Goal: Task Accomplishment & Management: Use online tool/utility

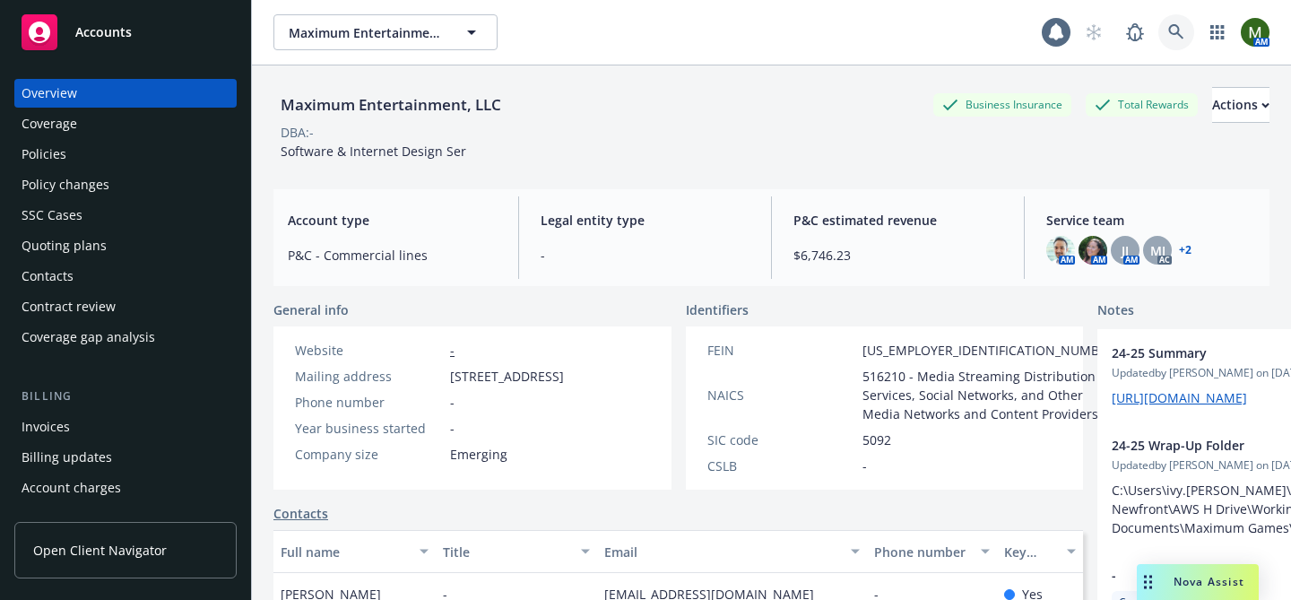
click at [1180, 22] on link at bounding box center [1177, 32] width 36 height 36
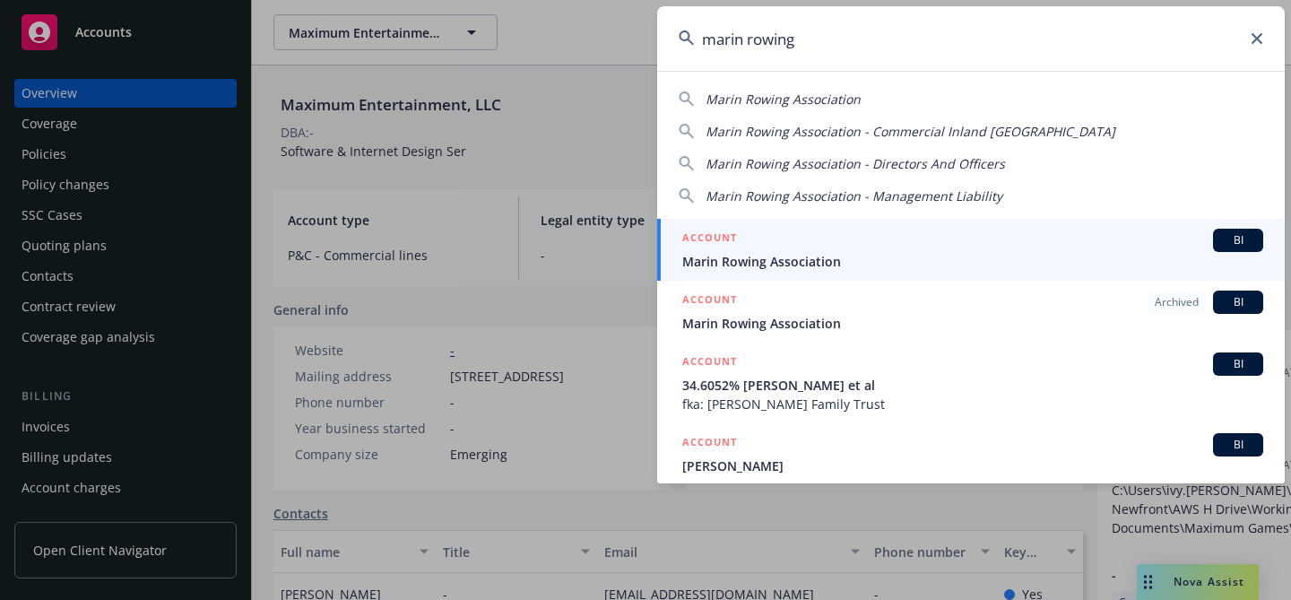
type input "marin rowing"
click at [754, 234] on div "ACCOUNT BI" at bounding box center [972, 240] width 581 height 23
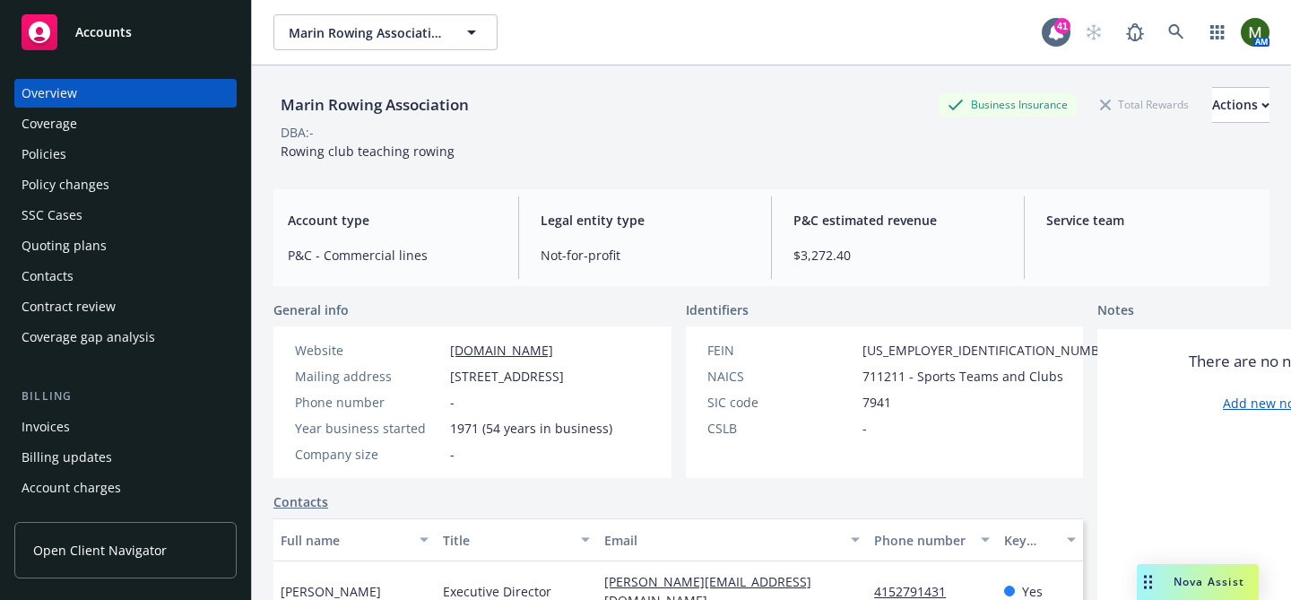
click at [141, 158] on div "Policies" at bounding box center [126, 154] width 208 height 29
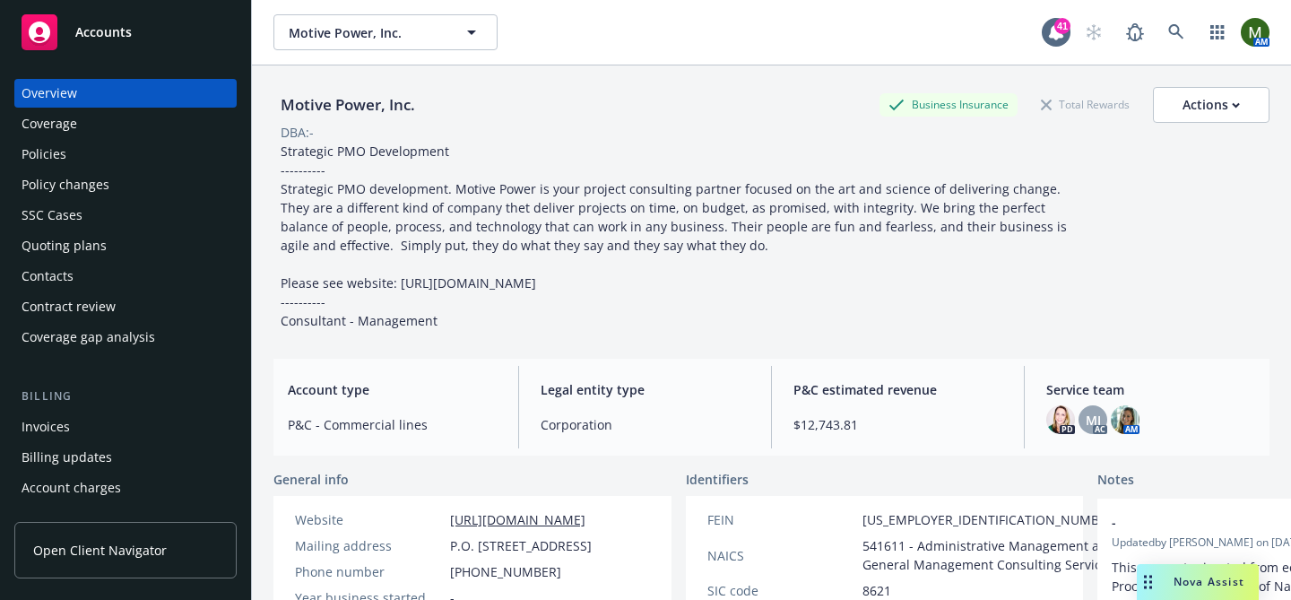
click at [36, 159] on div "Policies" at bounding box center [44, 154] width 45 height 29
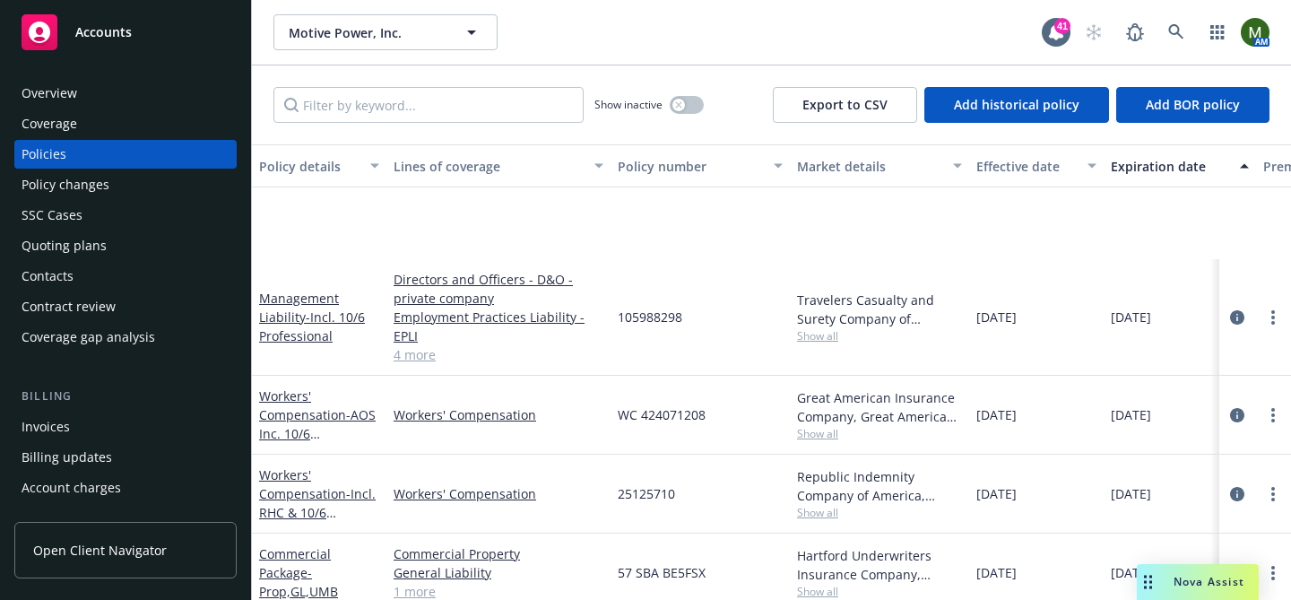
scroll to position [169, 0]
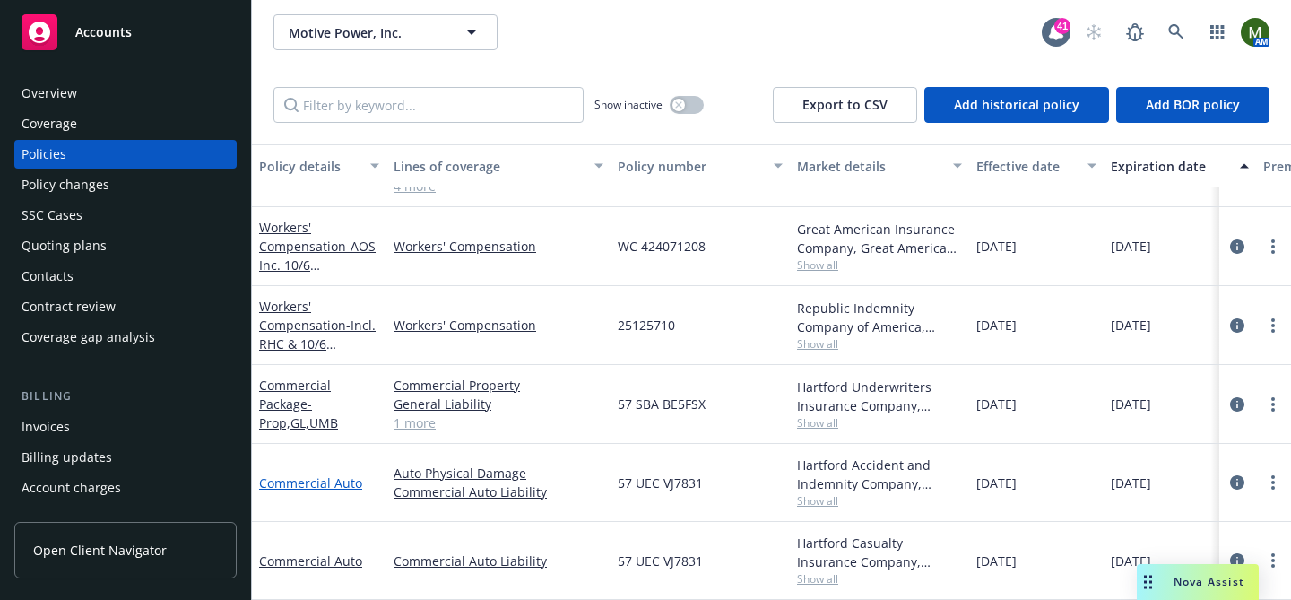
click at [302, 486] on link "Commercial Auto" at bounding box center [310, 482] width 103 height 17
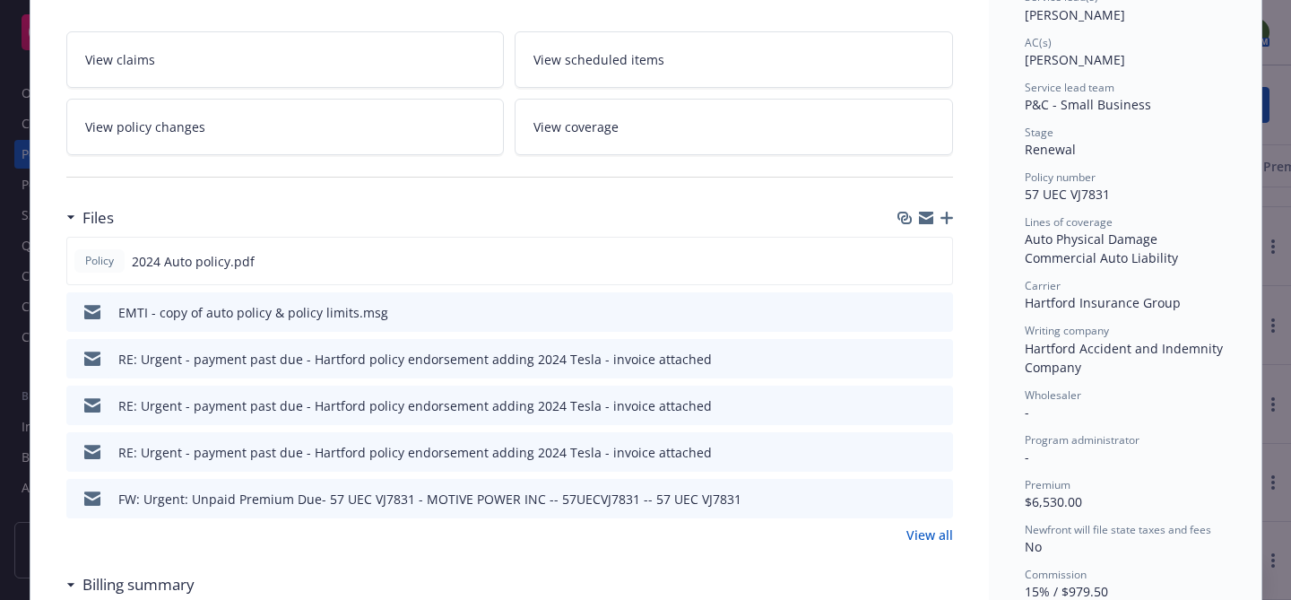
scroll to position [300, 0]
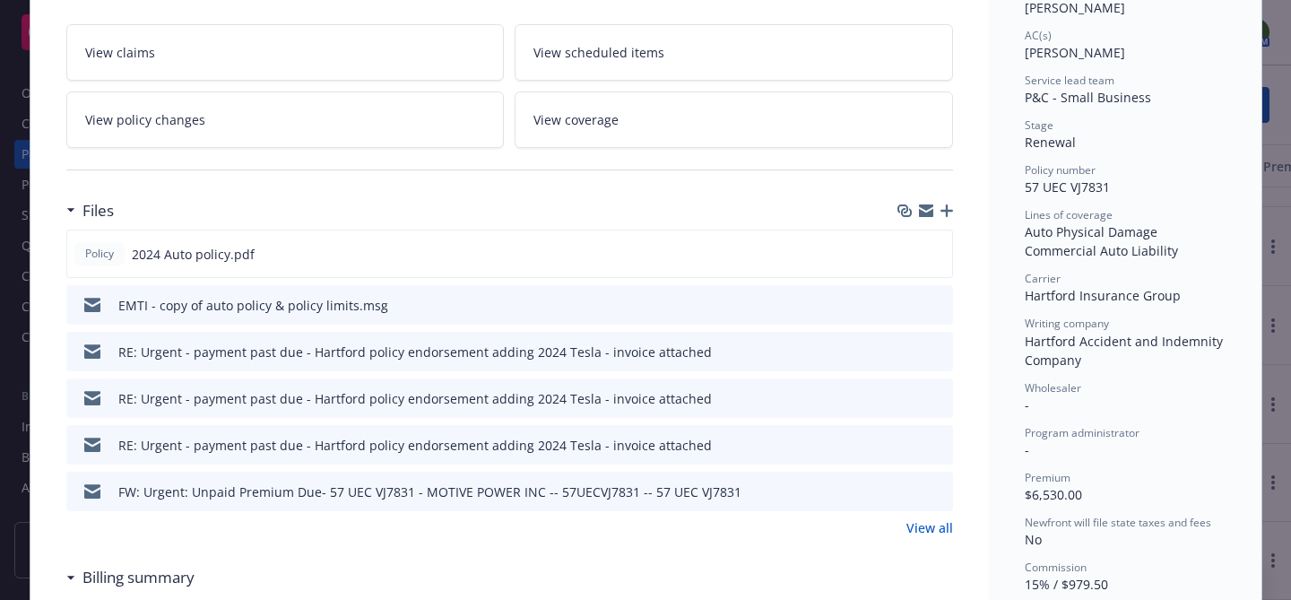
click at [280, 126] on link "View policy changes" at bounding box center [285, 119] width 439 height 56
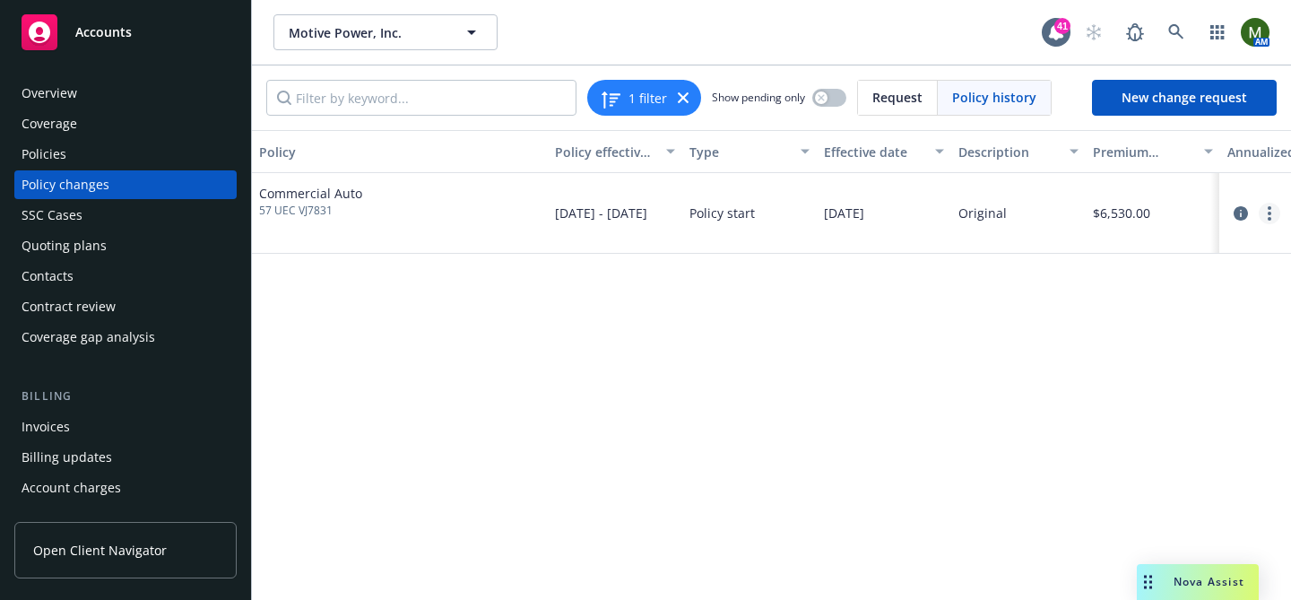
click at [1262, 209] on link "more" at bounding box center [1270, 214] width 22 height 22
click at [110, 152] on div "Policies" at bounding box center [126, 154] width 208 height 29
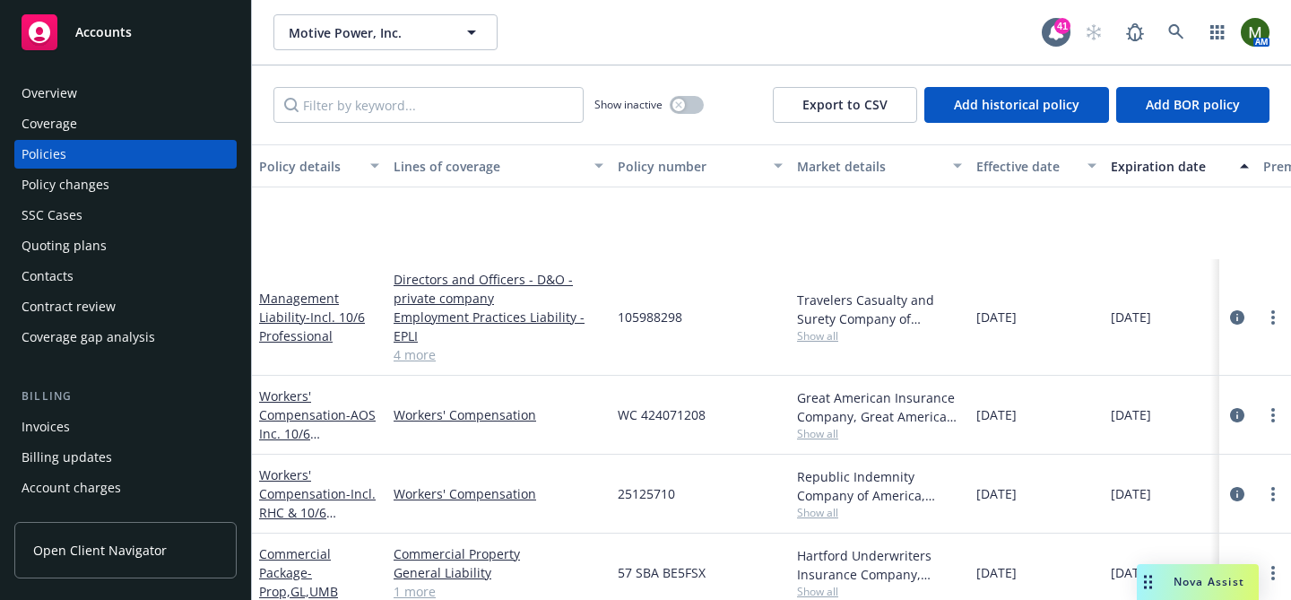
scroll to position [169, 0]
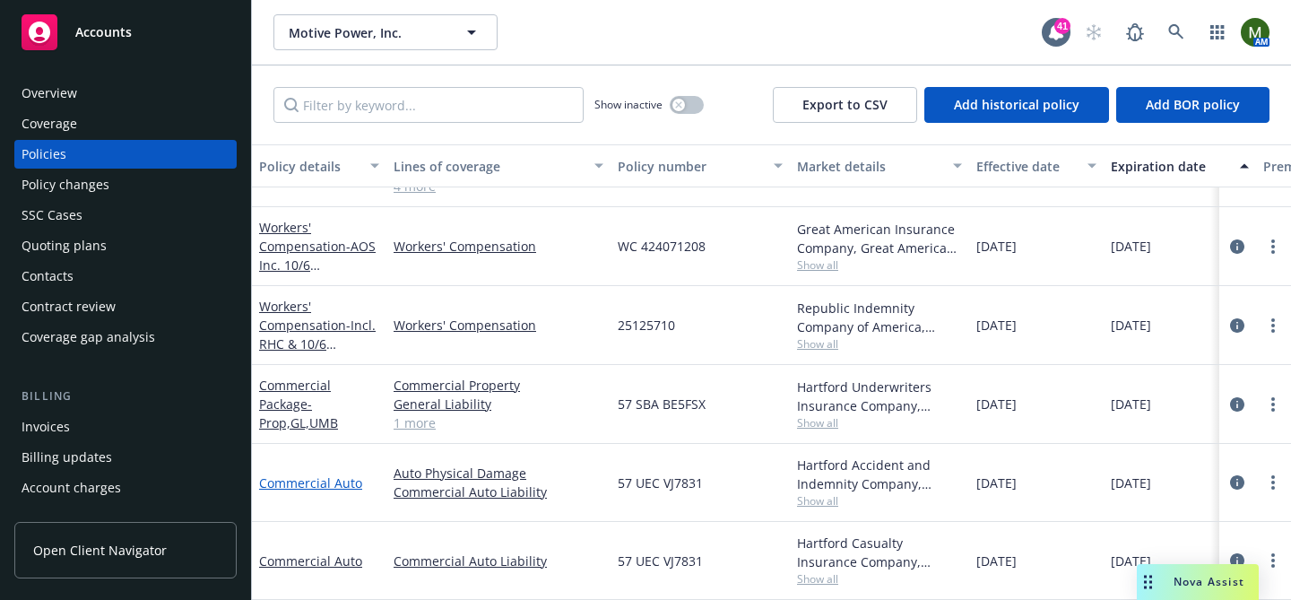
click at [318, 475] on link "Commercial Auto" at bounding box center [310, 482] width 103 height 17
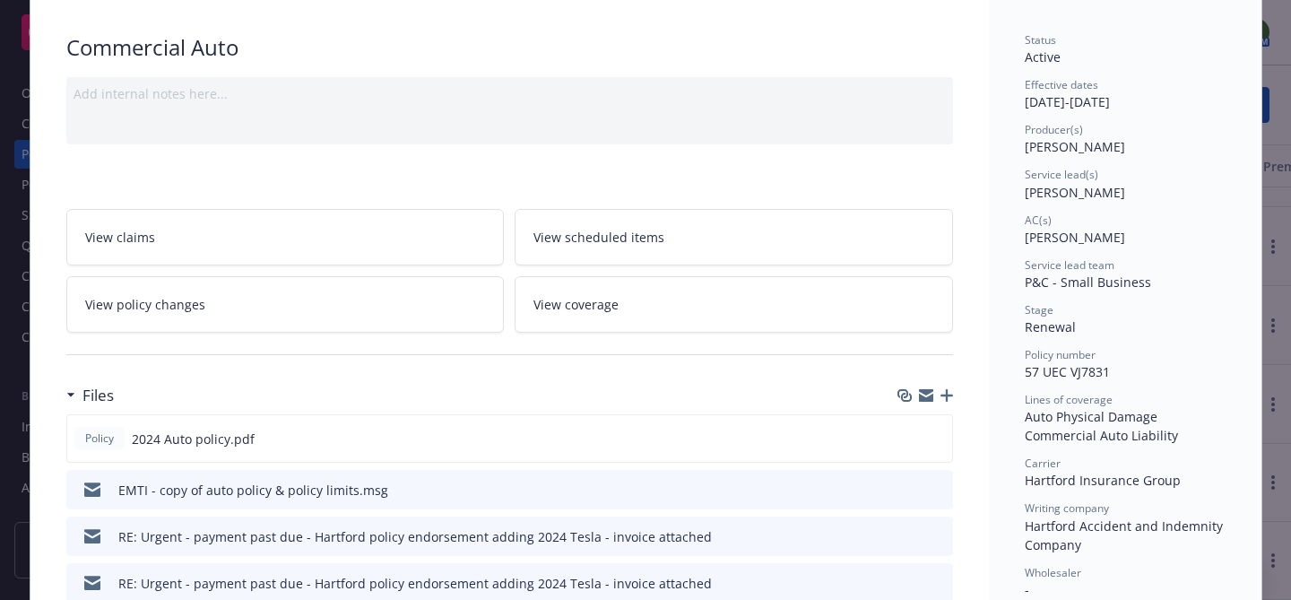
scroll to position [122, 0]
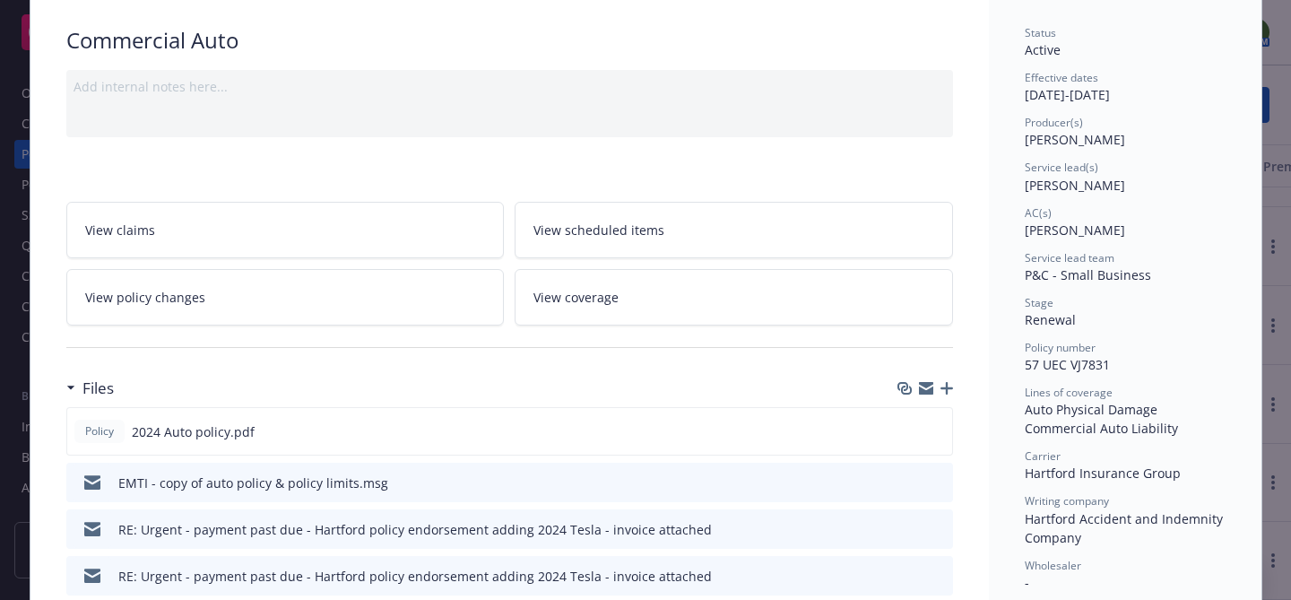
click at [559, 217] on link "View scheduled items" at bounding box center [734, 230] width 439 height 56
click at [937, 428] on icon "preview file" at bounding box center [935, 430] width 16 height 13
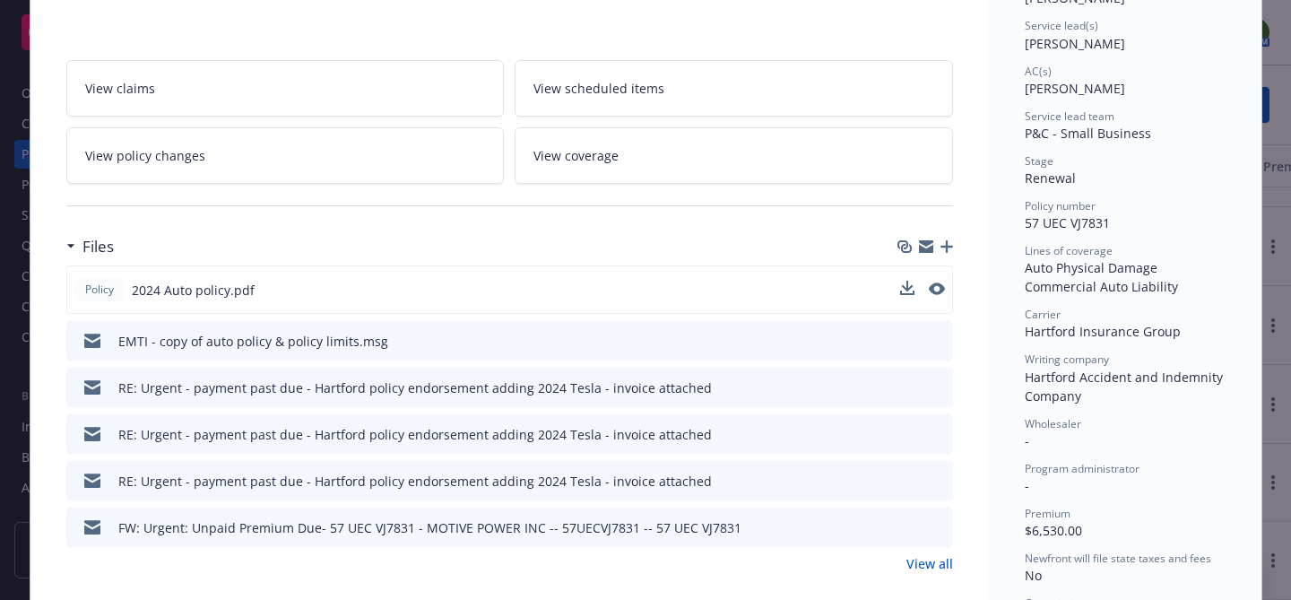
scroll to position [447, 0]
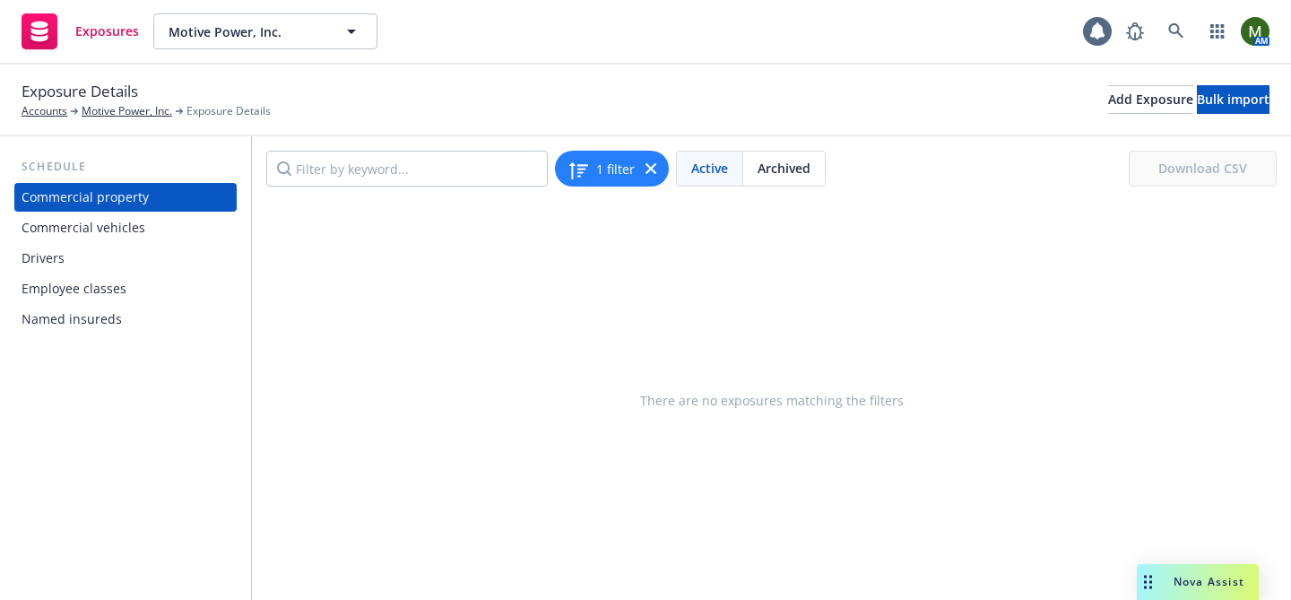
click at [107, 257] on div "Drivers" at bounding box center [126, 258] width 208 height 29
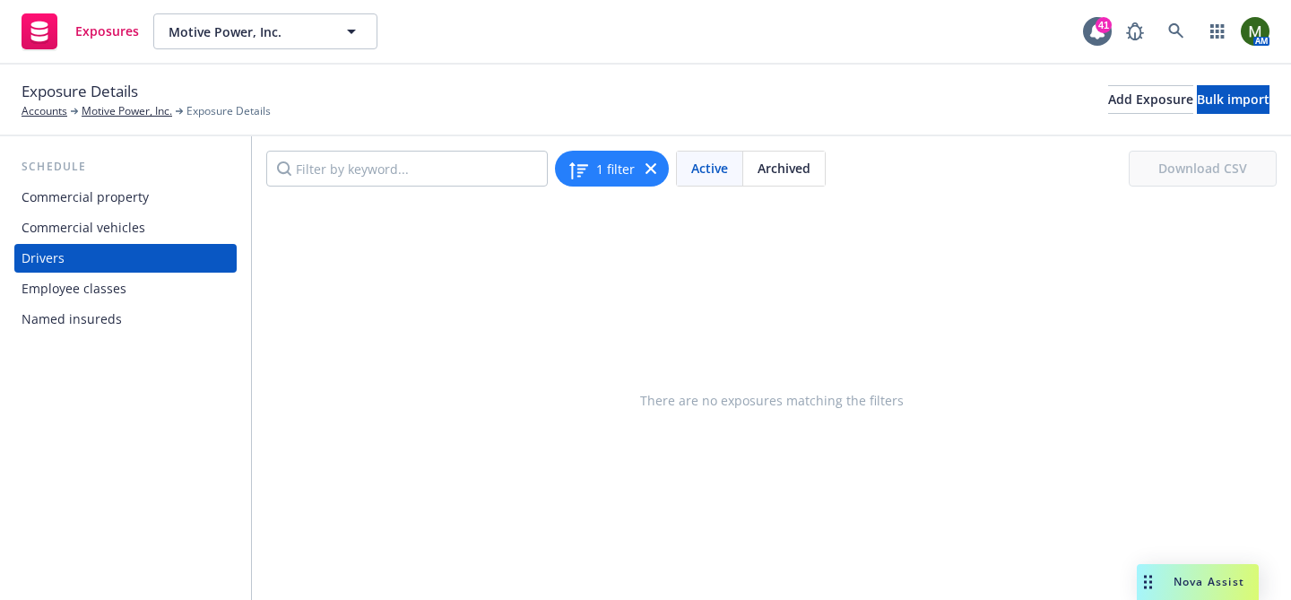
click at [106, 258] on div "Drivers" at bounding box center [126, 258] width 208 height 29
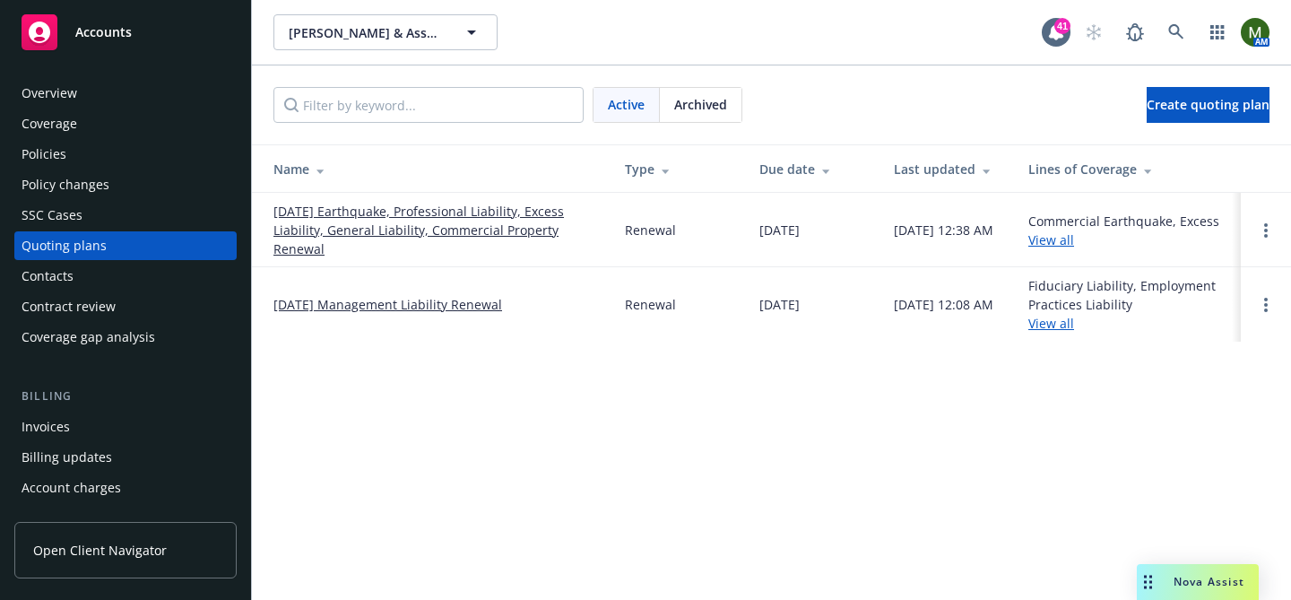
click at [89, 154] on div "Policies" at bounding box center [126, 154] width 208 height 29
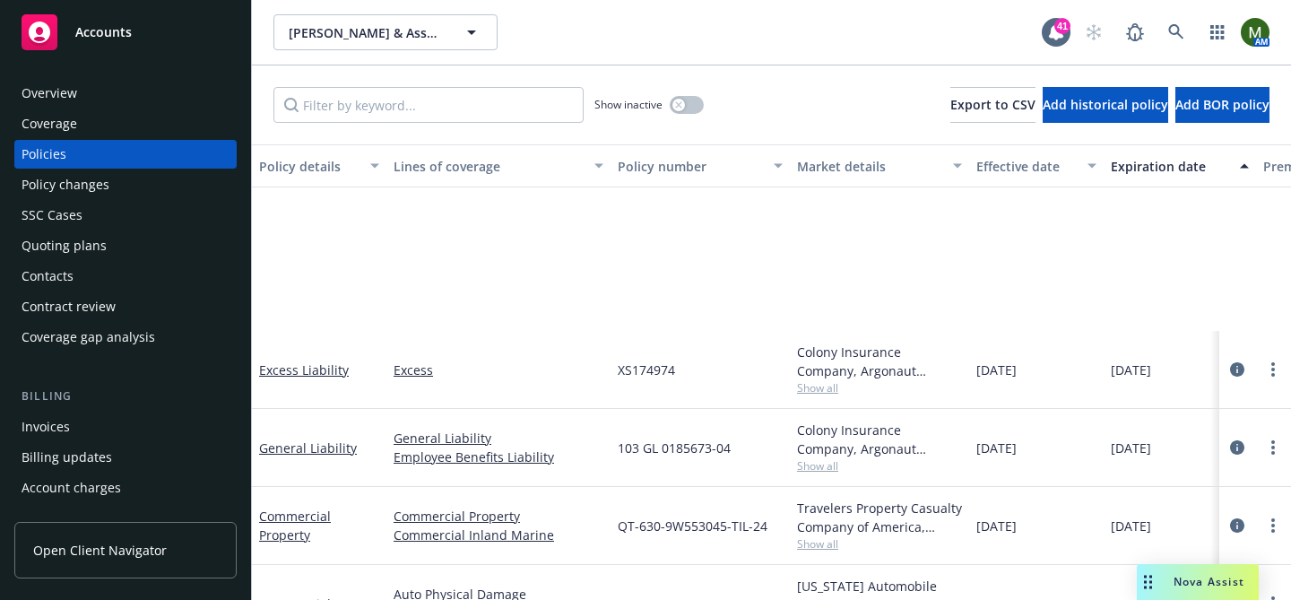
scroll to position [206, 0]
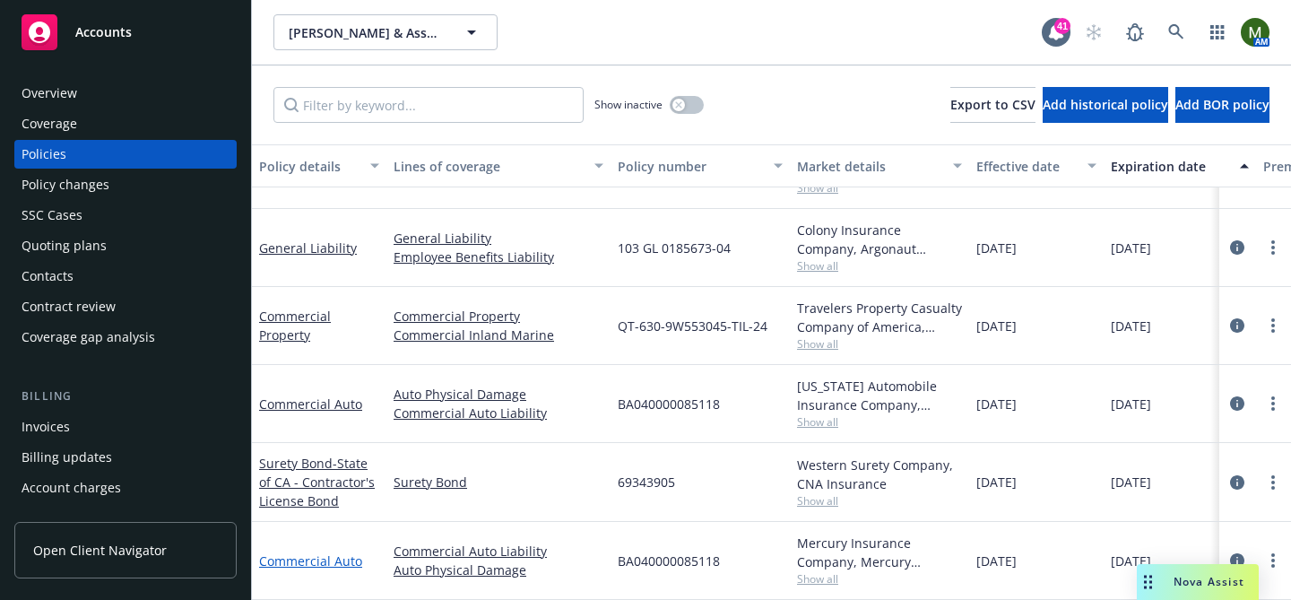
click at [329, 566] on link "Commercial Auto" at bounding box center [310, 560] width 103 height 17
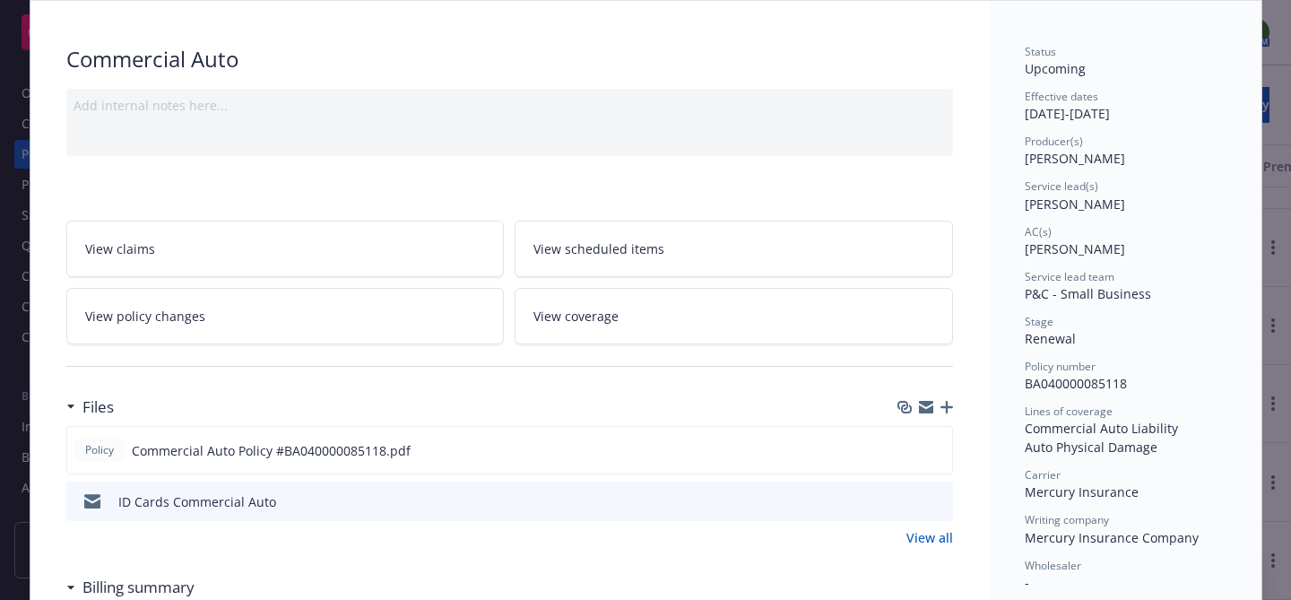
scroll to position [224, 0]
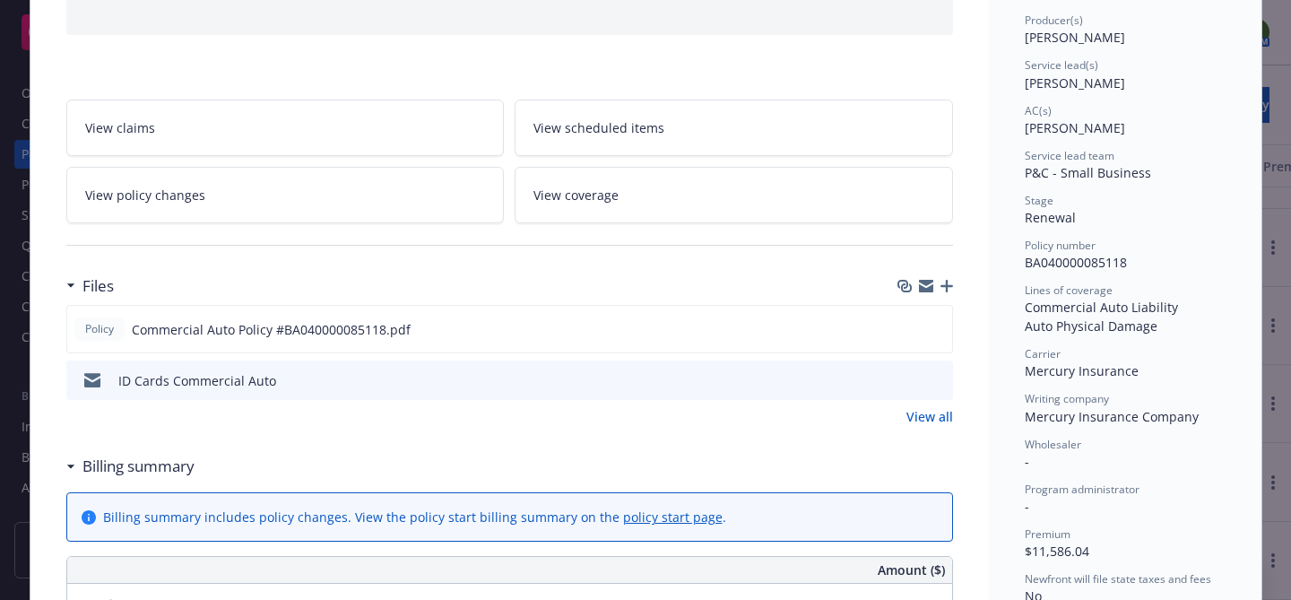
click at [606, 135] on span "View scheduled items" at bounding box center [599, 127] width 131 height 19
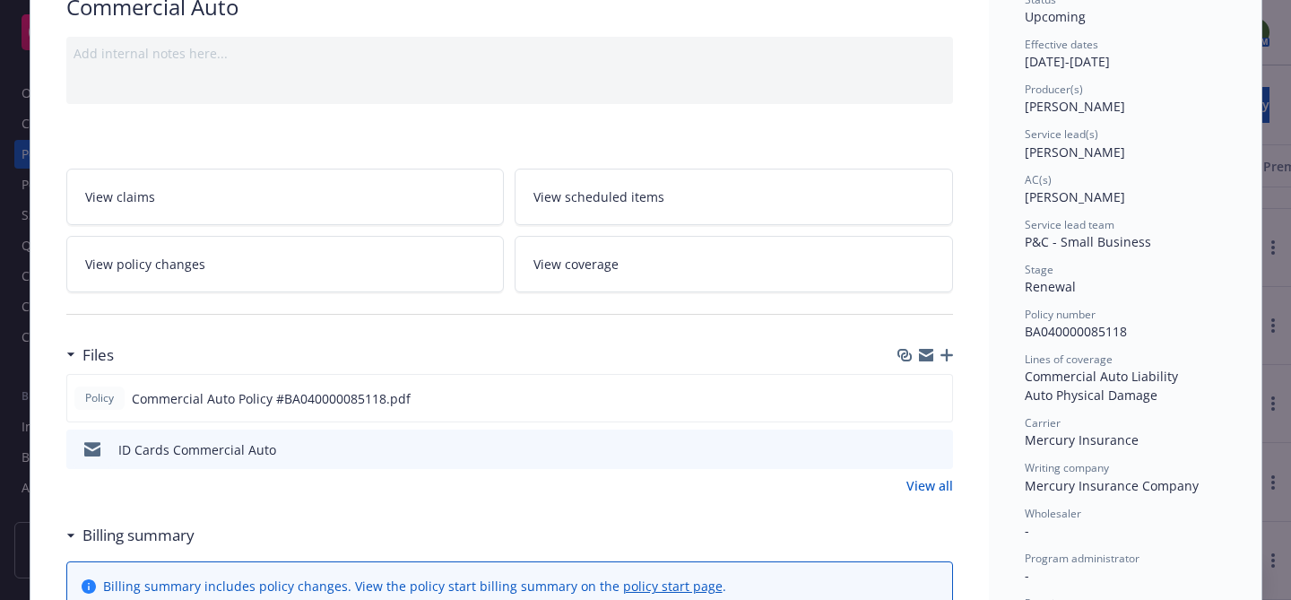
scroll to position [179, 0]
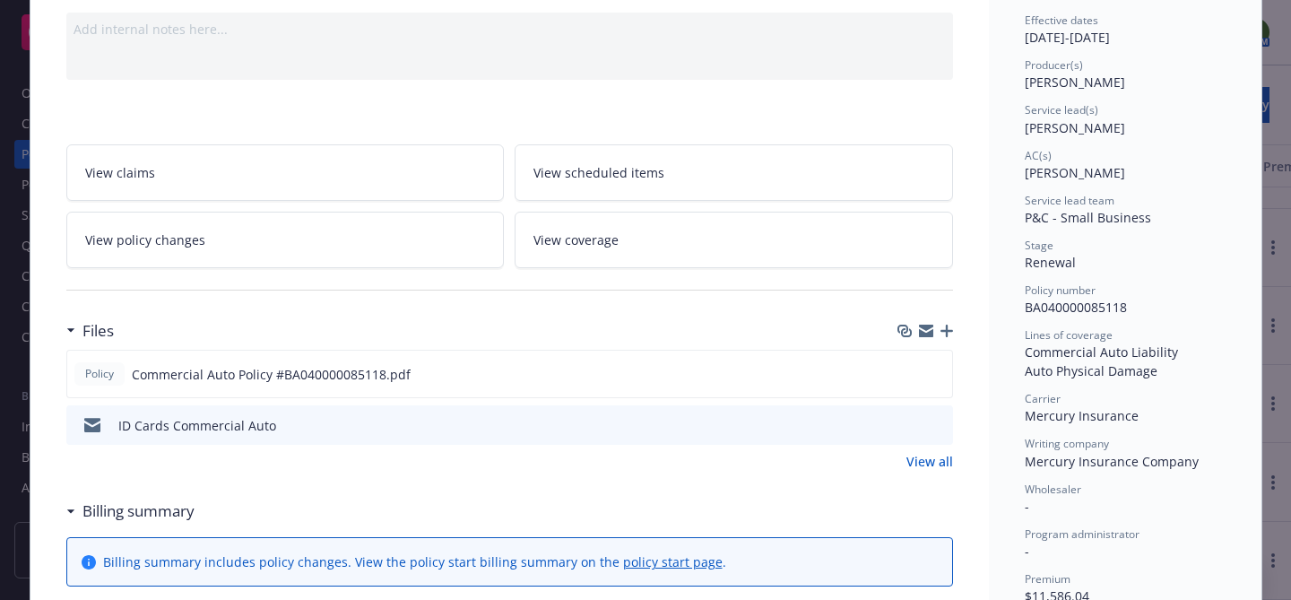
click at [452, 263] on link "View policy changes" at bounding box center [285, 240] width 439 height 56
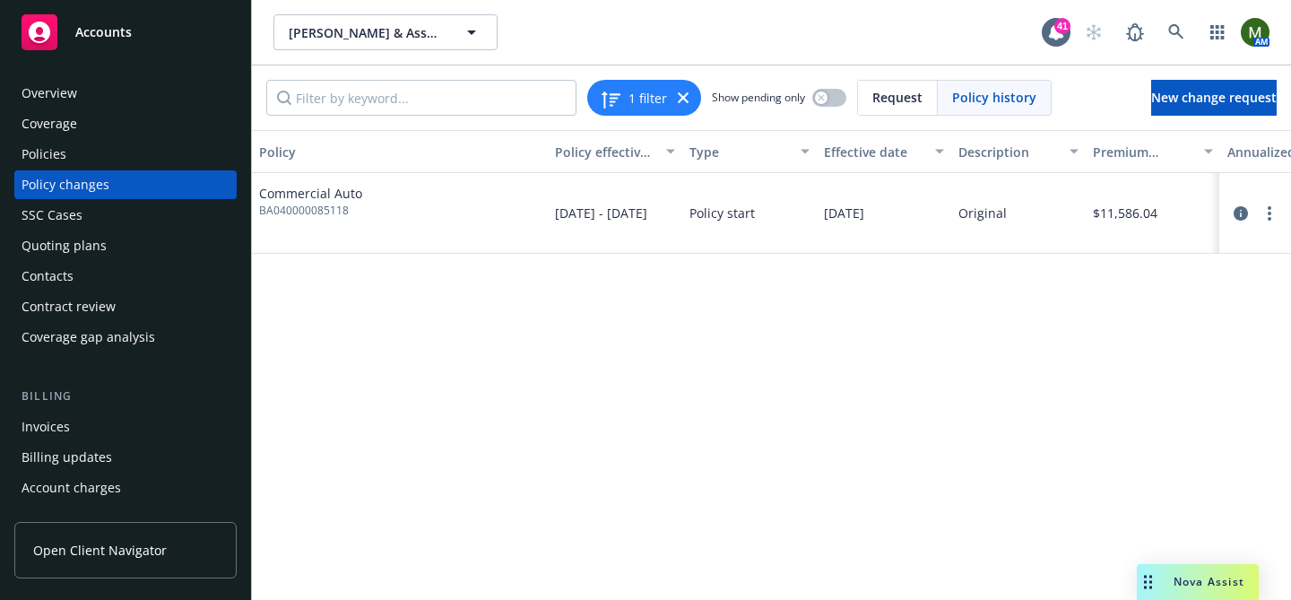
click at [130, 145] on div "Policies" at bounding box center [126, 154] width 208 height 29
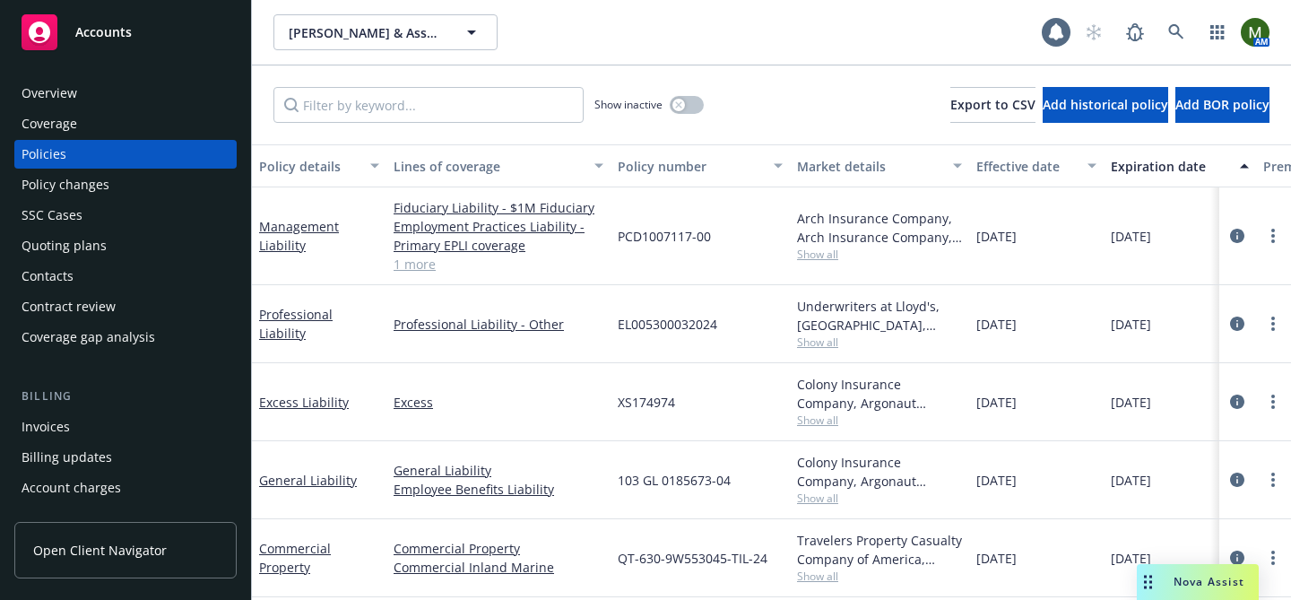
scroll to position [206, 0]
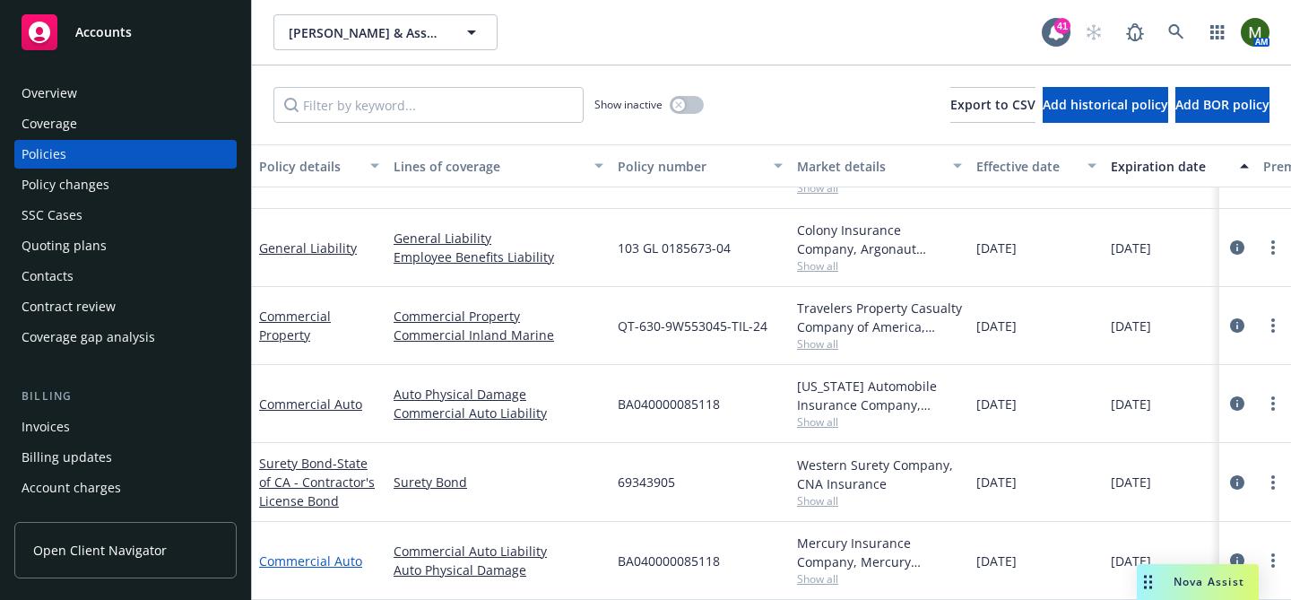
click at [332, 560] on link "Commercial Auto" at bounding box center [310, 560] width 103 height 17
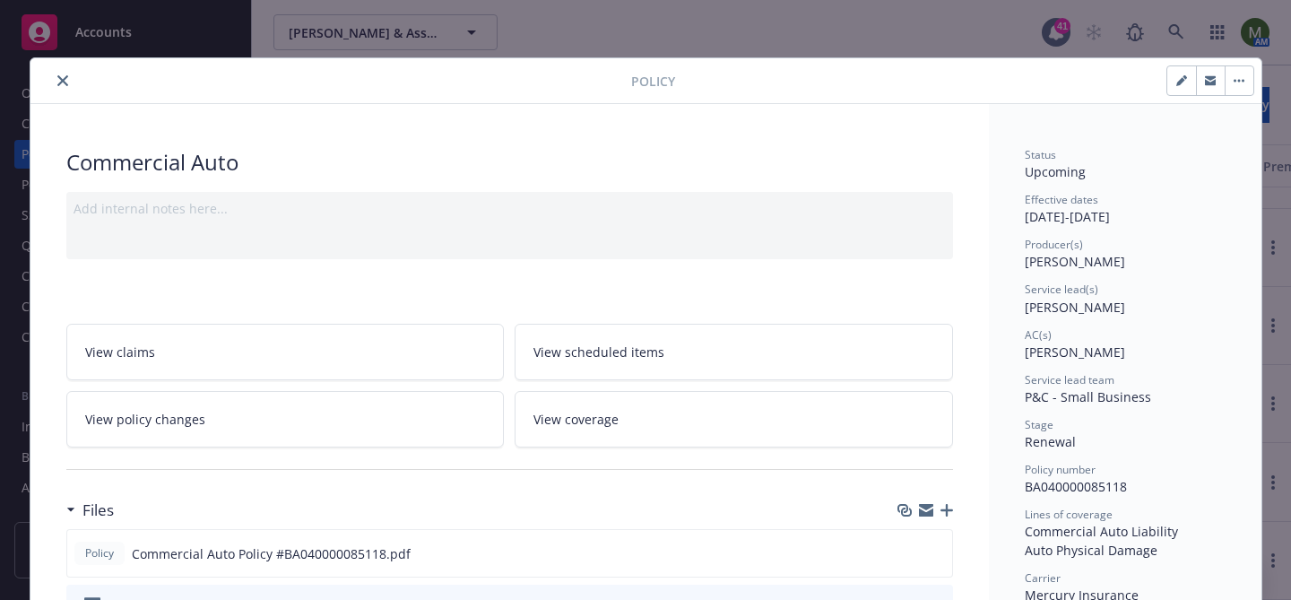
scroll to position [54, 0]
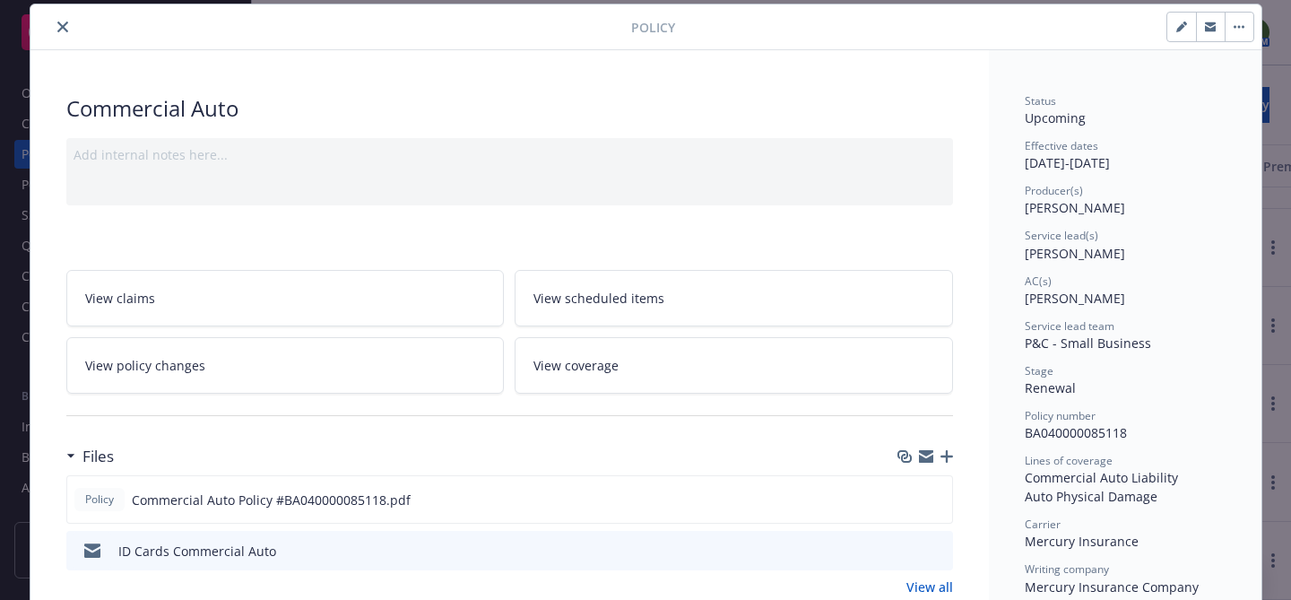
click at [562, 308] on link "View scheduled items" at bounding box center [734, 298] width 439 height 56
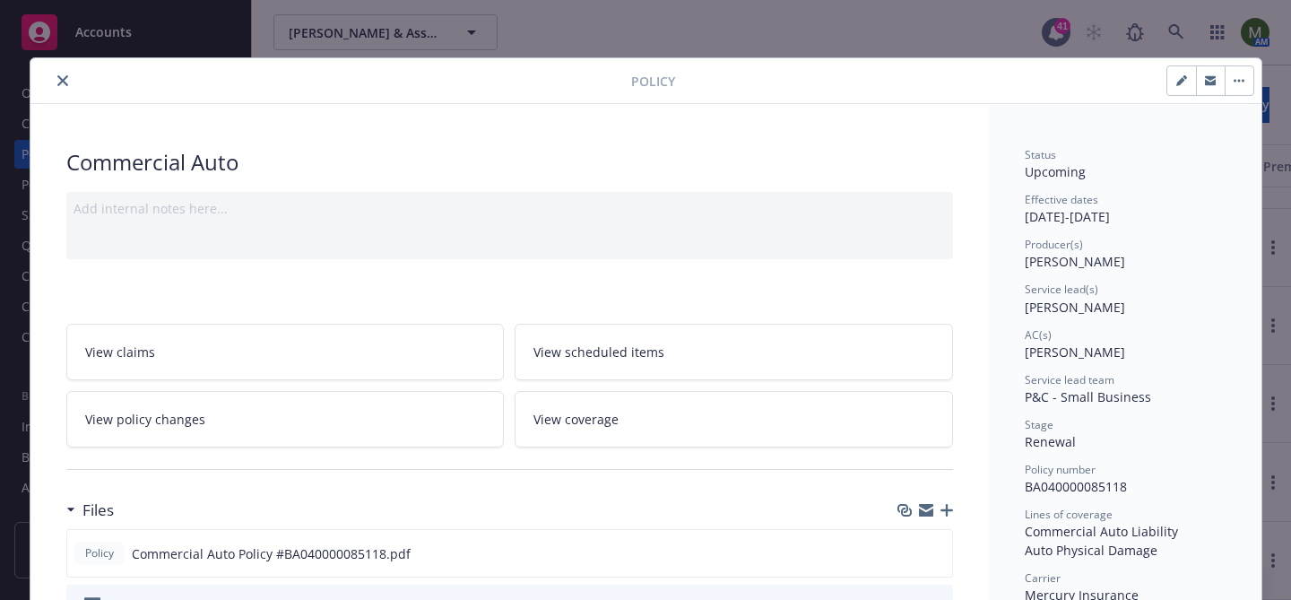
click at [595, 364] on link "View scheduled items" at bounding box center [734, 352] width 439 height 56
click at [58, 78] on icon "close" at bounding box center [62, 80] width 11 height 11
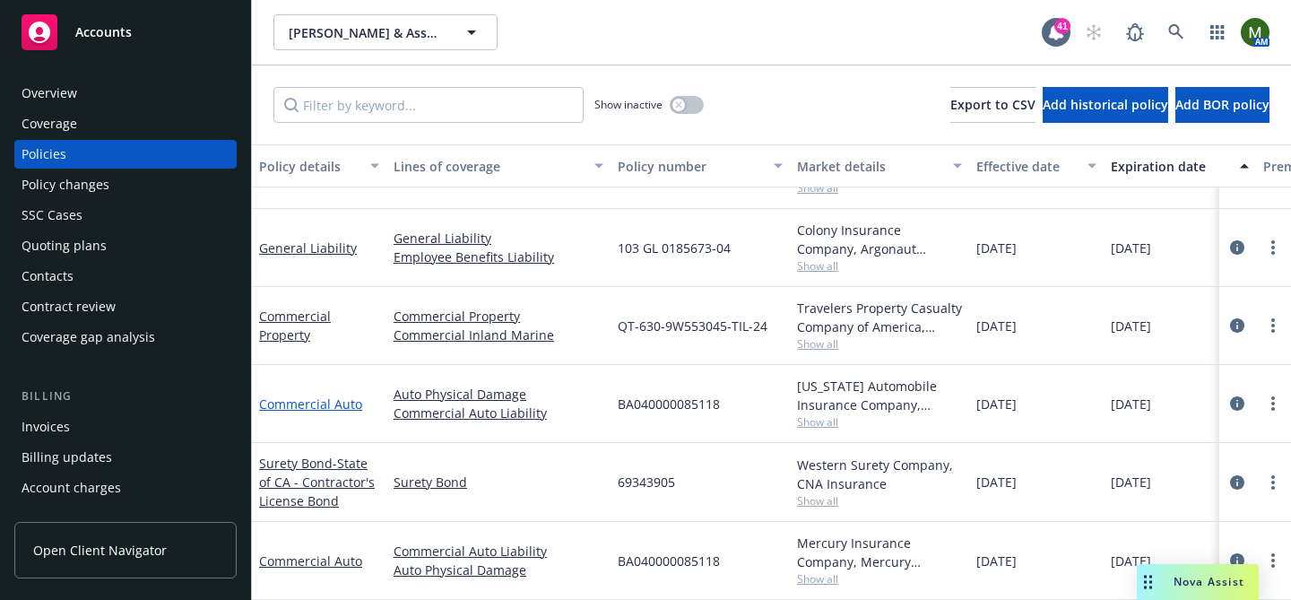
click at [346, 396] on link "Commercial Auto" at bounding box center [310, 403] width 103 height 17
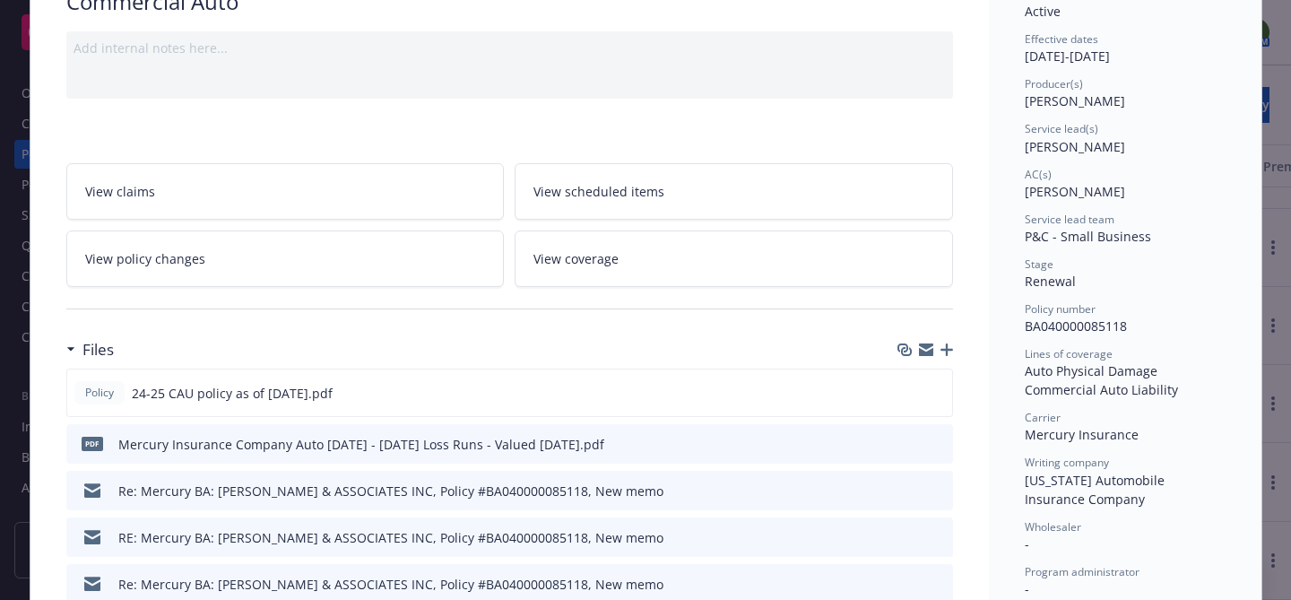
scroll to position [265, 0]
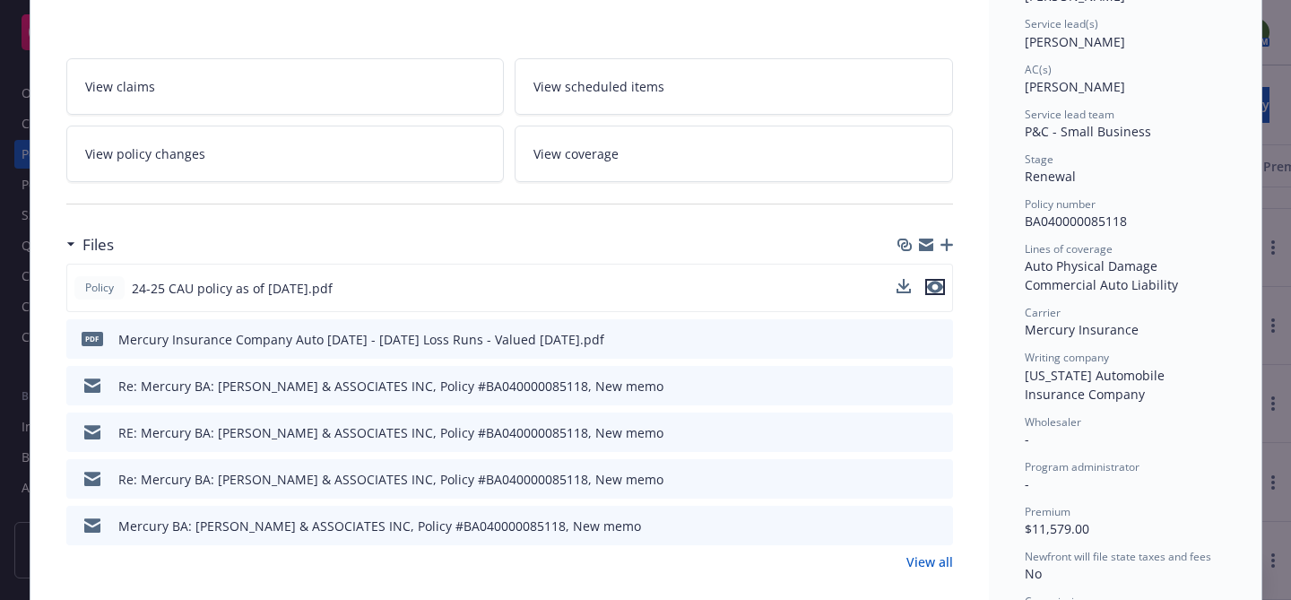
click at [938, 283] on icon "preview file" at bounding box center [935, 287] width 16 height 13
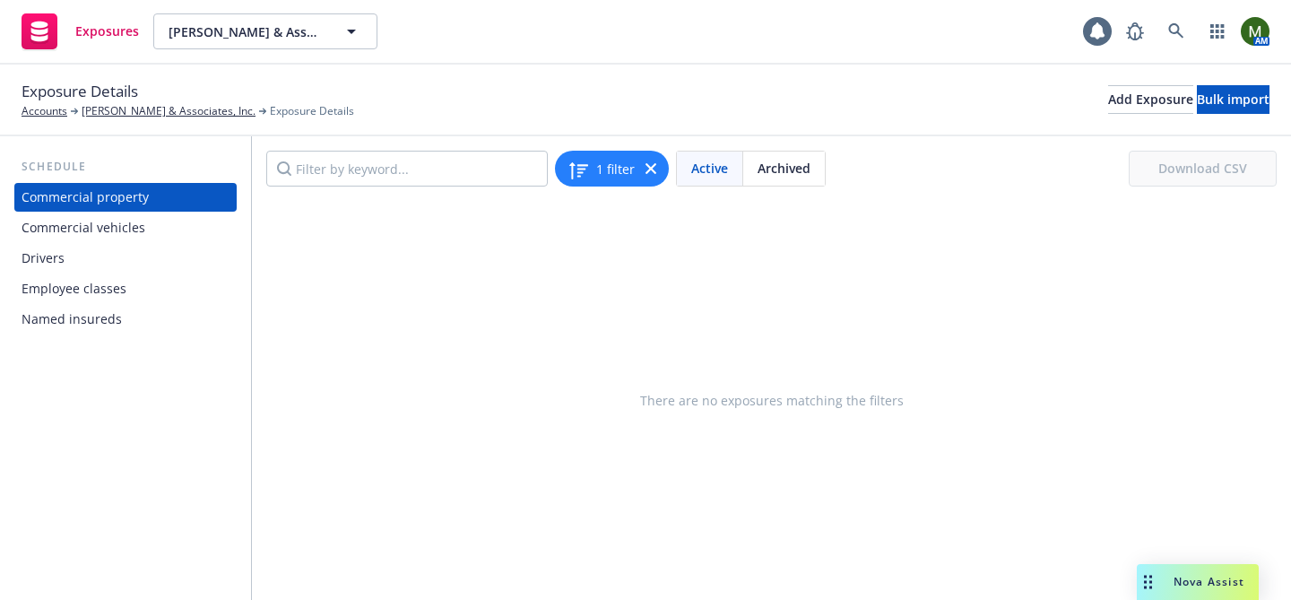
click at [175, 267] on div "Drivers" at bounding box center [126, 258] width 208 height 29
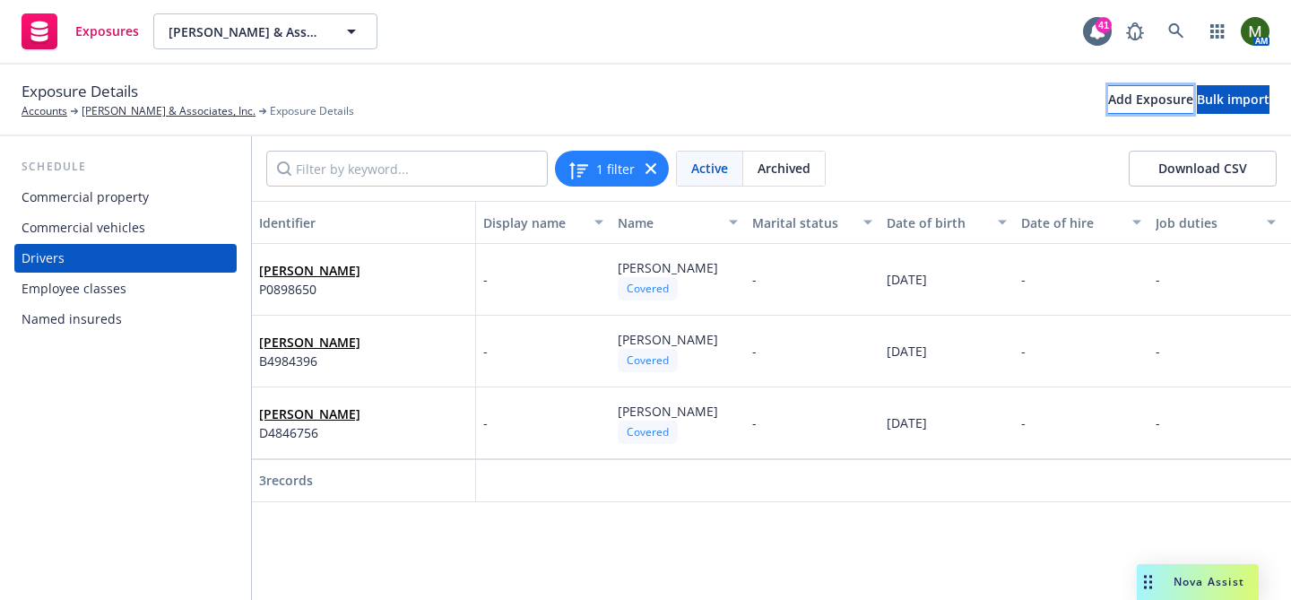
click at [1108, 100] on div "Add Exposure" at bounding box center [1150, 99] width 85 height 27
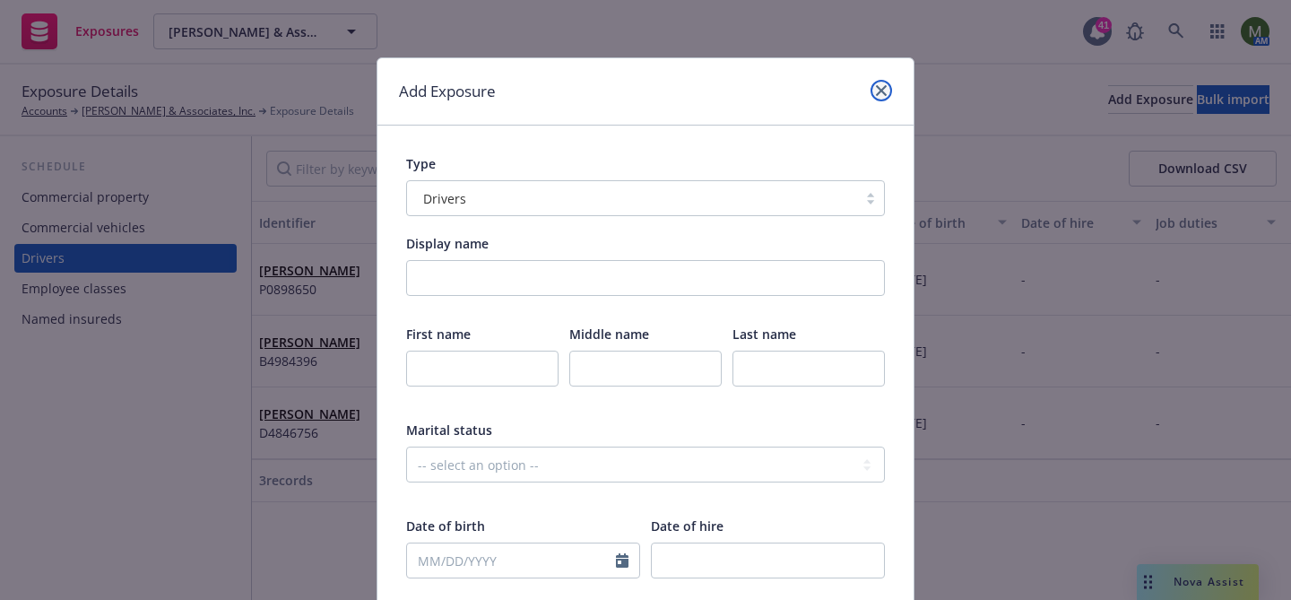
click at [876, 93] on icon "close" at bounding box center [881, 90] width 11 height 11
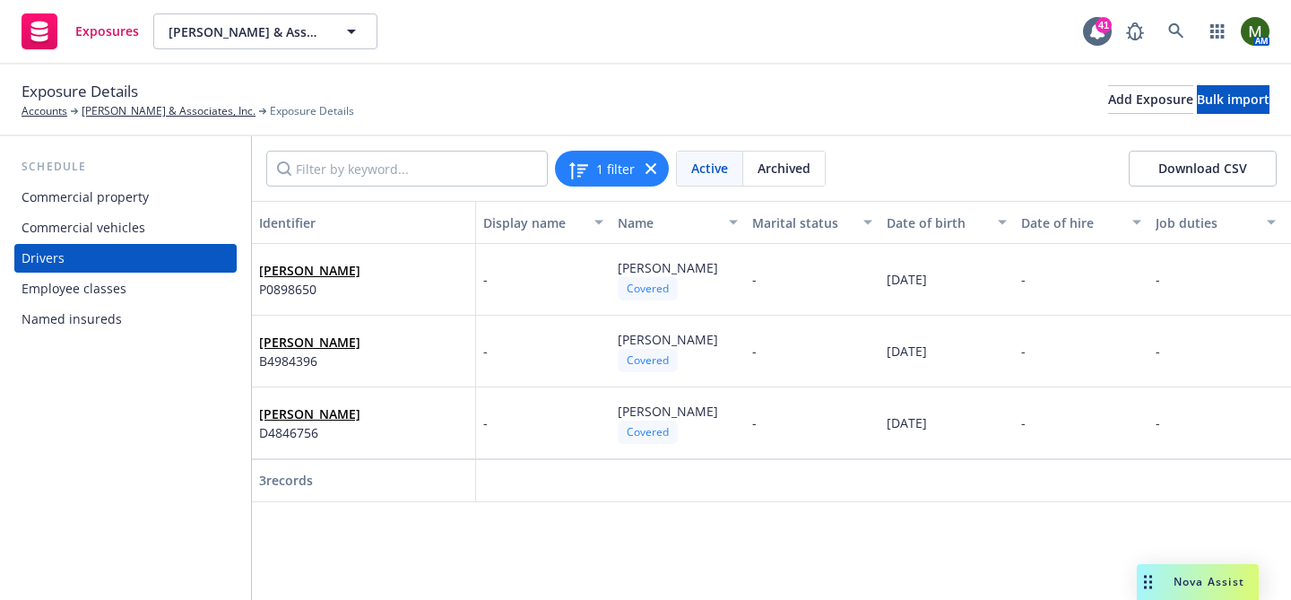
click at [109, 239] on div "Commercial vehicles" at bounding box center [84, 227] width 124 height 29
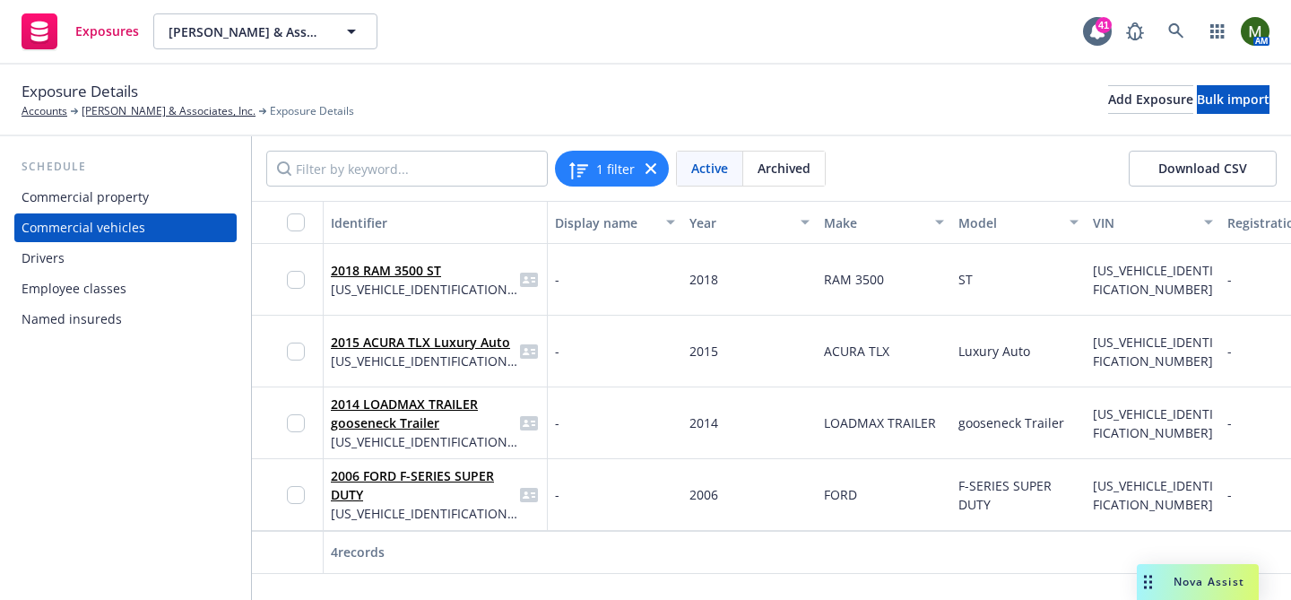
click at [107, 263] on div "Drivers" at bounding box center [126, 258] width 208 height 29
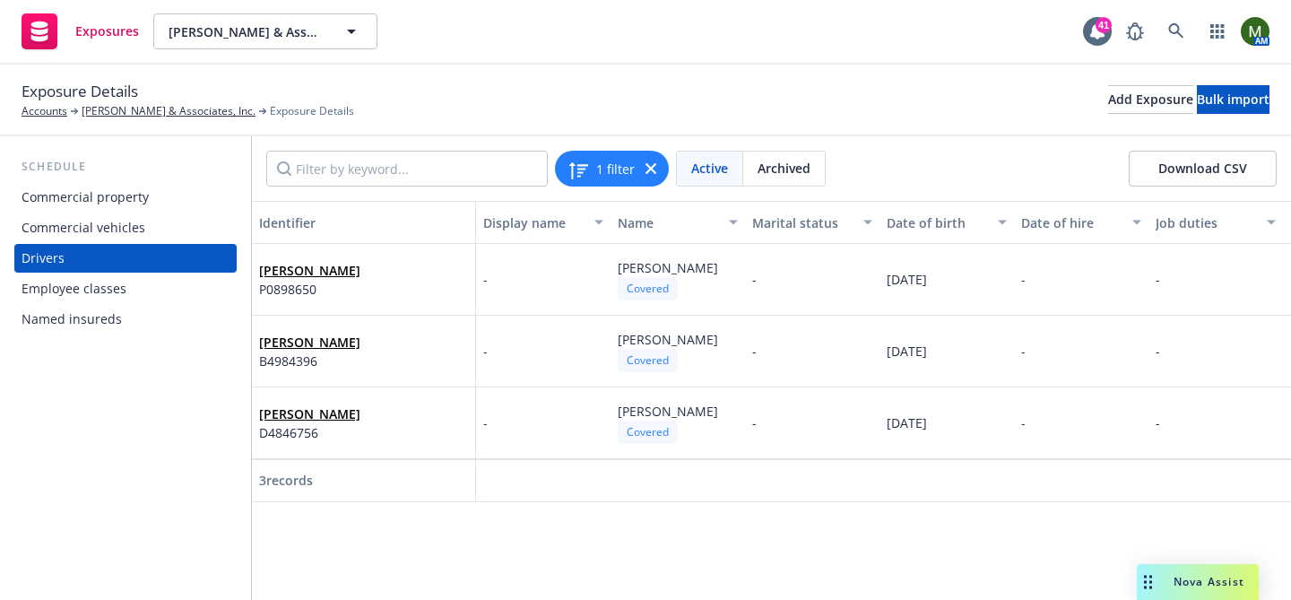
click at [107, 263] on div "Drivers" at bounding box center [126, 258] width 208 height 29
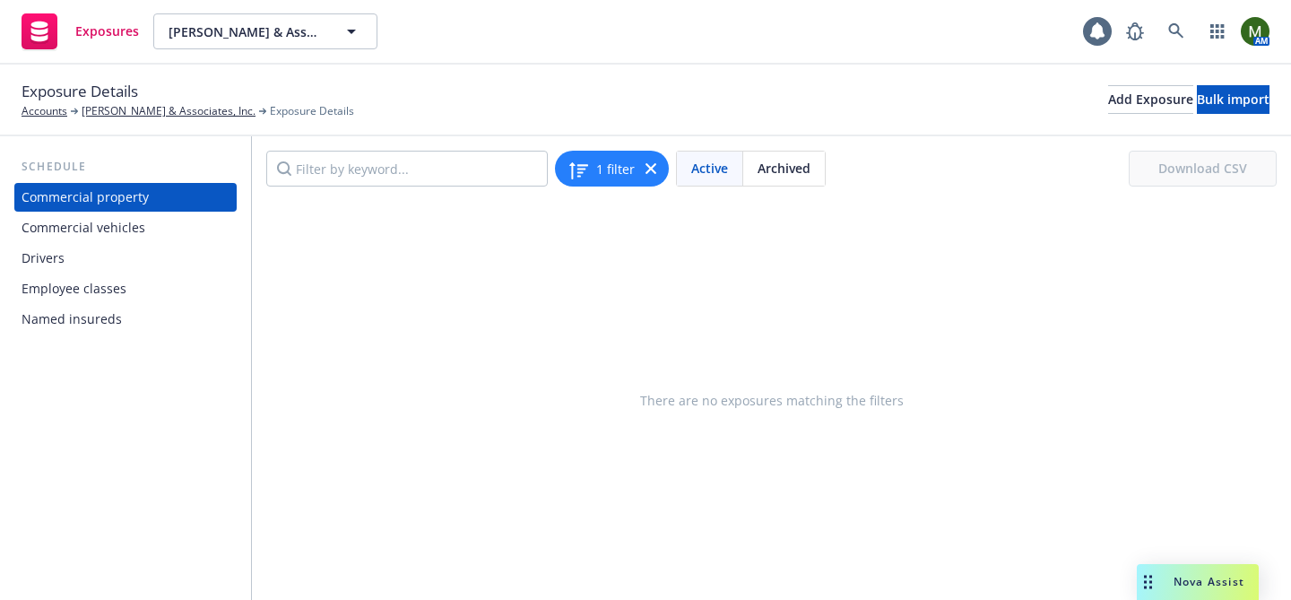
click at [167, 257] on div "Drivers" at bounding box center [126, 258] width 208 height 29
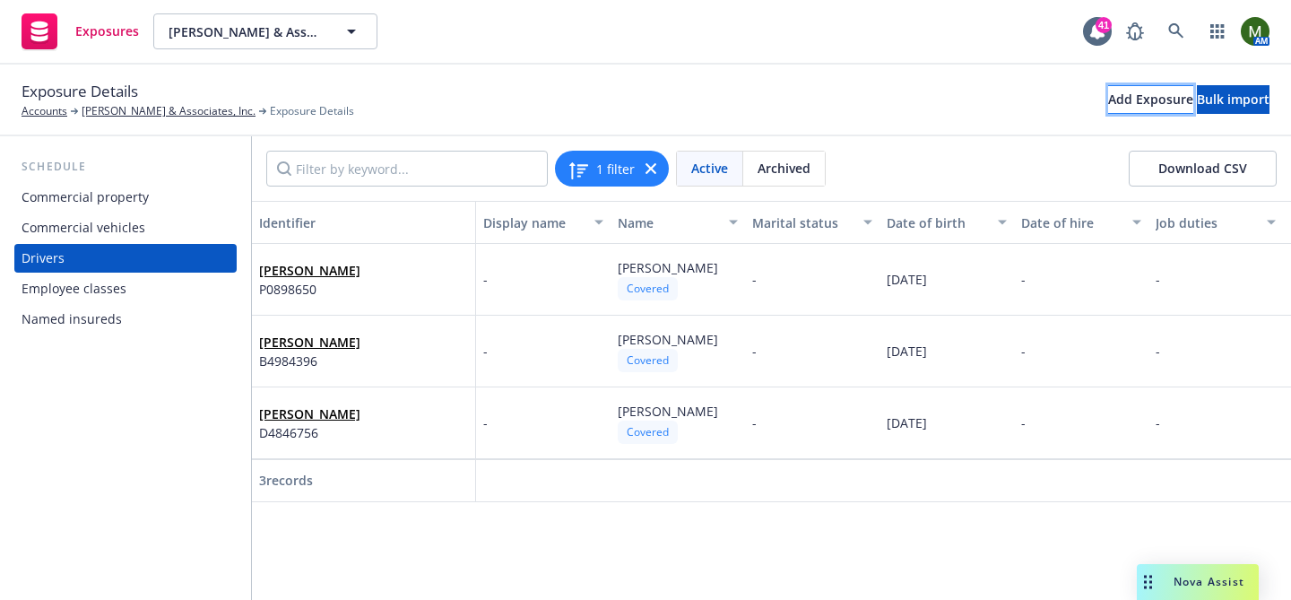
click at [1108, 100] on div "Add Exposure" at bounding box center [1150, 99] width 85 height 27
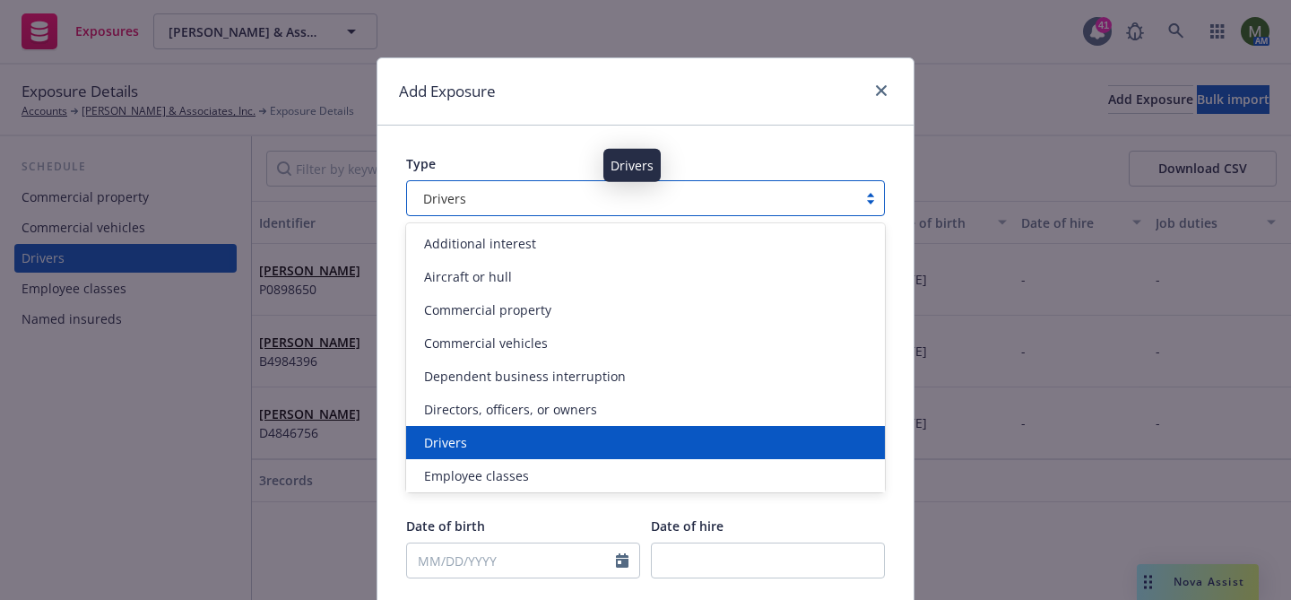
click at [648, 196] on div "Drivers" at bounding box center [632, 198] width 432 height 19
click at [534, 439] on div "Drivers" at bounding box center [645, 442] width 457 height 19
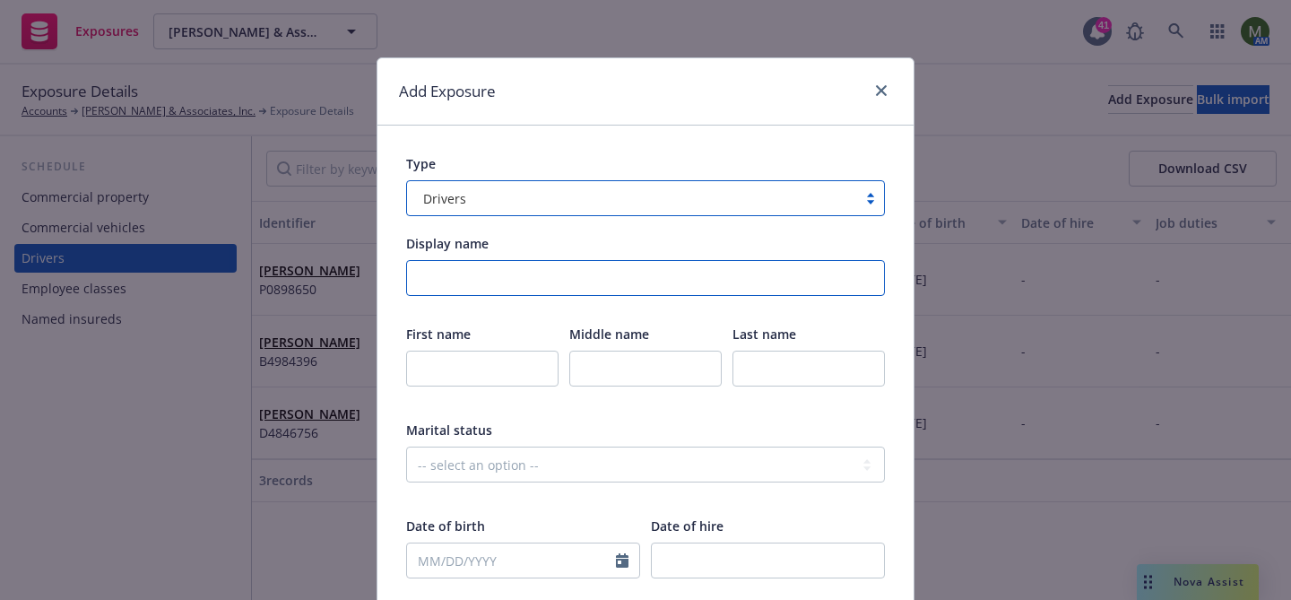
click at [494, 279] on input "Display name" at bounding box center [645, 278] width 479 height 36
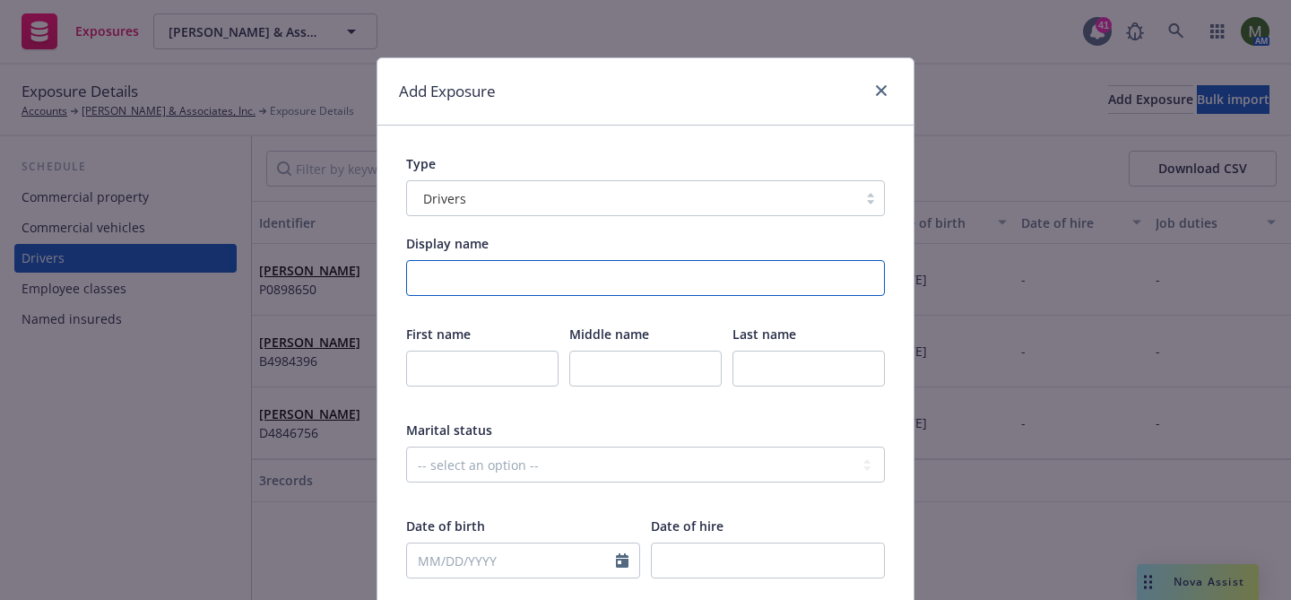
paste input "[PERSON_NAME]"
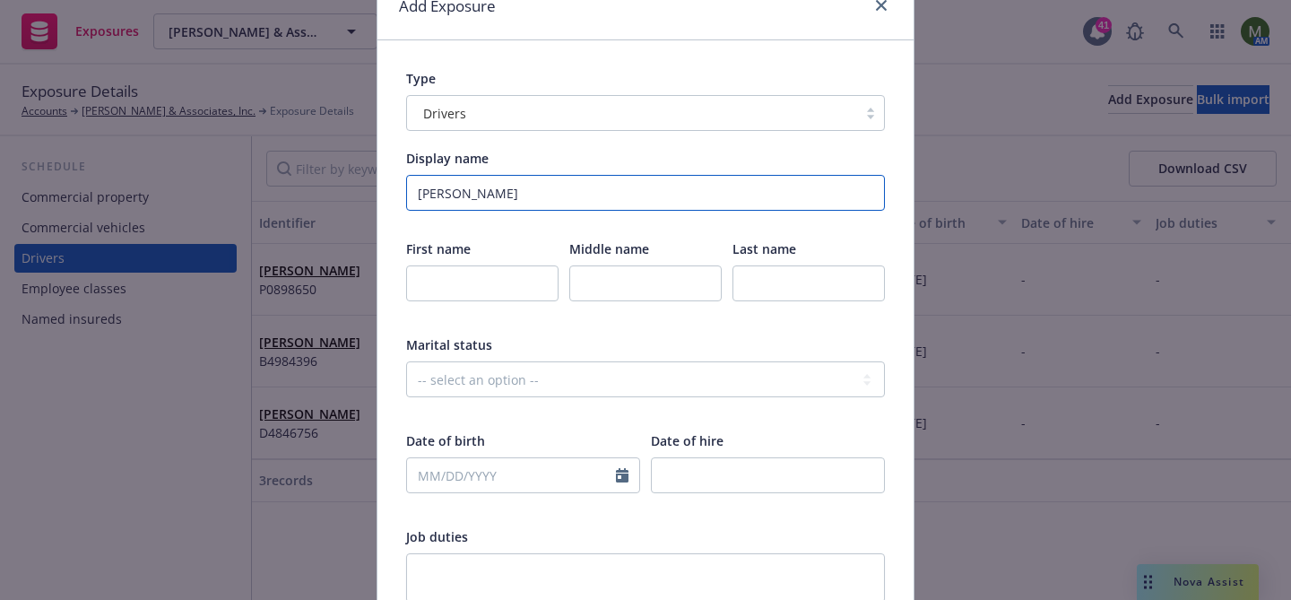
scroll to position [92, 0]
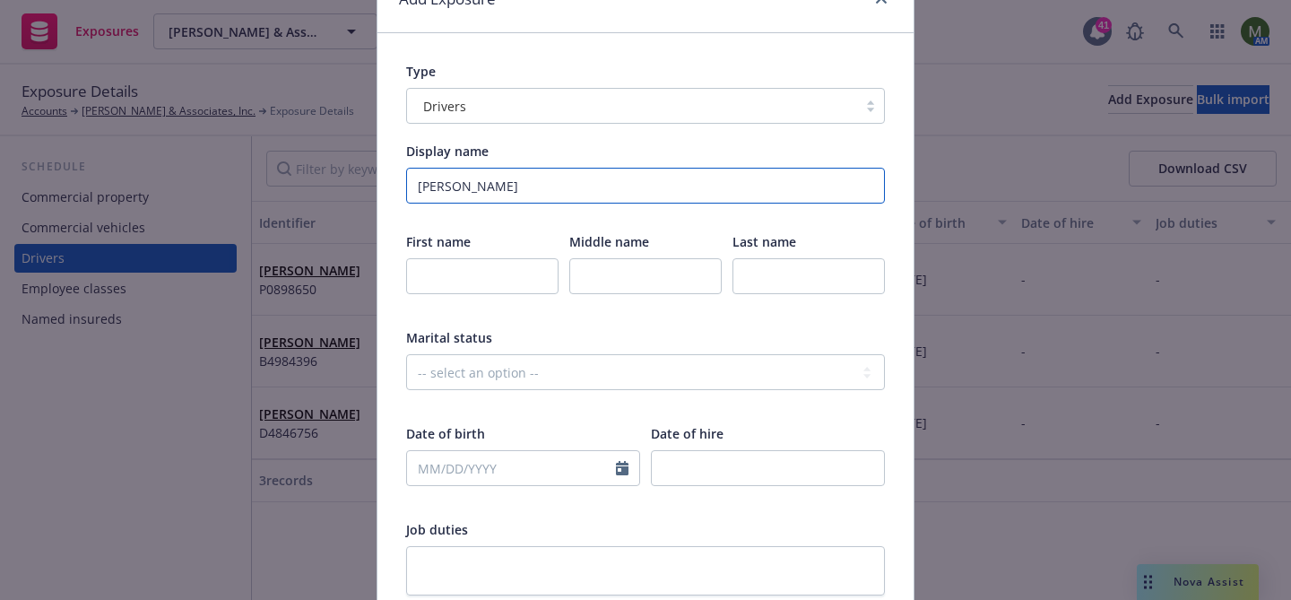
type input "[PERSON_NAME]"
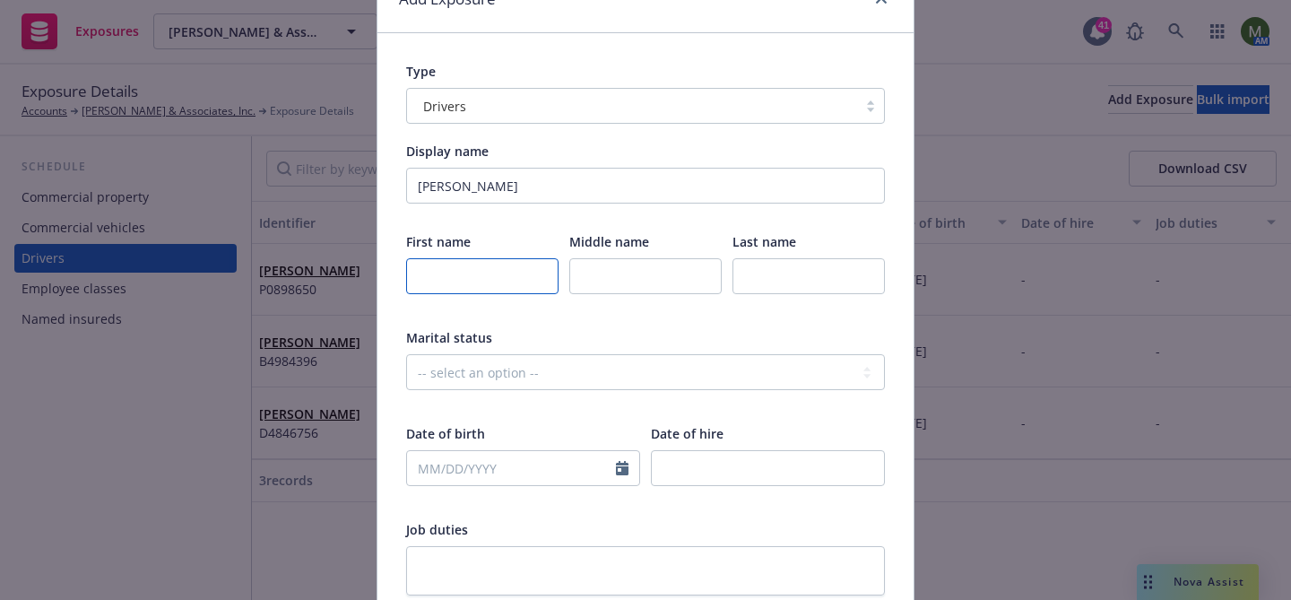
click at [488, 280] on input "text" at bounding box center [482, 276] width 152 height 36
type input "Susanne"
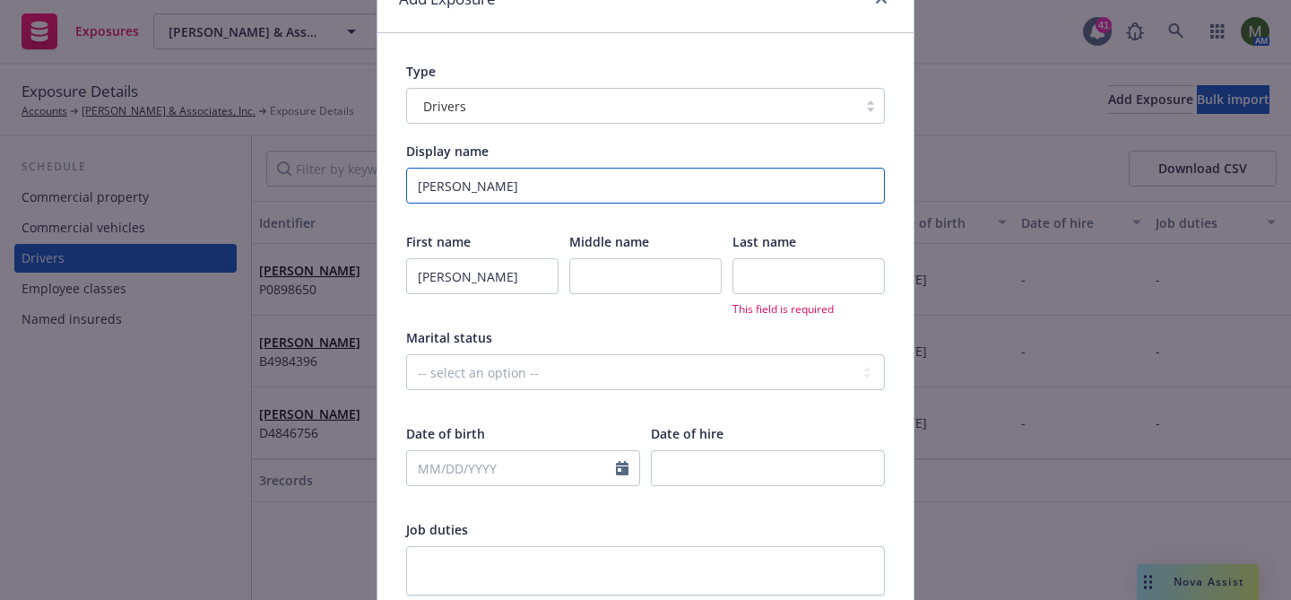
click at [476, 193] on input "[PERSON_NAME]" at bounding box center [645, 186] width 479 height 36
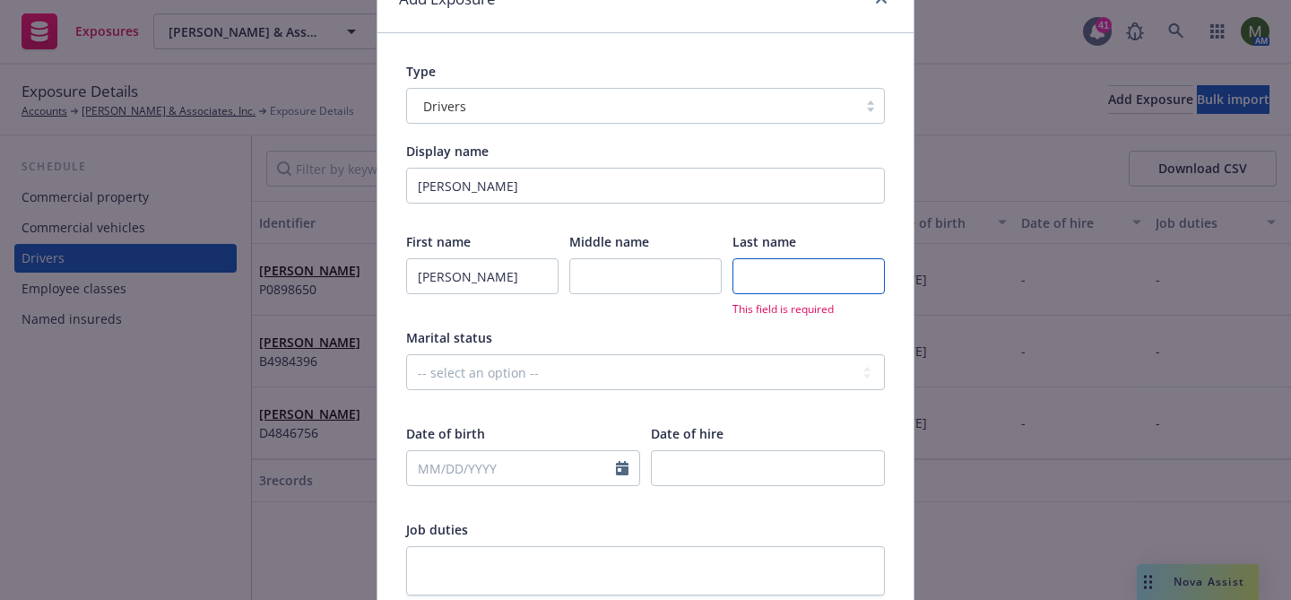
click at [778, 268] on input "text" at bounding box center [809, 276] width 152 height 36
paste input "Zych"
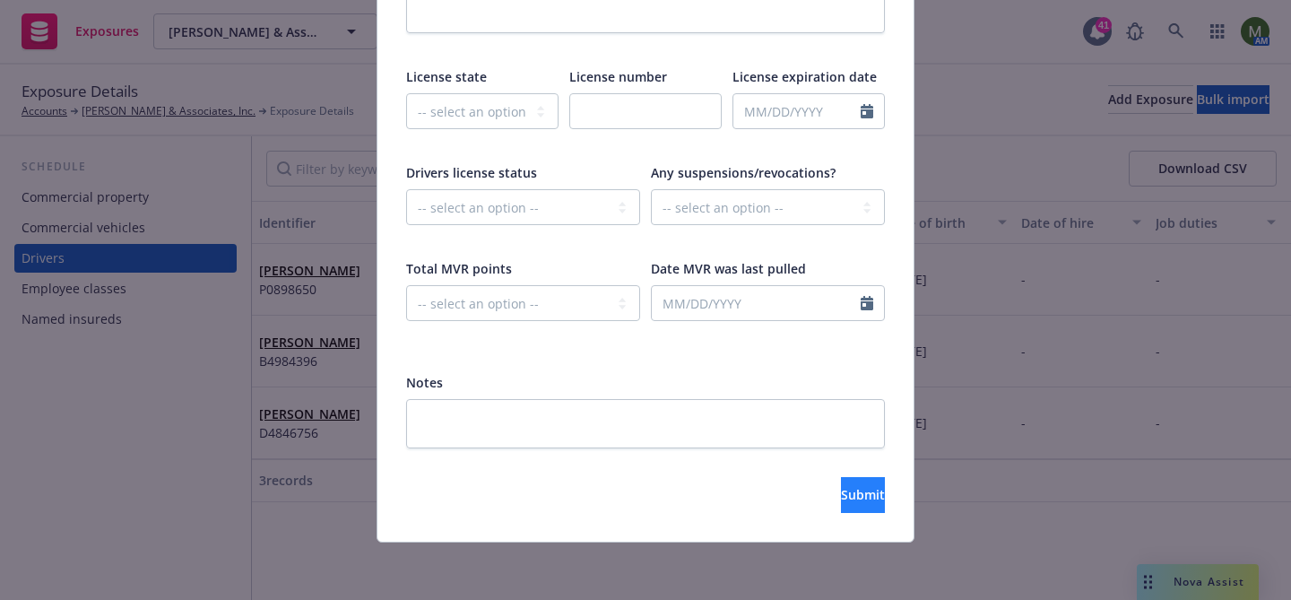
type input "Zych"
click at [841, 498] on span "Submit" at bounding box center [863, 494] width 44 height 17
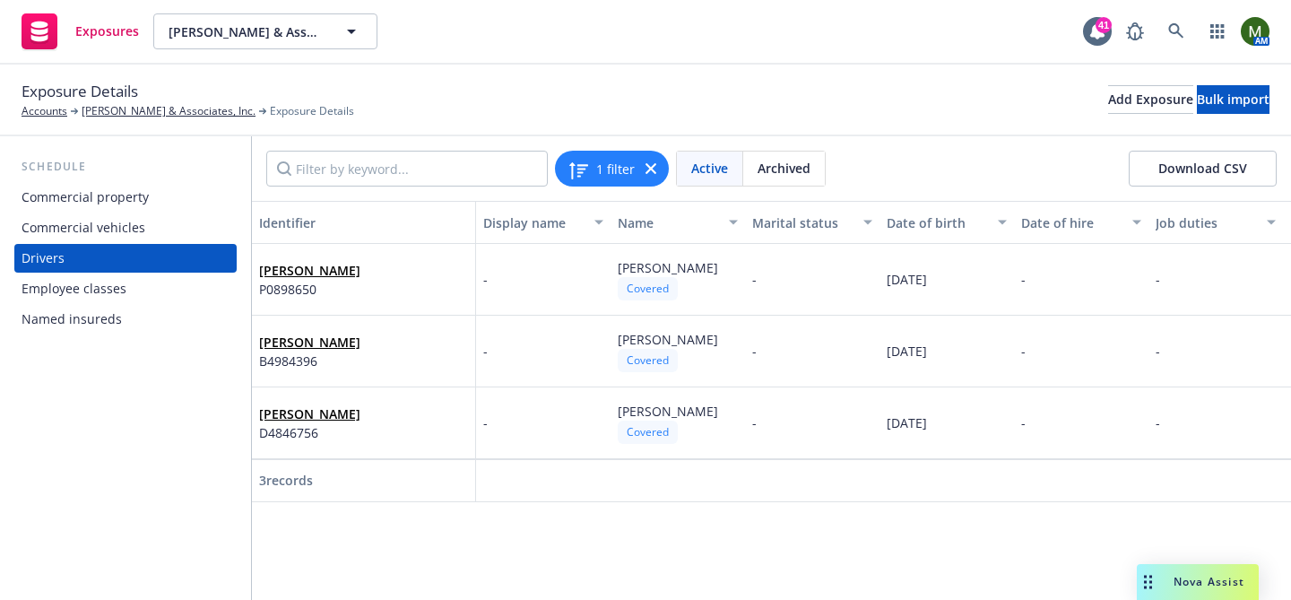
click at [783, 174] on span "Archived" at bounding box center [784, 168] width 53 height 19
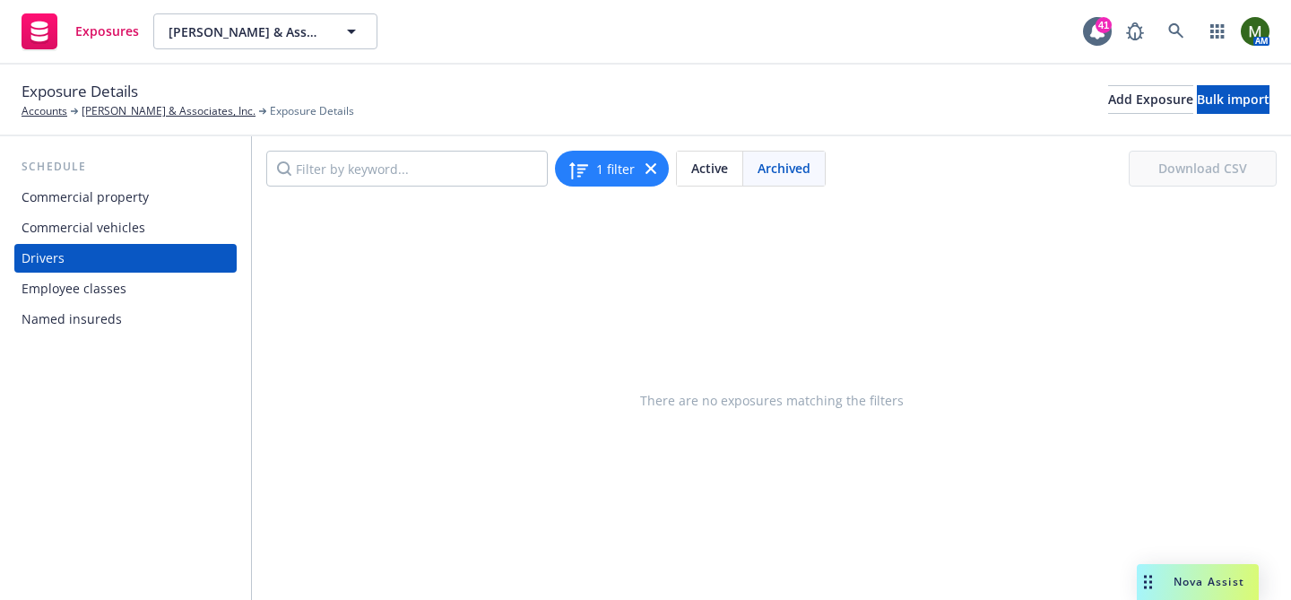
click at [700, 164] on span "Active" at bounding box center [709, 168] width 37 height 19
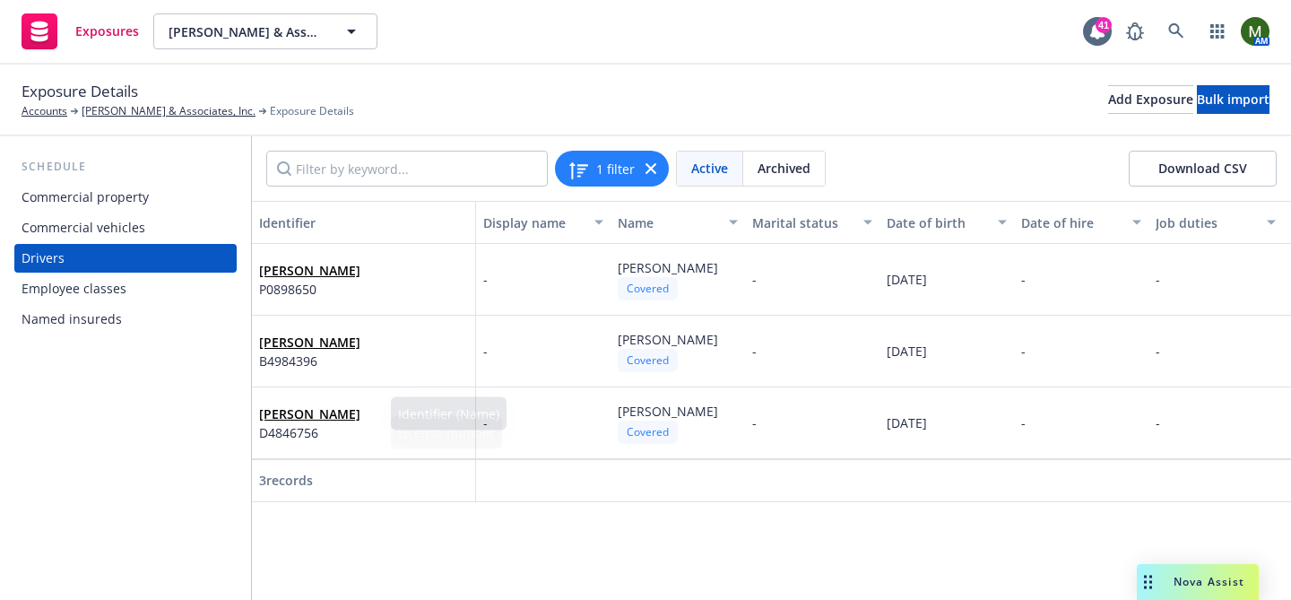
click at [300, 480] on span "3 records" at bounding box center [286, 480] width 54 height 17
click at [1236, 104] on div "Bulk import" at bounding box center [1233, 99] width 73 height 27
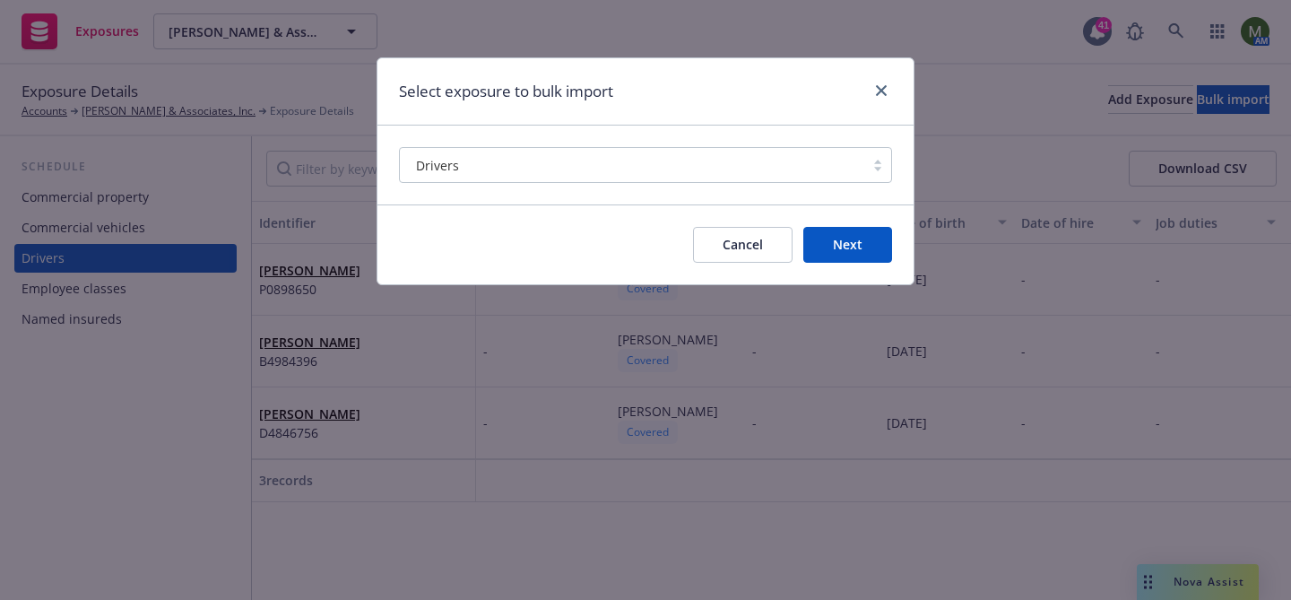
click at [891, 83] on div at bounding box center [878, 91] width 29 height 23
click at [880, 94] on icon "close" at bounding box center [881, 90] width 11 height 11
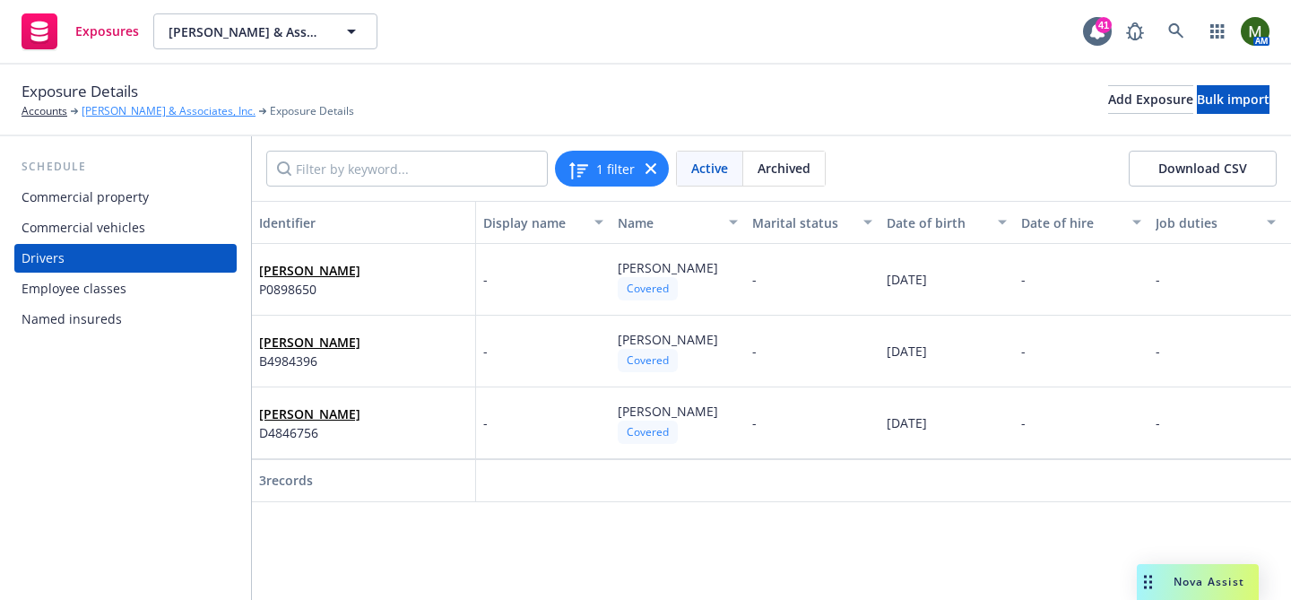
click at [160, 107] on link "[PERSON_NAME] & Associates, Inc." at bounding box center [169, 111] width 174 height 16
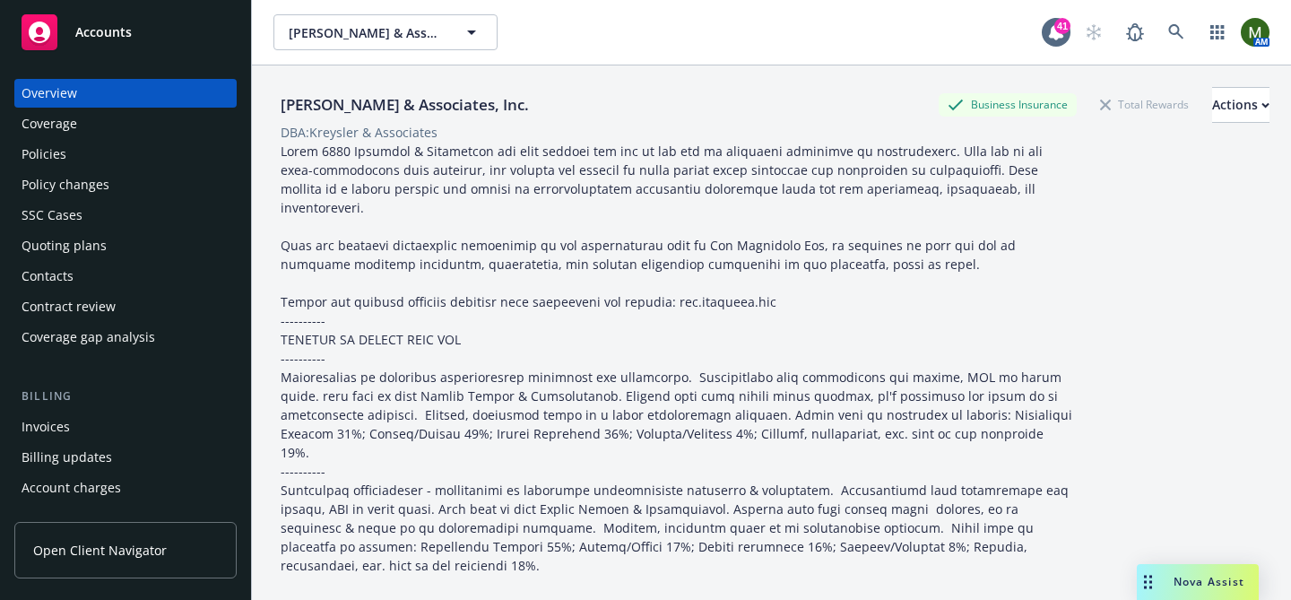
click at [109, 129] on div "Coverage" at bounding box center [126, 123] width 208 height 29
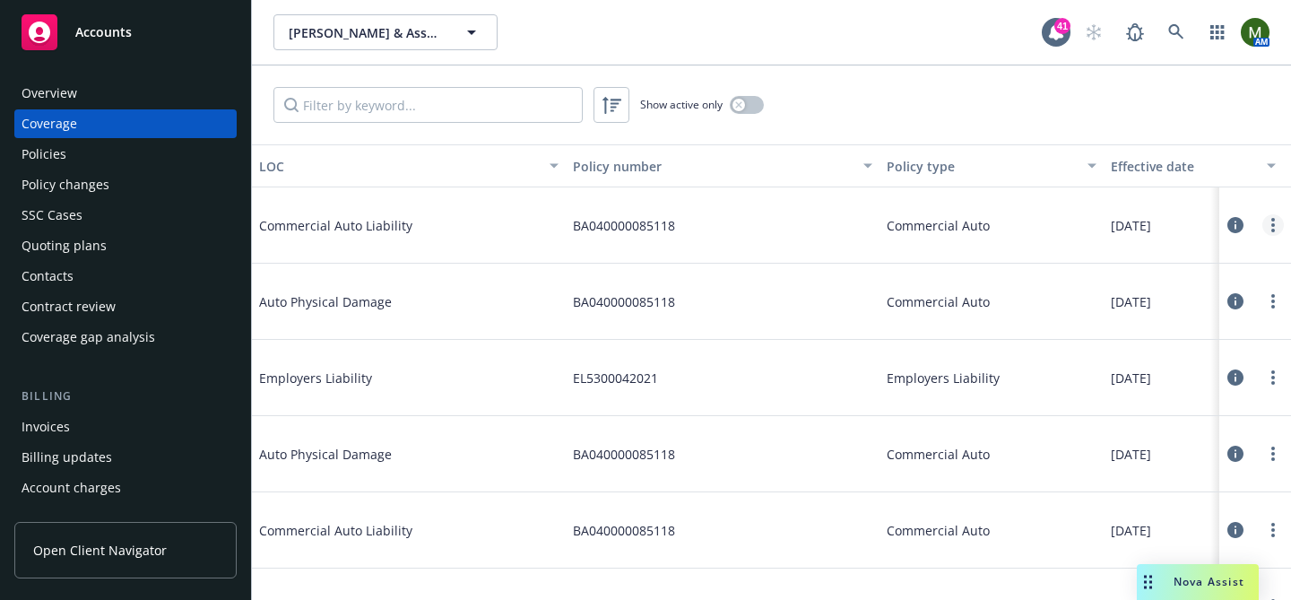
click at [1278, 231] on link "more" at bounding box center [1274, 225] width 22 height 22
click at [1226, 257] on link "Edit coverage" at bounding box center [1165, 262] width 236 height 36
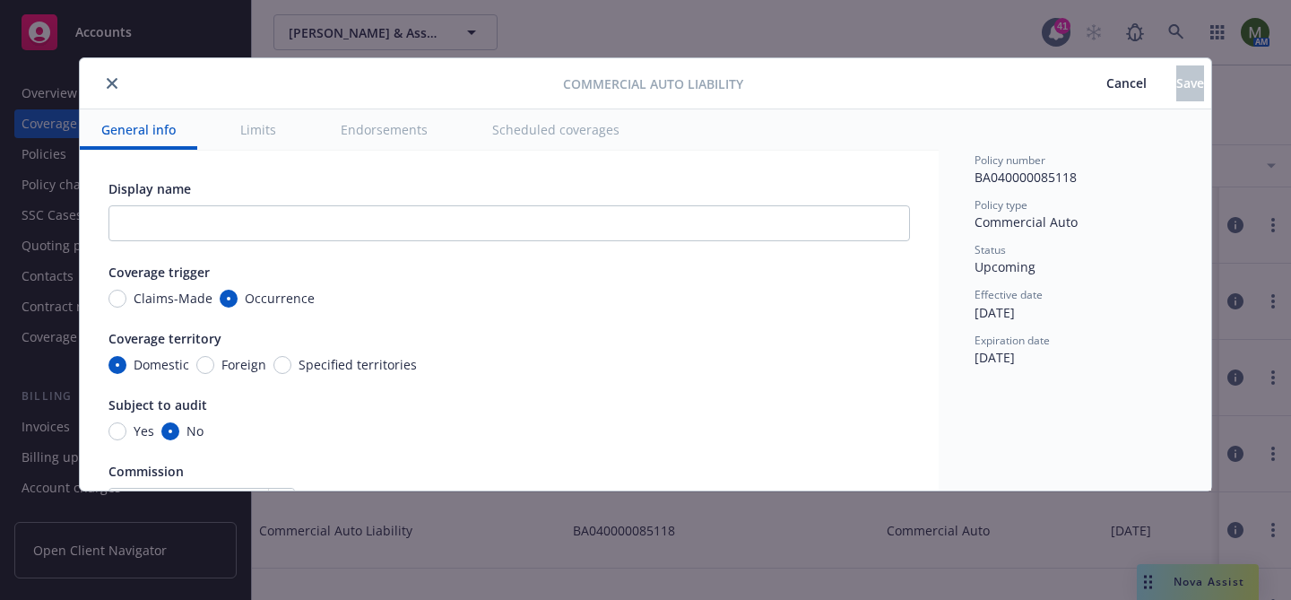
click at [248, 124] on button "Limits" at bounding box center [258, 129] width 79 height 40
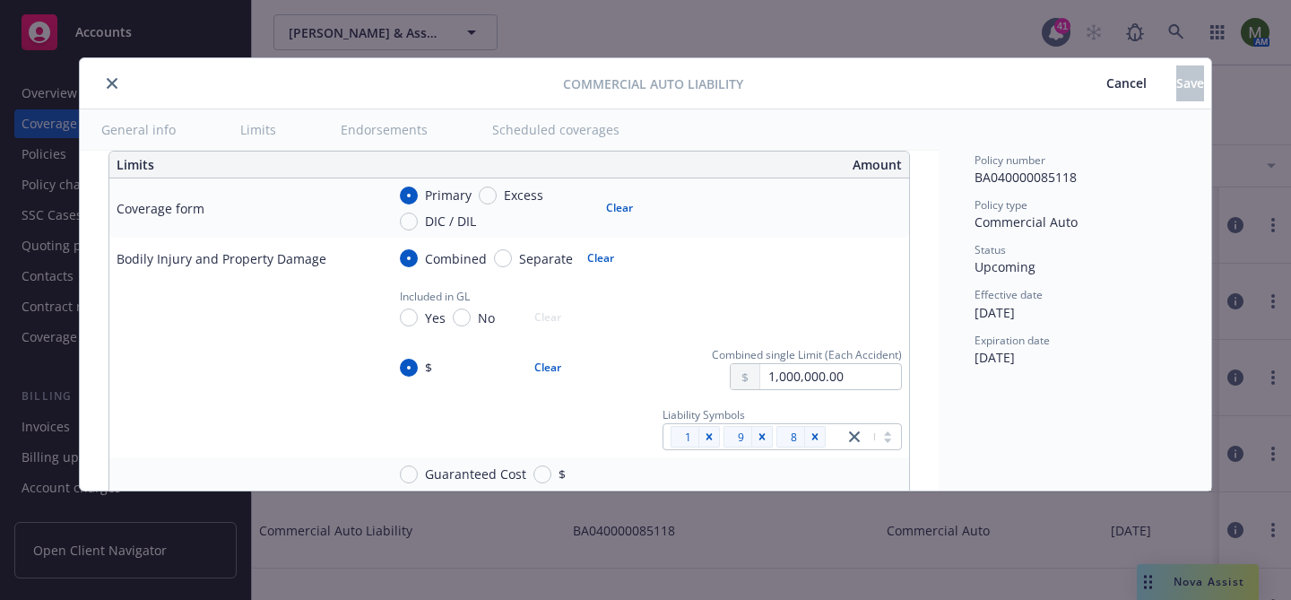
click at [530, 141] on button "Scheduled coverages" at bounding box center [556, 129] width 170 height 40
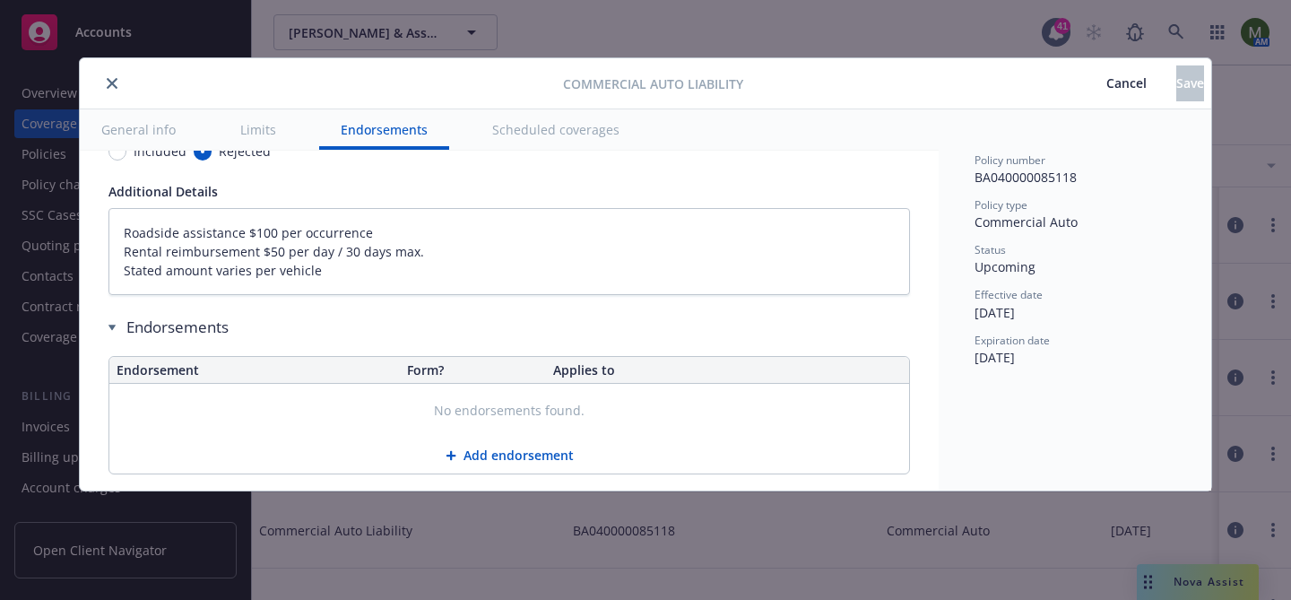
type textarea "x"
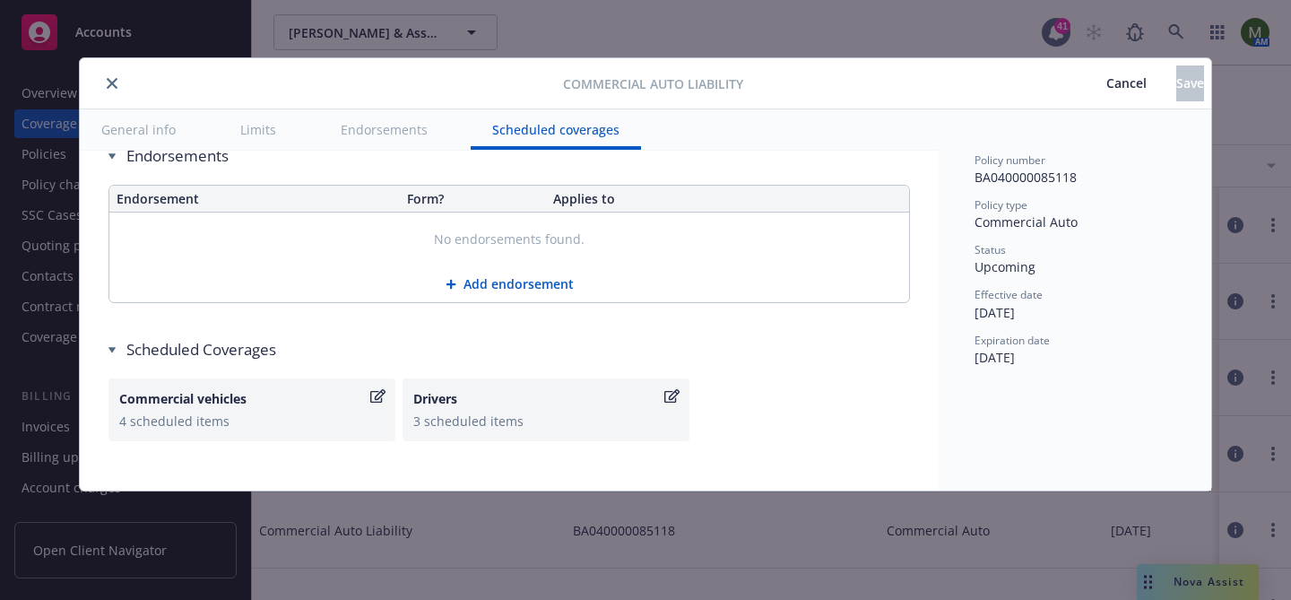
scroll to position [4092, 0]
click at [673, 404] on div "Drivers" at bounding box center [545, 397] width 265 height 19
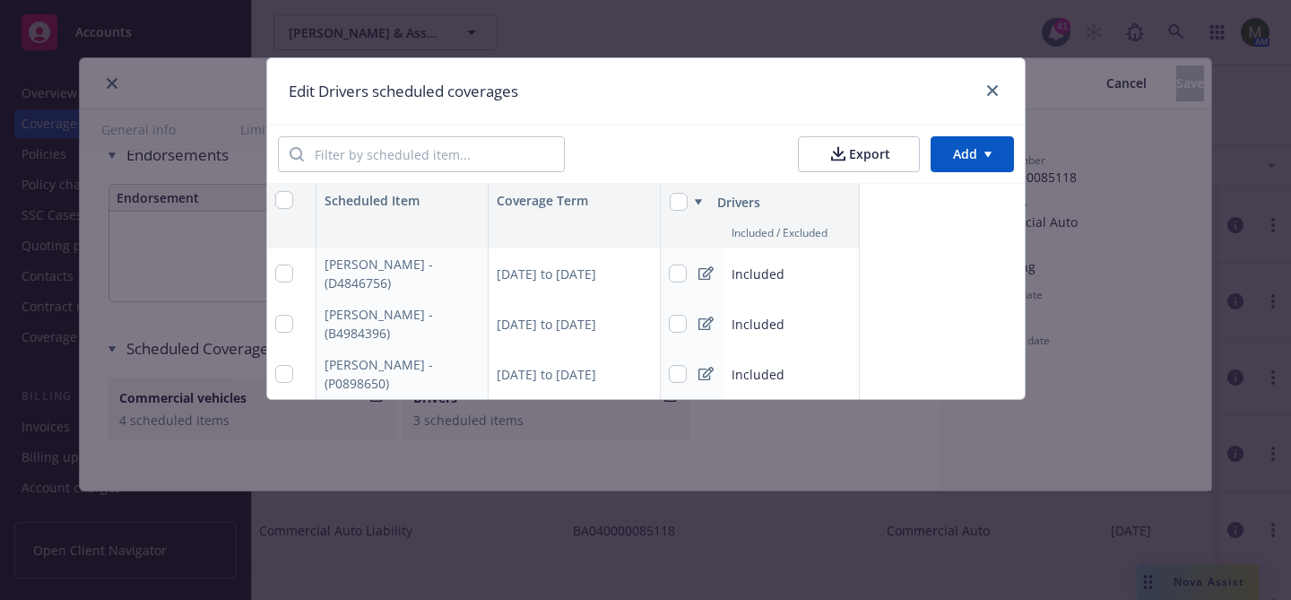
click at [967, 154] on html "Accounts Overview Coverage Policies Policy changes SSC Cases Quoting plans Cont…" at bounding box center [645, 300] width 1291 height 600
click at [940, 198] on div "Add scheduled items" at bounding box center [936, 196] width 156 height 30
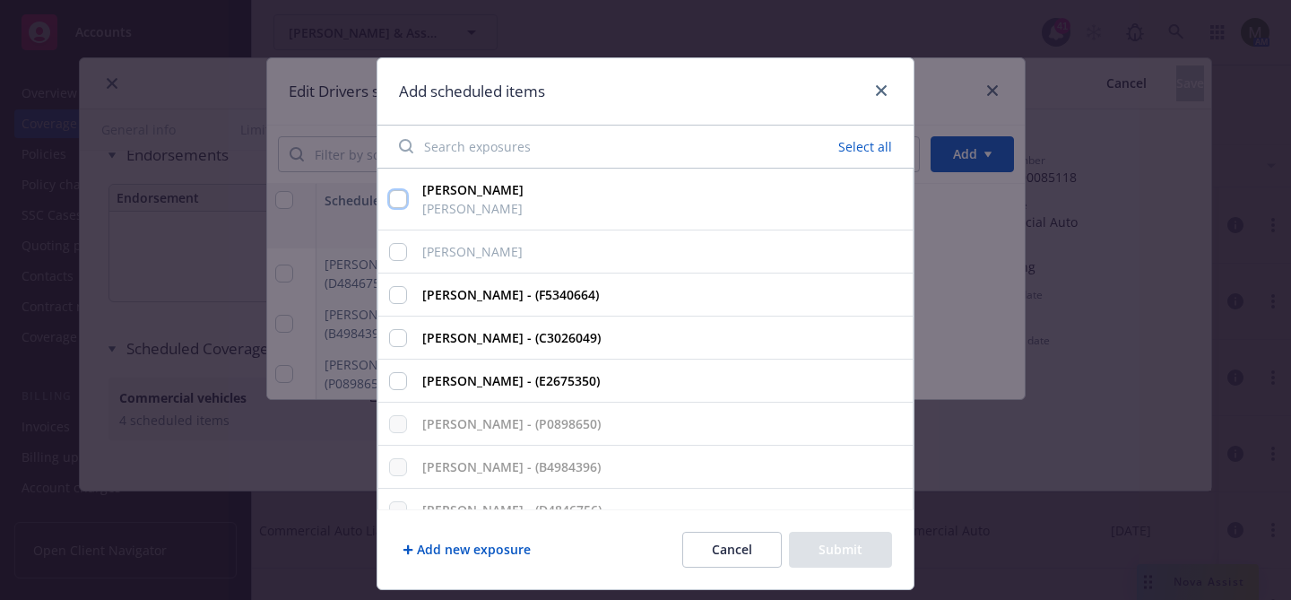
click at [397, 201] on input "Susanne Zych Susanne Zych" at bounding box center [398, 199] width 18 height 18
checkbox input "true"
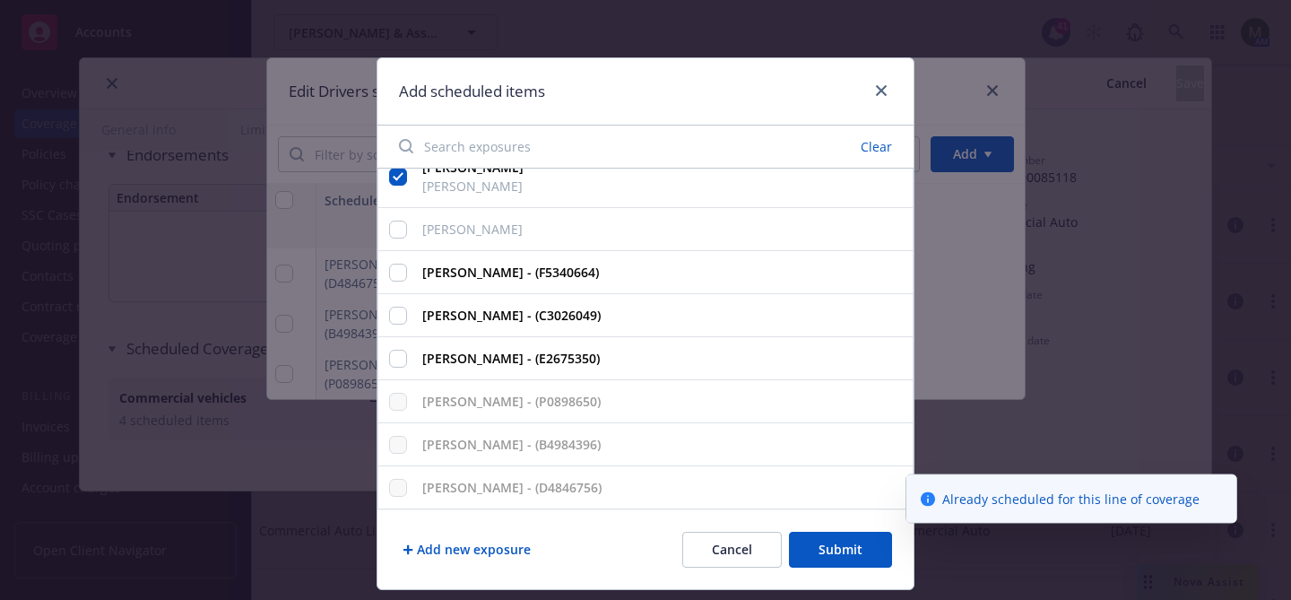
click at [845, 546] on button "Submit" at bounding box center [840, 550] width 103 height 36
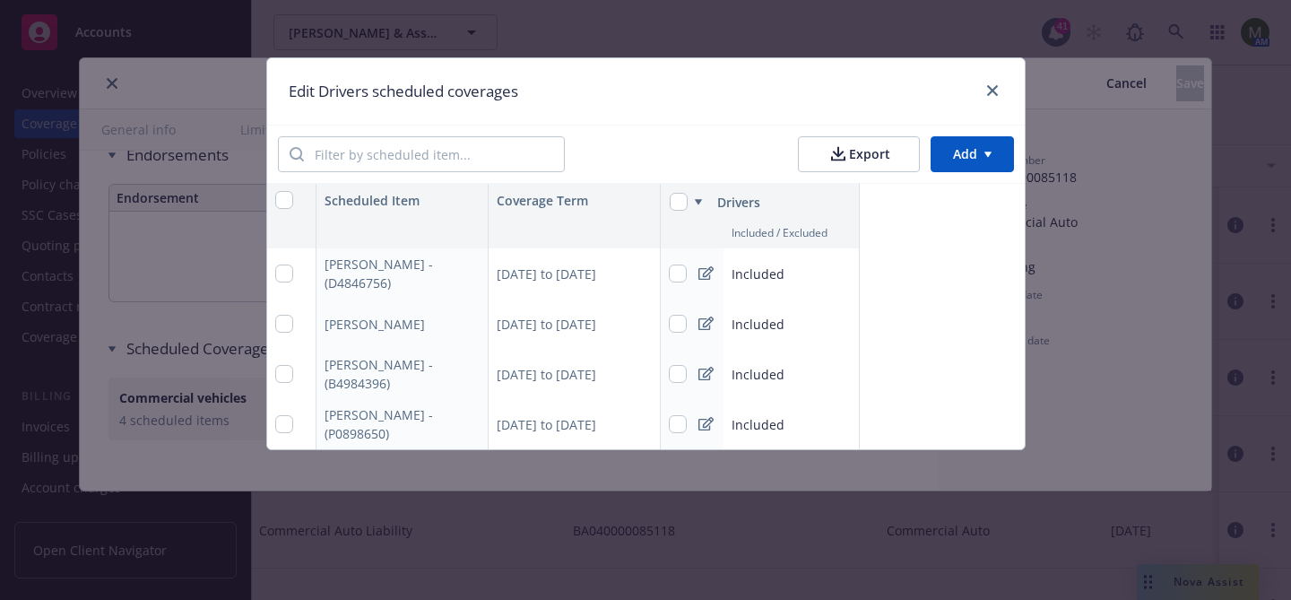
type textarea "x"
click at [943, 149] on html "Accounts Overview Coverage Policies Policy changes SSC Cases Quoting plans Cont…" at bounding box center [645, 300] width 1291 height 600
click at [889, 200] on div "Add scheduled items" at bounding box center [936, 196] width 156 height 30
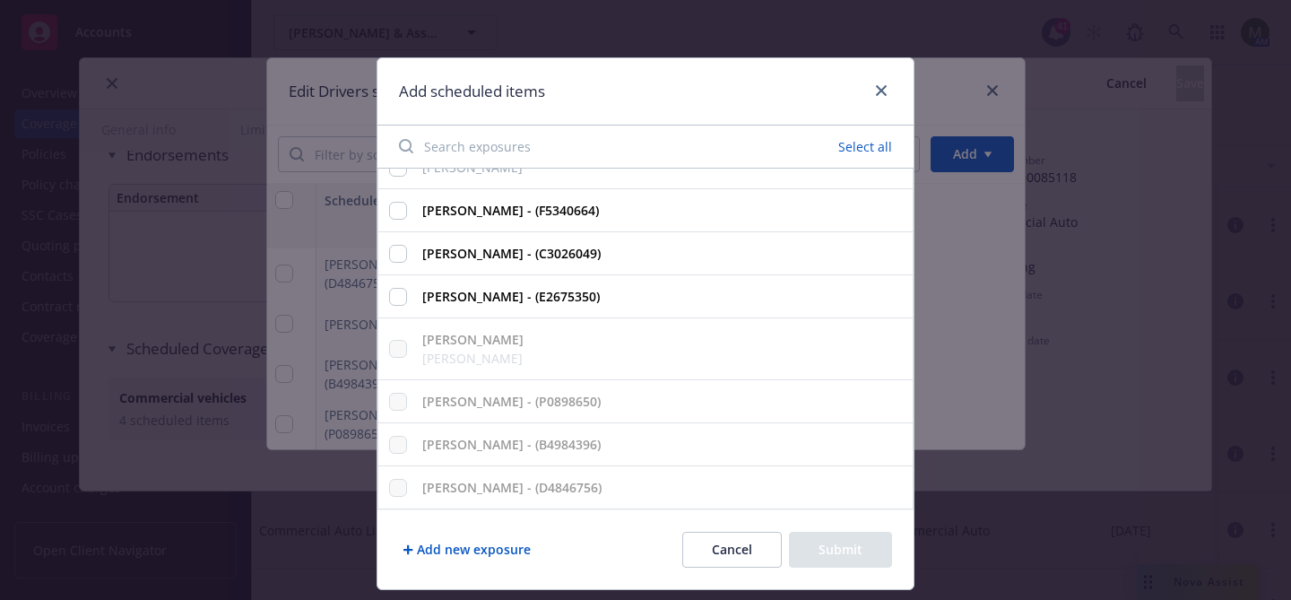
click at [489, 549] on button "Add new exposure" at bounding box center [466, 550] width 135 height 36
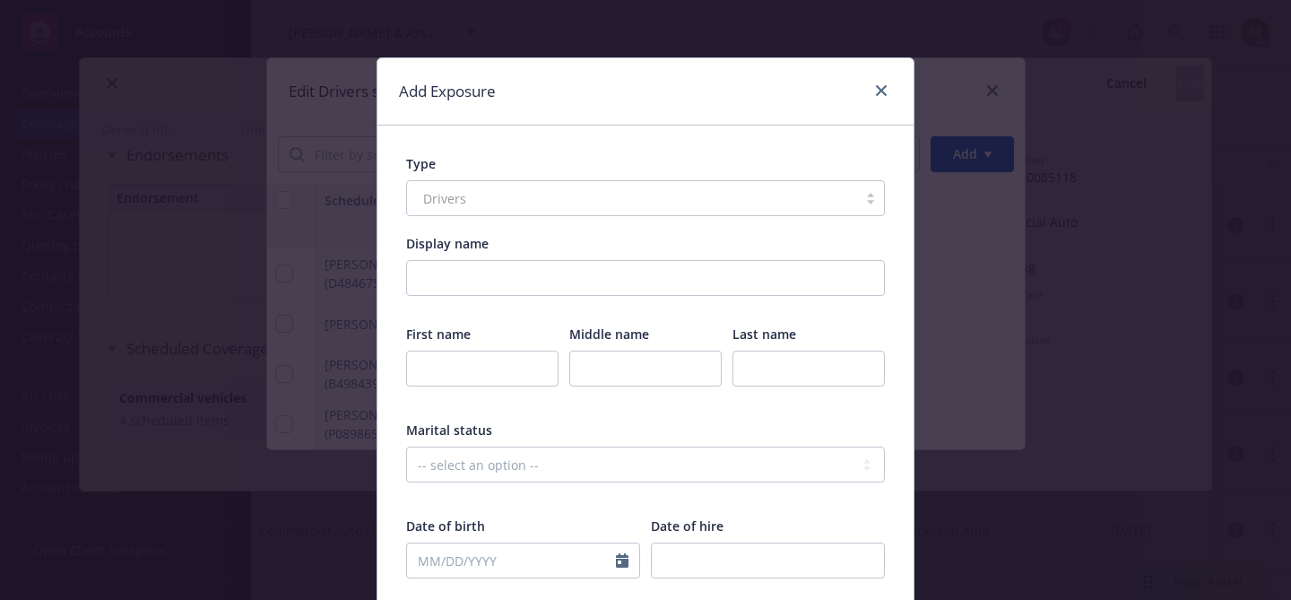
click at [503, 202] on div "Drivers" at bounding box center [645, 198] width 479 height 36
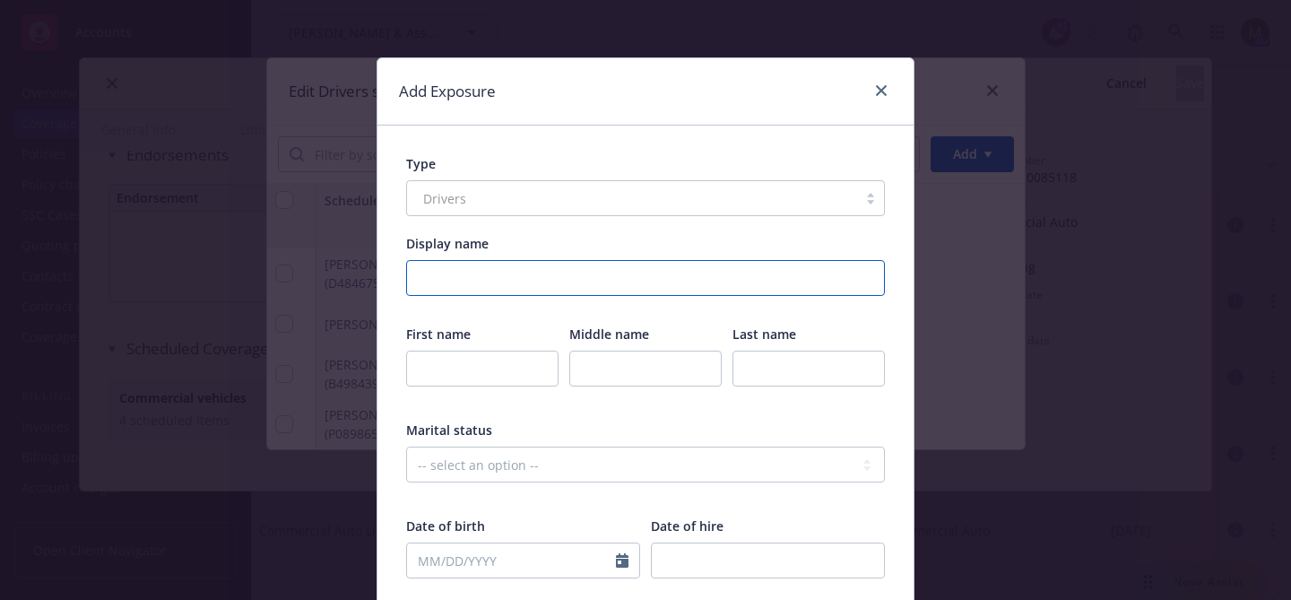
click at [480, 269] on input "Display name" at bounding box center [645, 278] width 479 height 36
paste input "Jorge Ramirez Peirano"
drag, startPoint x: 501, startPoint y: 282, endPoint x: 406, endPoint y: 284, distance: 95.1
click at [406, 284] on input "Jorge Ramirez Peirano" at bounding box center [645, 278] width 479 height 36
type input "Jorge Ramirez Peirano"
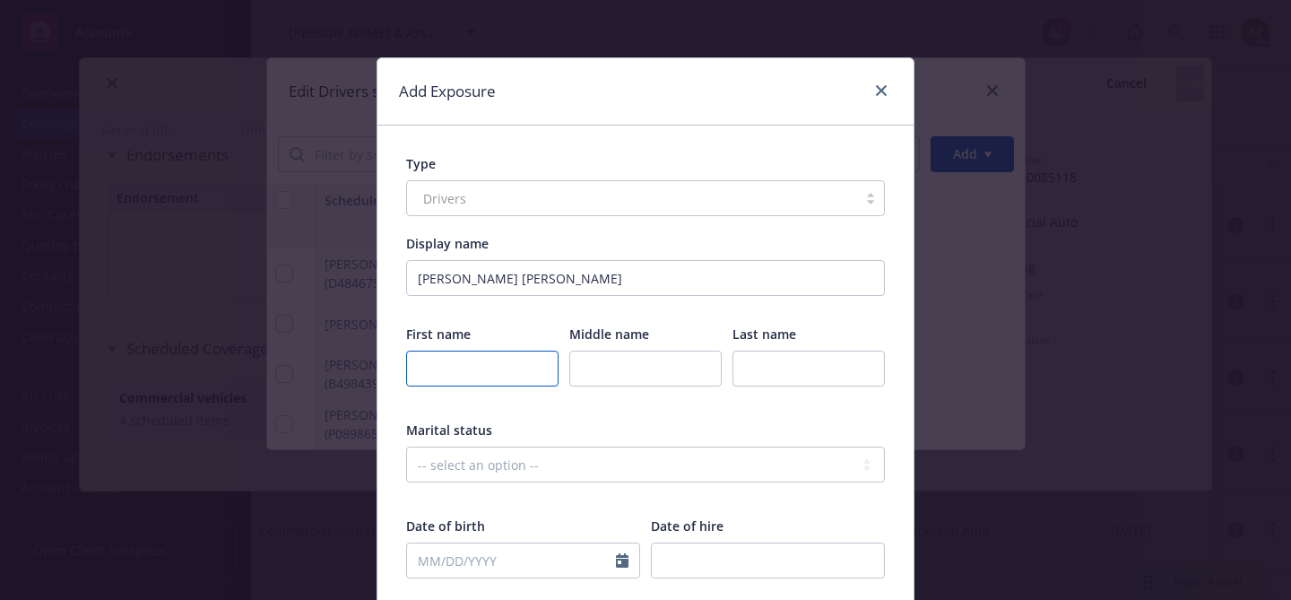
click at [448, 365] on input "text" at bounding box center [482, 369] width 152 height 36
paste input "Jorge Ramirez"
type input "Jorge Ramirez"
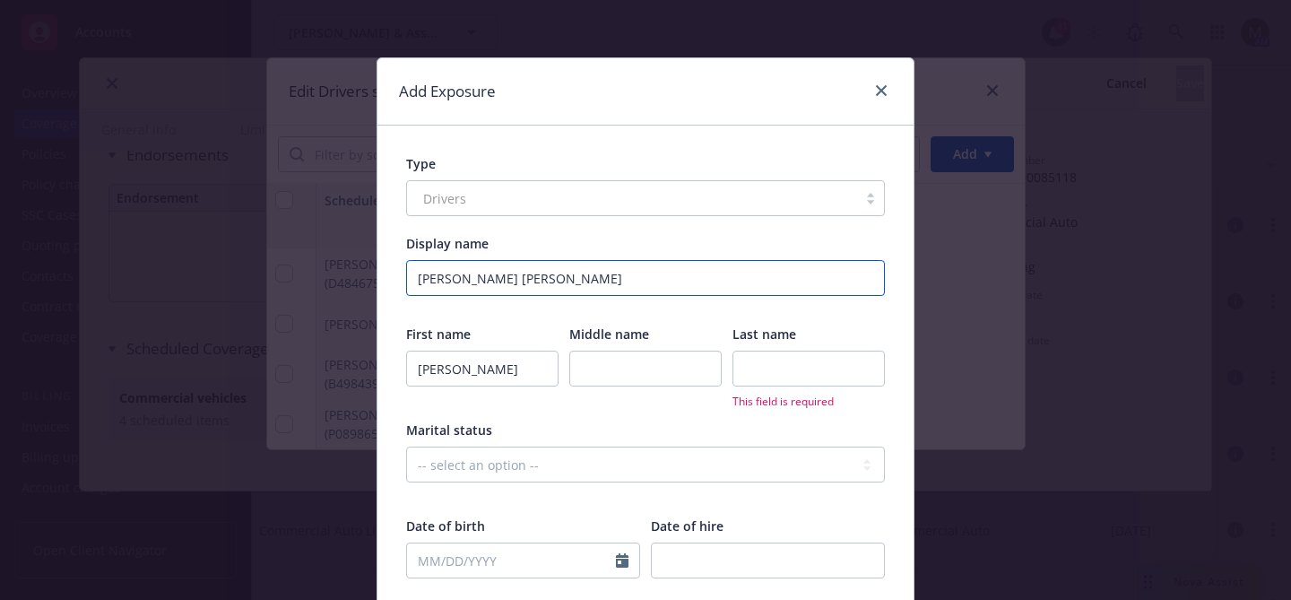
click at [513, 285] on input "Jorge Ramirez Peirano" at bounding box center [645, 278] width 479 height 36
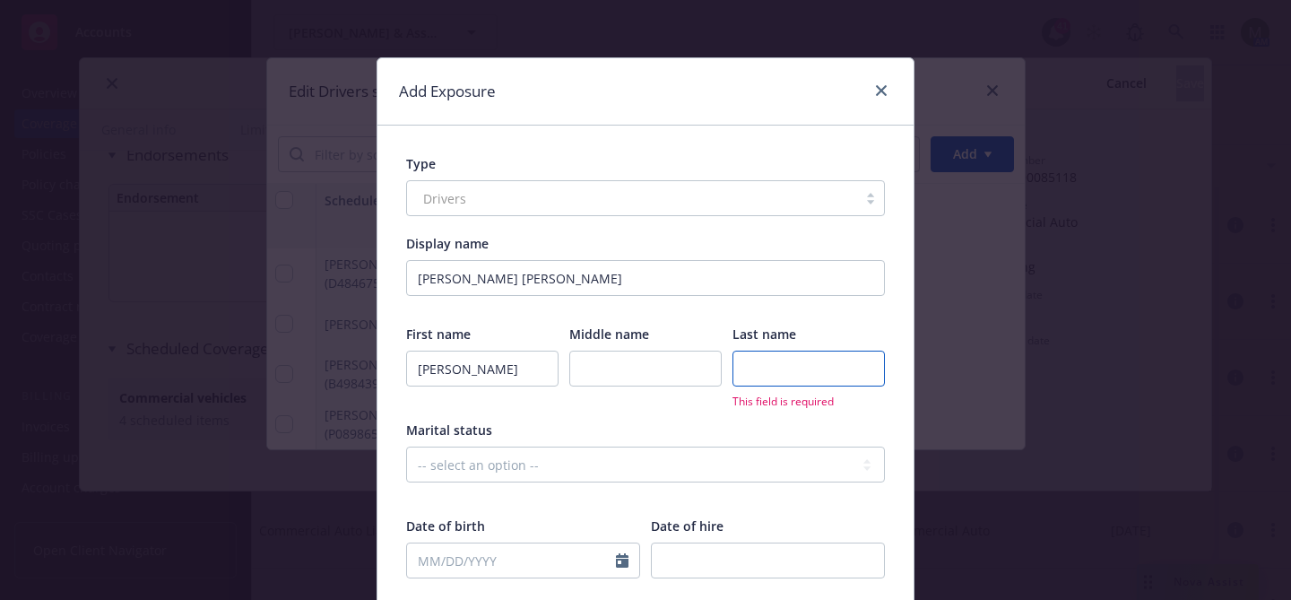
click at [836, 369] on input "text" at bounding box center [809, 369] width 152 height 36
paste input "Peirano"
type input "Peirano"
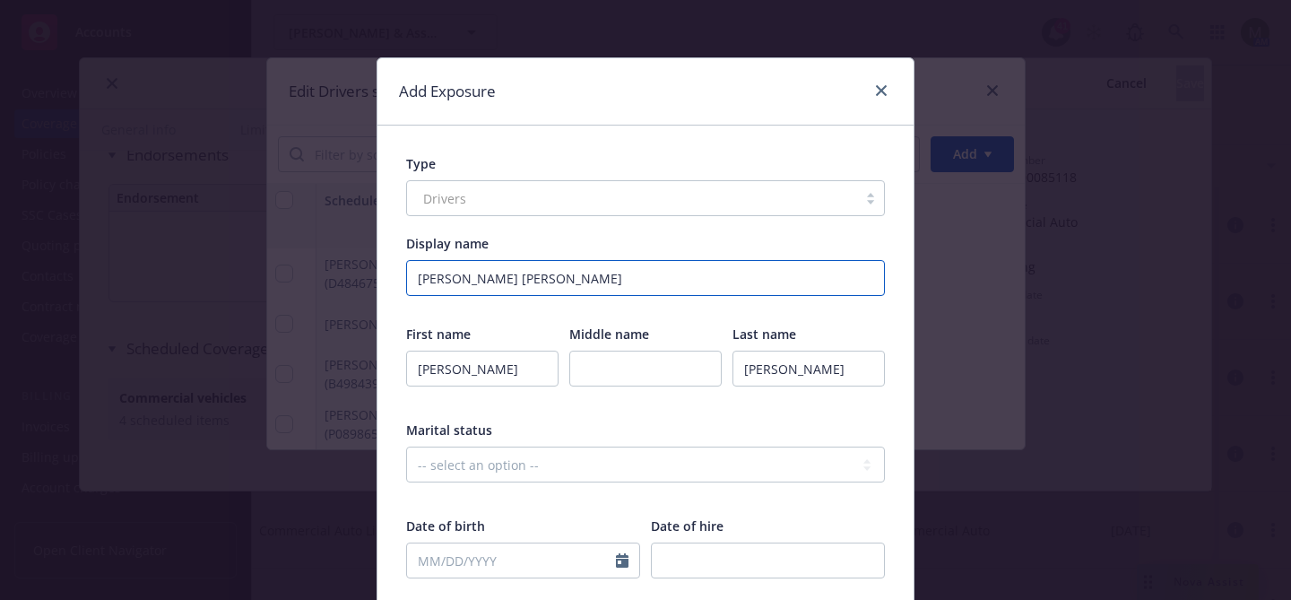
click at [512, 268] on input "Jorge Ramirez Peirano" at bounding box center [645, 278] width 479 height 36
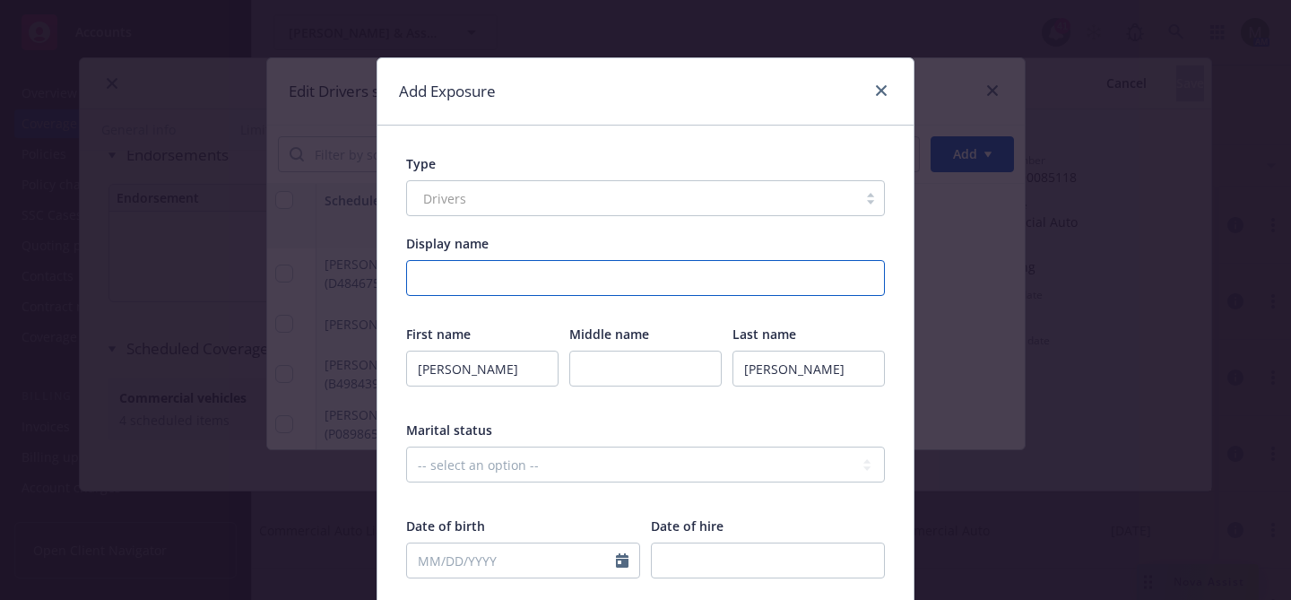
scroll to position [655, 0]
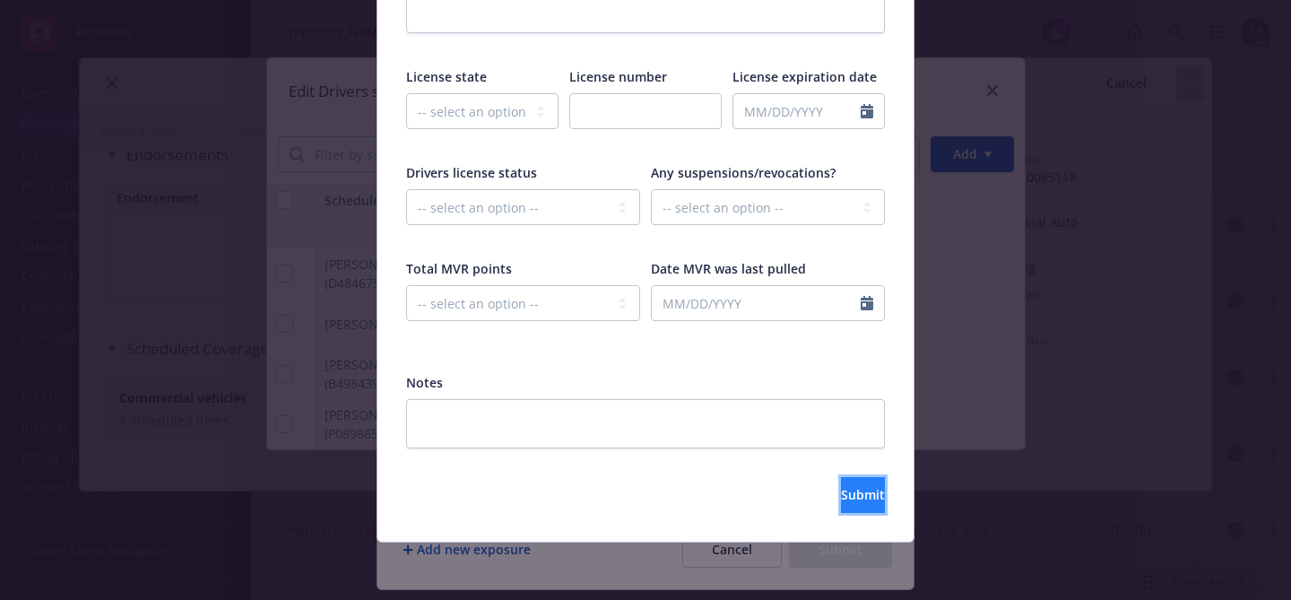
click at [841, 494] on span "Submit" at bounding box center [863, 494] width 44 height 17
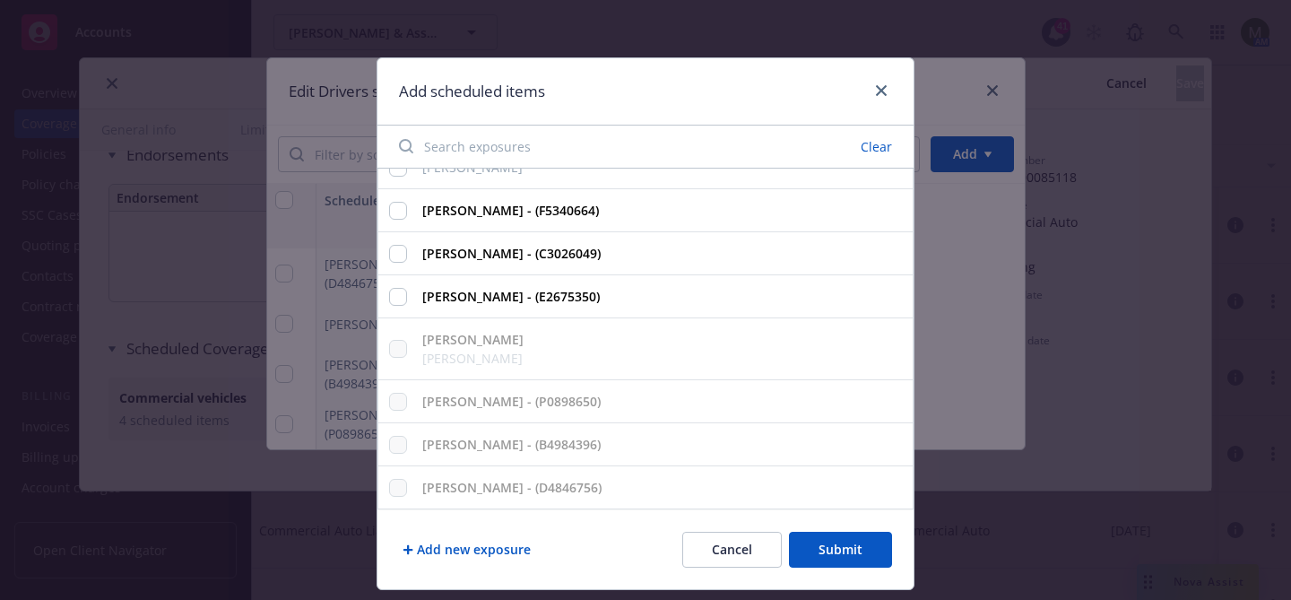
scroll to position [0, 0]
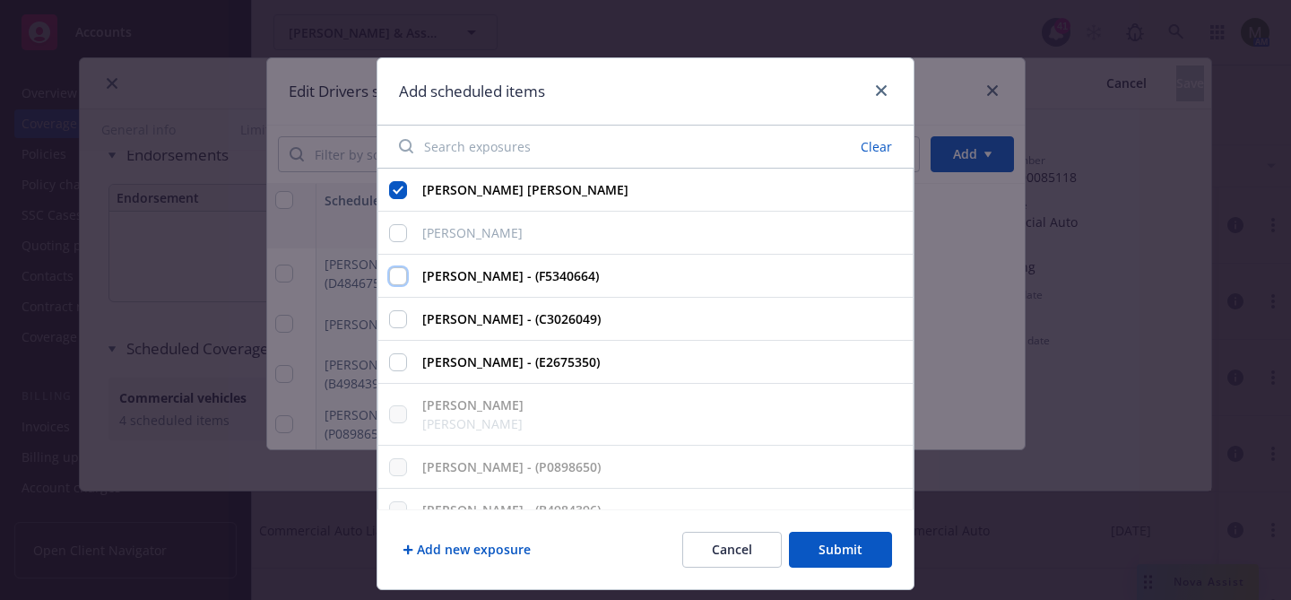
click at [398, 274] on input "Jorge Ramirez - (F5340664)" at bounding box center [398, 276] width 18 height 18
checkbox input "true"
click at [404, 192] on input "Jorge Ramirez Peirano" at bounding box center [398, 190] width 18 height 18
checkbox input "false"
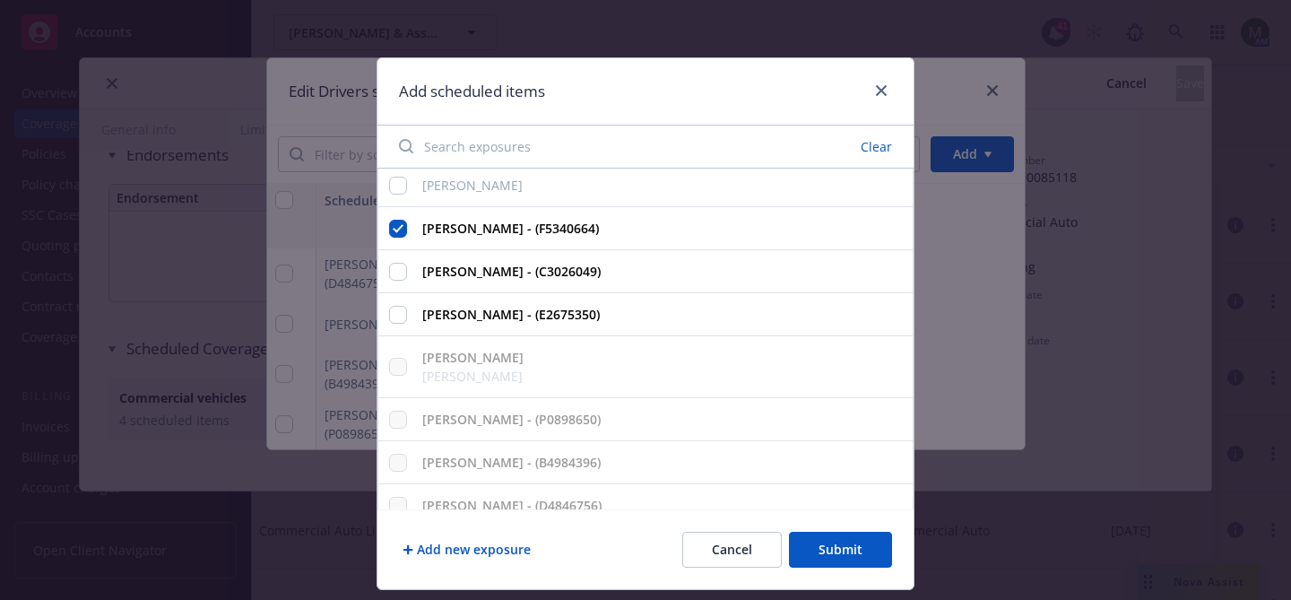
scroll to position [65, 0]
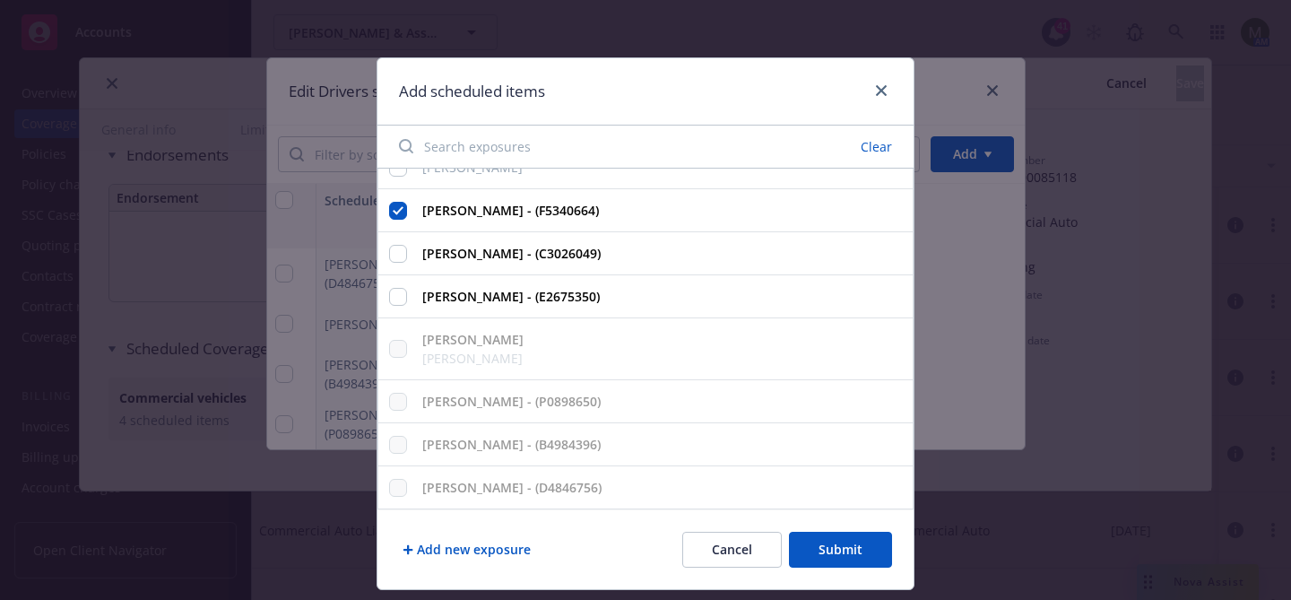
click at [832, 553] on button "Submit" at bounding box center [840, 550] width 103 height 36
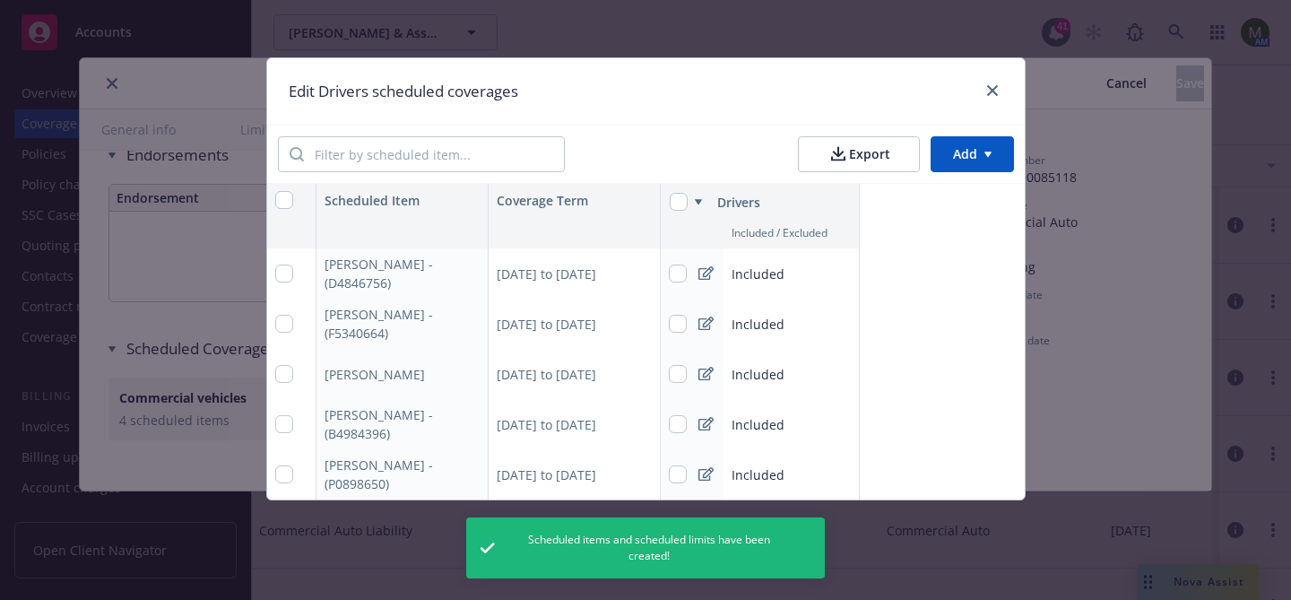
type textarea "x"
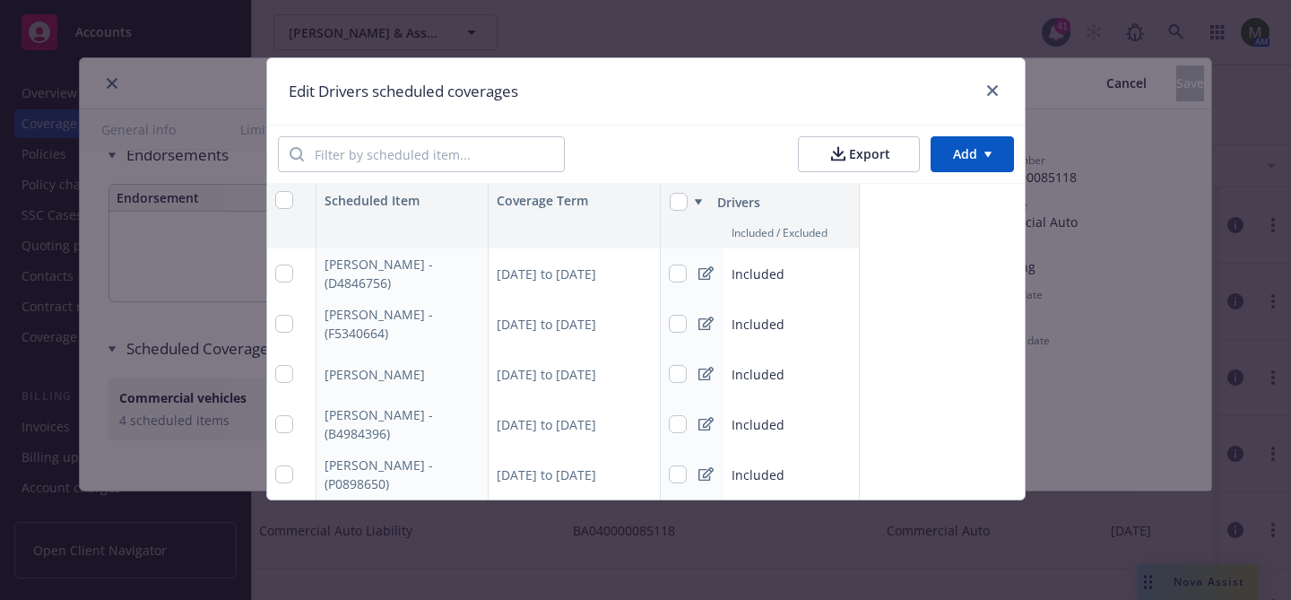
click at [961, 158] on html "Accounts Overview Coverage Policies Policy changes SSC Cases Quoting plans Cont…" at bounding box center [645, 300] width 1291 height 600
click at [931, 203] on div "Add scheduled items" at bounding box center [936, 196] width 156 height 30
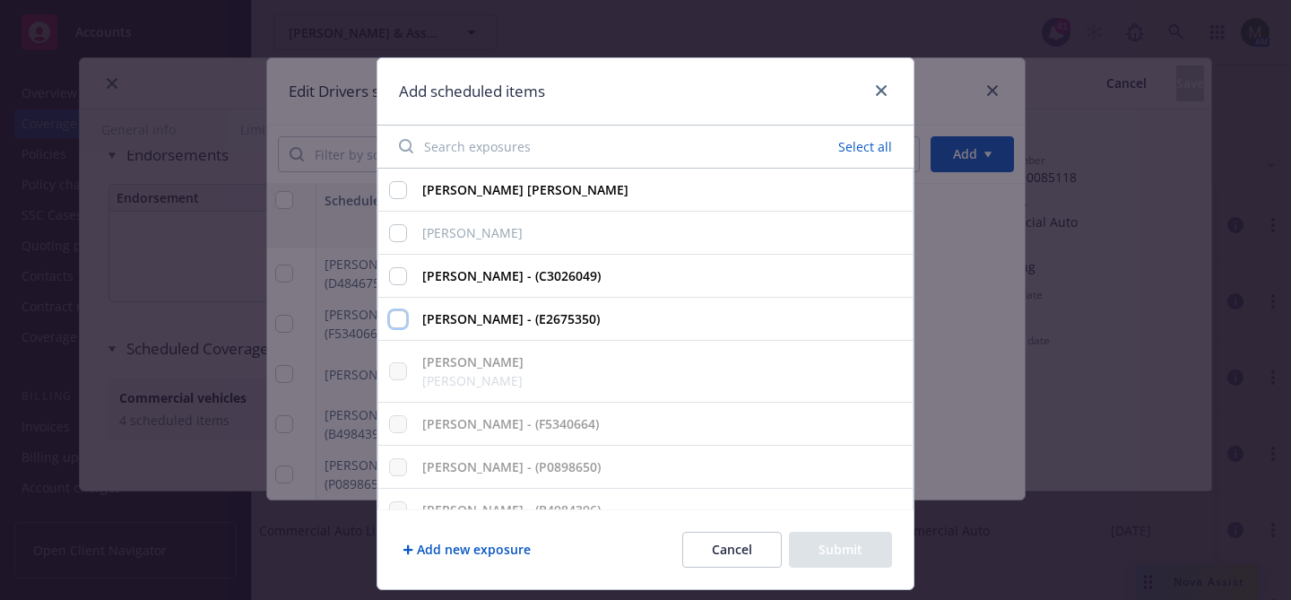
click at [395, 312] on input "Justin H Anderson - (E2675350)" at bounding box center [398, 319] width 18 height 18
checkbox input "true"
click at [830, 547] on button "Submit" at bounding box center [840, 550] width 103 height 36
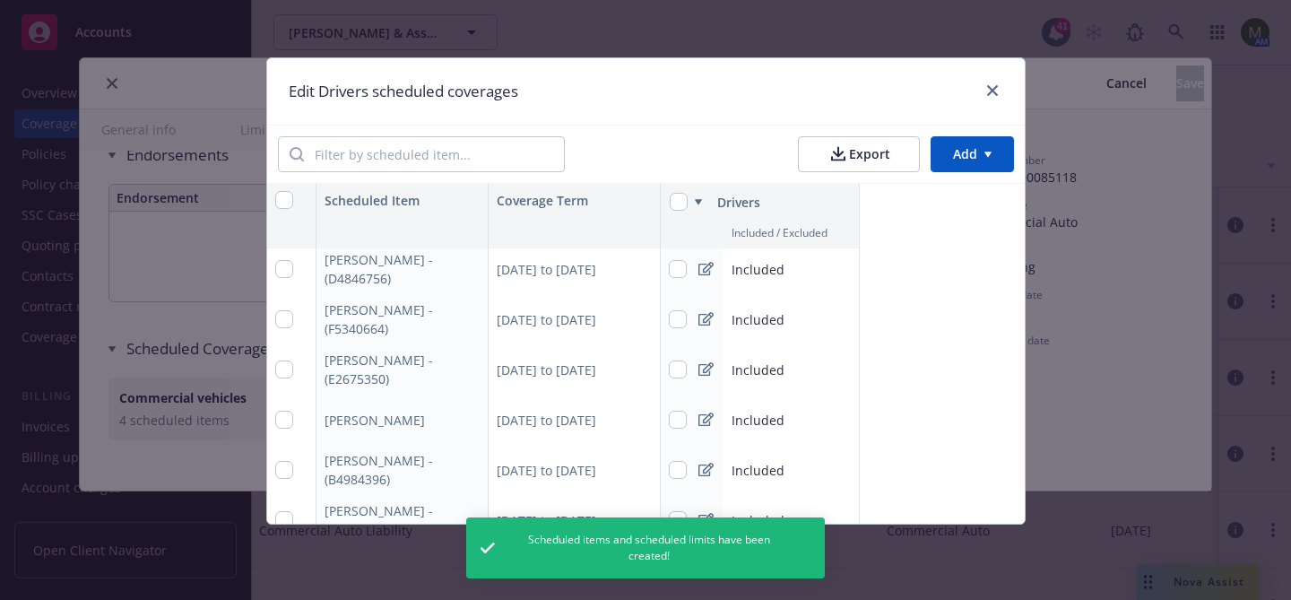
scroll to position [0, 0]
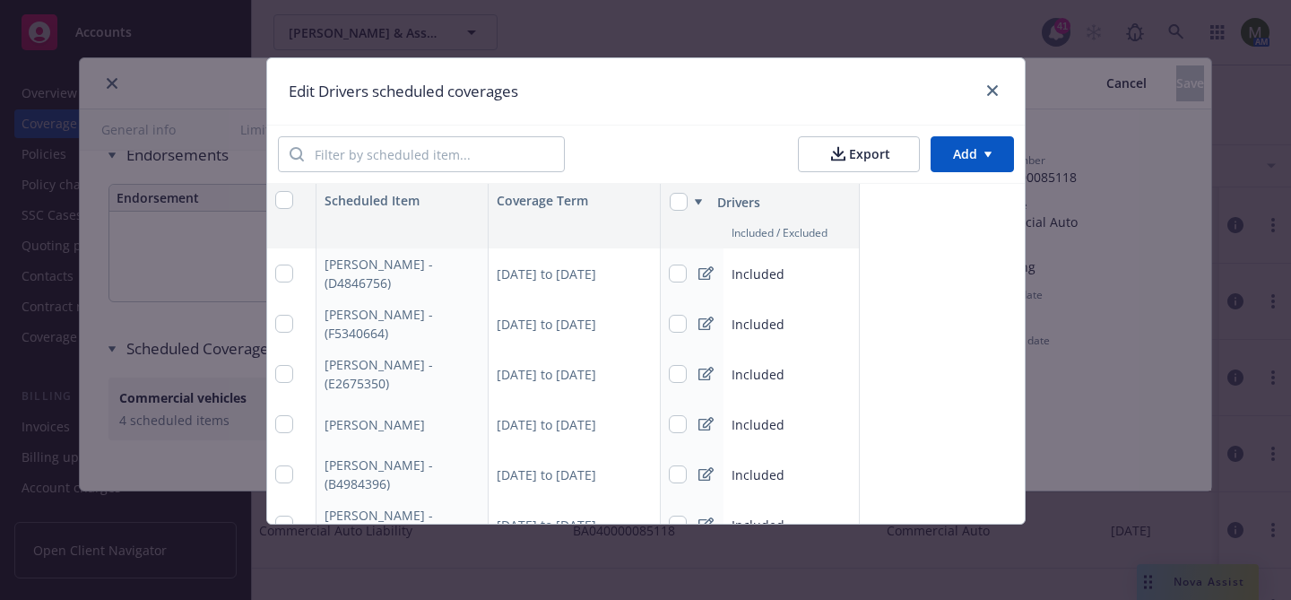
type textarea "x"
click at [973, 157] on html "Accounts Overview Coverage Policies Policy changes SSC Cases Quoting plans Cont…" at bounding box center [645, 300] width 1291 height 600
click at [958, 193] on div "Add scheduled items" at bounding box center [936, 196] width 156 height 30
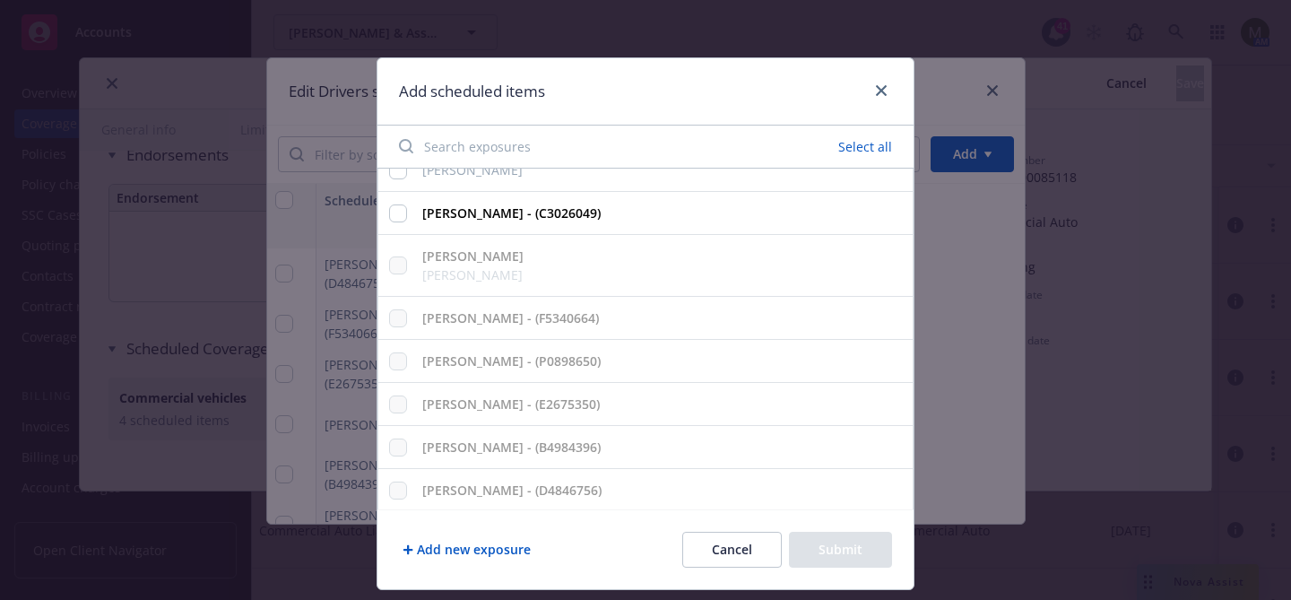
scroll to position [65, 0]
click at [517, 547] on button "Add new exposure" at bounding box center [466, 550] width 135 height 36
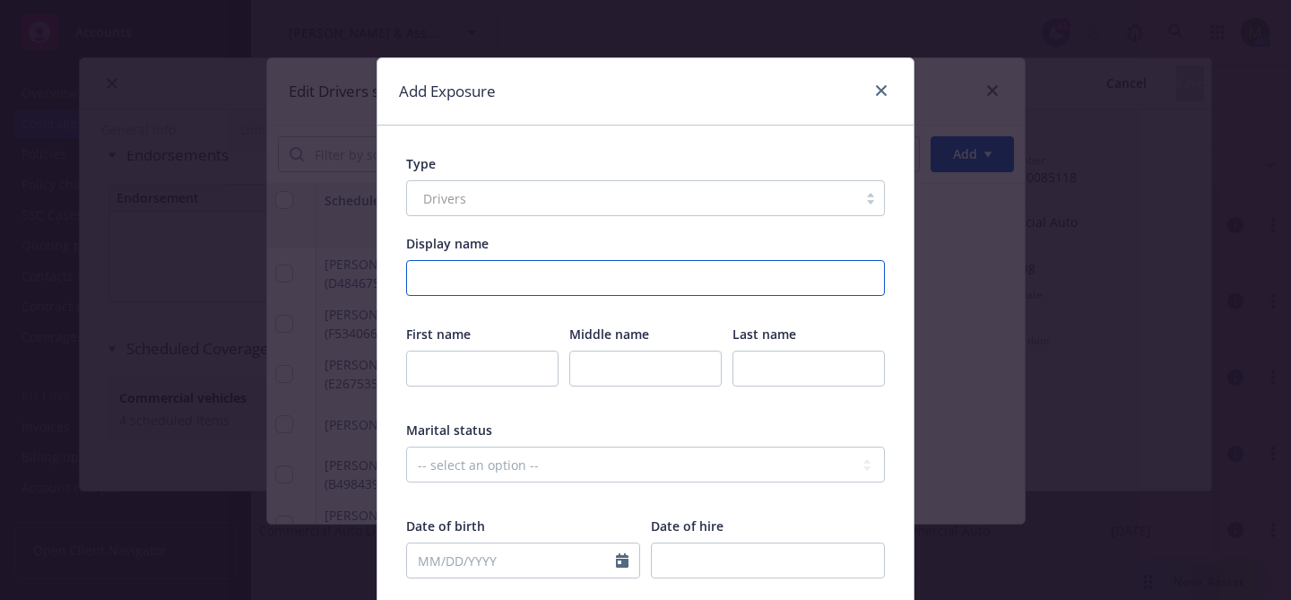
click at [517, 287] on input "Display name" at bounding box center [645, 278] width 479 height 36
paste input "Charles Frerks"
type input "Charles Frerks"
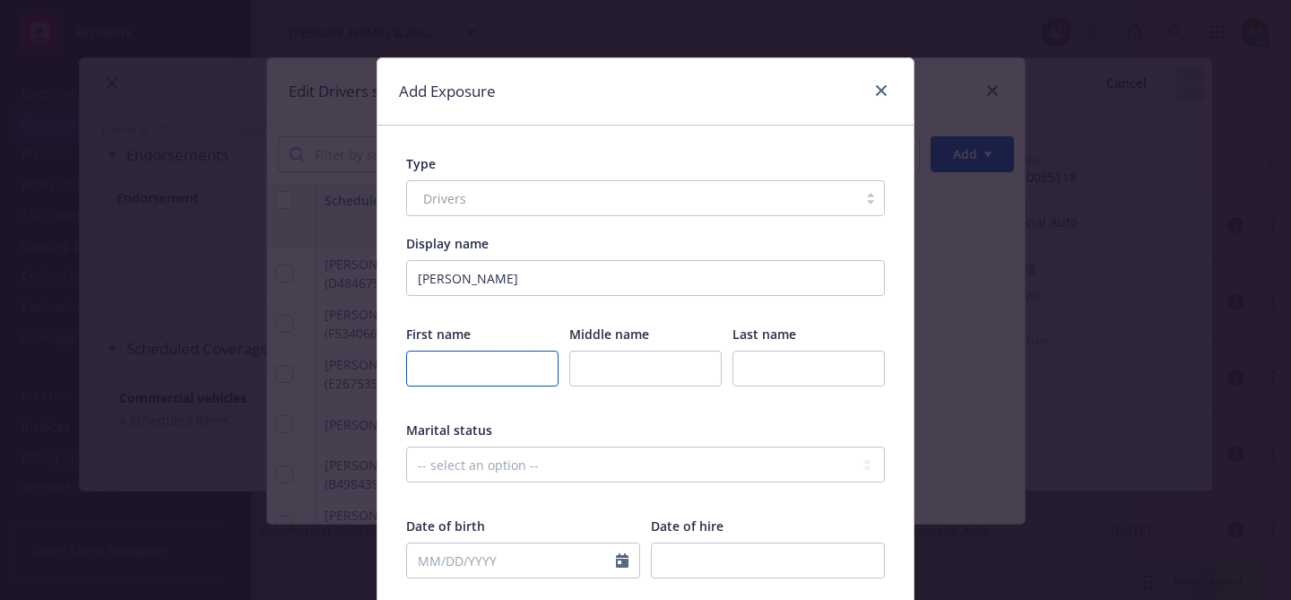
click at [477, 373] on input "text" at bounding box center [482, 369] width 152 height 36
type input "Charles"
click at [778, 380] on input "text" at bounding box center [809, 369] width 152 height 36
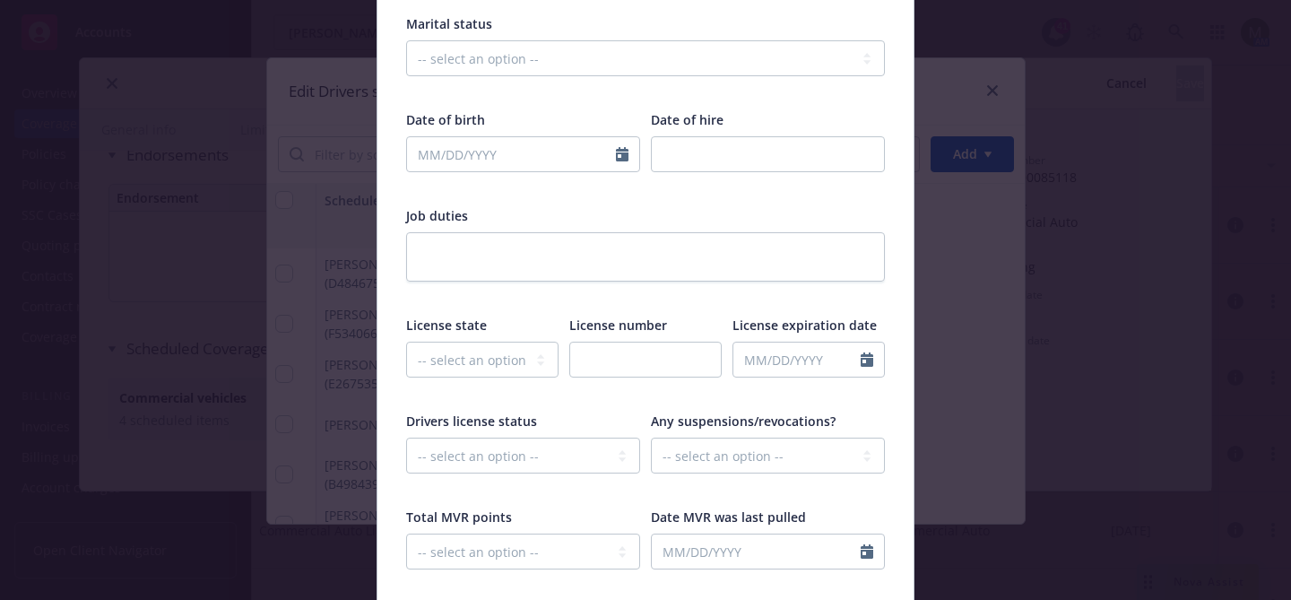
scroll to position [655, 0]
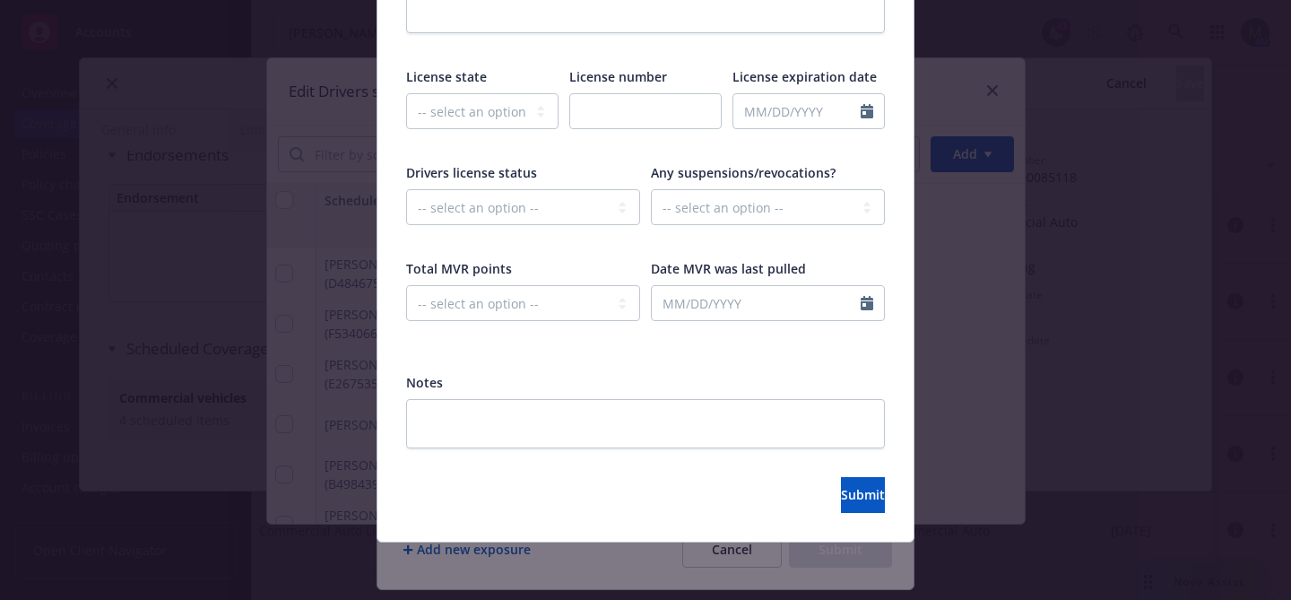
type input "Frerks"
click at [821, 471] on div at bounding box center [645, 462] width 479 height 29
click at [841, 491] on span "Submit" at bounding box center [863, 494] width 44 height 17
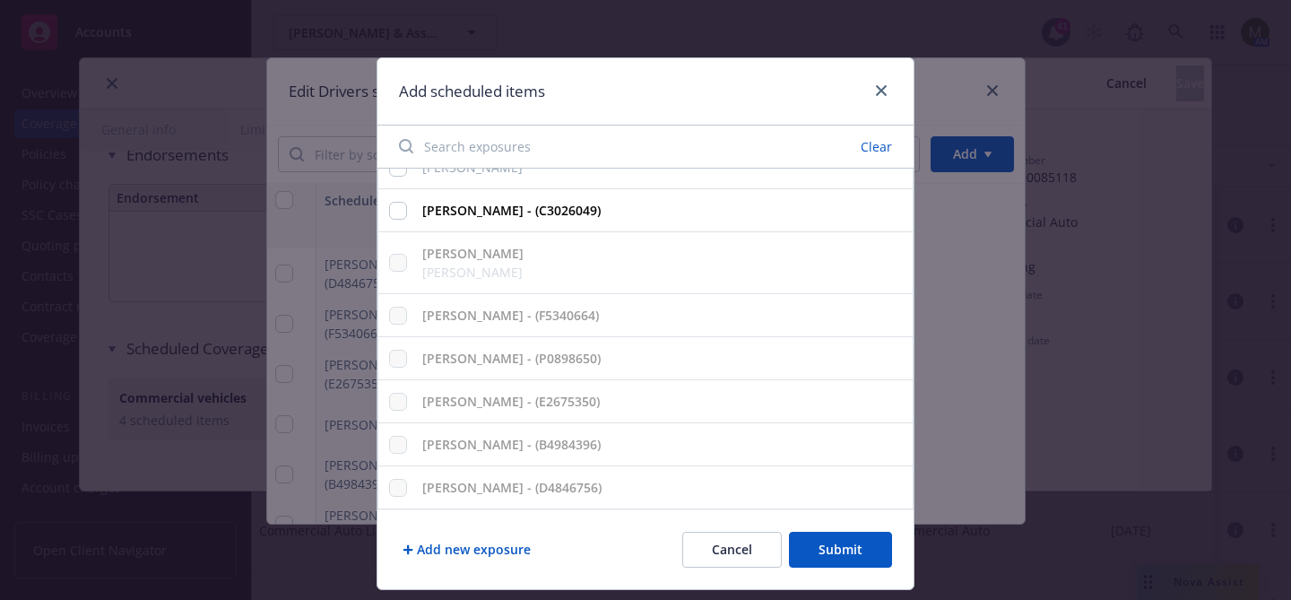
scroll to position [0, 0]
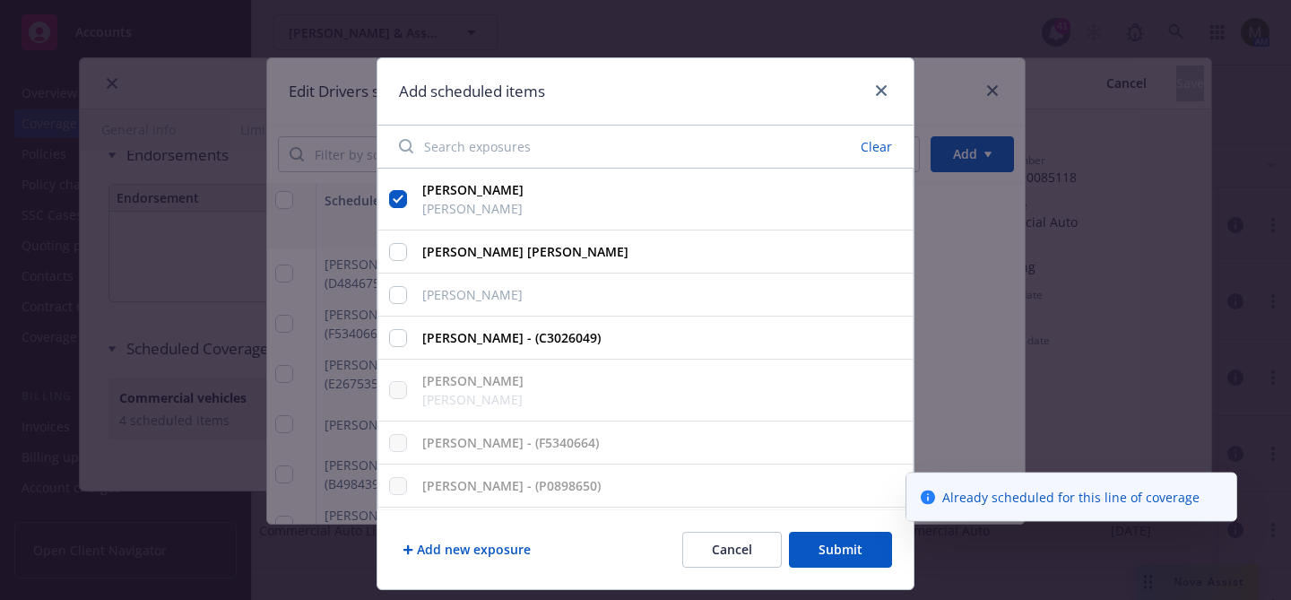
click at [831, 548] on button "Submit" at bounding box center [840, 550] width 103 height 36
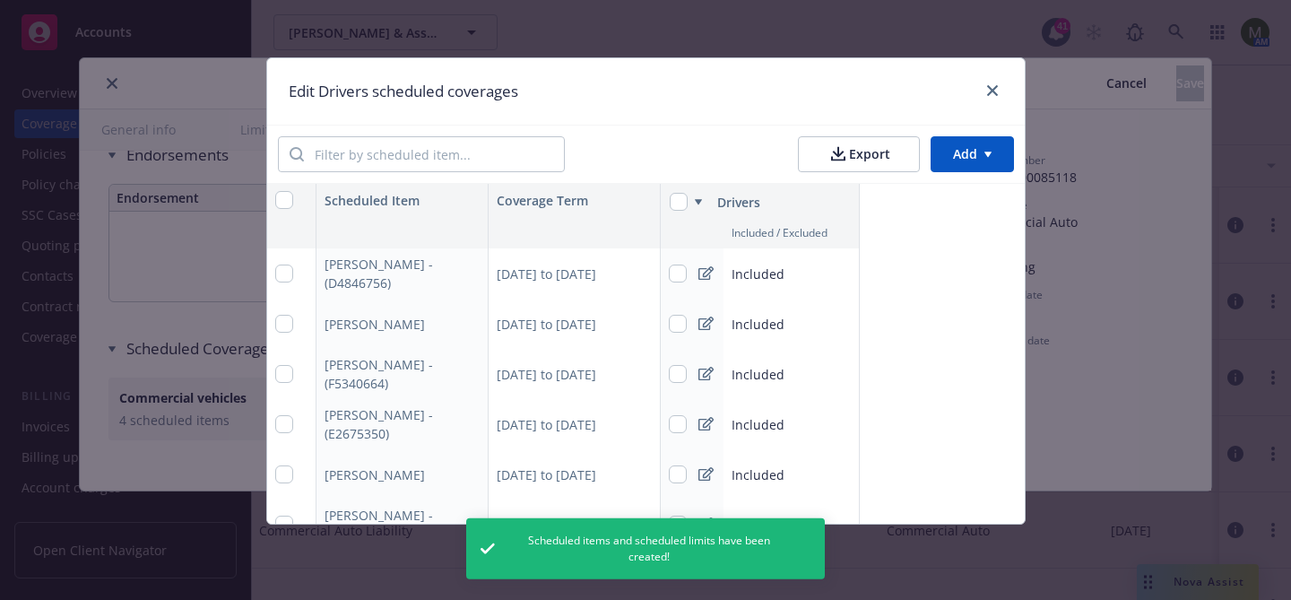
type textarea "x"
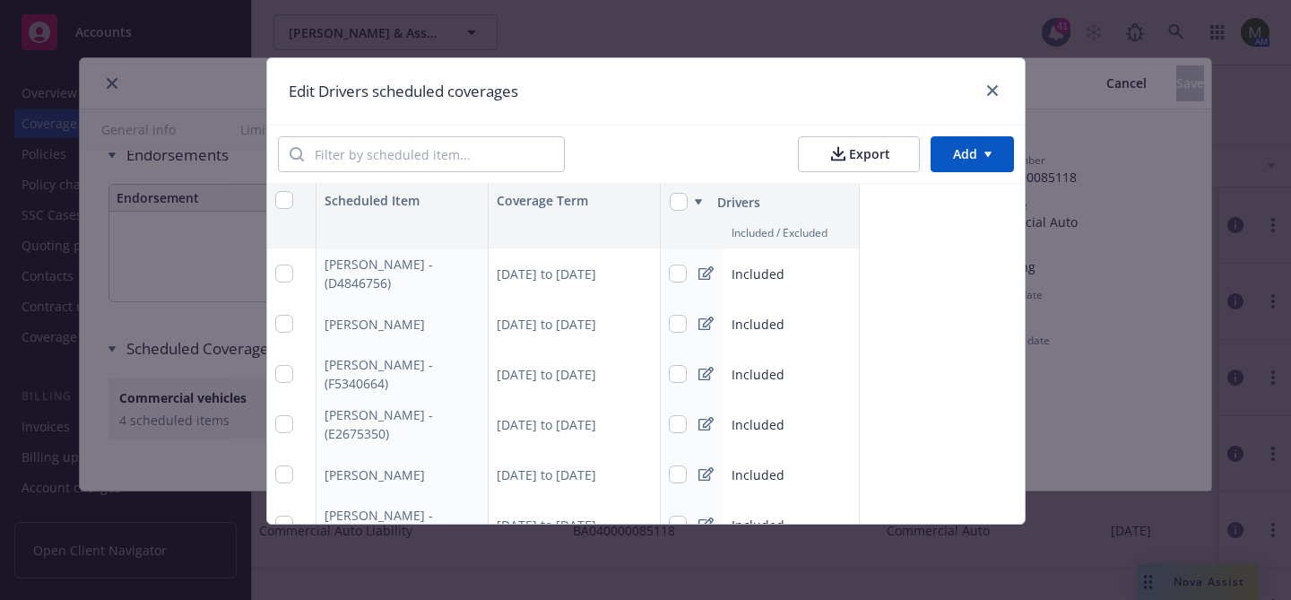
click at [980, 173] on div "Export Add" at bounding box center [646, 154] width 758 height 59
click at [972, 156] on html "Accounts Overview Coverage Policies Policy changes SSC Cases Quoting plans Cont…" at bounding box center [645, 300] width 1291 height 600
click at [963, 188] on div "Add scheduled items" at bounding box center [936, 196] width 156 height 30
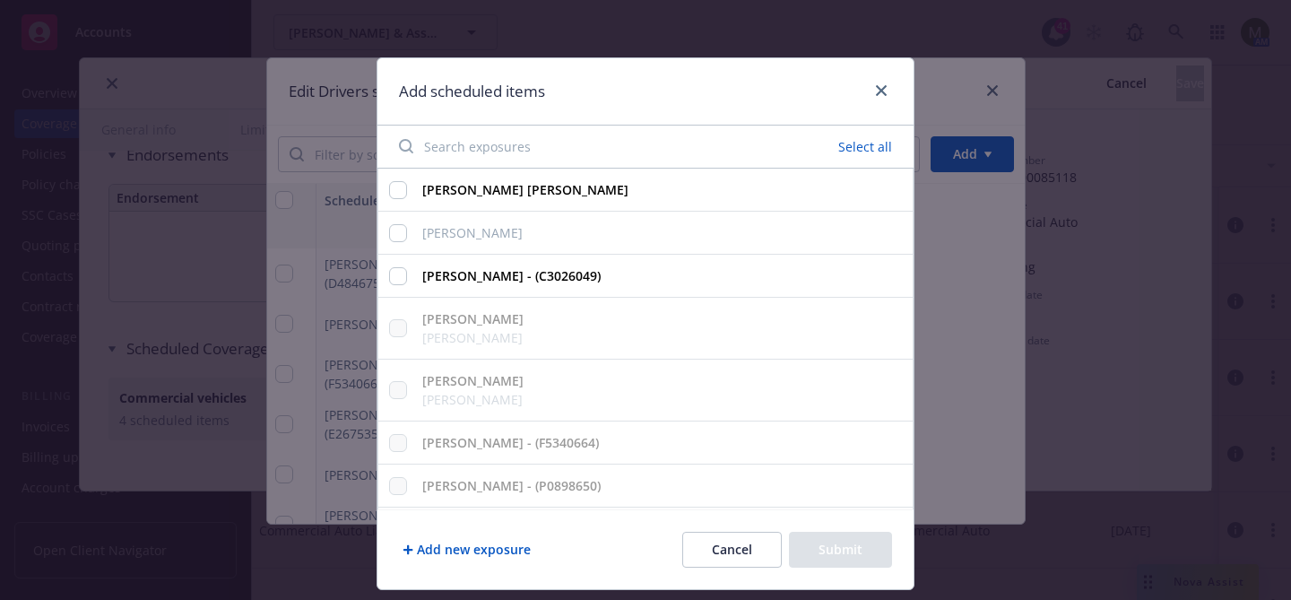
click at [502, 548] on button "Add new exposure" at bounding box center [466, 550] width 135 height 36
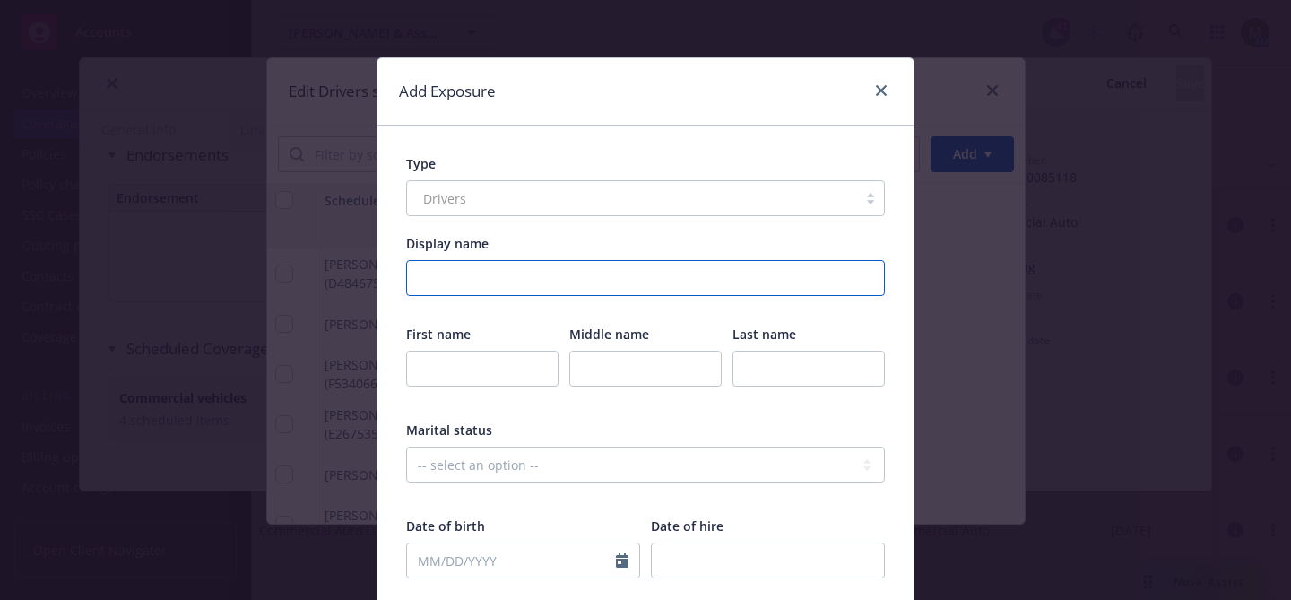
click at [517, 276] on input "Display name" at bounding box center [645, 278] width 479 height 36
paste input "Marcie Valdez"
type input "Marcie Valdez"
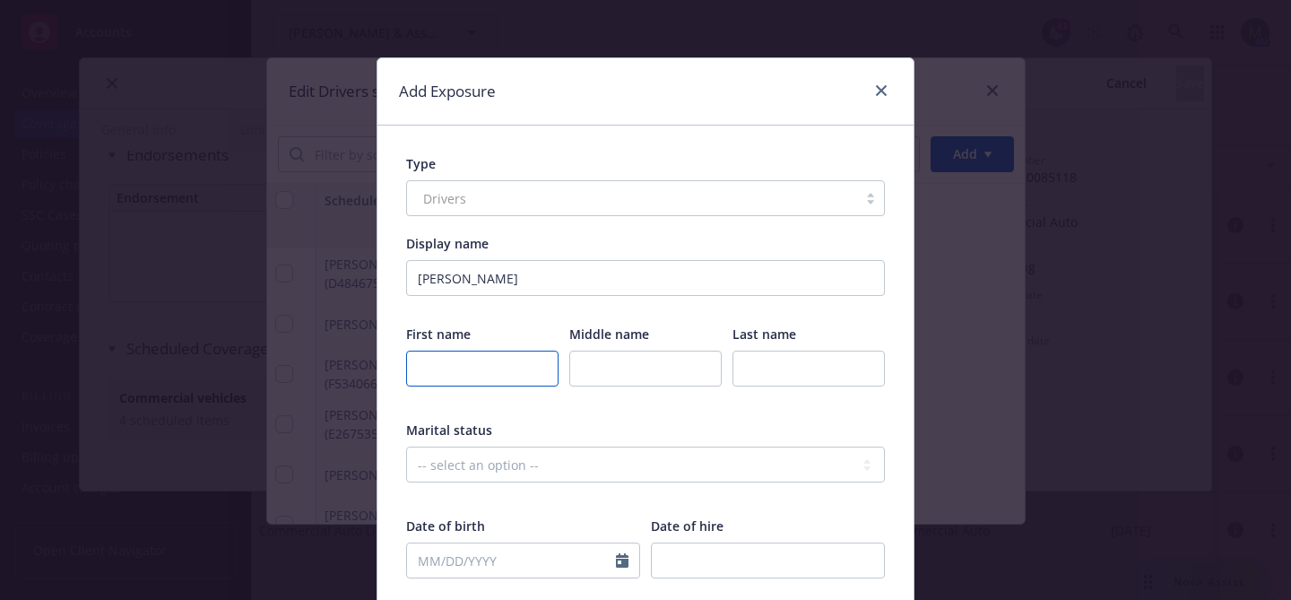
click at [466, 362] on input "text" at bounding box center [482, 369] width 152 height 36
type input "Marcie"
click at [789, 370] on input "text" at bounding box center [809, 369] width 152 height 36
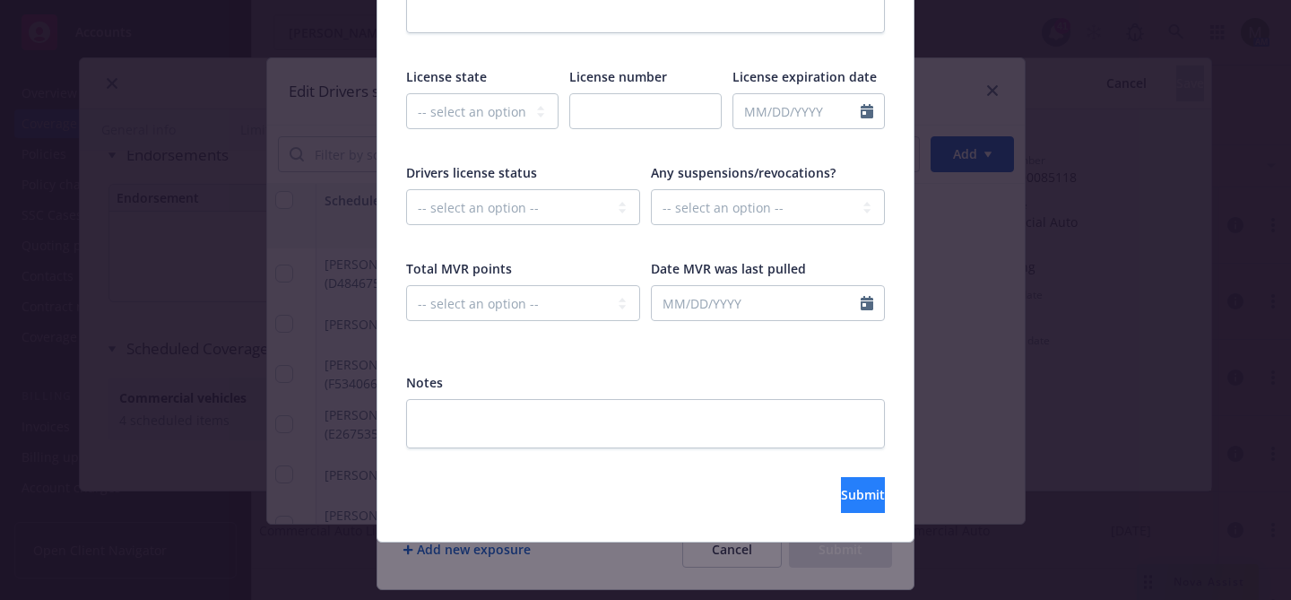
type input "Valdez"
click at [841, 496] on span "Submit" at bounding box center [863, 494] width 44 height 17
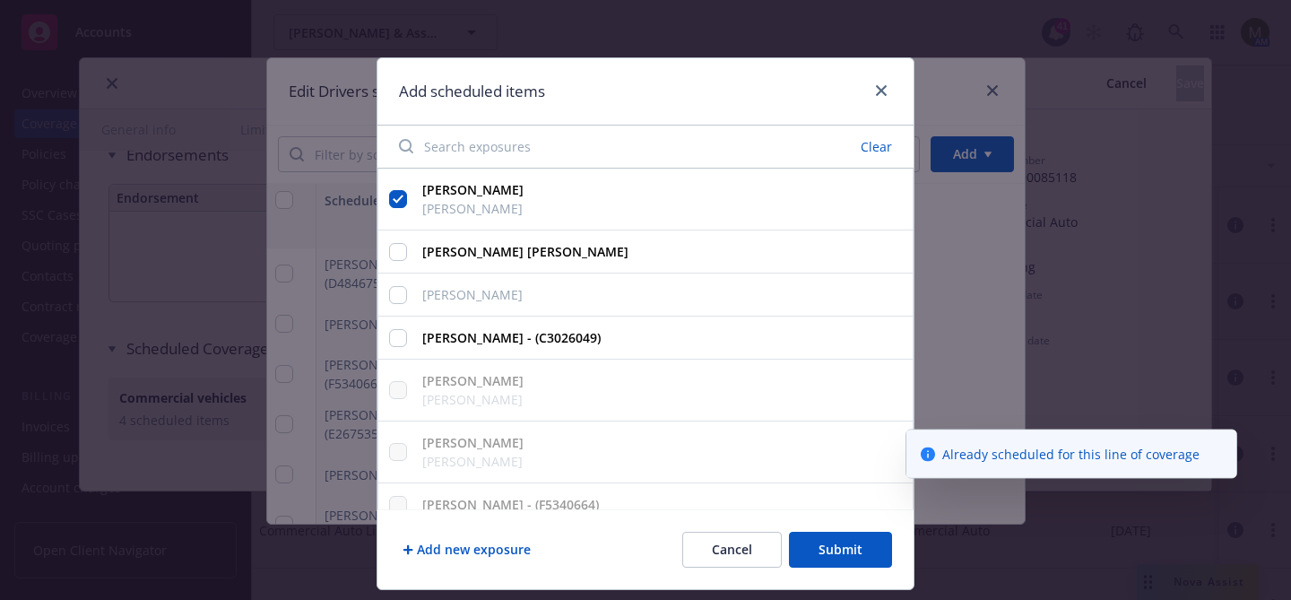
click at [825, 547] on button "Submit" at bounding box center [840, 550] width 103 height 36
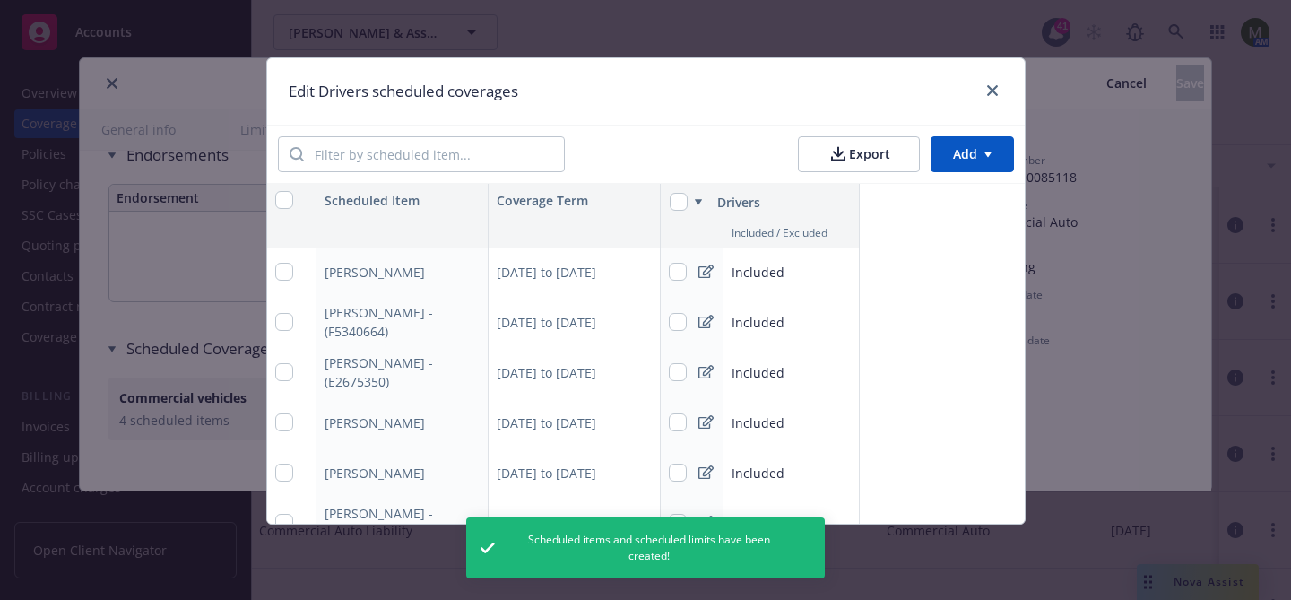
scroll to position [59, 0]
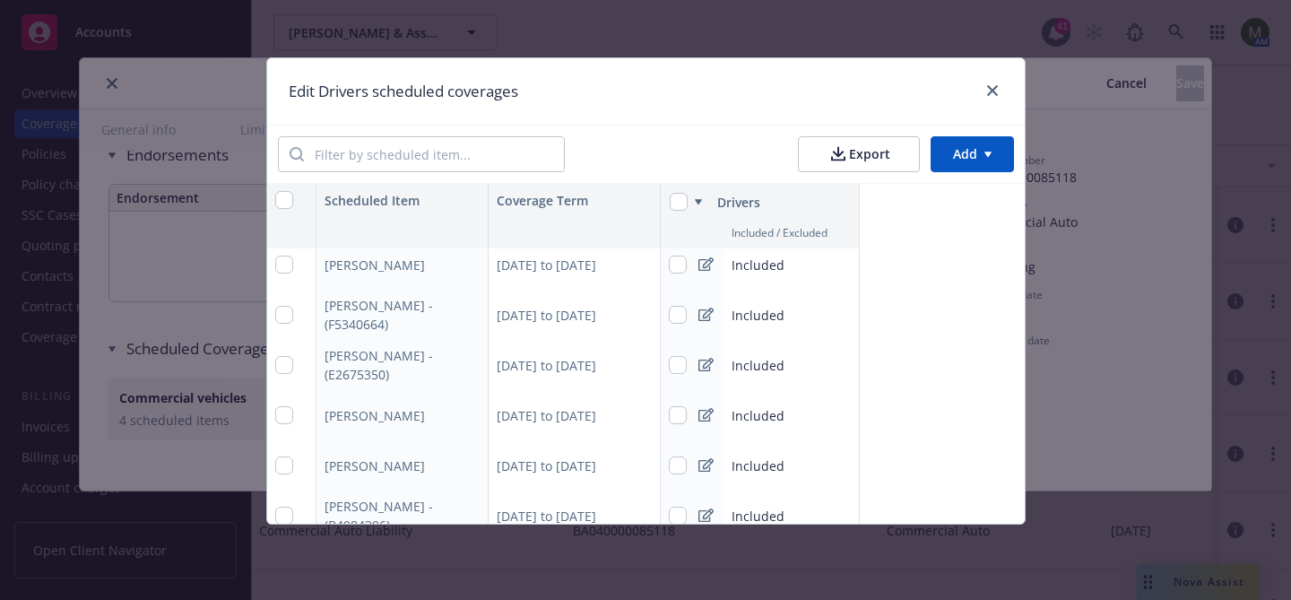
type textarea "x"
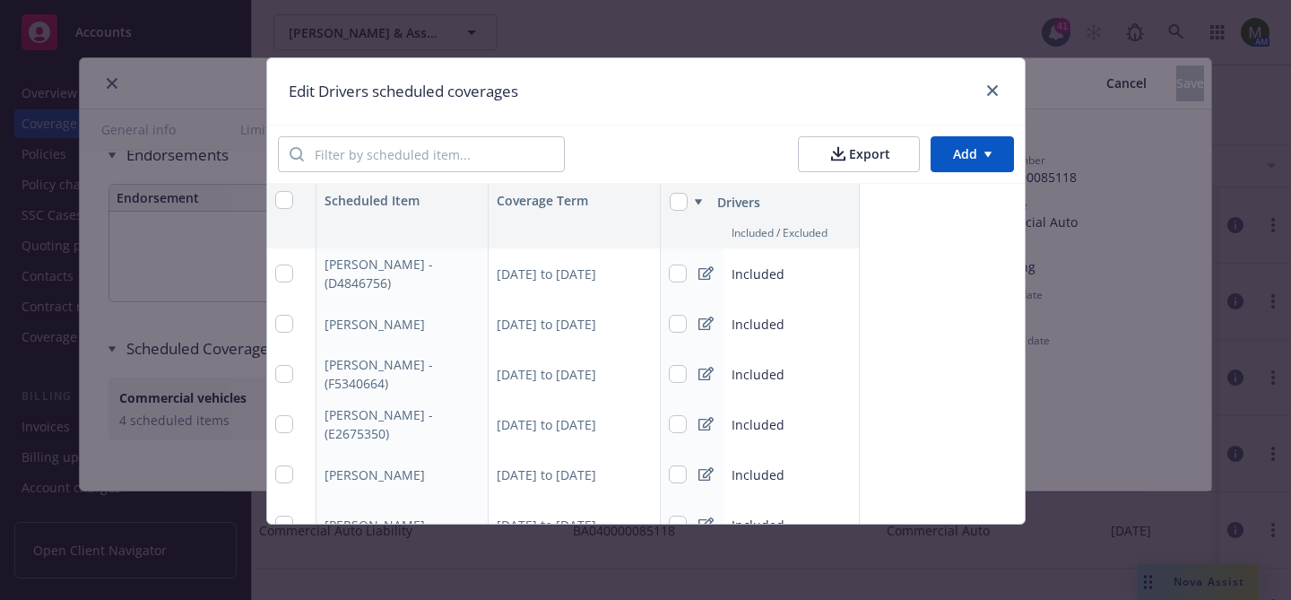
scroll to position [126, 0]
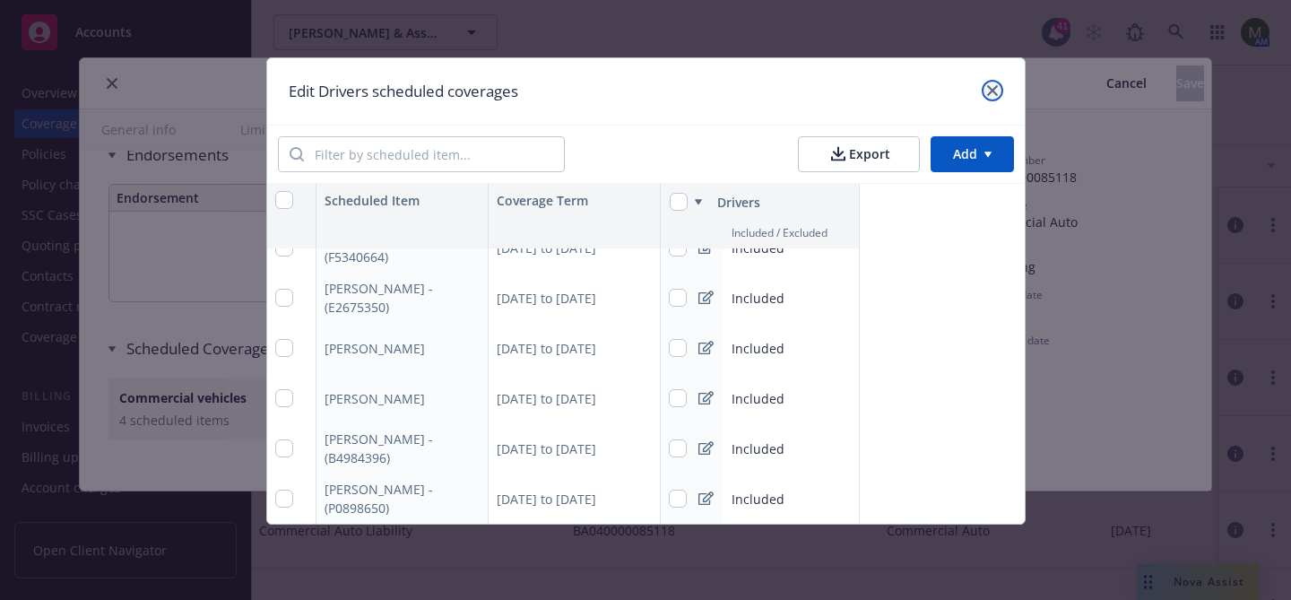
click at [995, 89] on icon "close" at bounding box center [992, 90] width 11 height 11
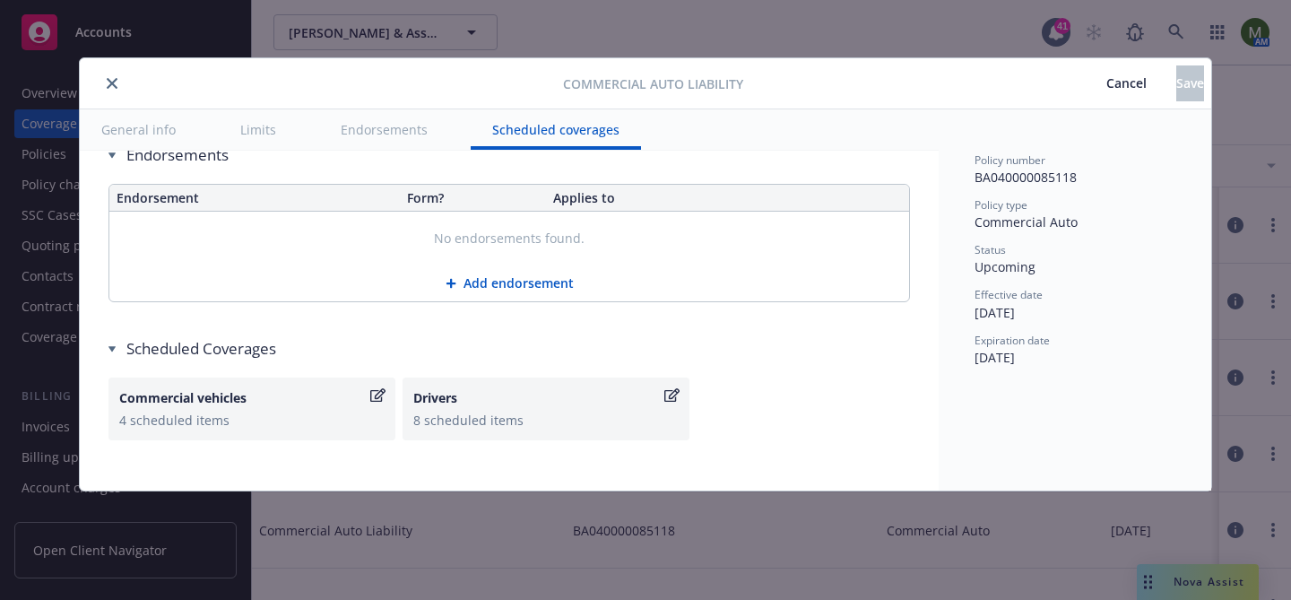
click at [114, 83] on icon "close" at bounding box center [112, 83] width 11 height 11
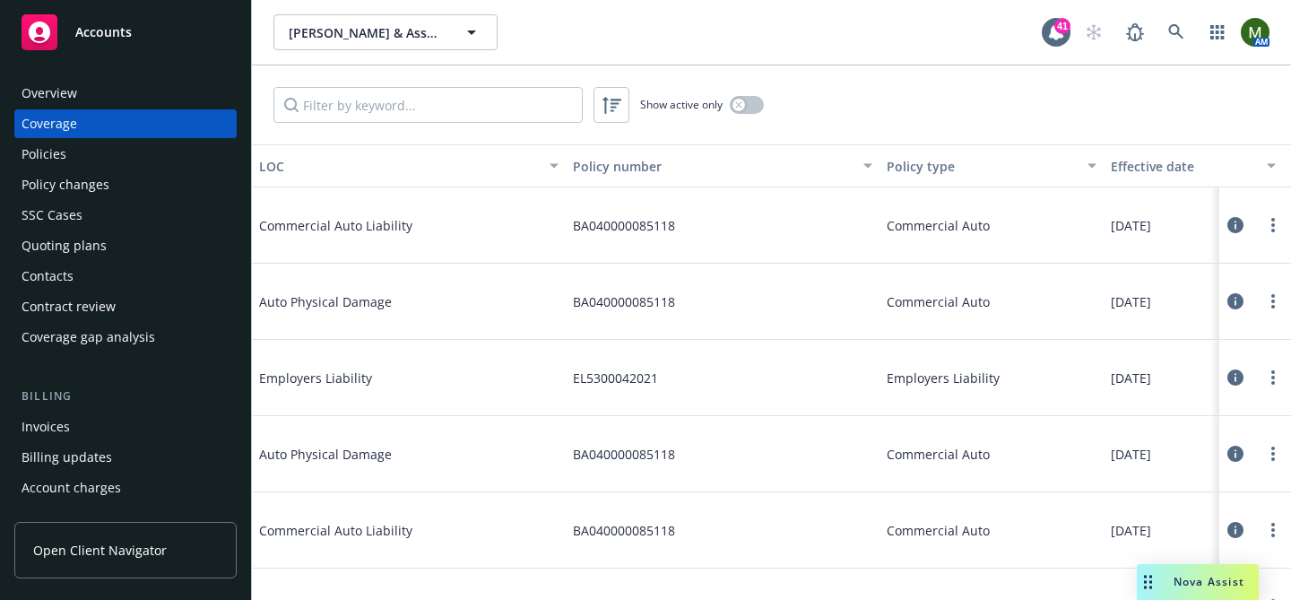
click at [87, 166] on div "Policies" at bounding box center [126, 154] width 208 height 29
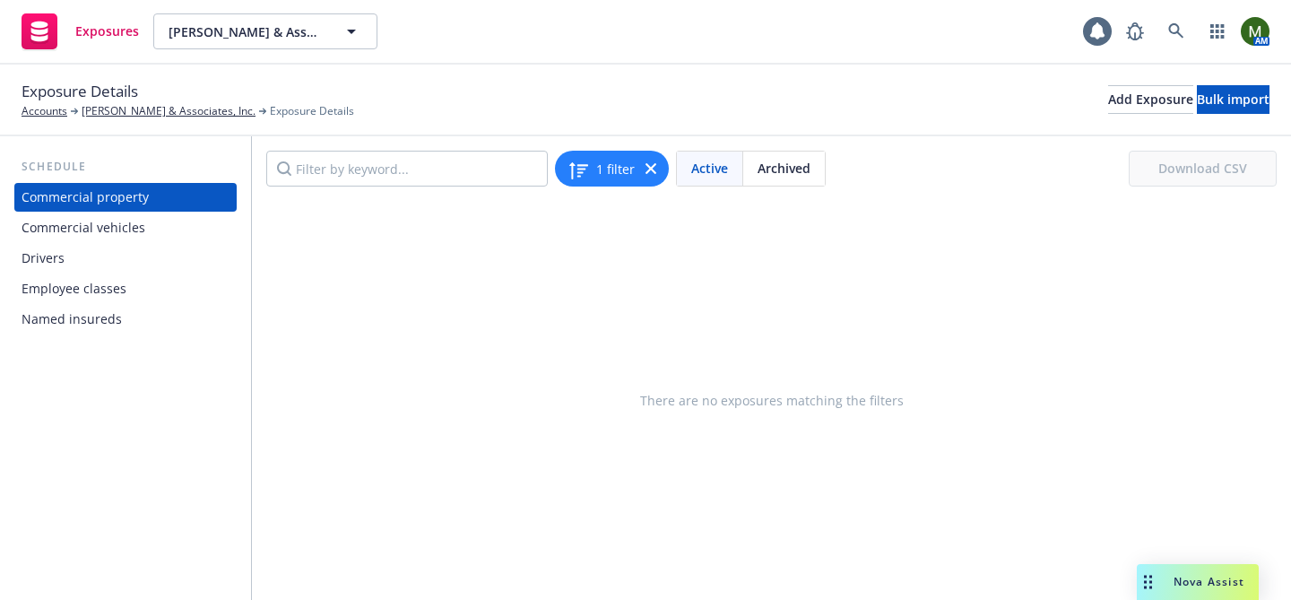
click at [74, 262] on div "Drivers" at bounding box center [126, 258] width 208 height 29
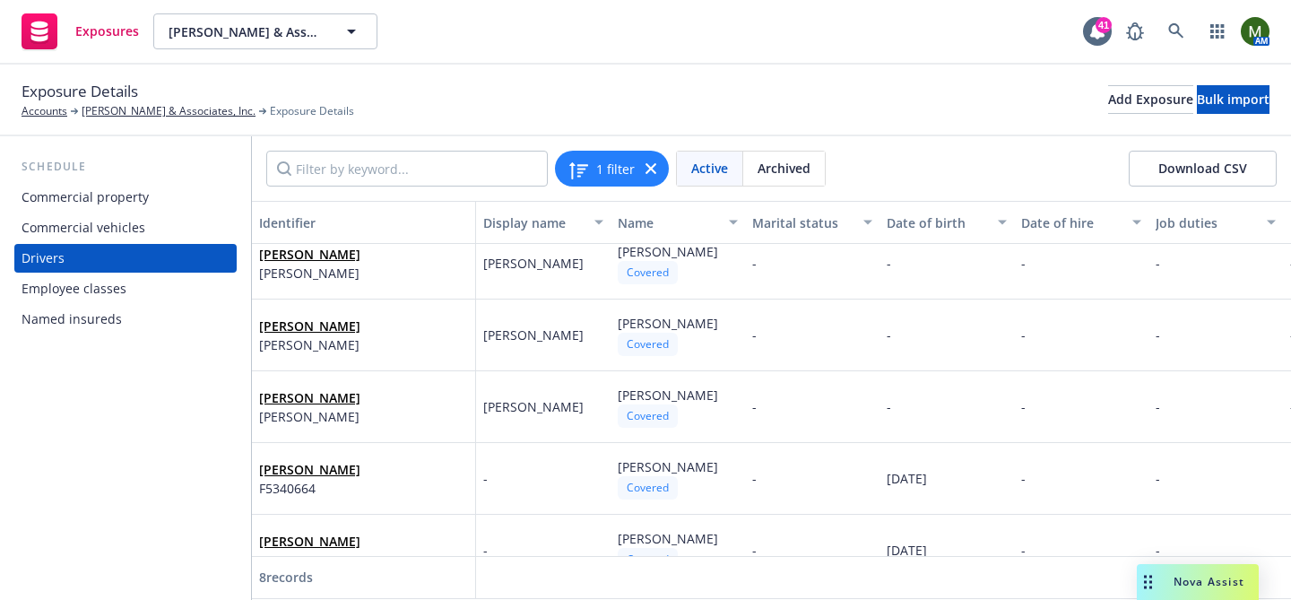
scroll to position [21, 0]
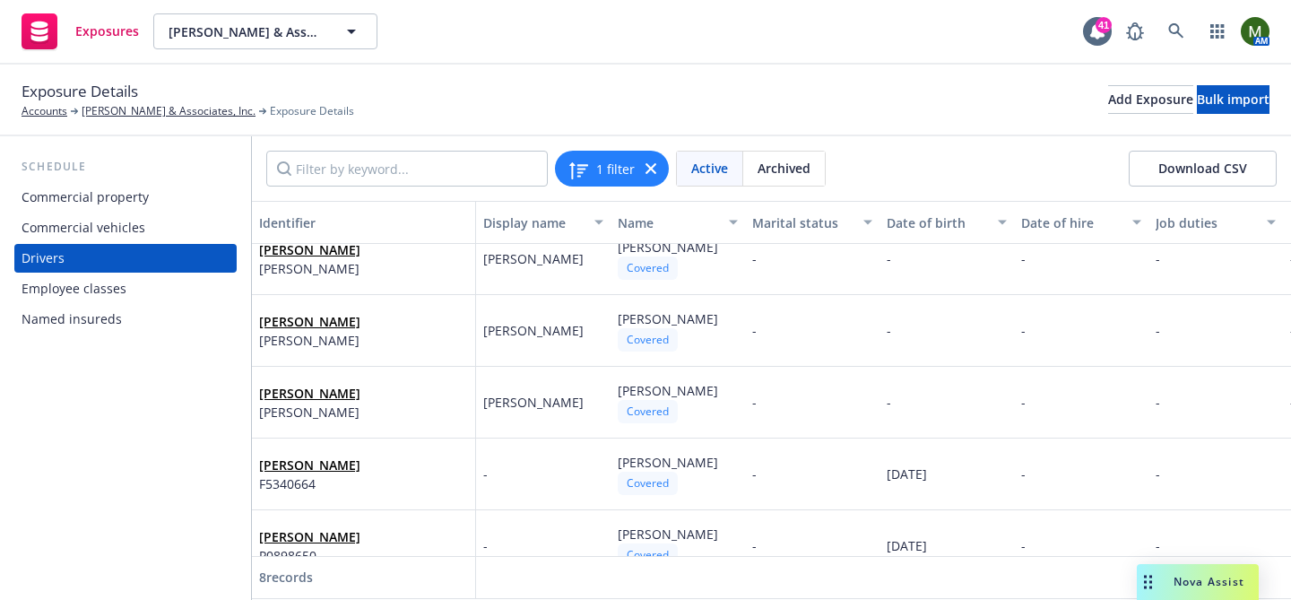
drag, startPoint x: 596, startPoint y: 240, endPoint x: 593, endPoint y: 187, distance: 53.9
click at [593, 187] on div "1 filter Active Archived Download CSV Identifier Display name Name Marital stat…" at bounding box center [771, 368] width 1039 height 464
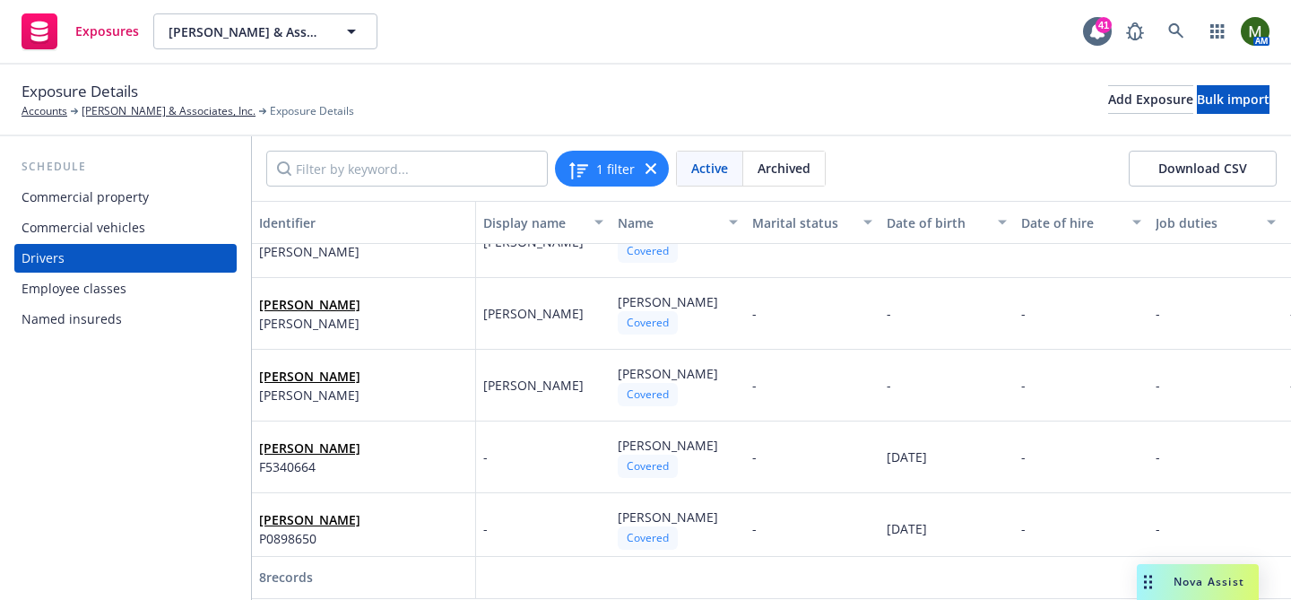
scroll to position [0, 0]
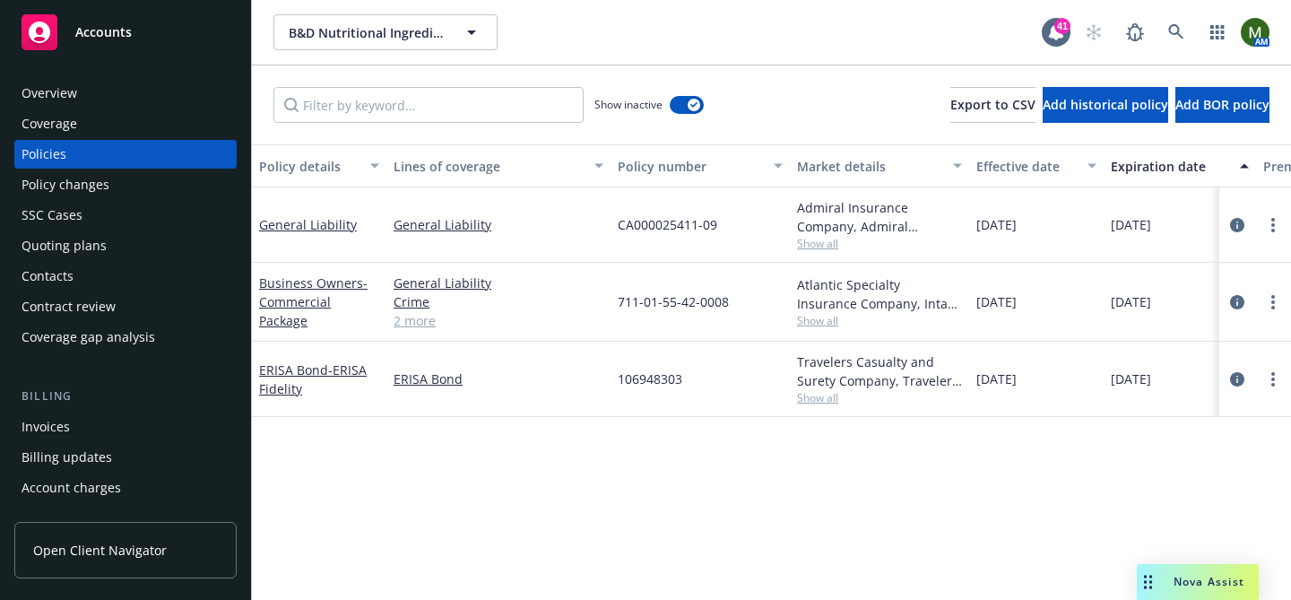
click at [131, 243] on div "Quoting plans" at bounding box center [126, 245] width 208 height 29
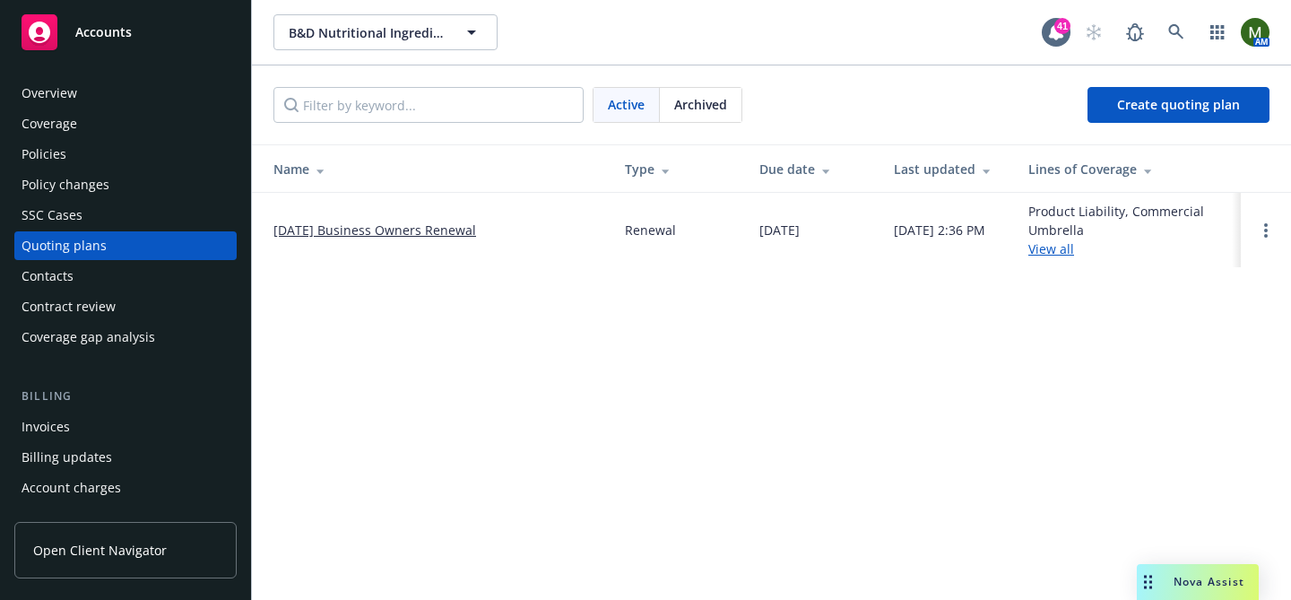
click at [387, 224] on link "[DATE] Business Owners Renewal" at bounding box center [375, 230] width 203 height 19
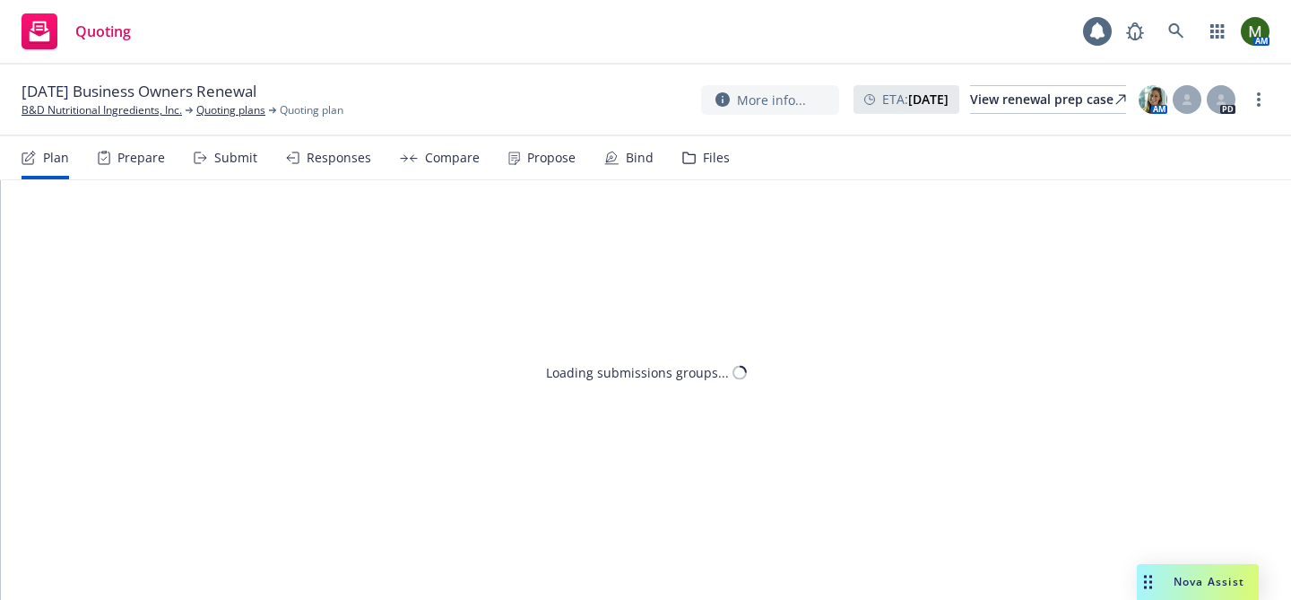
click at [663, 161] on div "Plan Prepare Submit Responses Compare Propose Bind Files" at bounding box center [376, 157] width 708 height 43
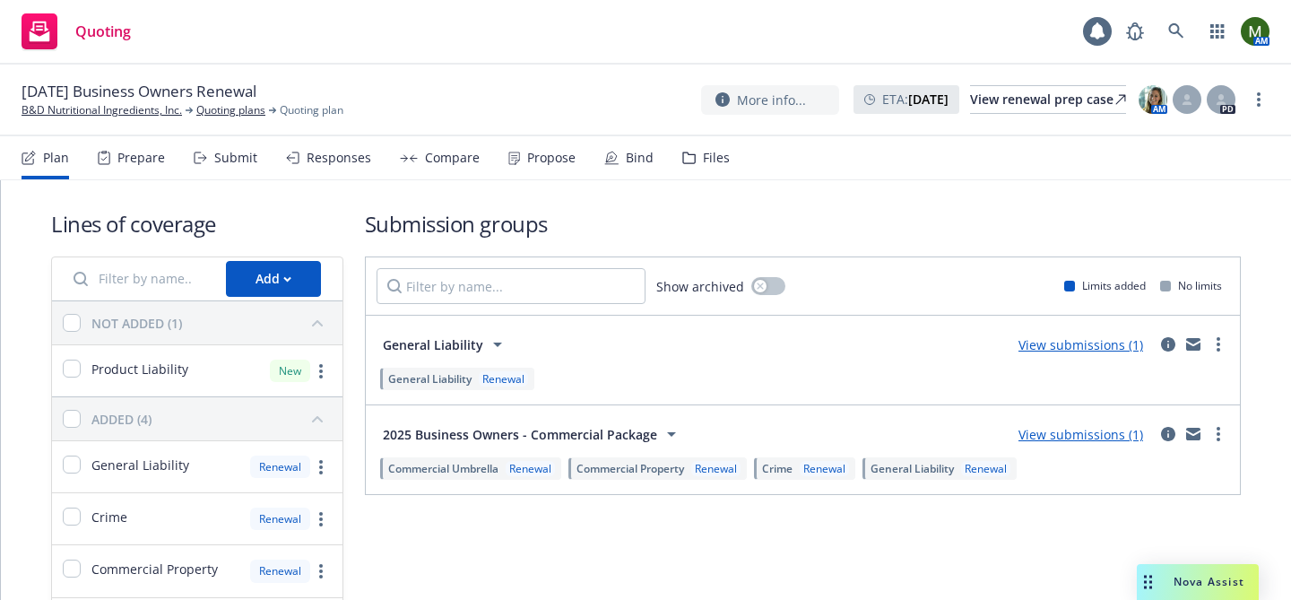
click at [634, 159] on div "Bind" at bounding box center [640, 158] width 28 height 14
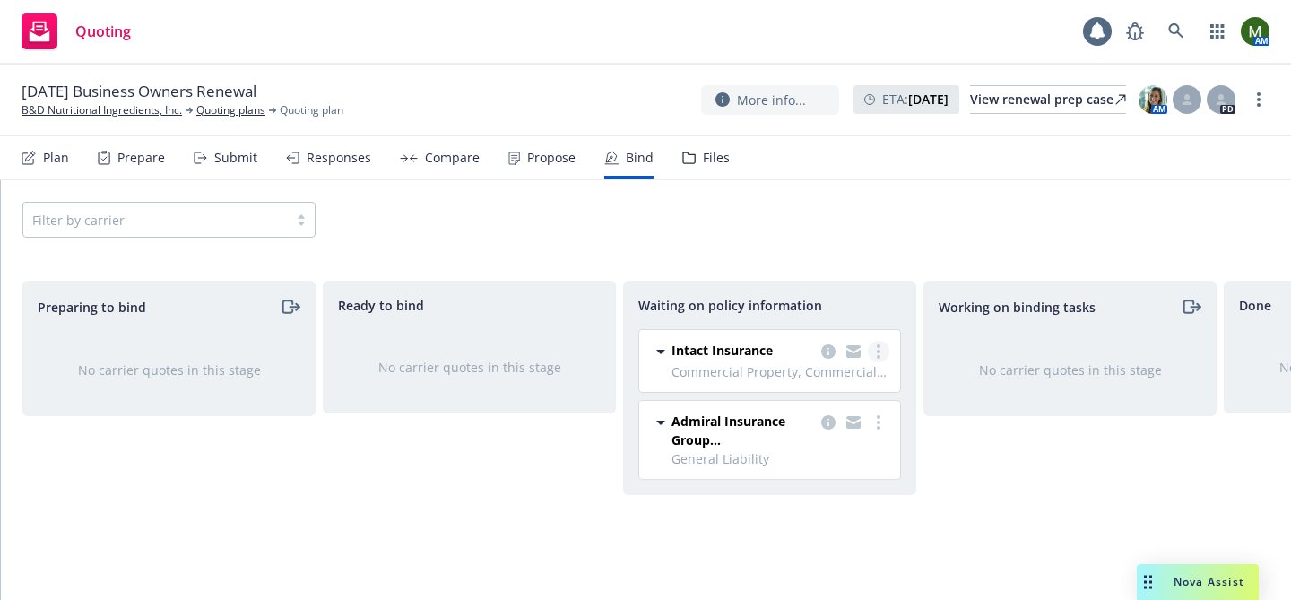
click at [883, 351] on link "more" at bounding box center [879, 352] width 22 height 22
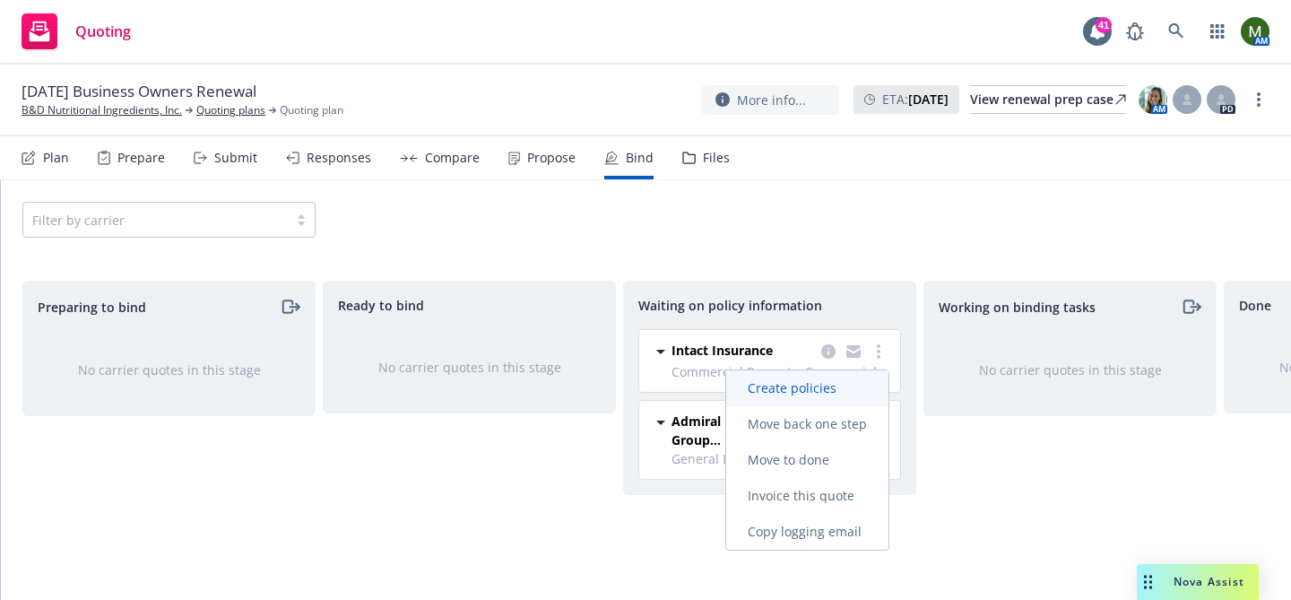
click at [825, 387] on span "Create policies" at bounding box center [792, 387] width 132 height 17
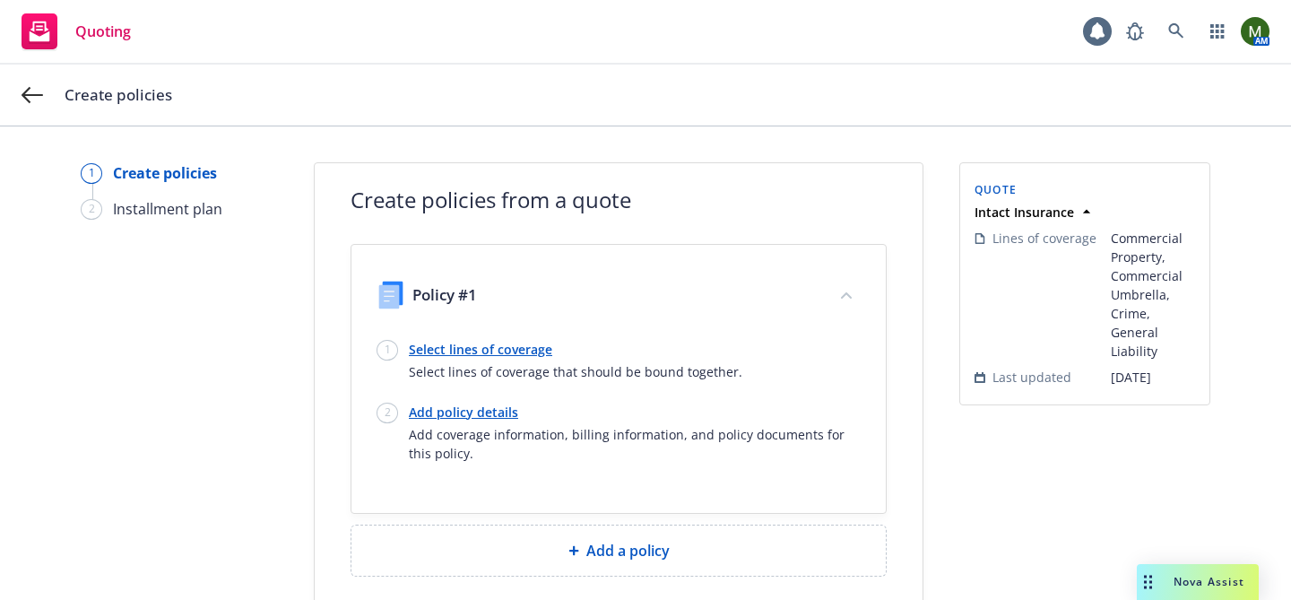
click at [489, 343] on link "Select lines of coverage" at bounding box center [576, 349] width 334 height 19
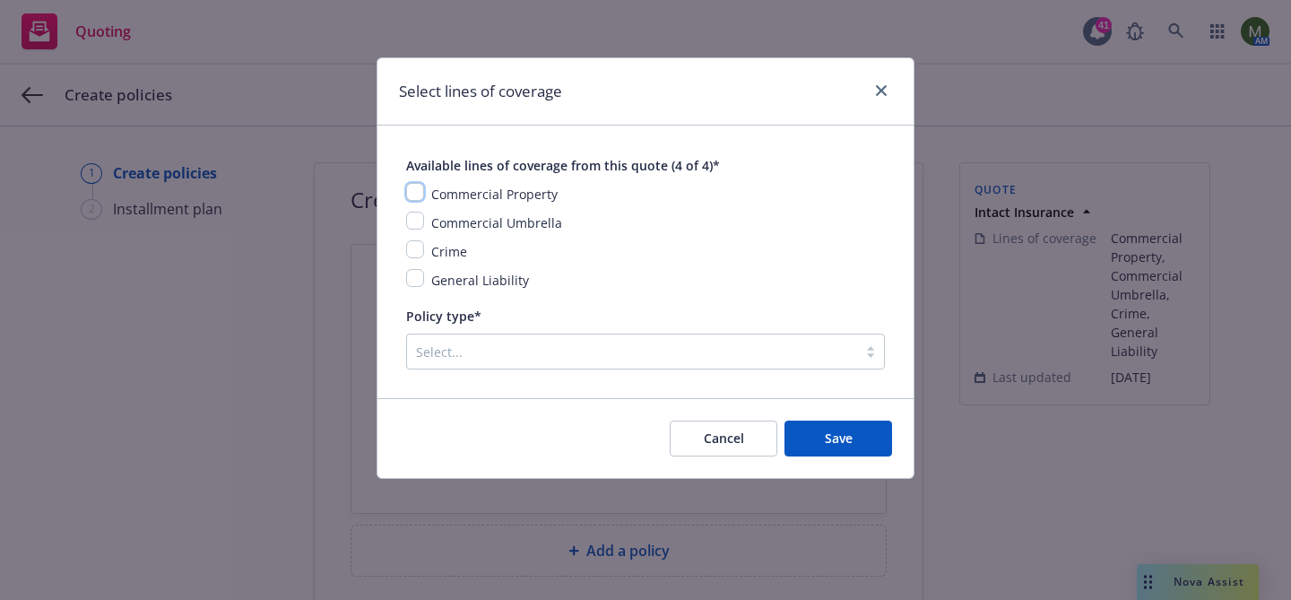
click at [412, 198] on input "checkbox" at bounding box center [415, 192] width 18 height 18
checkbox input "true"
click at [420, 234] on div "Commercial Property Commercial Umbrella Crime General Liability" at bounding box center [645, 237] width 479 height 108
click at [416, 222] on input "checkbox" at bounding box center [415, 221] width 18 height 18
checkbox input "true"
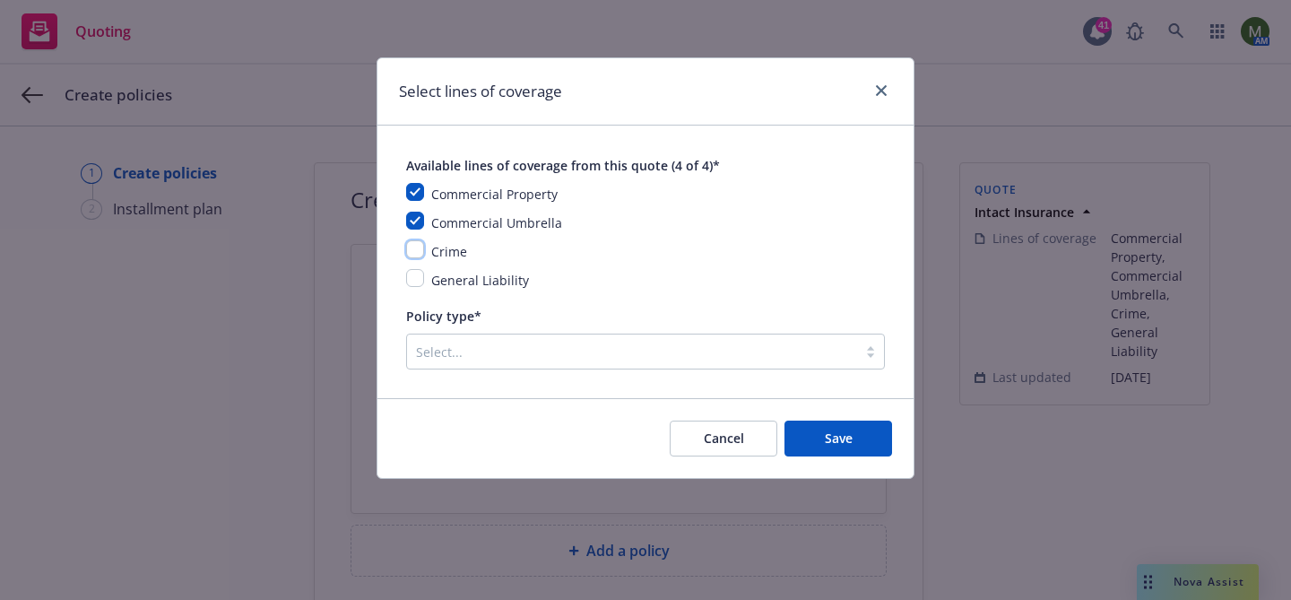
click at [416, 244] on input "checkbox" at bounding box center [415, 249] width 18 height 18
checkbox input "true"
click at [419, 283] on input "checkbox" at bounding box center [415, 278] width 18 height 18
checkbox input "true"
click at [475, 347] on div at bounding box center [632, 352] width 432 height 22
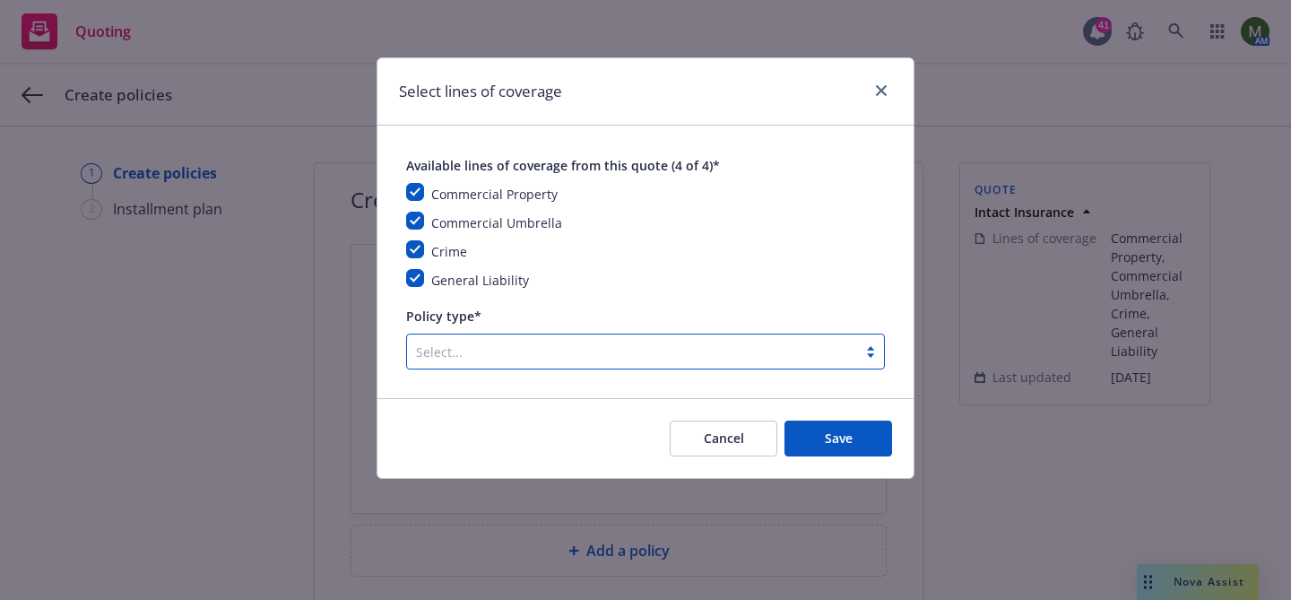
click at [590, 344] on div at bounding box center [632, 352] width 432 height 22
type input "v"
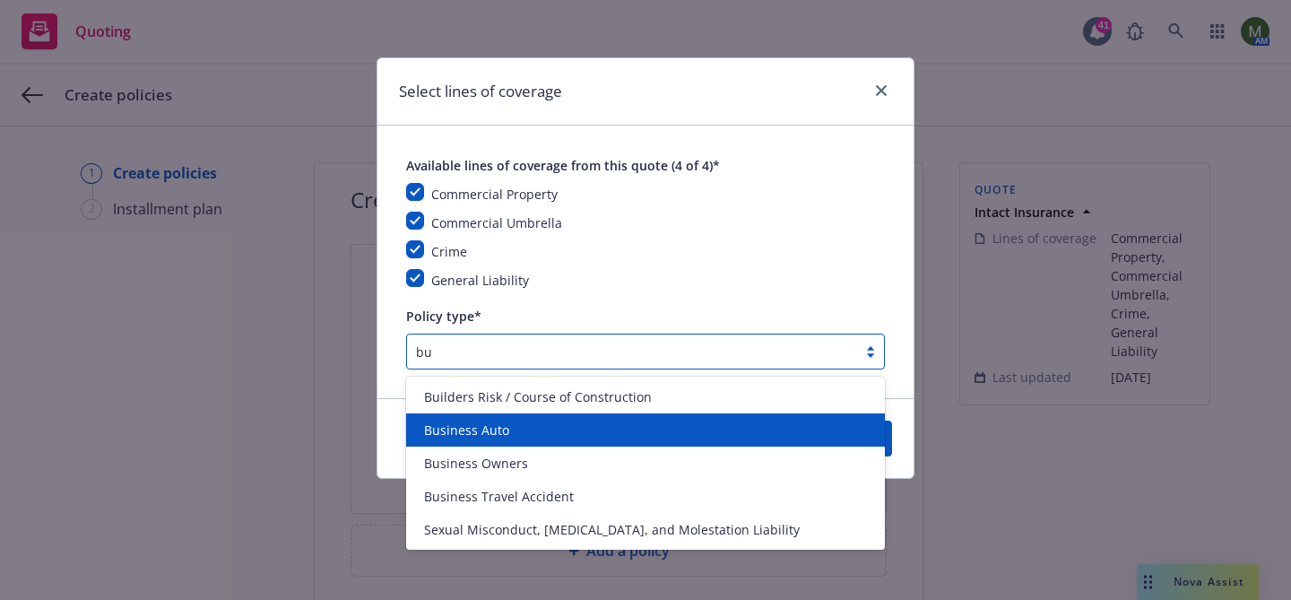
type input "b"
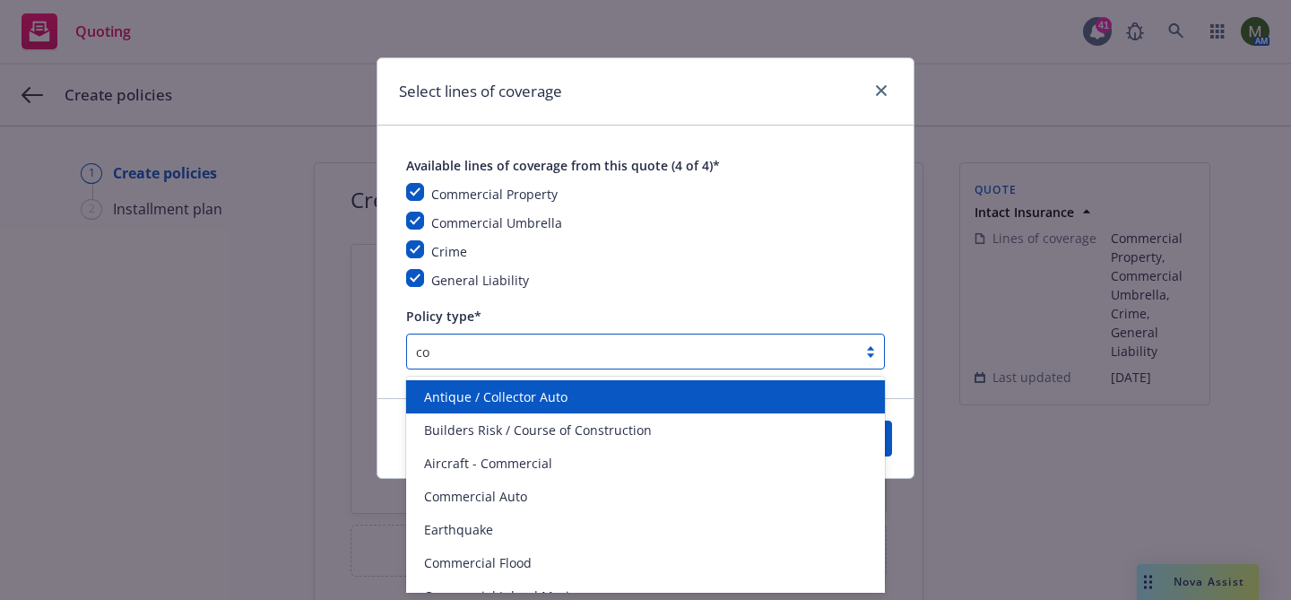
type input "co"
click at [688, 342] on div at bounding box center [632, 352] width 432 height 22
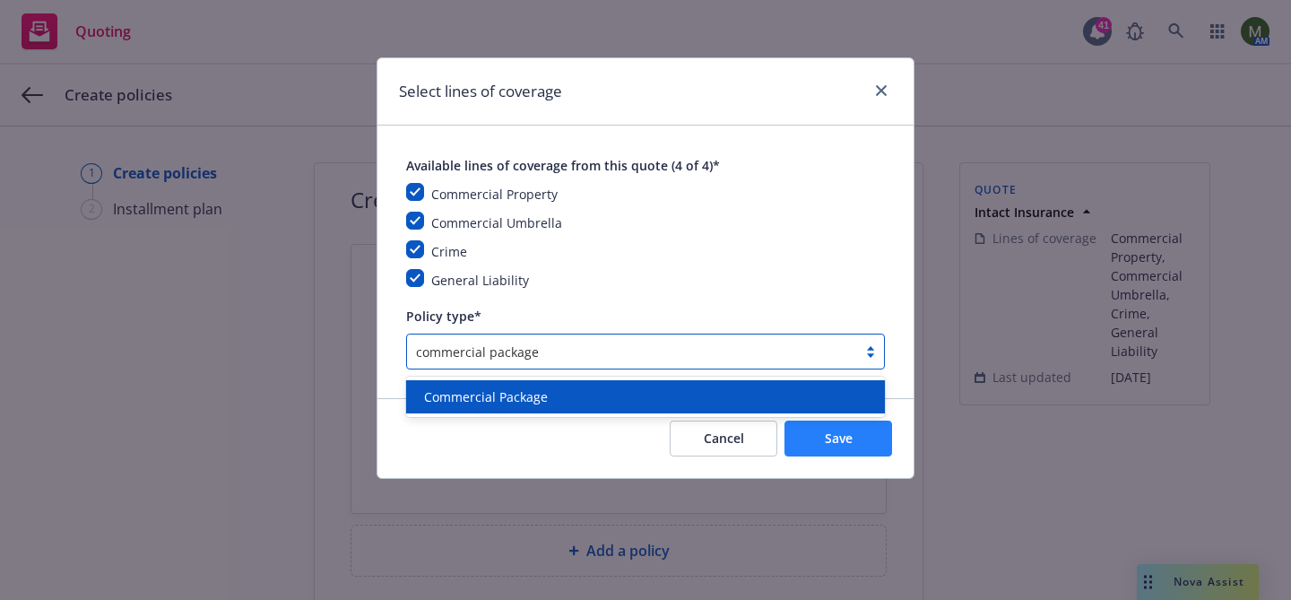
type input "commercial package"
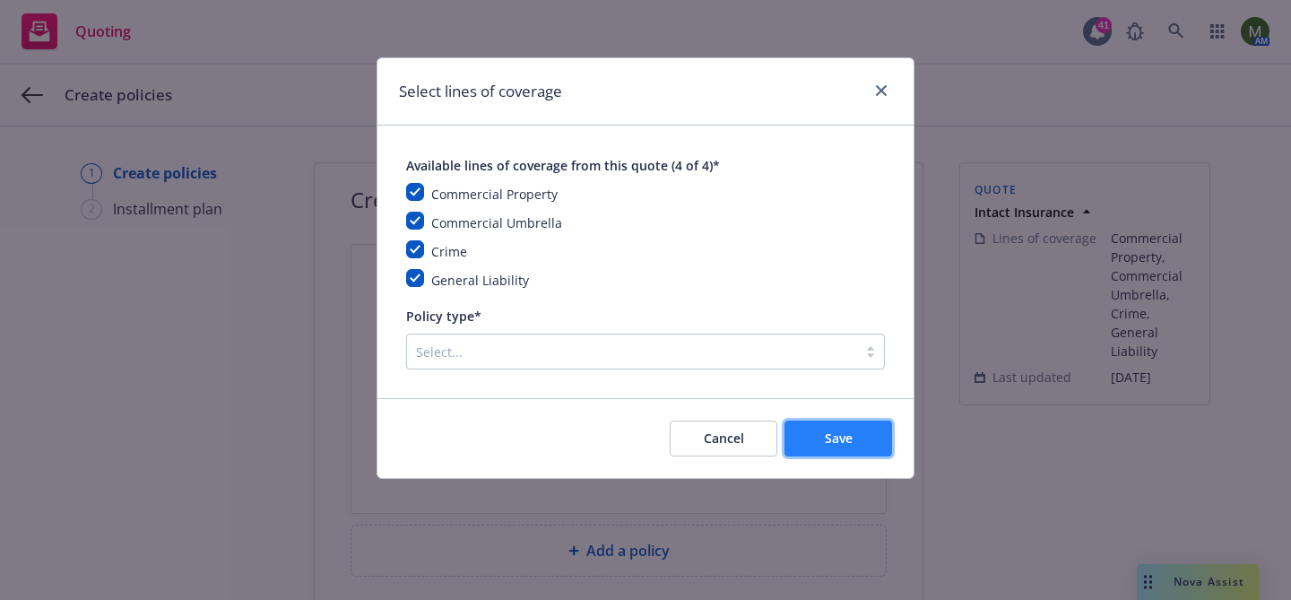
click at [826, 443] on span "Save" at bounding box center [839, 438] width 28 height 17
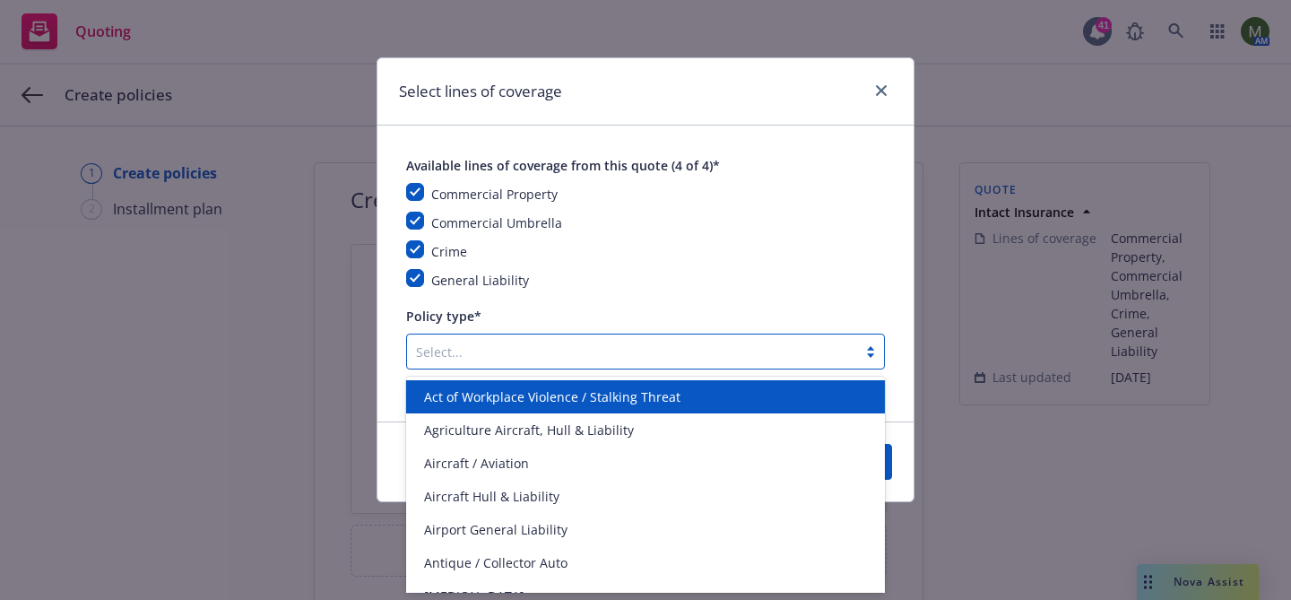
click at [717, 344] on div at bounding box center [632, 352] width 432 height 22
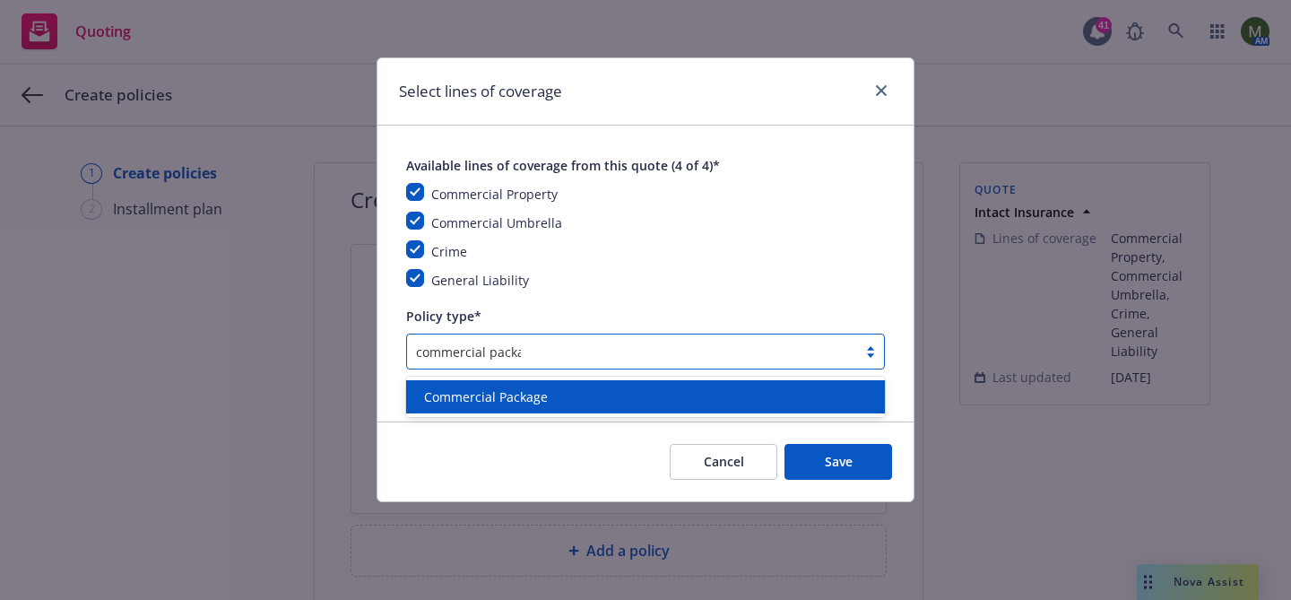
type input "commercial package"
click at [683, 397] on div "Commercial Package" at bounding box center [645, 396] width 457 height 19
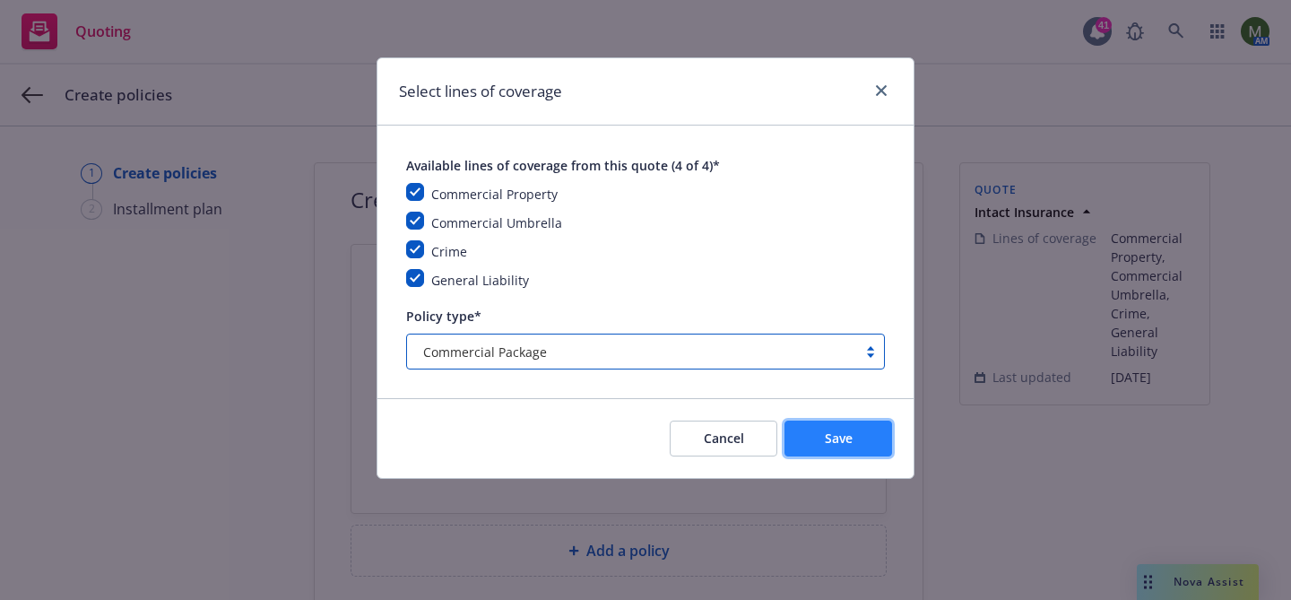
click at [828, 440] on span "Save" at bounding box center [839, 438] width 28 height 17
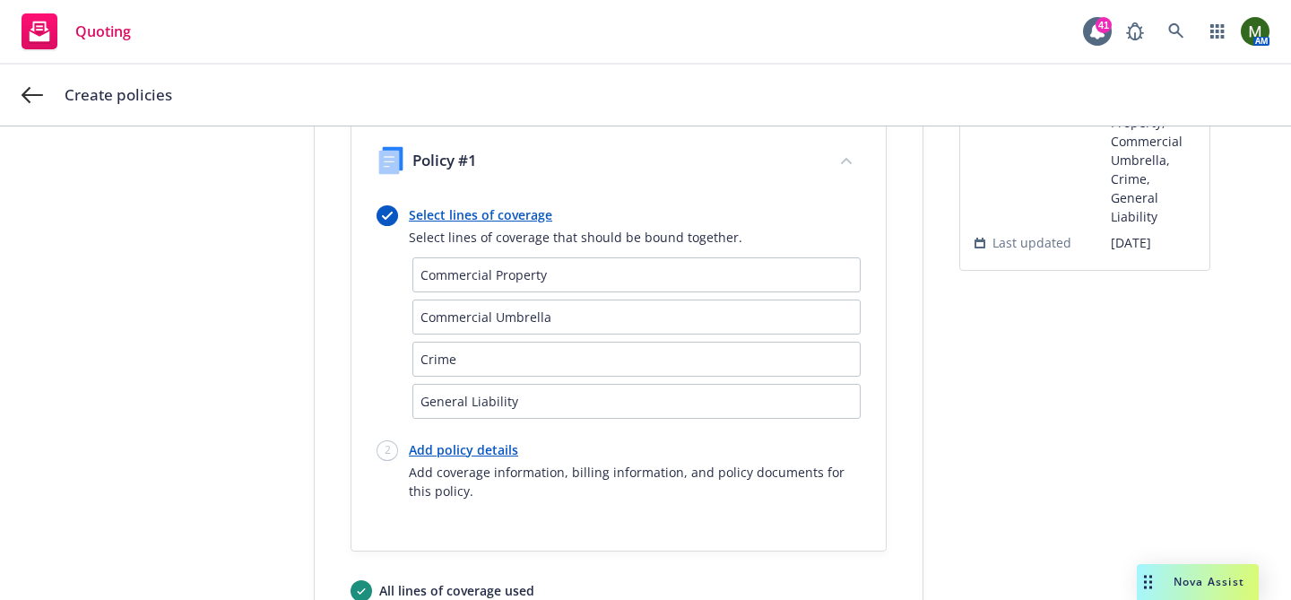
scroll to position [281, 0]
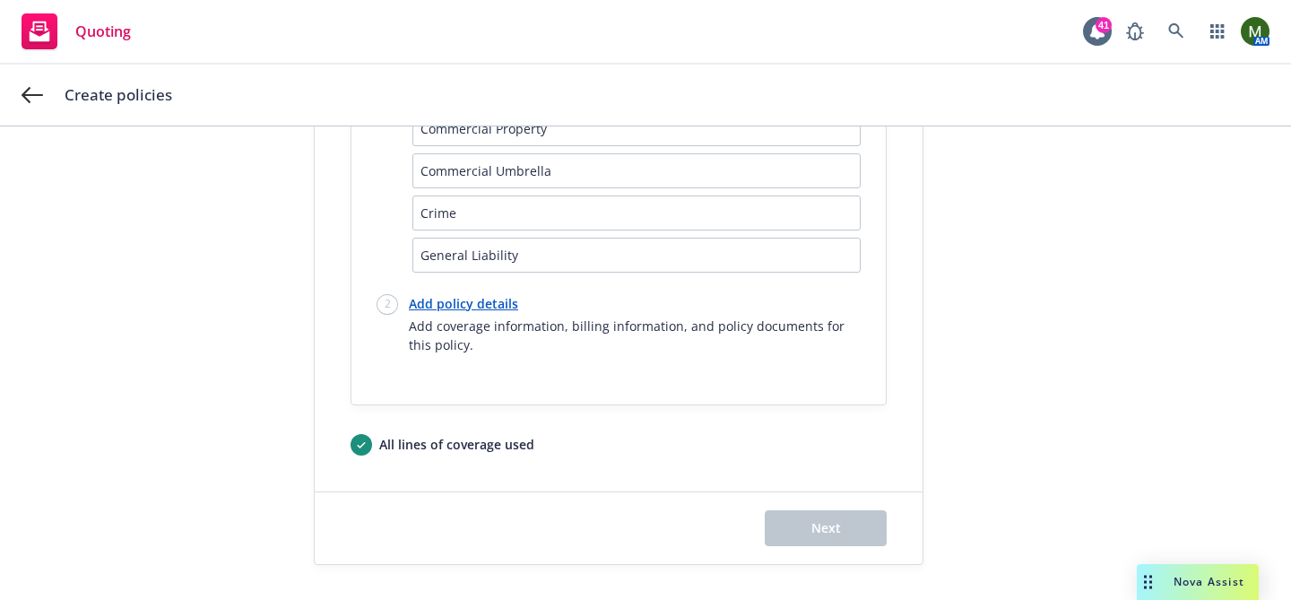
click at [482, 309] on link "Add policy details" at bounding box center [635, 303] width 452 height 19
select select "12"
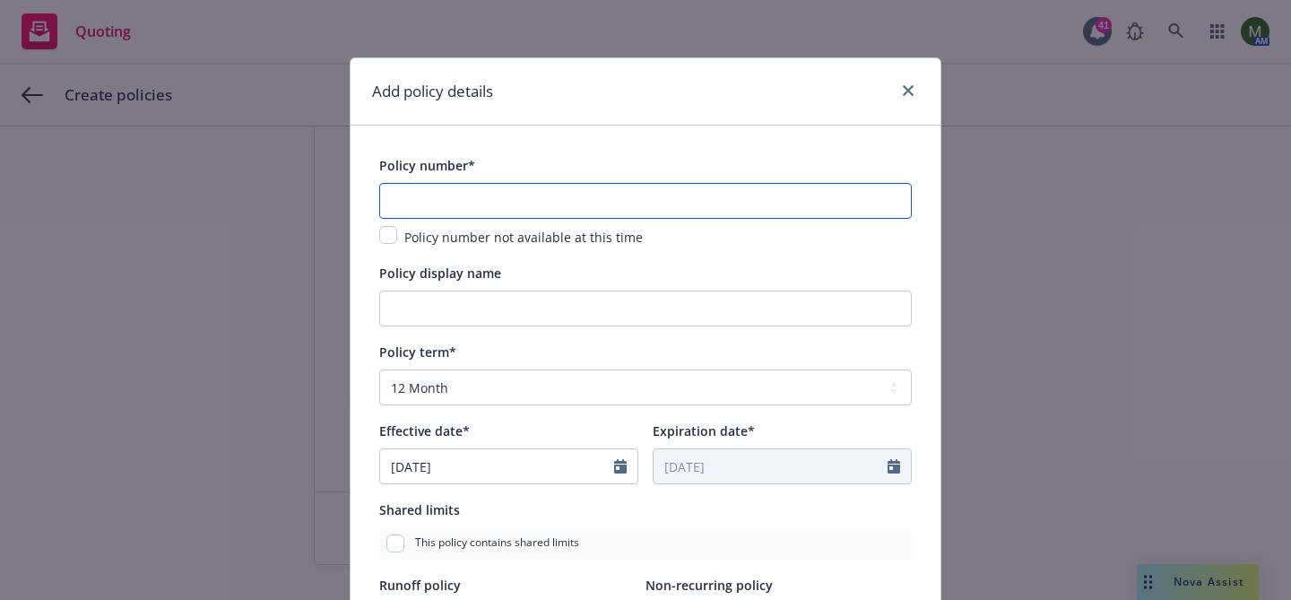
click at [509, 202] on input "text" at bounding box center [645, 201] width 533 height 36
paste input "711-01-55-42-0009"
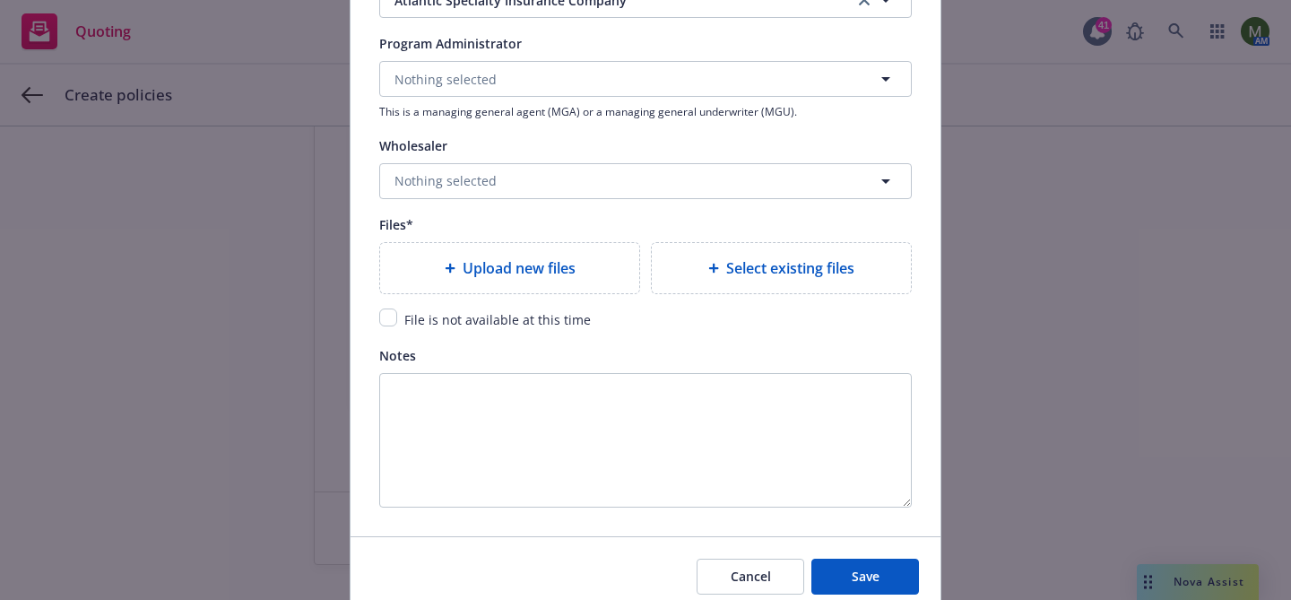
scroll to position [1921, 0]
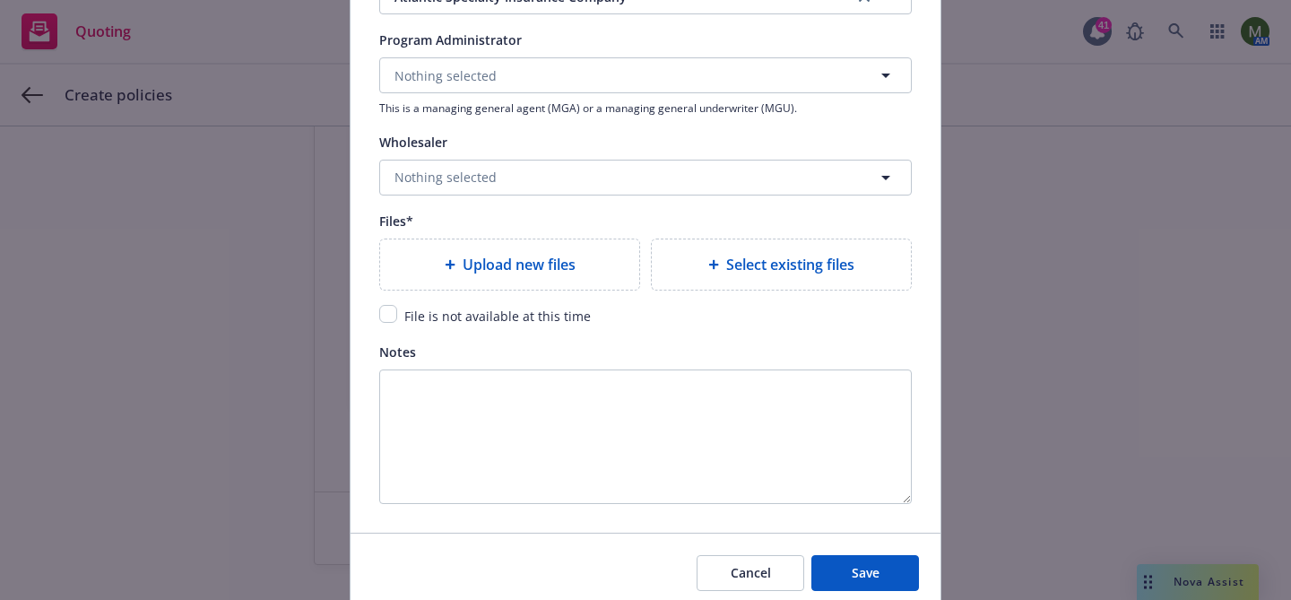
type input "711-01-55-42-0009"
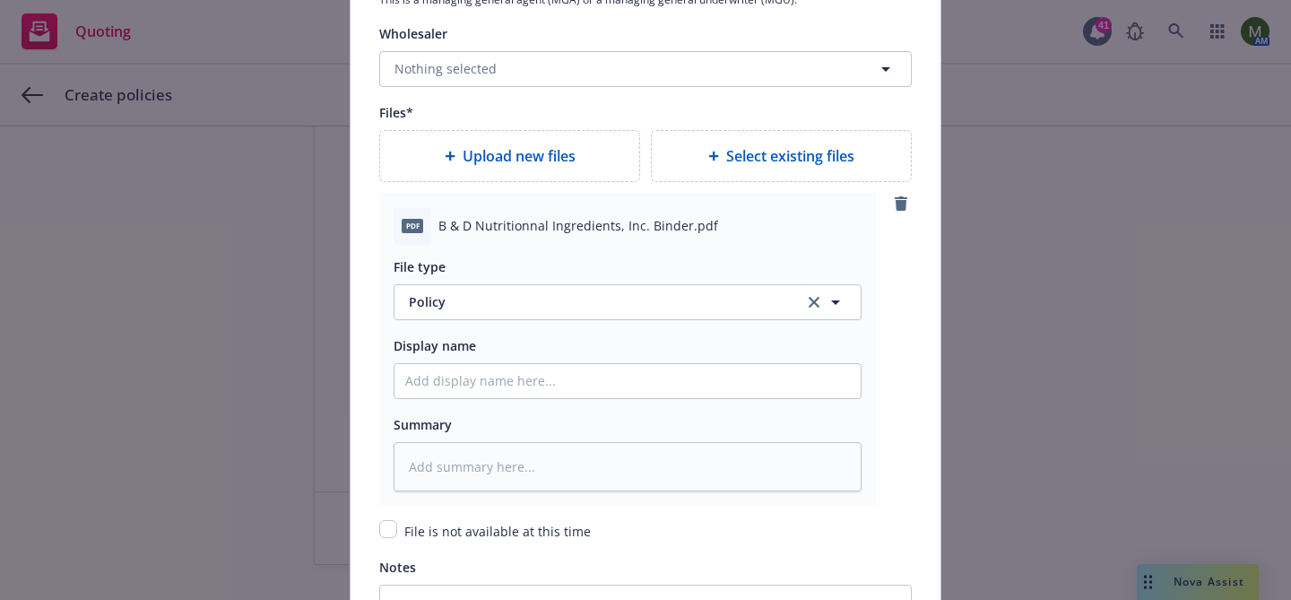
scroll to position [2039, 0]
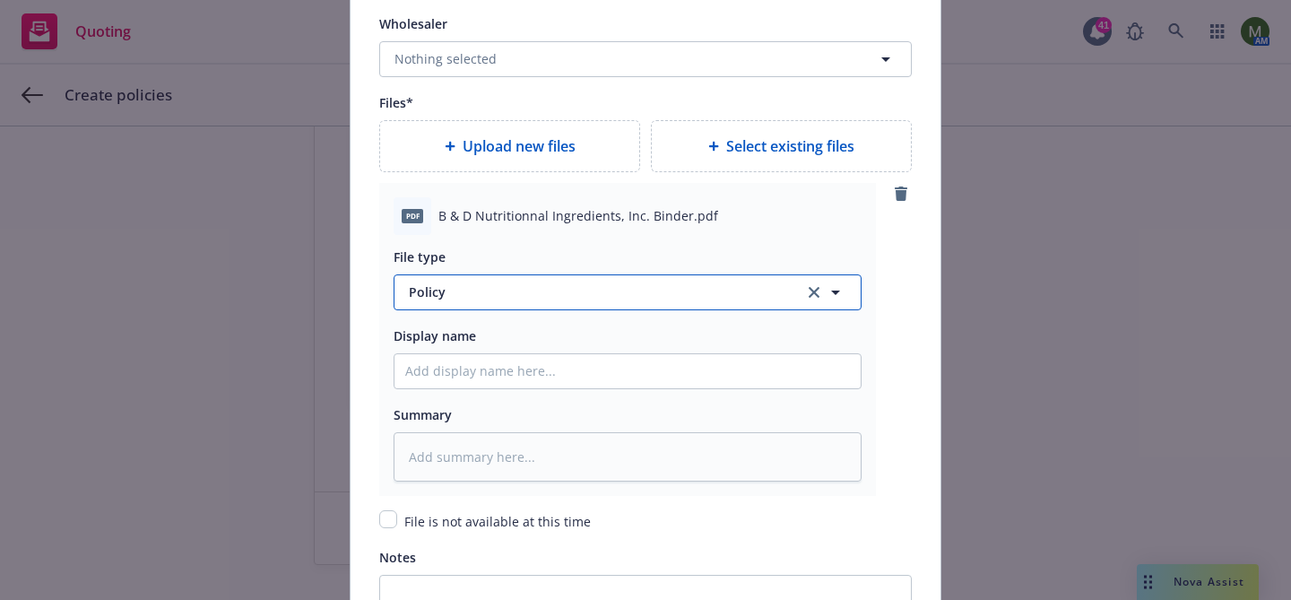
click at [536, 295] on span "Policy" at bounding box center [596, 291] width 375 height 19
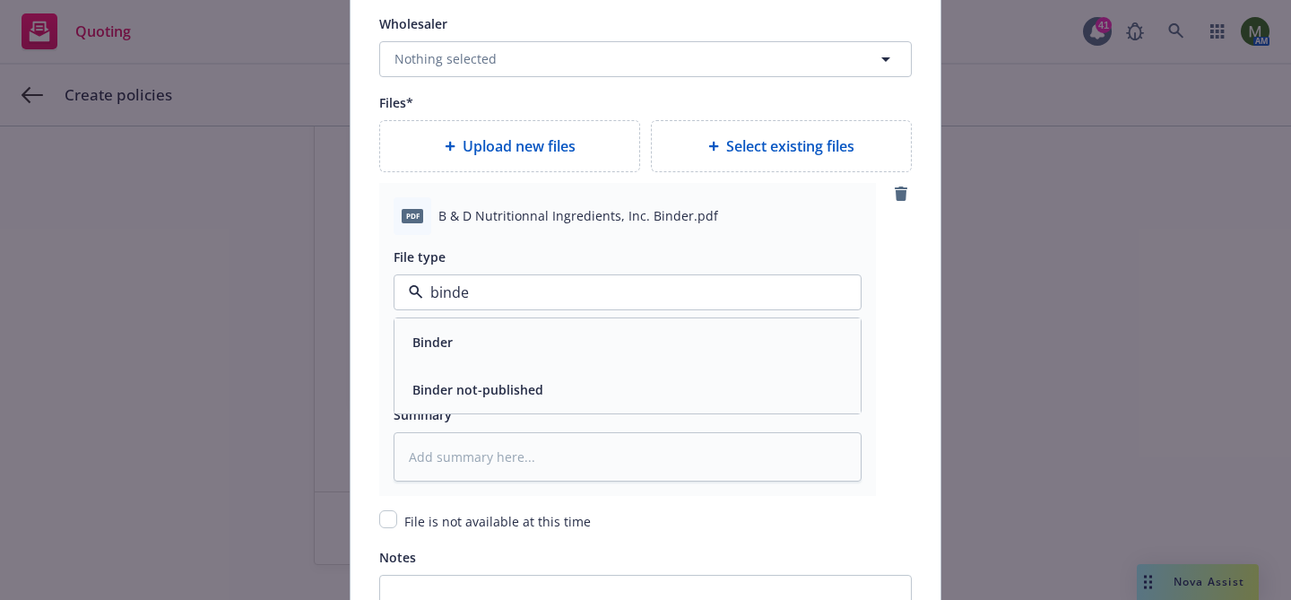
type input "binder"
click at [518, 342] on div "Binder" at bounding box center [627, 342] width 445 height 26
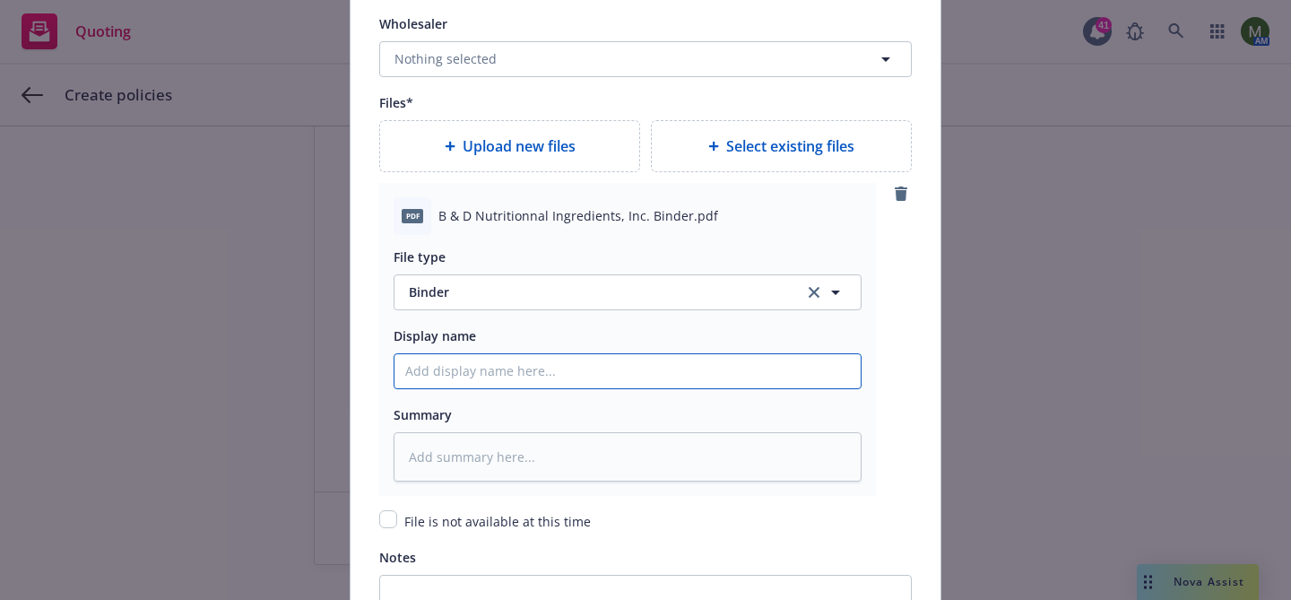
click at [516, 357] on input "Policy display name" at bounding box center [628, 371] width 466 height 34
type textarea "x"
type input "Co"
type textarea "x"
type input "Com"
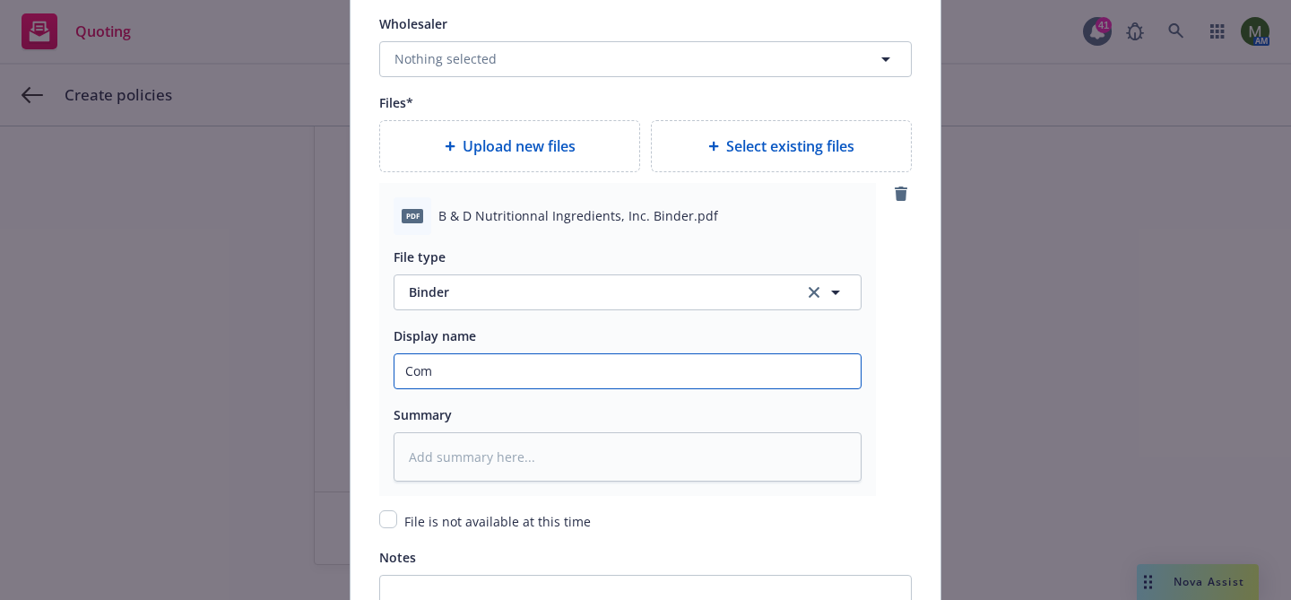
type textarea "x"
type input "Comme"
type textarea "x"
type input "Commer"
type textarea "x"
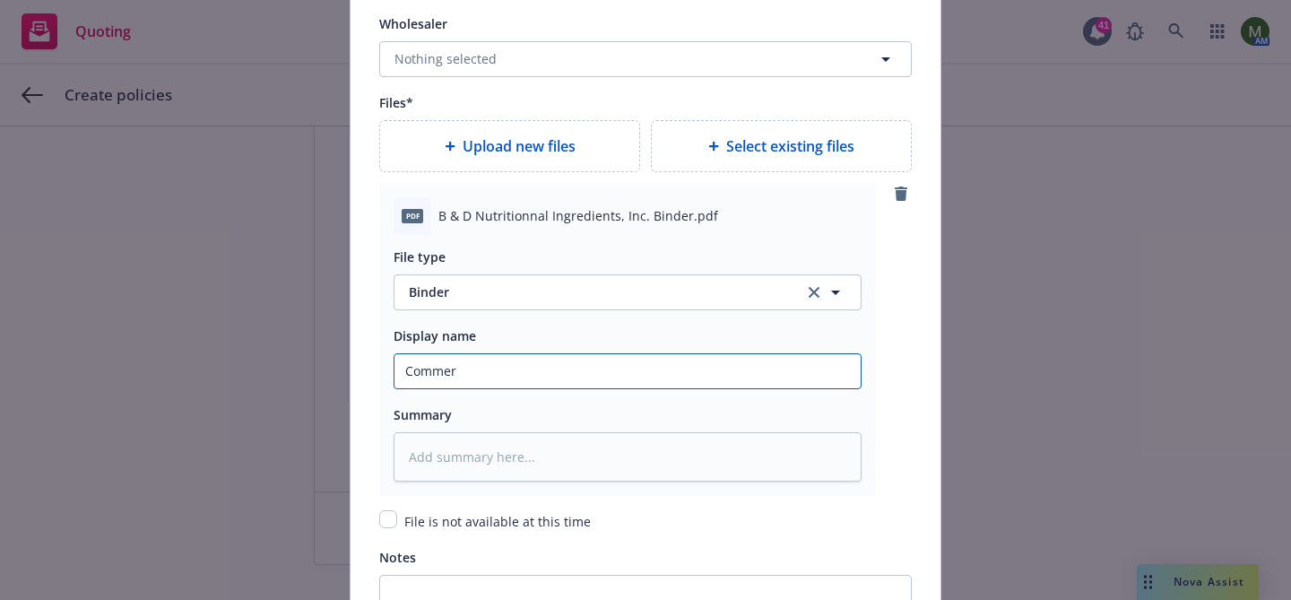
type input "Commerc"
type textarea "x"
type input "Commerci"
type textarea "x"
type input "Commercial"
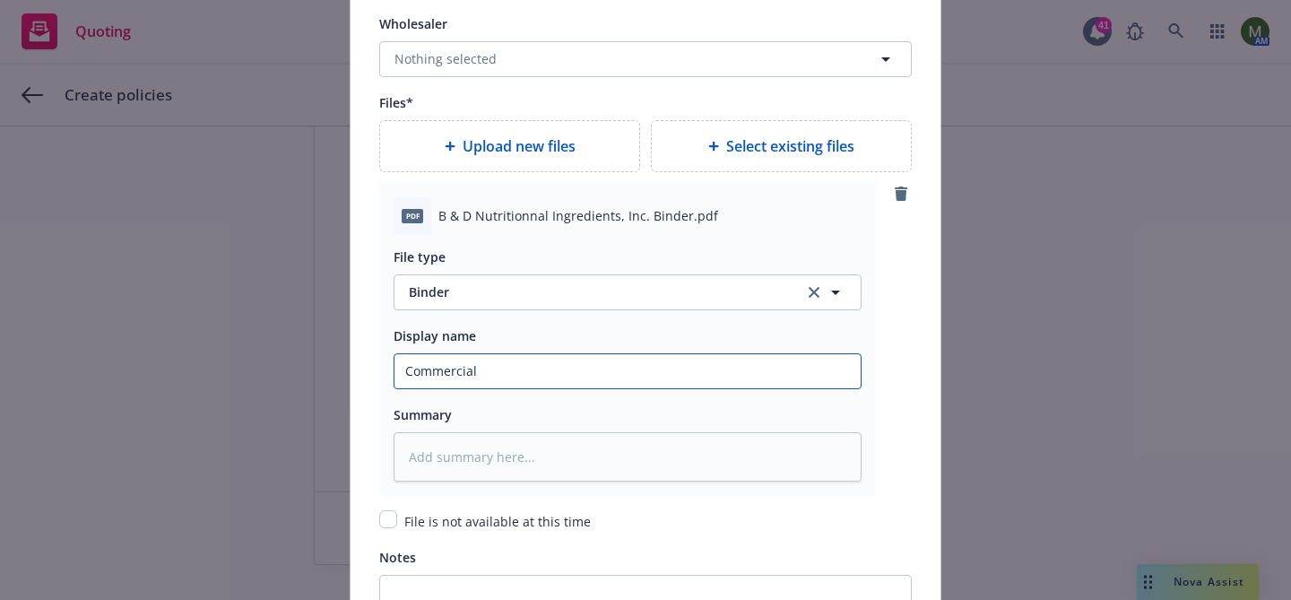
type textarea "x"
type input "Commercial"
type textarea "x"
type input "Commercial P"
type textarea "x"
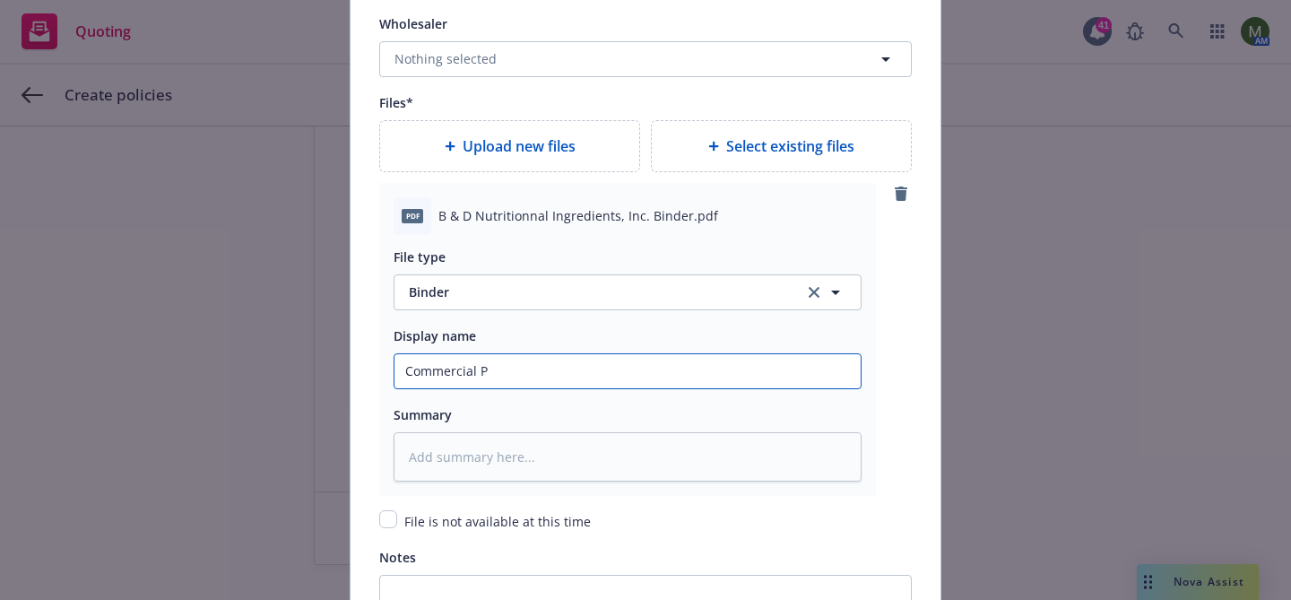
type input "Commercial Pa"
type textarea "x"
type input "Commercial Pack"
type textarea "x"
type input "Commercial Packa"
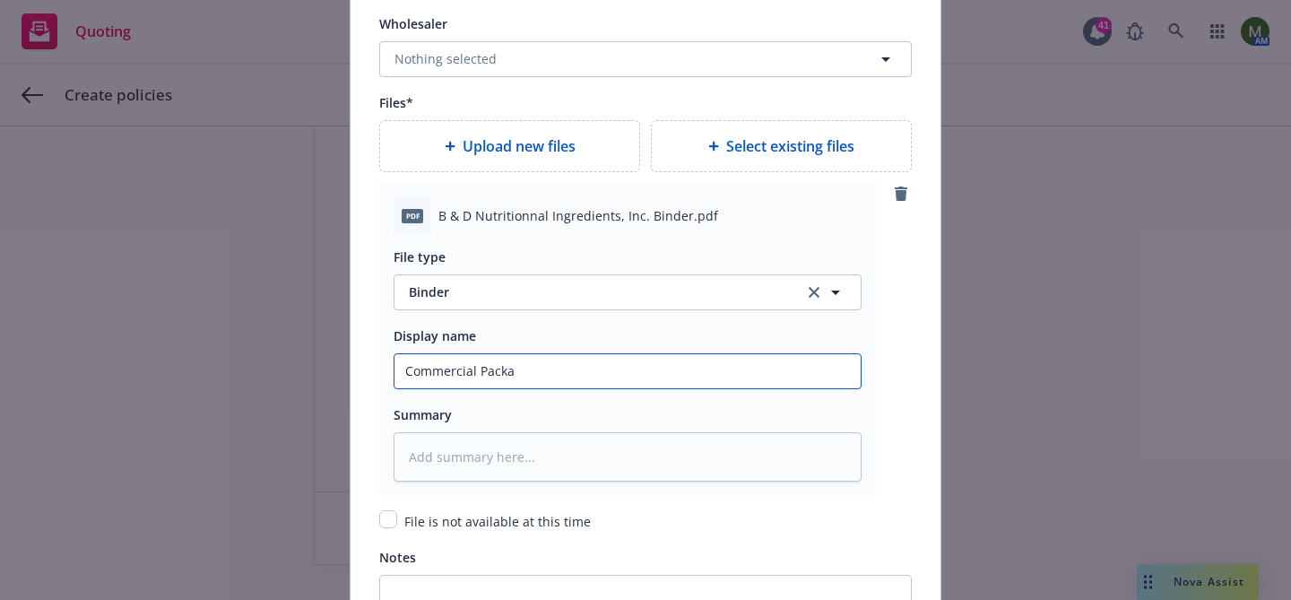
type textarea "x"
type input "Commercial Packag"
type textarea "x"
type input "Commercial Package"
type textarea "x"
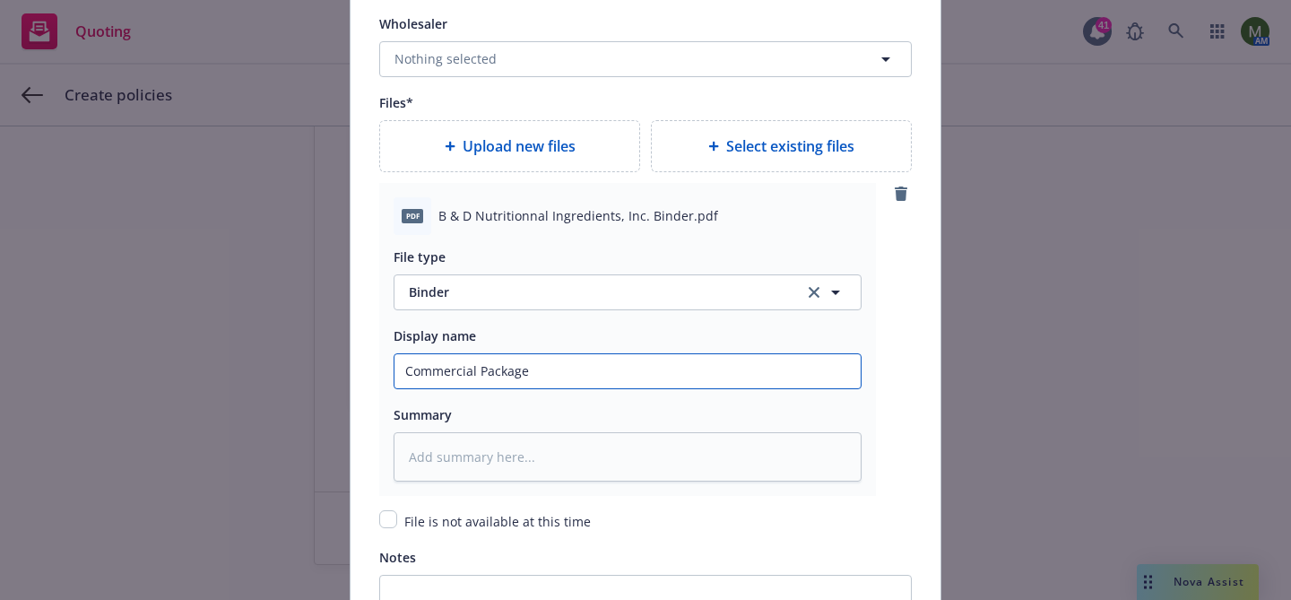
type input "Commercial Package B"
type textarea "x"
type input "Commercial Package Bi"
type textarea "x"
type input "Commercial Package Bind"
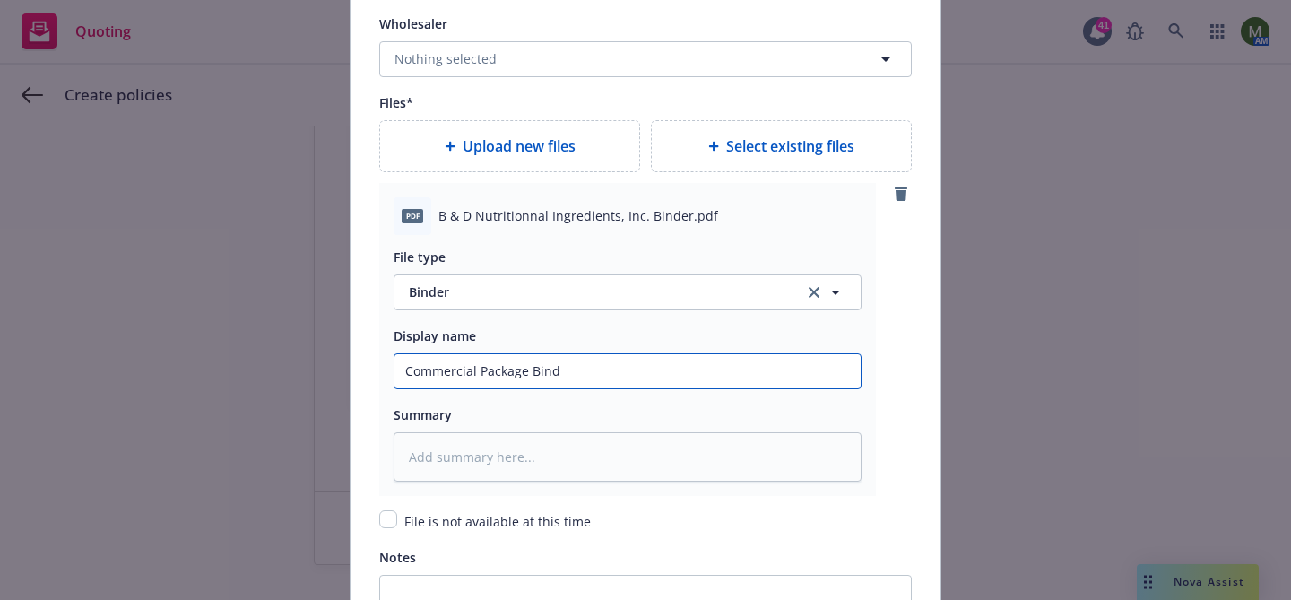
type textarea "x"
type input "Commercial Package Binde"
type textarea "x"
type input "Commercial Package Binder"
type textarea "x"
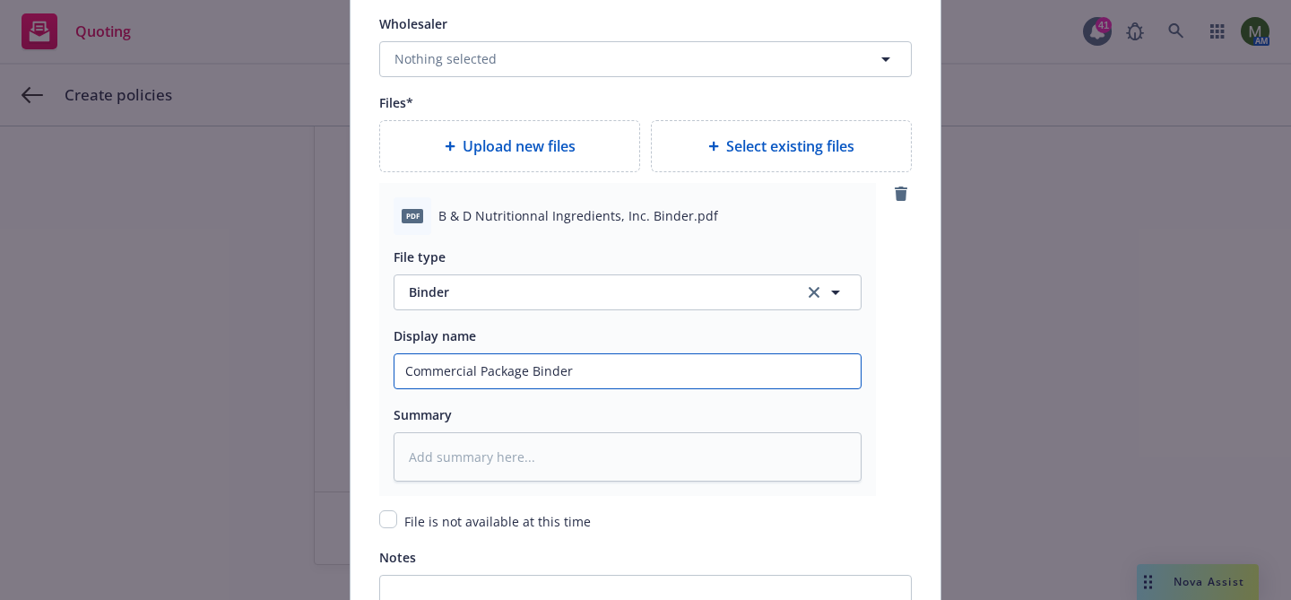
type input "Commercial Package Binder"
type textarea "x"
type input "Commercial Package Binder #"
paste input "711-01-55-42-0009"
type textarea "x"
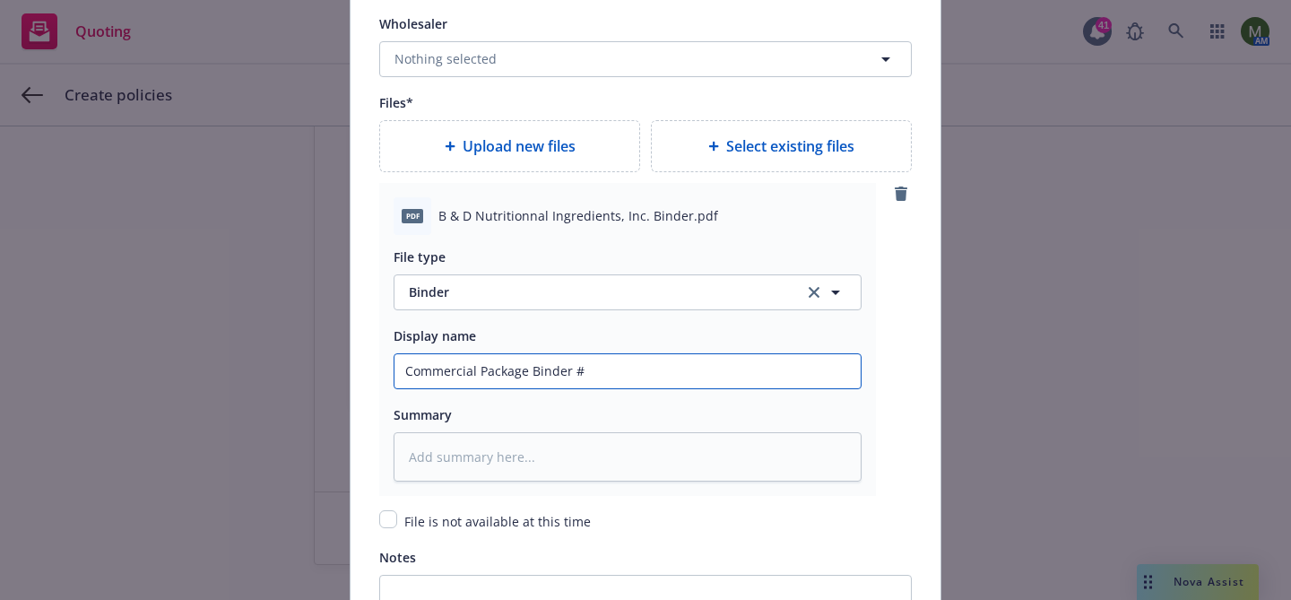
type input "Commercial Package Binder #711-01-55-42-0009"
type textarea "x"
type input "Commercial Package Binder #711-01-55-42-0009"
type textarea "x"
type input "Commercial Package Binder #711-01-55-42-0009 20"
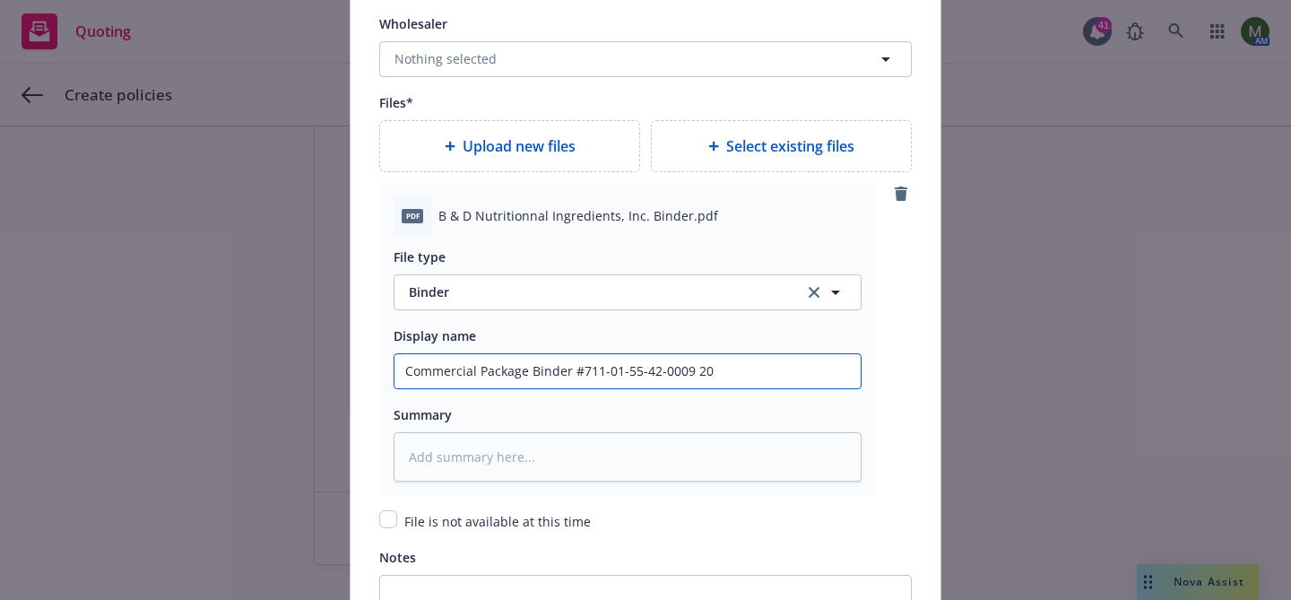
type textarea "x"
type input "Commercial Package Binder #711-01-55-42-0009 202"
type textarea "x"
type input "Commercial Package Binder #711-01-55-42-0009 2025"
type textarea "x"
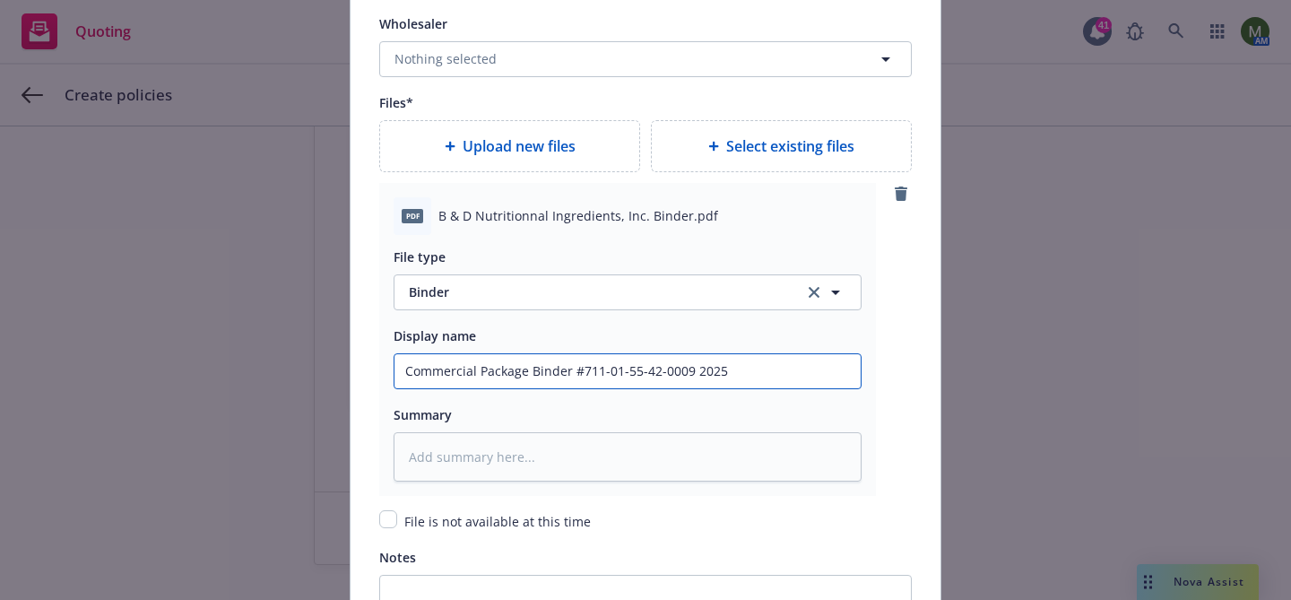
type input "Commercial Package Binder #711-01-55-42-0009 2025-"
type textarea "x"
type input "Commercial Package Binder #711-01-55-42-0009 2025-2"
type textarea "x"
type input "Commercial Package Binder #711-01-55-42-0009 2025-202"
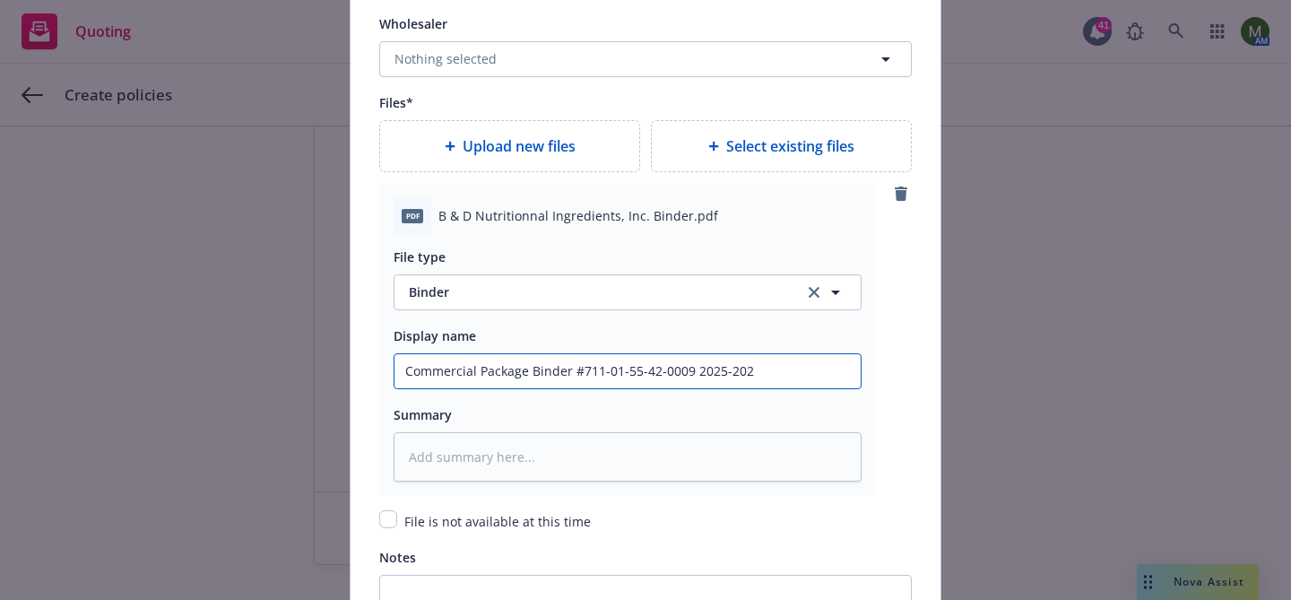
type textarea "x"
type input "Commercial Package Binder #711-01-55-42-0009 2025-2025"
type textarea "x"
type input "Commercial Package Binder #711-01-55-42-0009 2025-202"
type textarea "x"
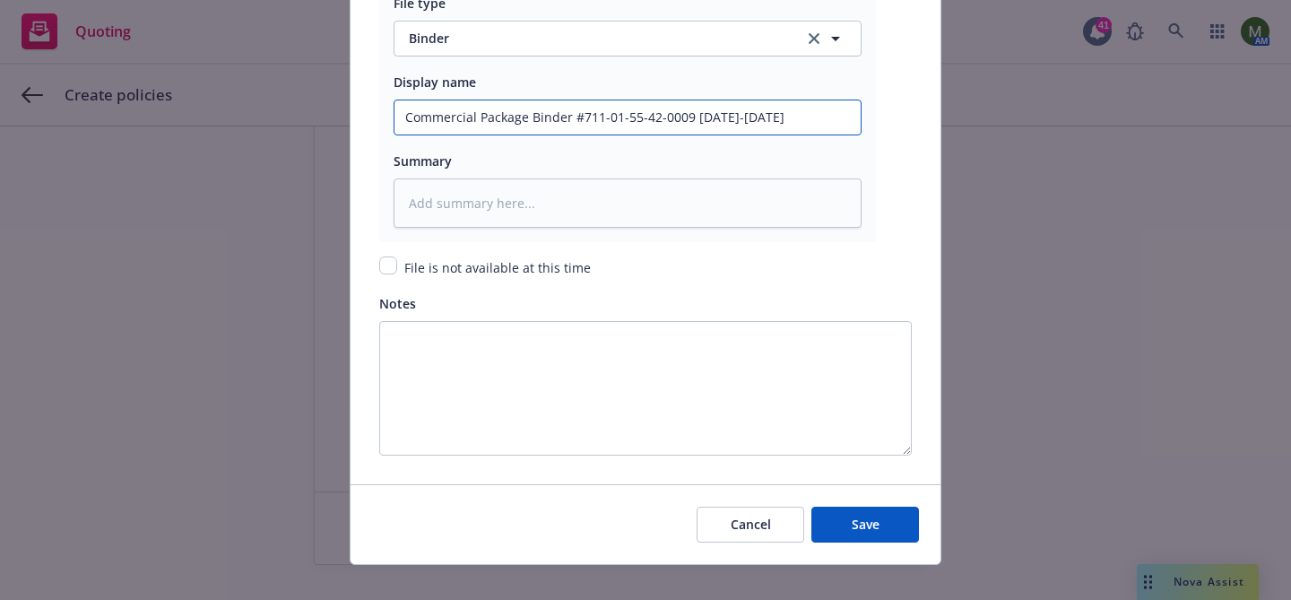
scroll to position [2315, 0]
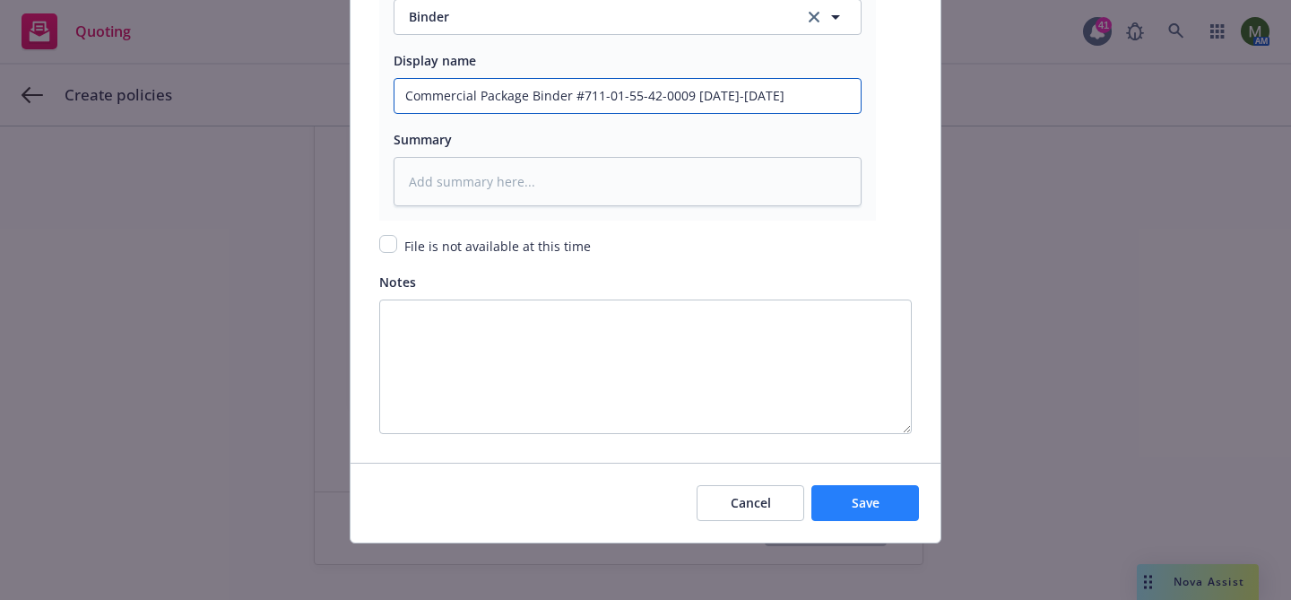
type input "Commercial Package Binder #711-01-55-42-0009 2025-2026"
click at [861, 494] on span "Save" at bounding box center [866, 502] width 28 height 17
type textarea "x"
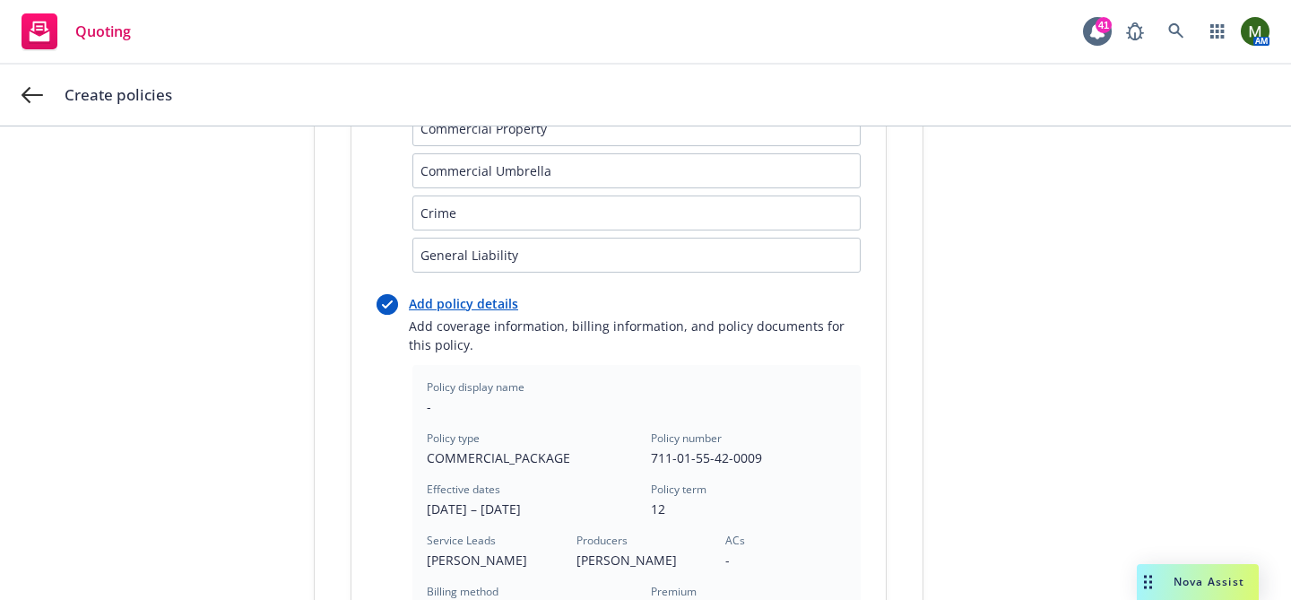
scroll to position [785, 0]
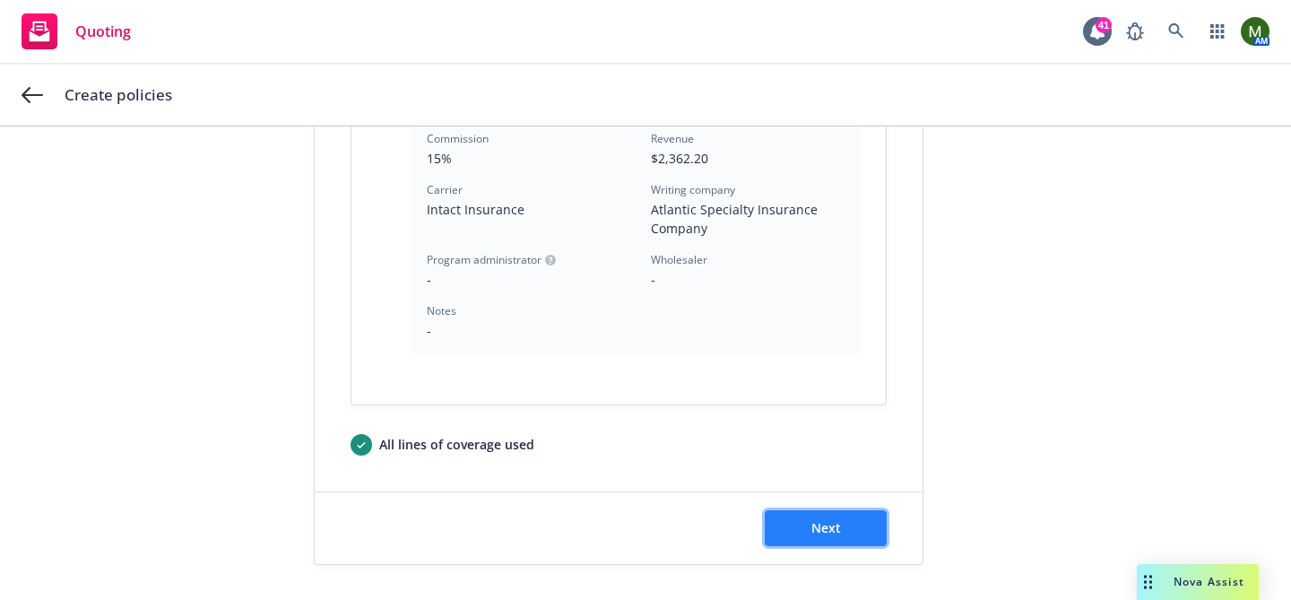
click at [849, 531] on button "Next" at bounding box center [826, 528] width 122 height 36
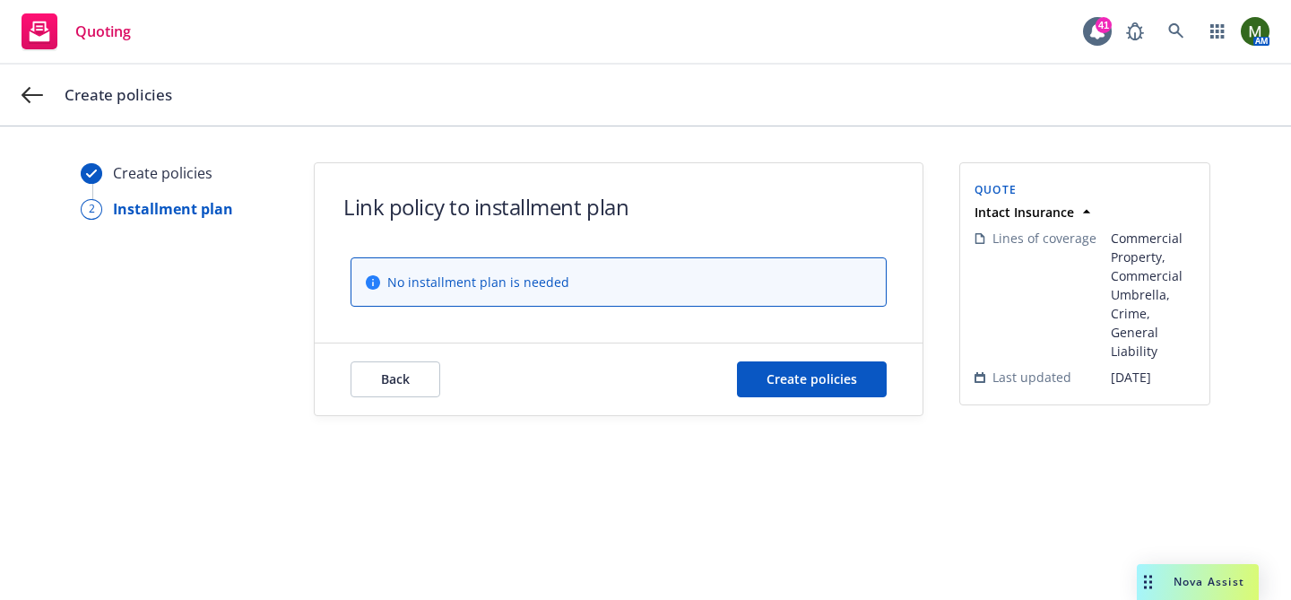
scroll to position [0, 0]
click at [775, 378] on span "Create policies" at bounding box center [812, 378] width 91 height 17
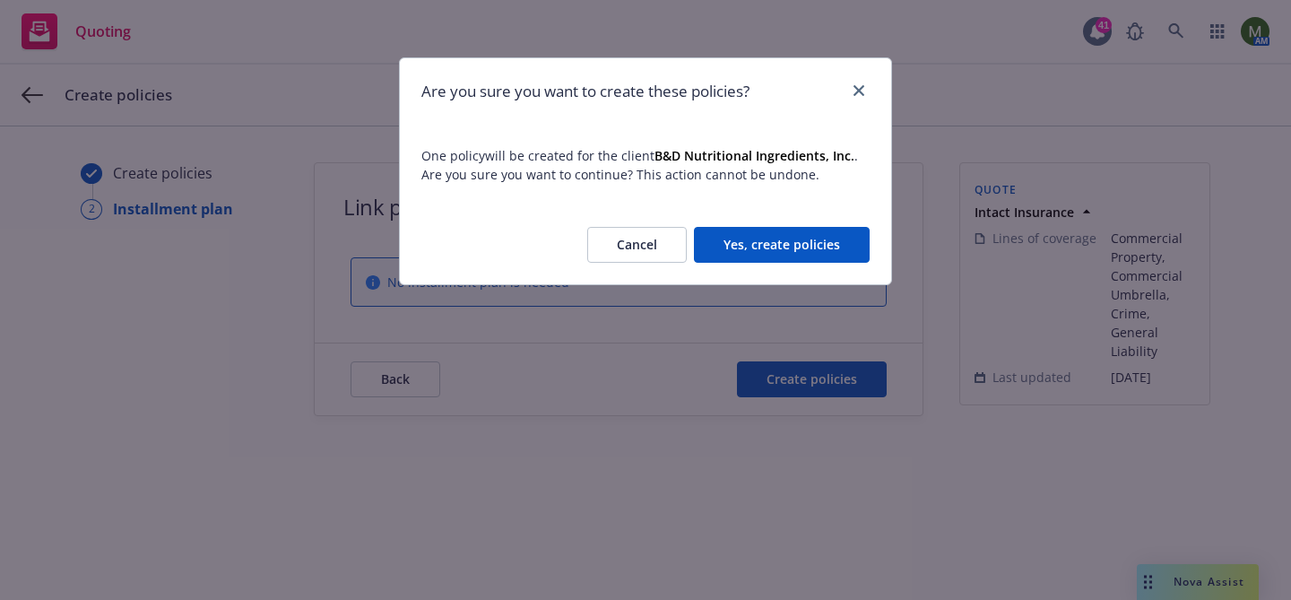
click at [758, 235] on button "Yes, create policies" at bounding box center [782, 245] width 176 height 36
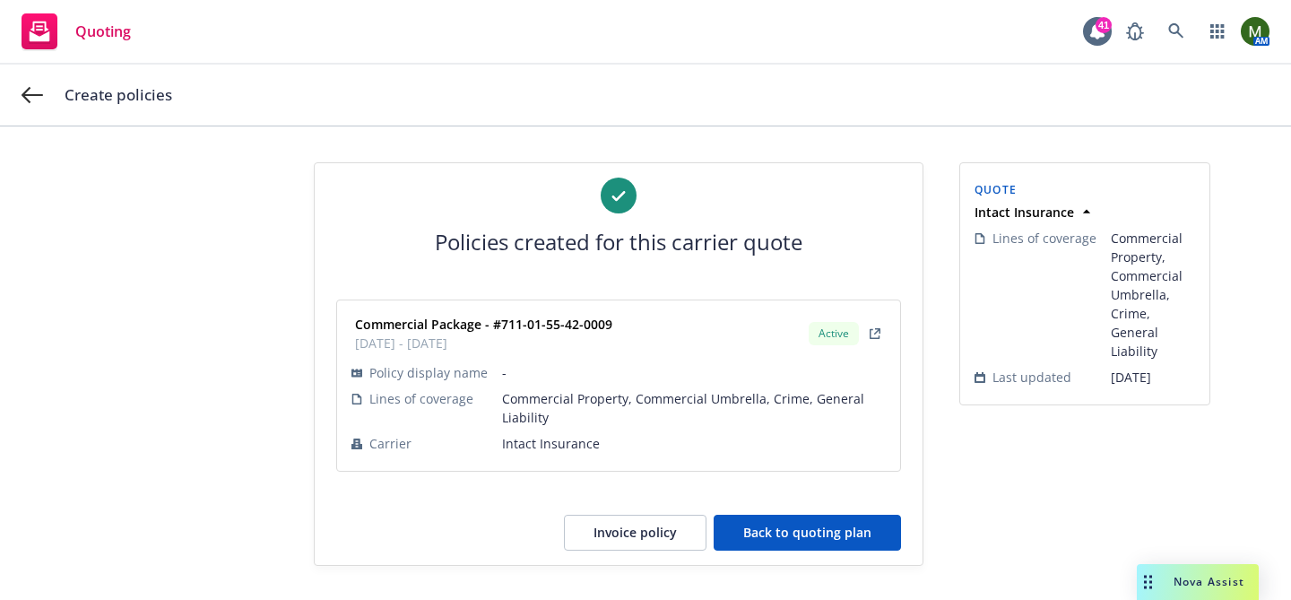
click at [804, 526] on button "Back to quoting plan" at bounding box center [807, 533] width 187 height 36
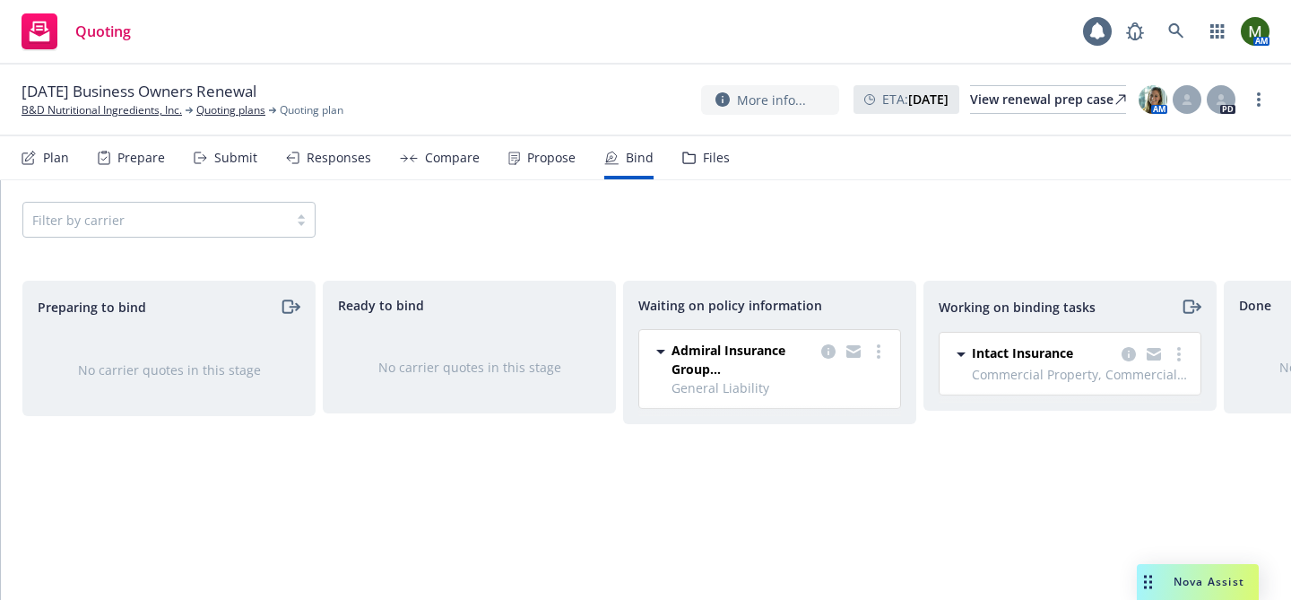
click at [1191, 360] on div "Intact Insurance Commercial Property, Commercial Umbrella, Crime, General Liabi…" at bounding box center [1070, 364] width 261 height 62
click at [1178, 352] on circle "more" at bounding box center [1180, 354] width 4 height 4
click at [1111, 422] on span "Move to done" at bounding box center [1089, 426] width 125 height 17
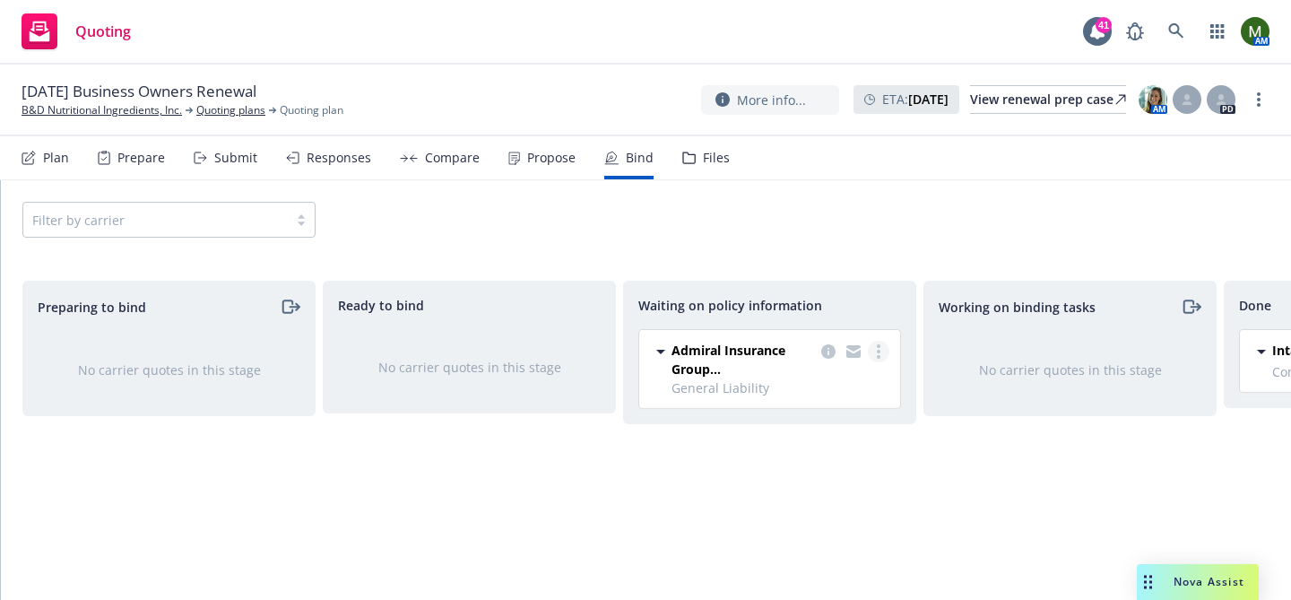
click at [881, 352] on link "more" at bounding box center [879, 352] width 22 height 22
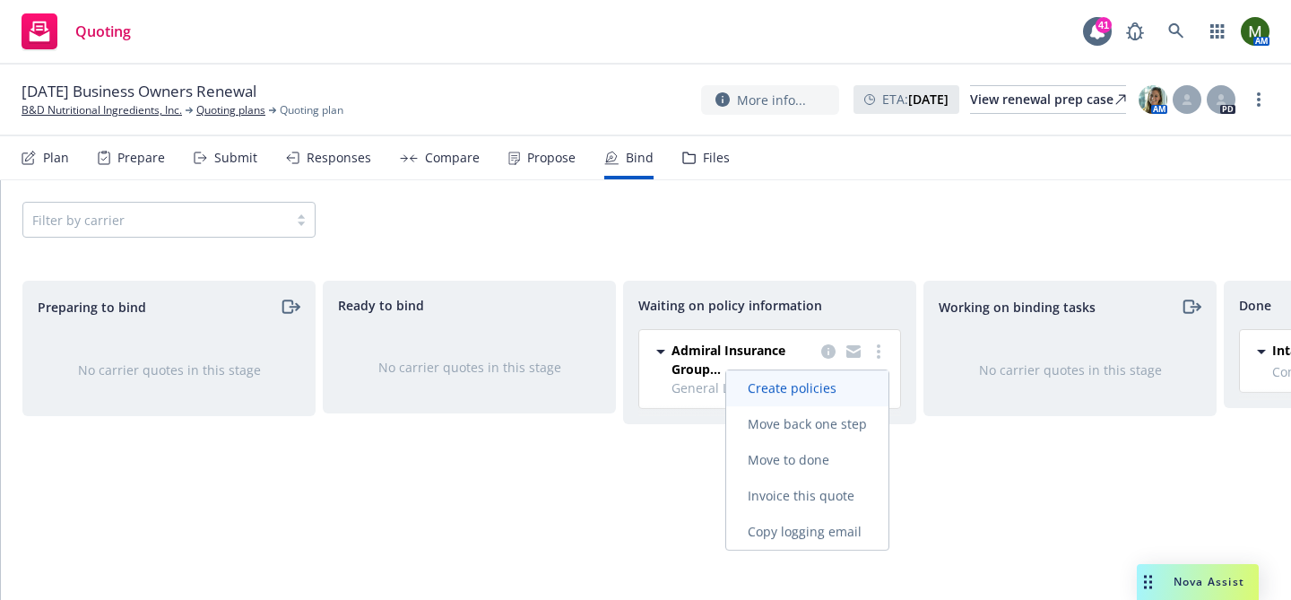
click at [810, 391] on span "Create policies" at bounding box center [792, 387] width 132 height 17
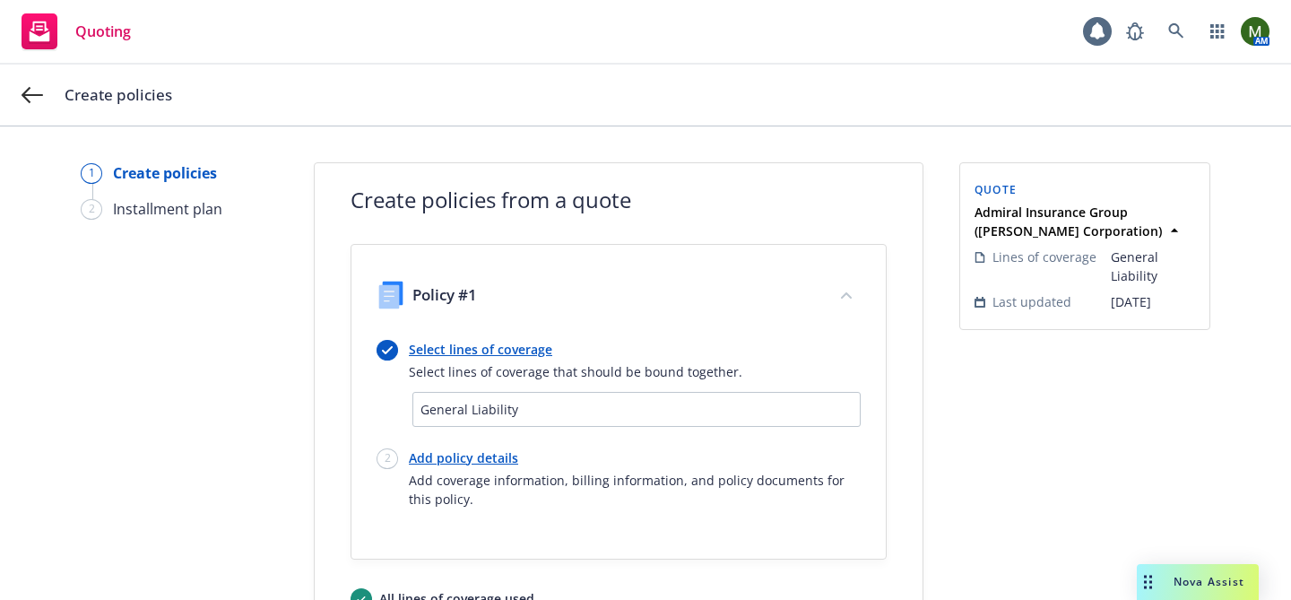
click at [507, 448] on link "Add policy details" at bounding box center [635, 457] width 452 height 19
select select "12"
select select "CA"
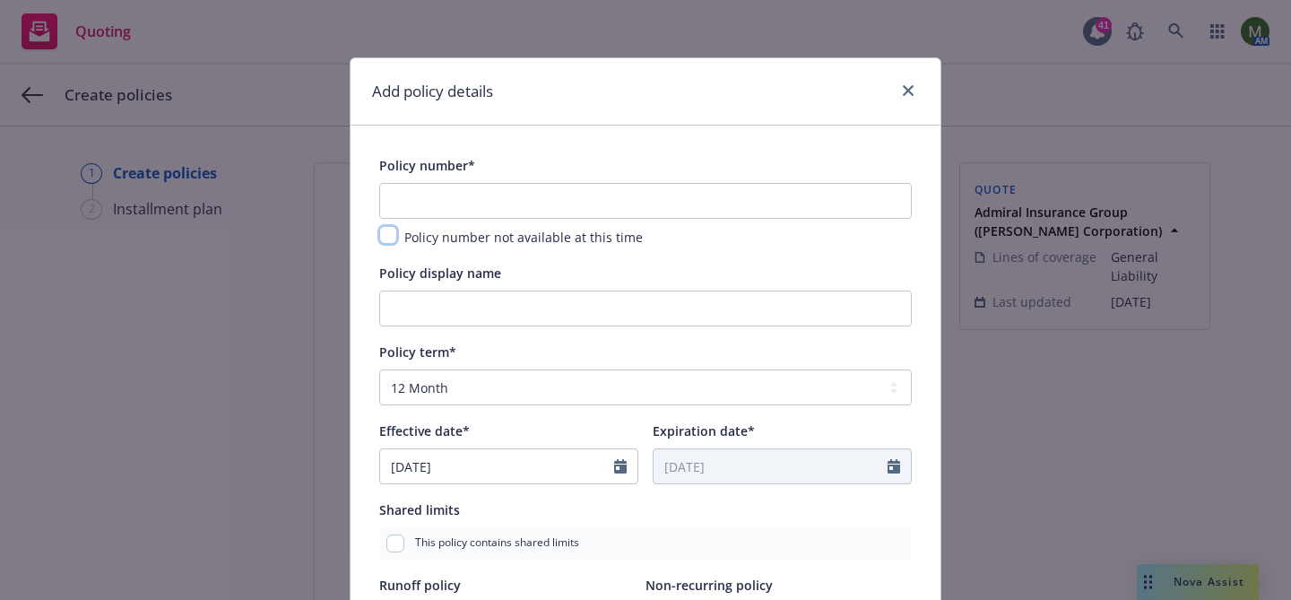
click at [387, 230] on input "checkbox" at bounding box center [388, 235] width 18 height 18
checkbox input "true"
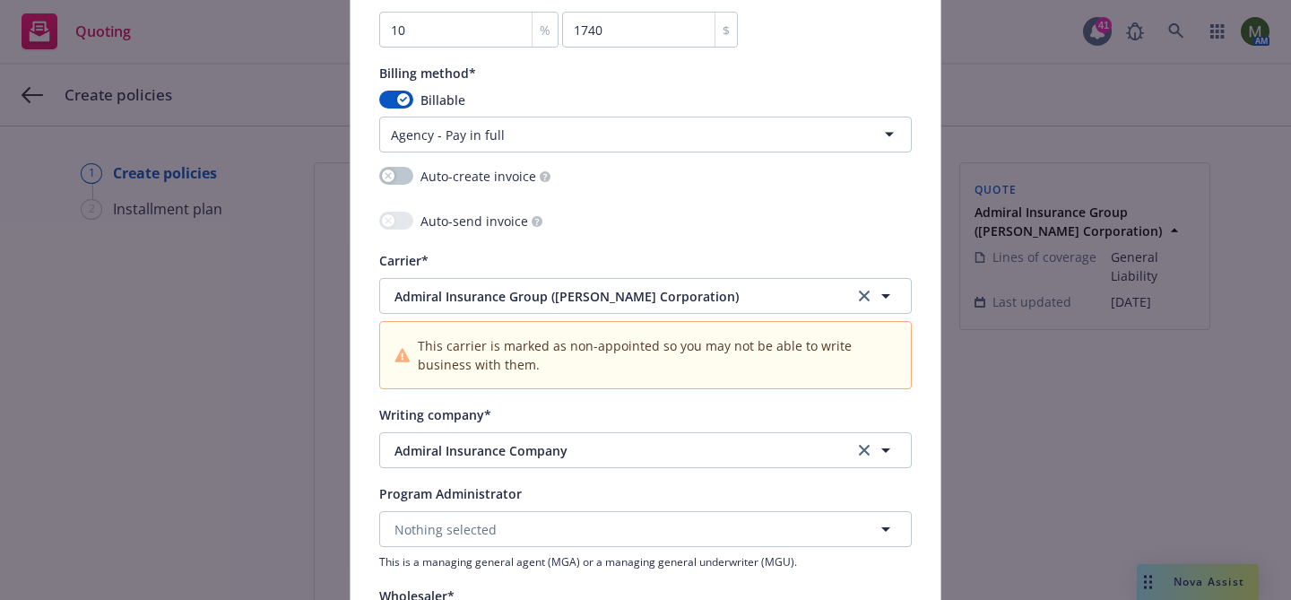
scroll to position [1915, 0]
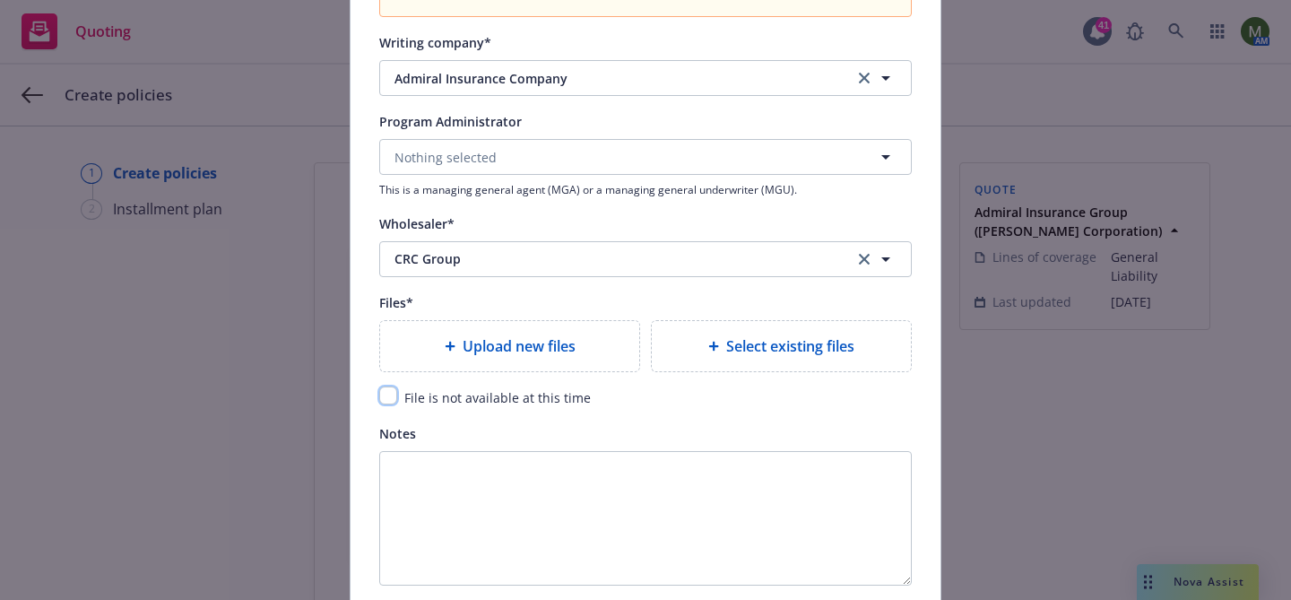
click at [387, 393] on input "checkbox" at bounding box center [388, 396] width 18 height 18
checkbox input "true"
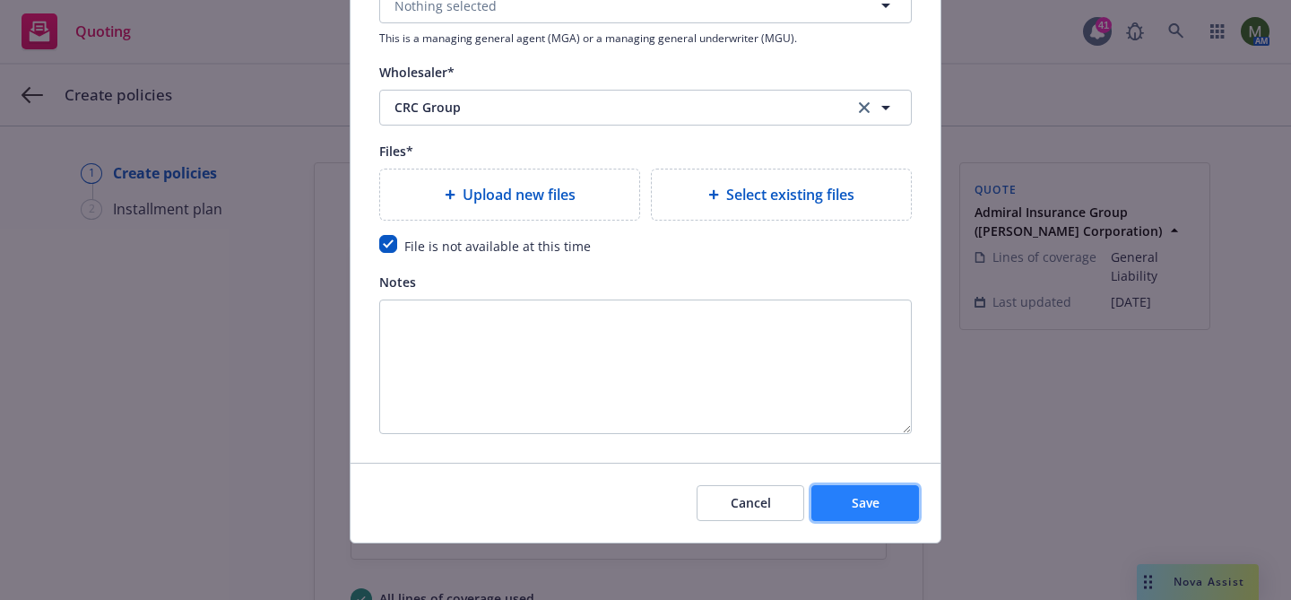
click at [830, 508] on button "Save" at bounding box center [866, 503] width 108 height 36
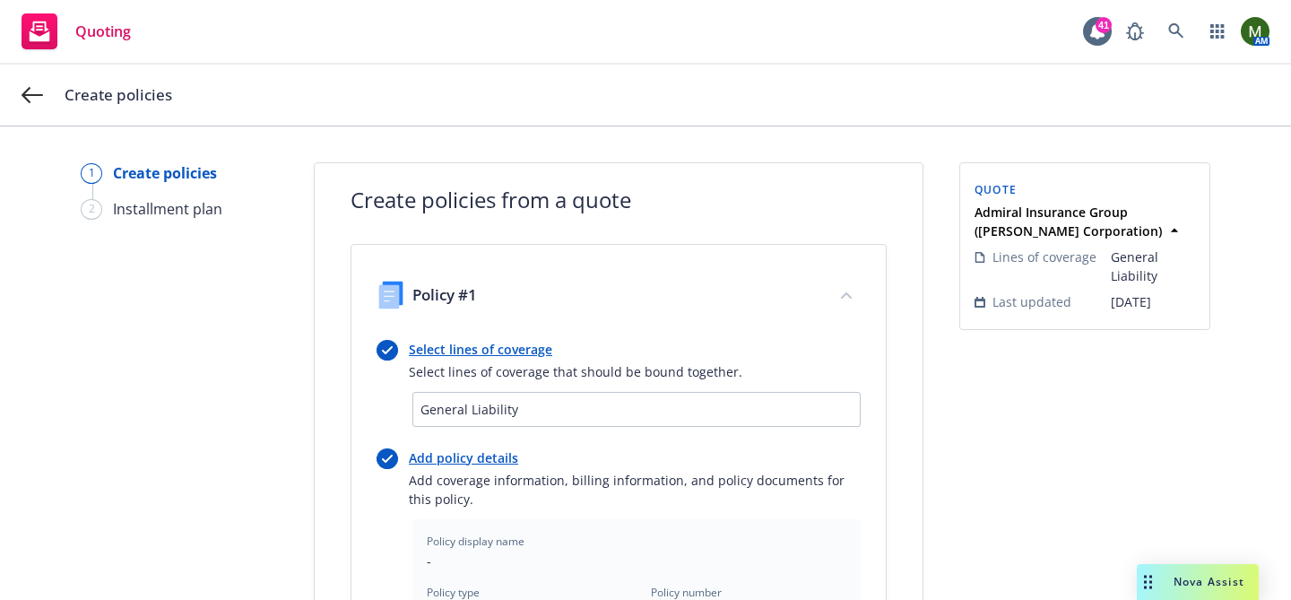
scroll to position [658, 0]
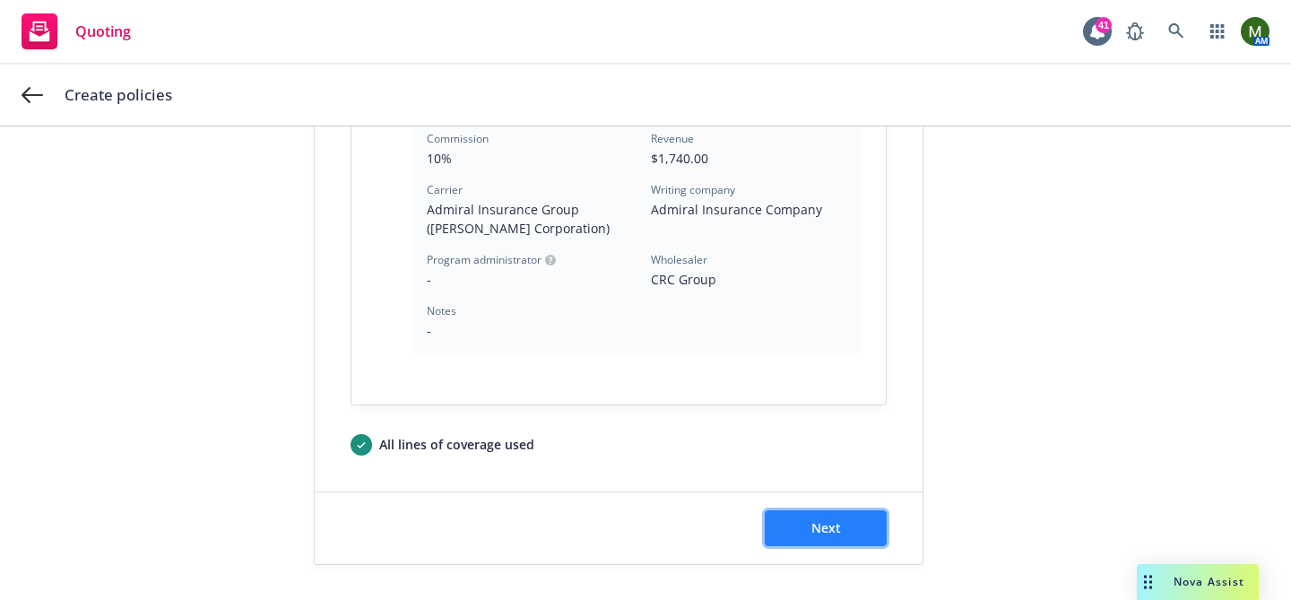
click at [860, 535] on button "Next" at bounding box center [826, 528] width 122 height 36
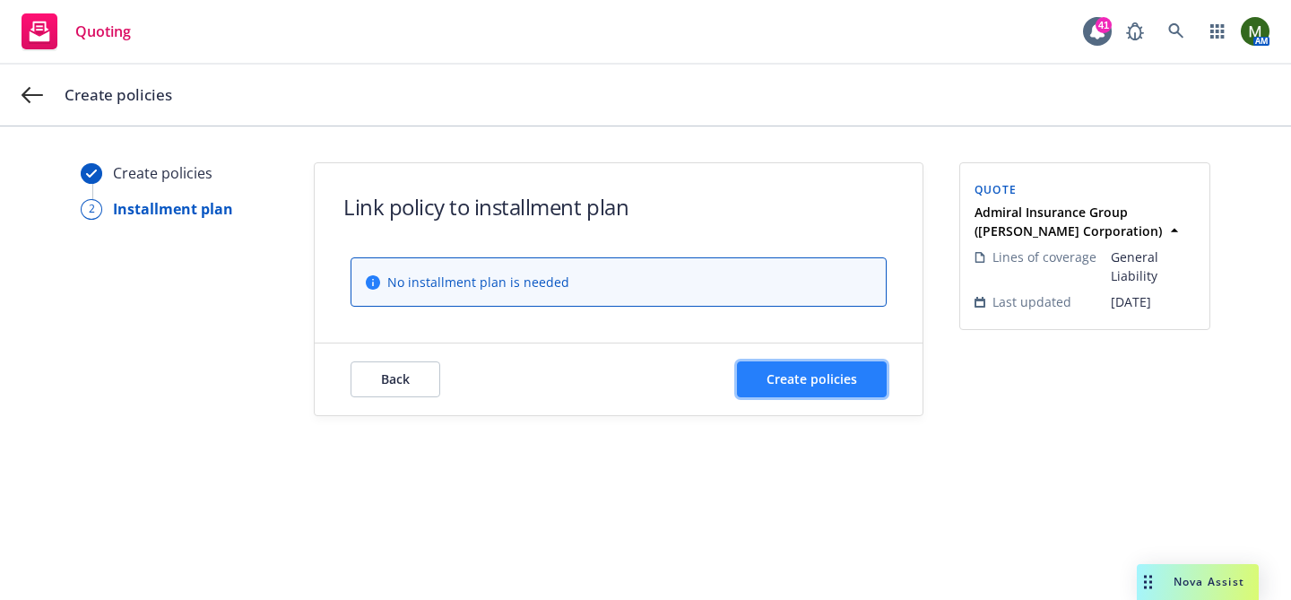
click at [842, 380] on span "Create policies" at bounding box center [812, 378] width 91 height 17
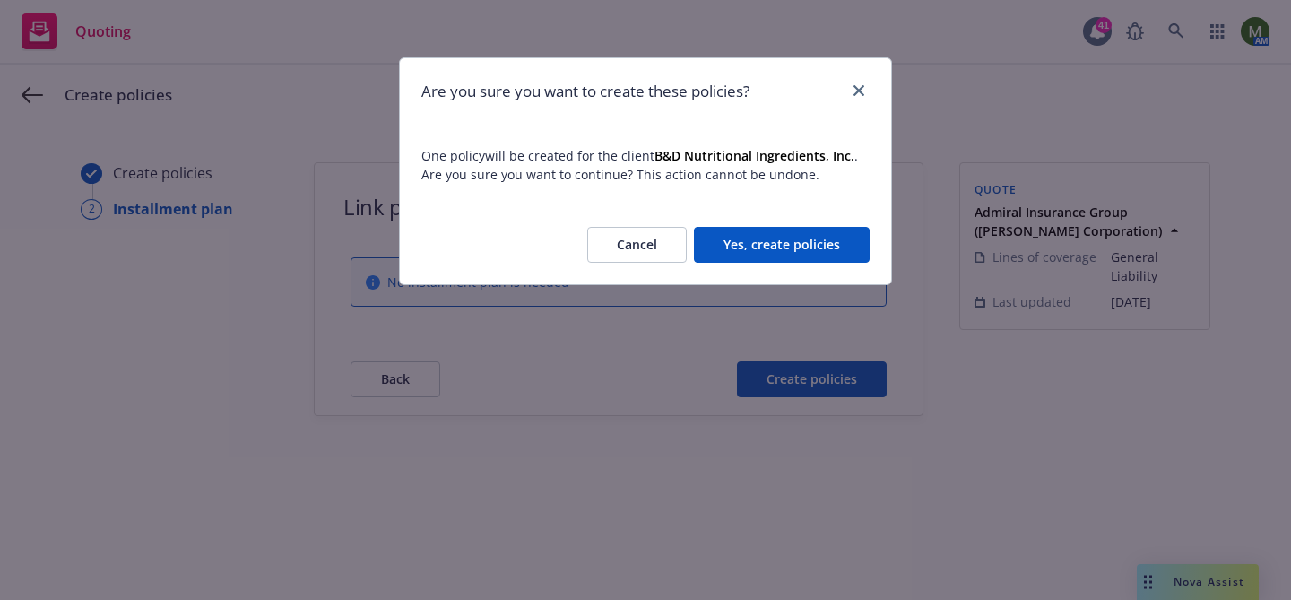
click at [817, 222] on div "Cancel Yes, create policies" at bounding box center [645, 244] width 491 height 79
click at [817, 235] on button "Yes, create policies" at bounding box center [782, 245] width 176 height 36
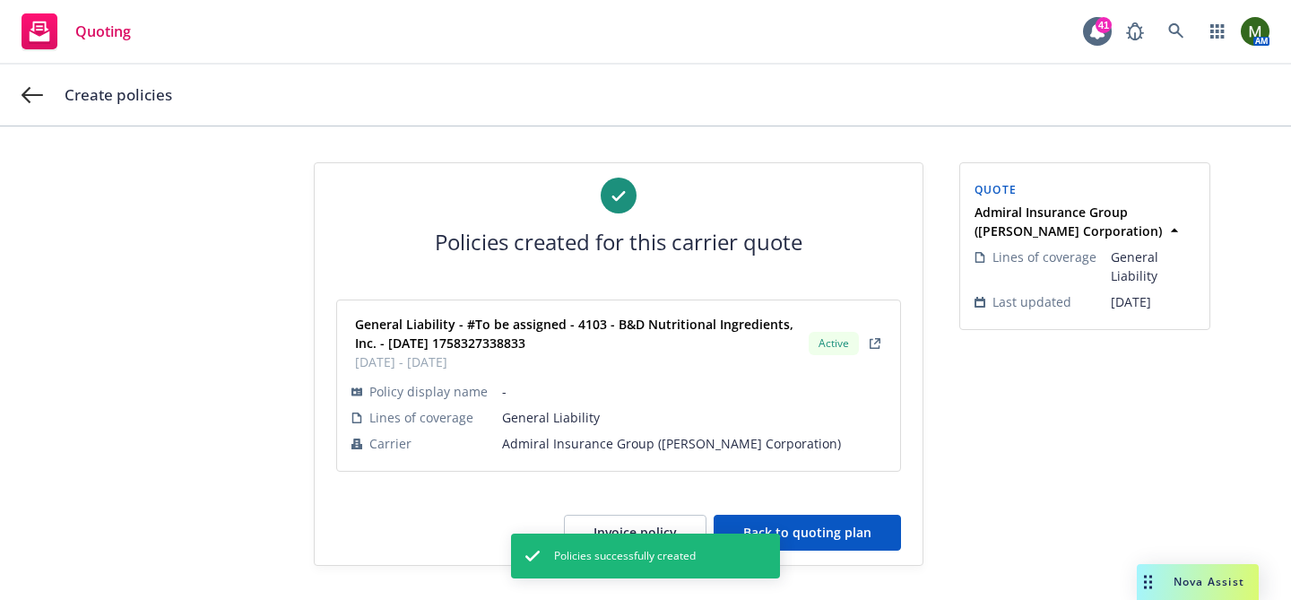
click at [885, 532] on button "Back to quoting plan" at bounding box center [807, 533] width 187 height 36
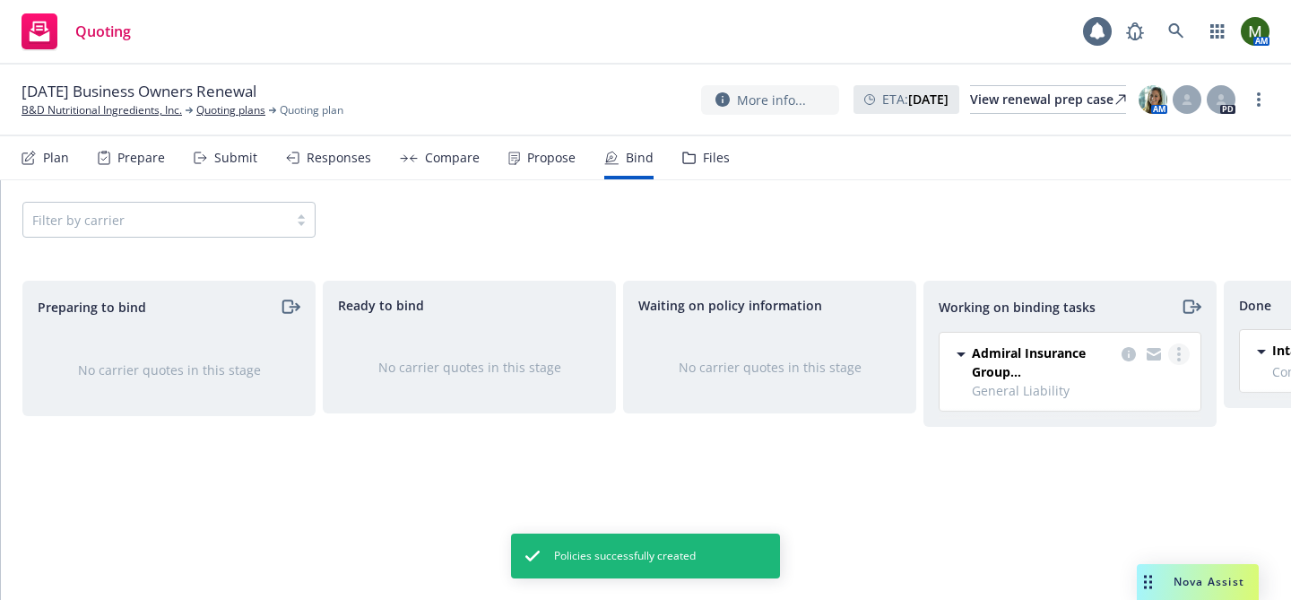
click at [1178, 353] on circle "more" at bounding box center [1180, 354] width 4 height 4
click at [1133, 423] on span "Move to done" at bounding box center [1089, 426] width 125 height 17
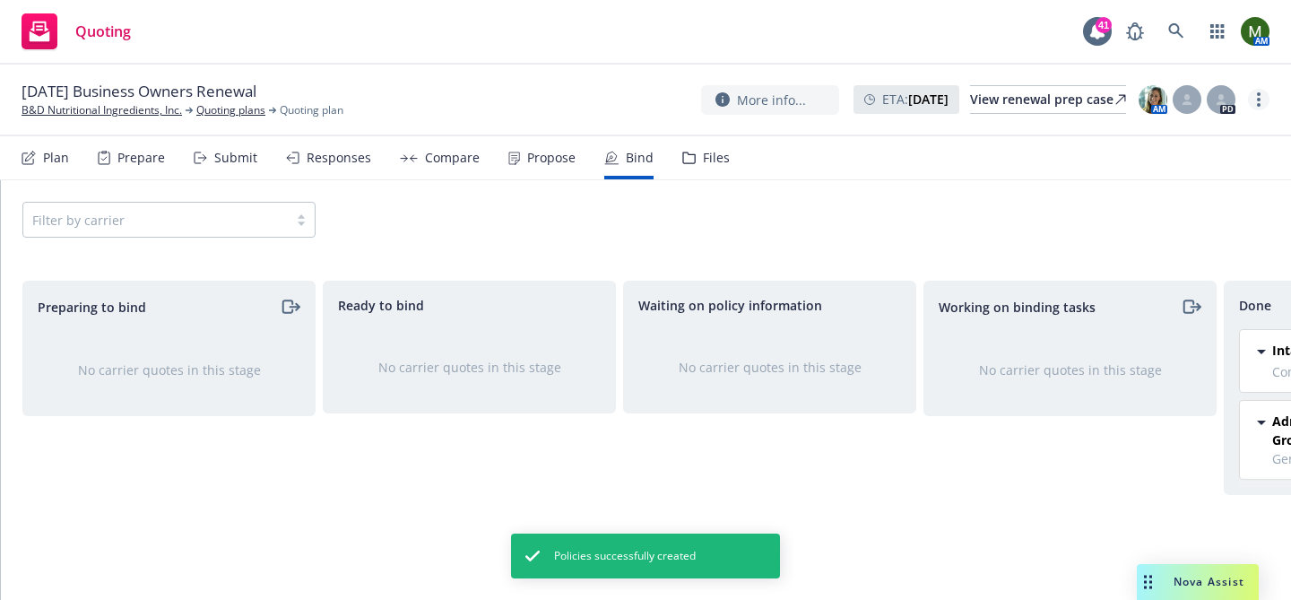
click at [1261, 100] on link "more" at bounding box center [1259, 100] width 22 height 22
click at [1170, 244] on link "Archive quoting plan" at bounding box center [1169, 244] width 200 height 36
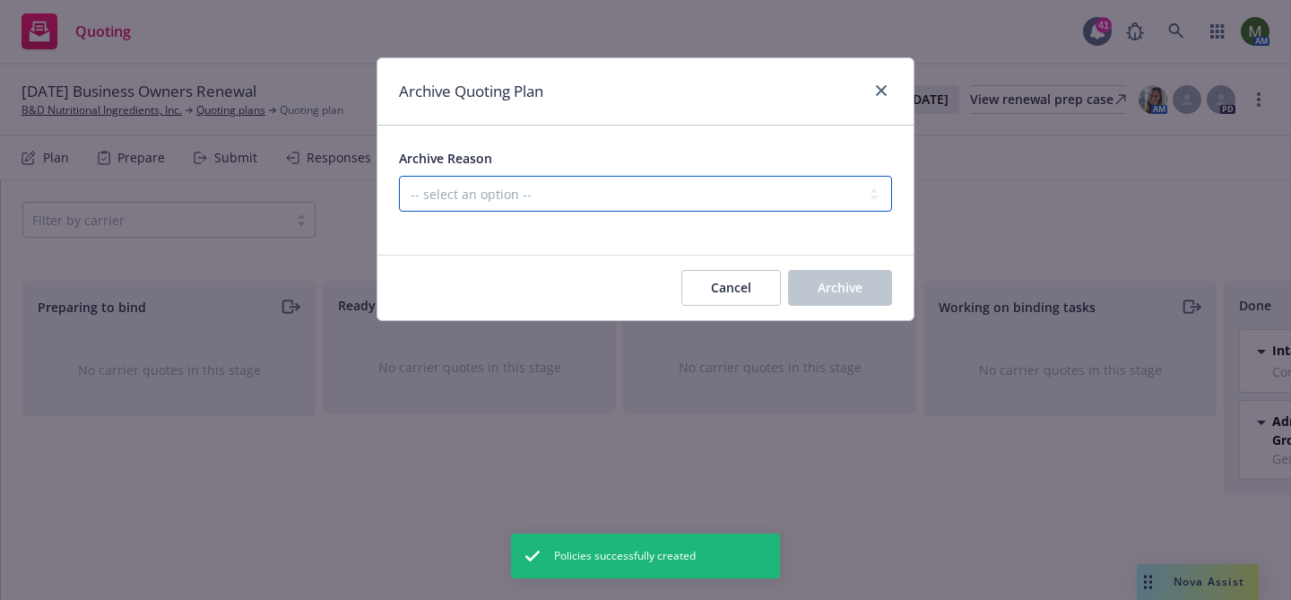
click at [759, 192] on select "-- select an option -- All policies in this renewal plan are auto-renewed Creat…" at bounding box center [645, 194] width 493 height 36
select select "ARCHIVED_RENEWAL_COMPLETED"
click at [399, 176] on select "-- select an option -- All policies in this renewal plan are auto-renewed Creat…" at bounding box center [645, 194] width 493 height 36
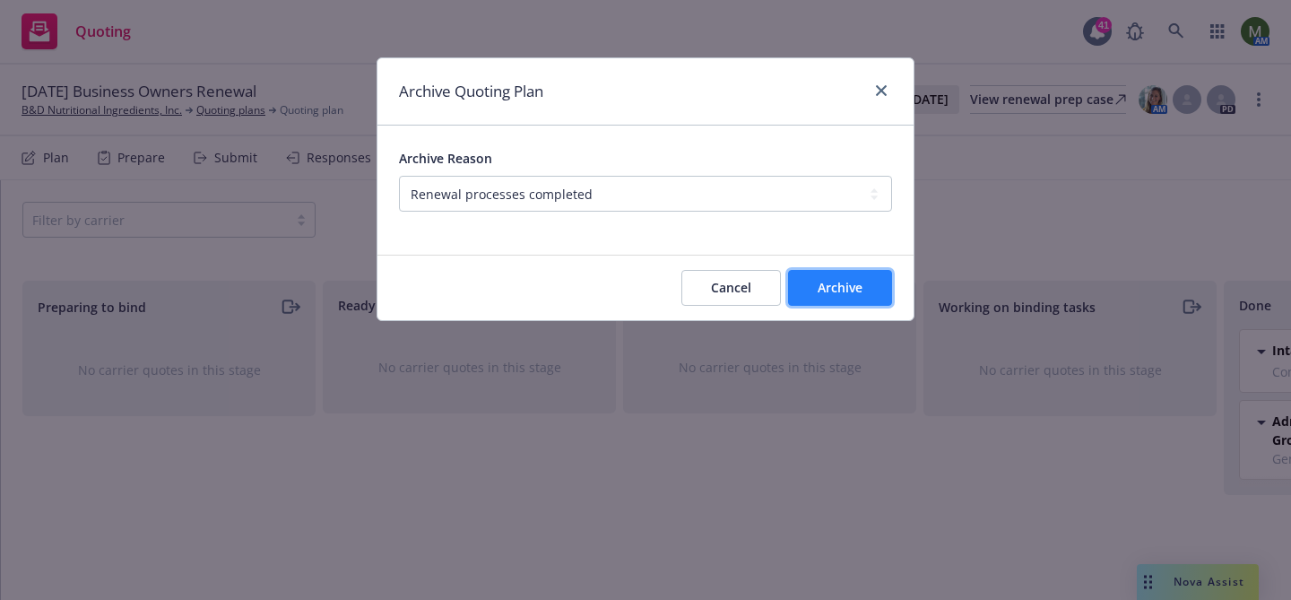
click at [813, 291] on button "Archive" at bounding box center [840, 288] width 104 height 36
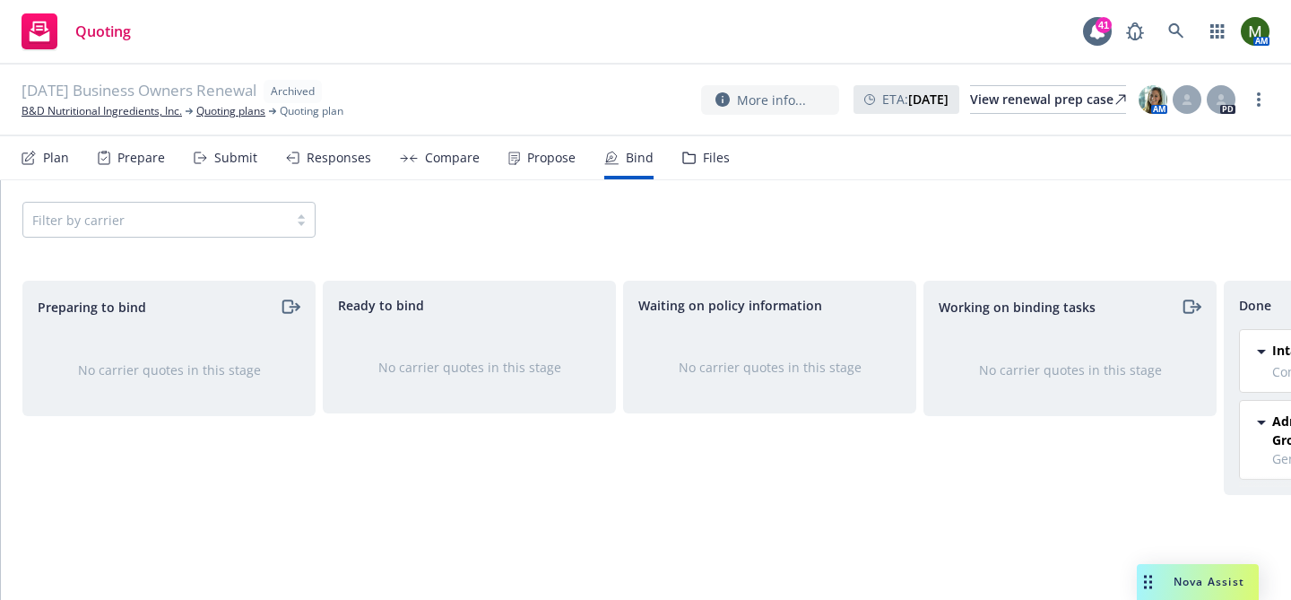
click at [154, 101] on span "09/19/25 Business Owners Renewal" at bounding box center [139, 91] width 235 height 23
click at [154, 109] on link "B&D Nutritional Ingredients, Inc." at bounding box center [102, 111] width 161 height 16
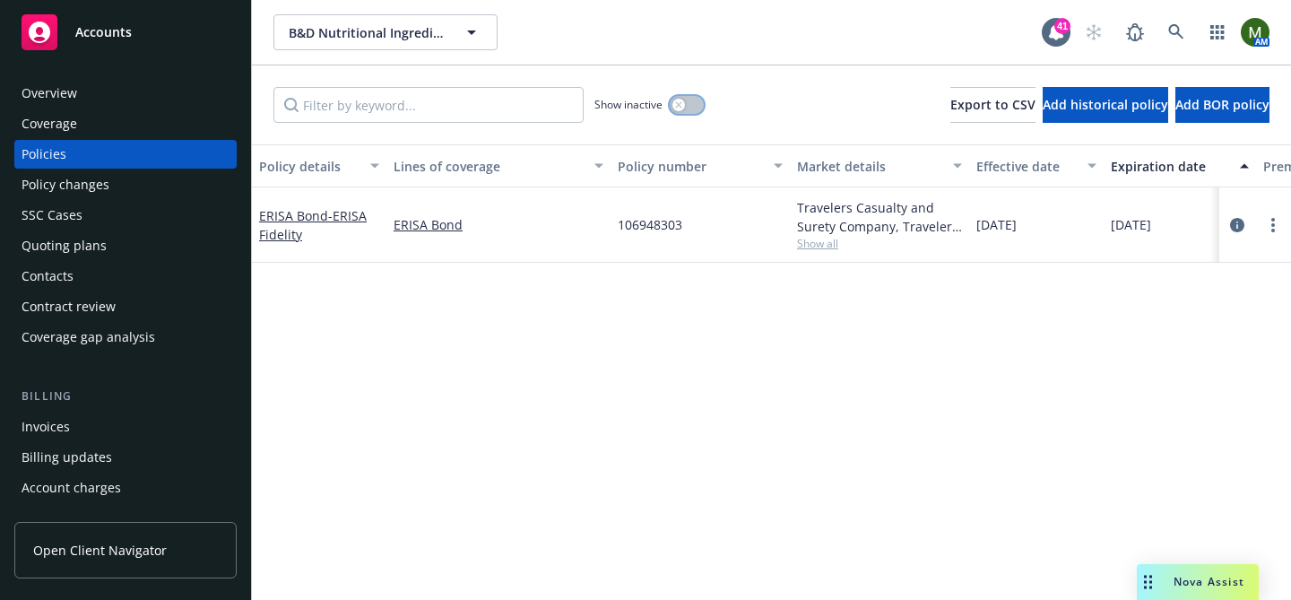
click at [684, 104] on div "button" at bounding box center [679, 105] width 13 height 13
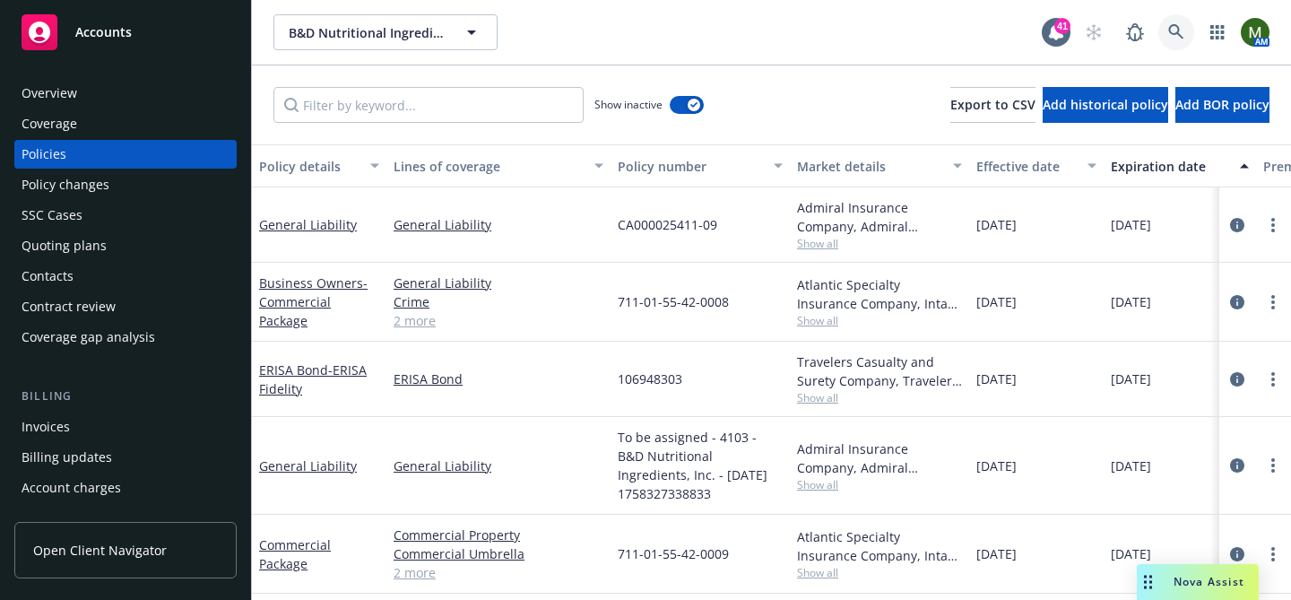
click at [1172, 39] on icon at bounding box center [1177, 32] width 16 height 16
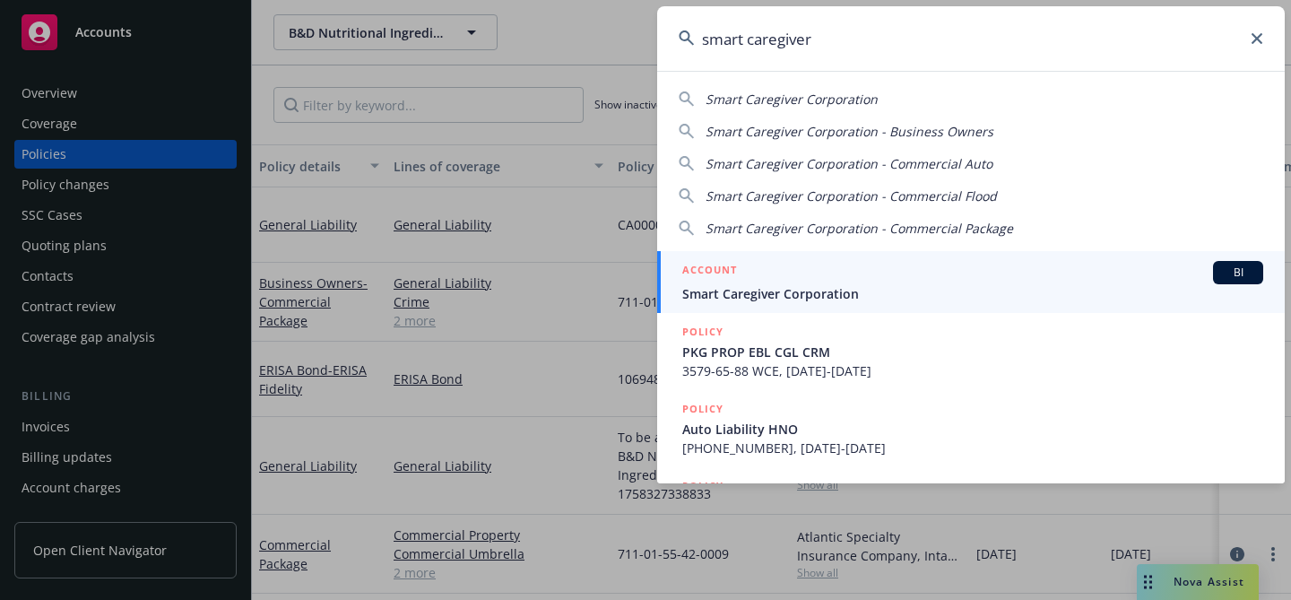
type input "smart caregiver"
click at [785, 267] on div "ACCOUNT BI" at bounding box center [972, 272] width 581 height 23
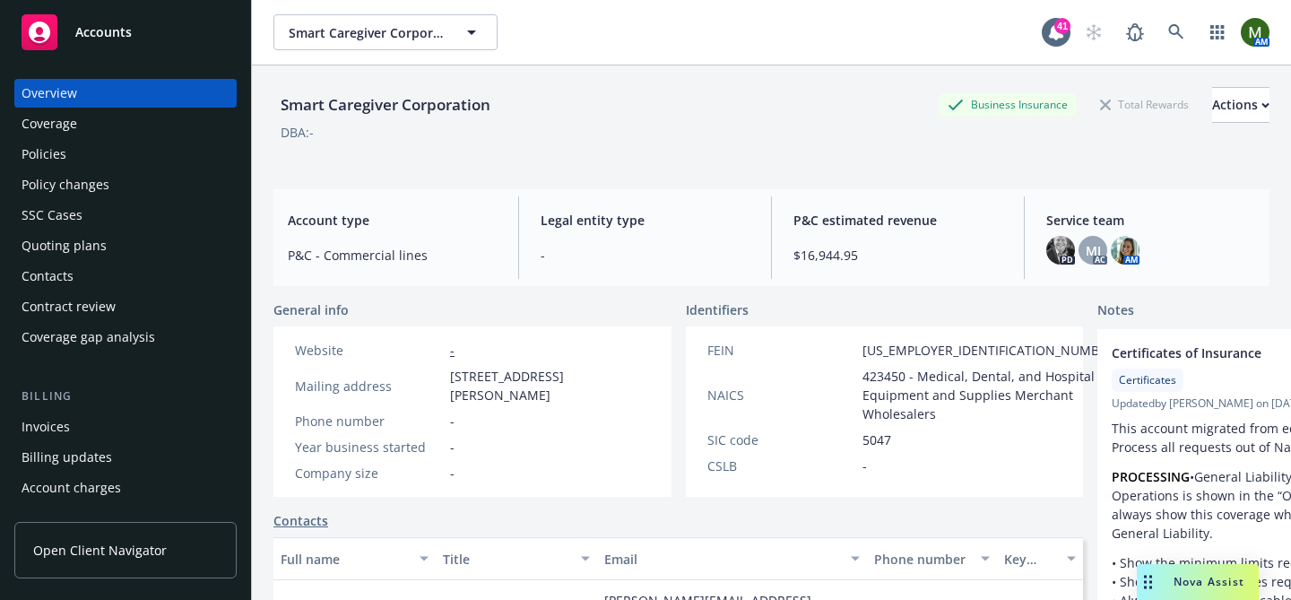
click at [111, 159] on div "Policies" at bounding box center [126, 154] width 208 height 29
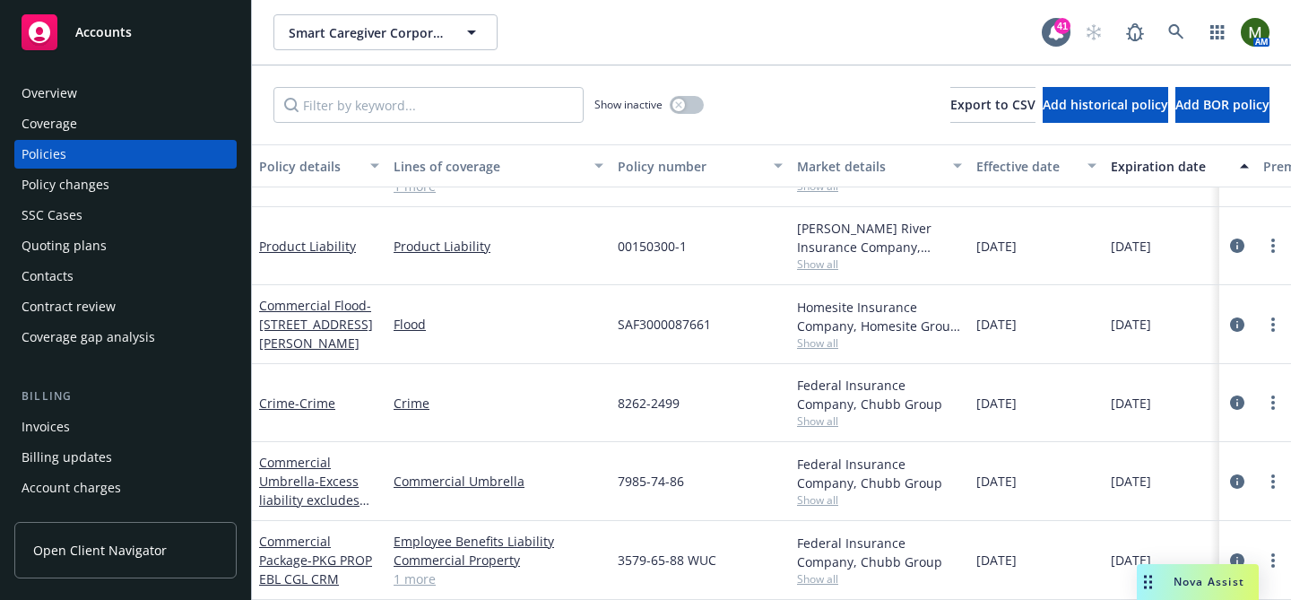
scroll to position [496, 0]
click at [291, 542] on link "Commercial Package - PKG PROP EBL CGL CRM" at bounding box center [315, 560] width 113 height 55
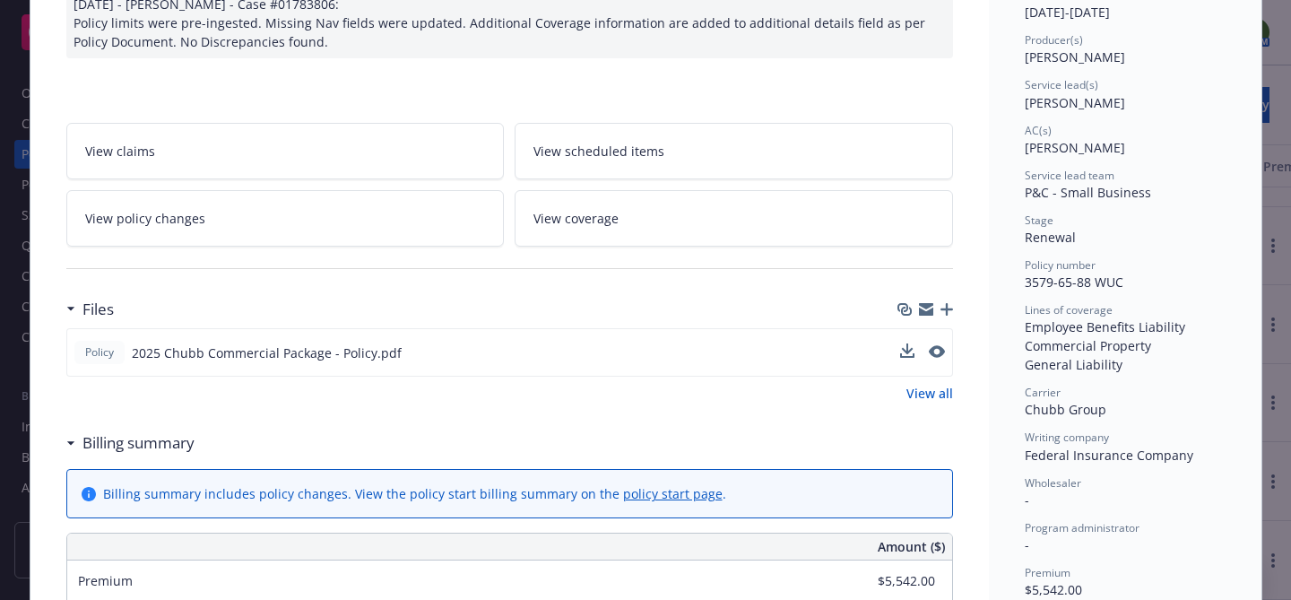
scroll to position [213, 0]
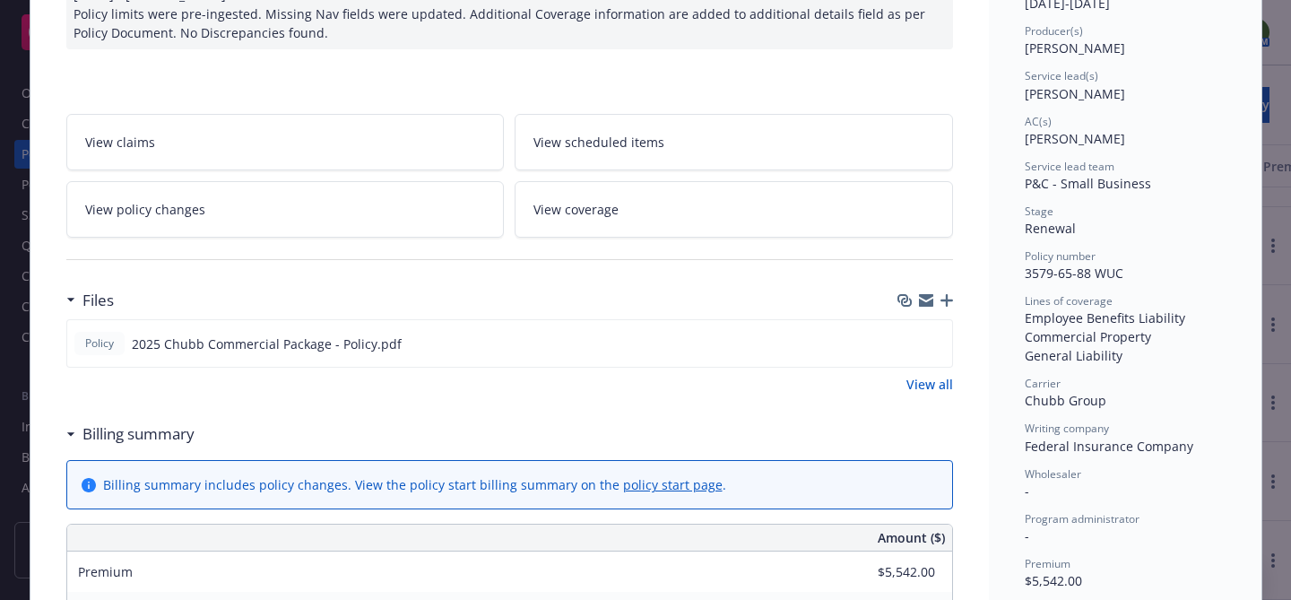
click at [948, 300] on icon "button" at bounding box center [947, 300] width 13 height 13
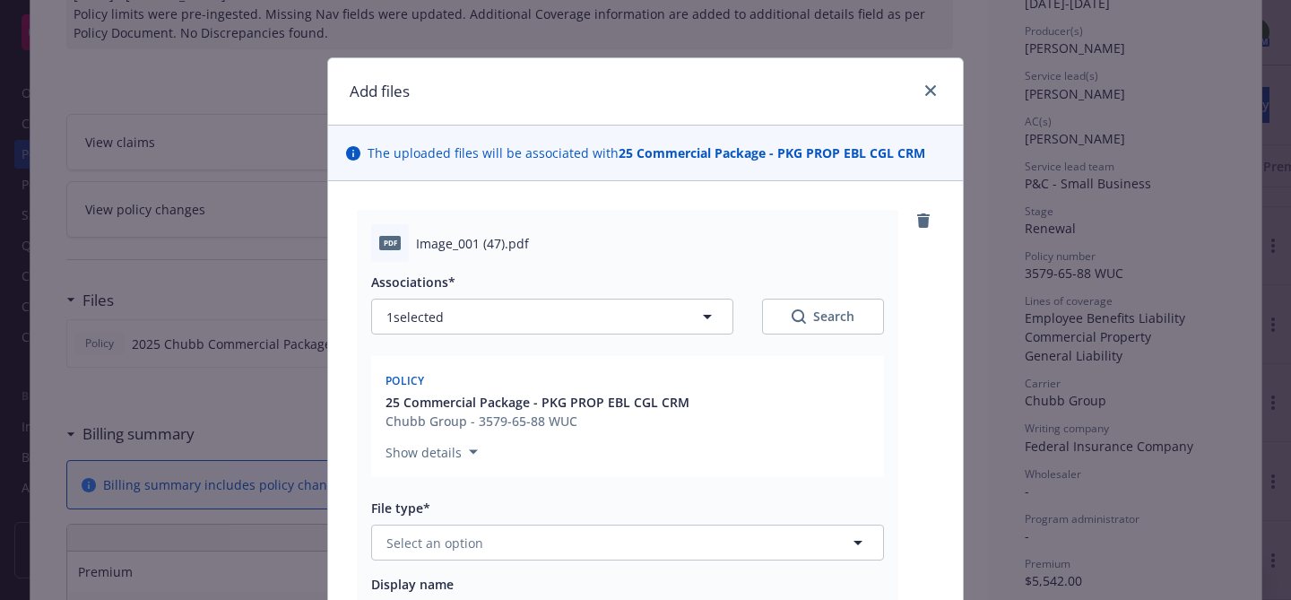
scroll to position [149, 0]
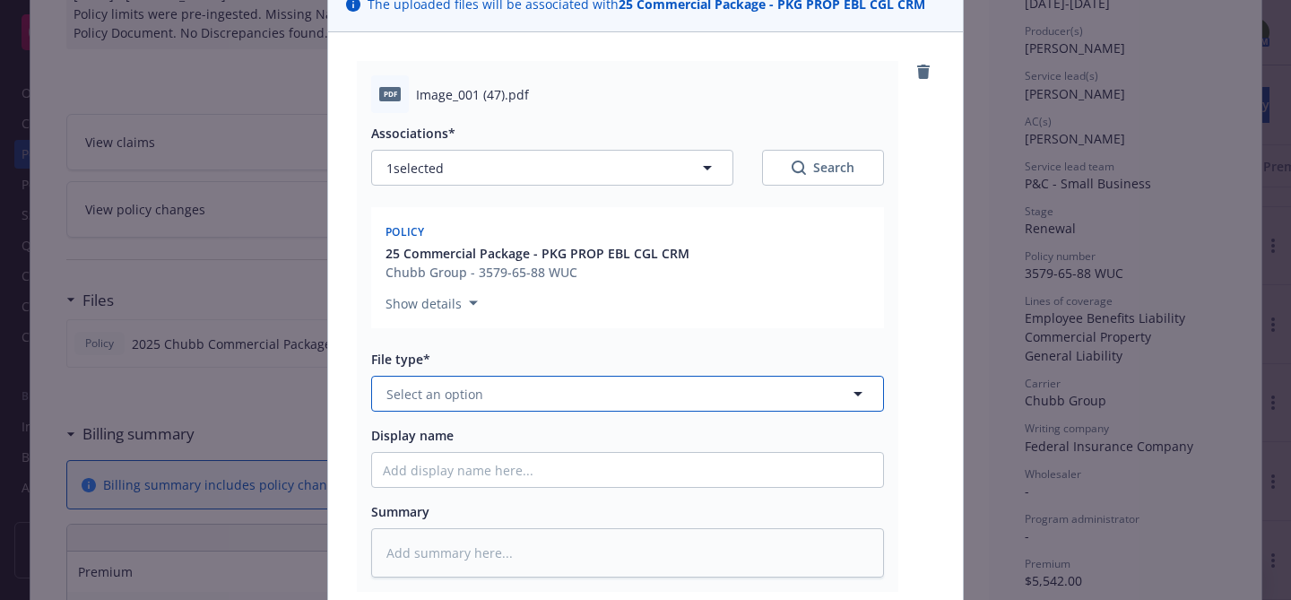
click at [647, 389] on button "Select an option" at bounding box center [627, 394] width 513 height 36
type input "s"
type input "other"
click at [609, 437] on div "Other" at bounding box center [628, 443] width 490 height 26
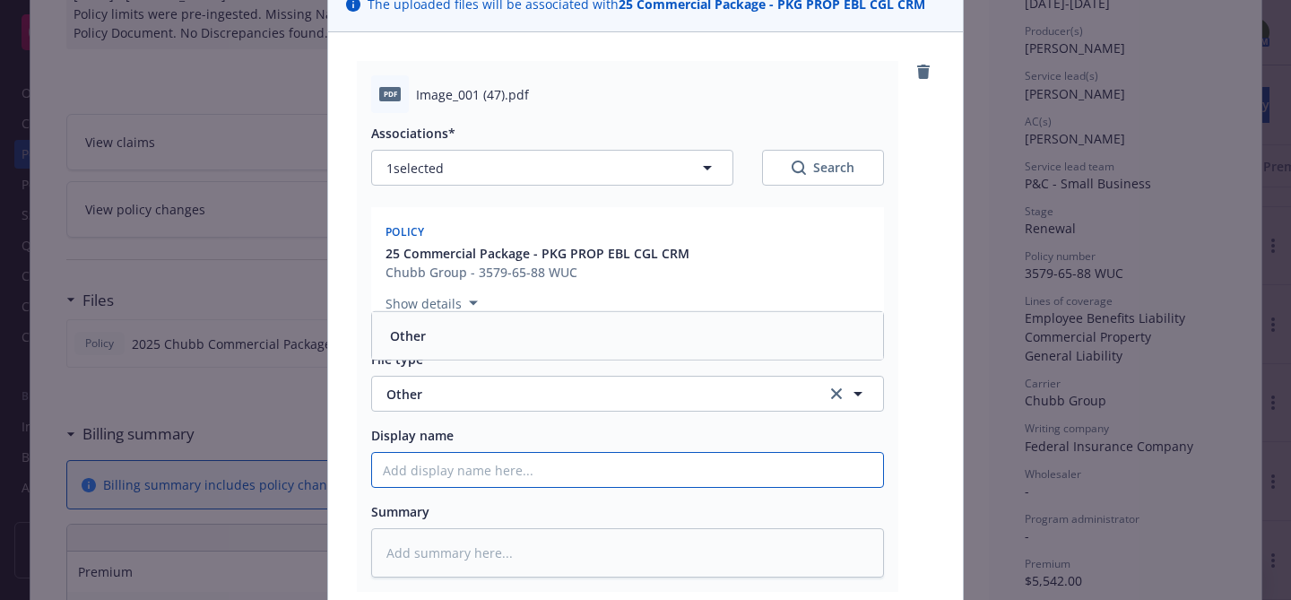
click at [597, 467] on input "Display name" at bounding box center [627, 470] width 511 height 34
type textarea "x"
type input "M"
type textarea "x"
type input "Ms"
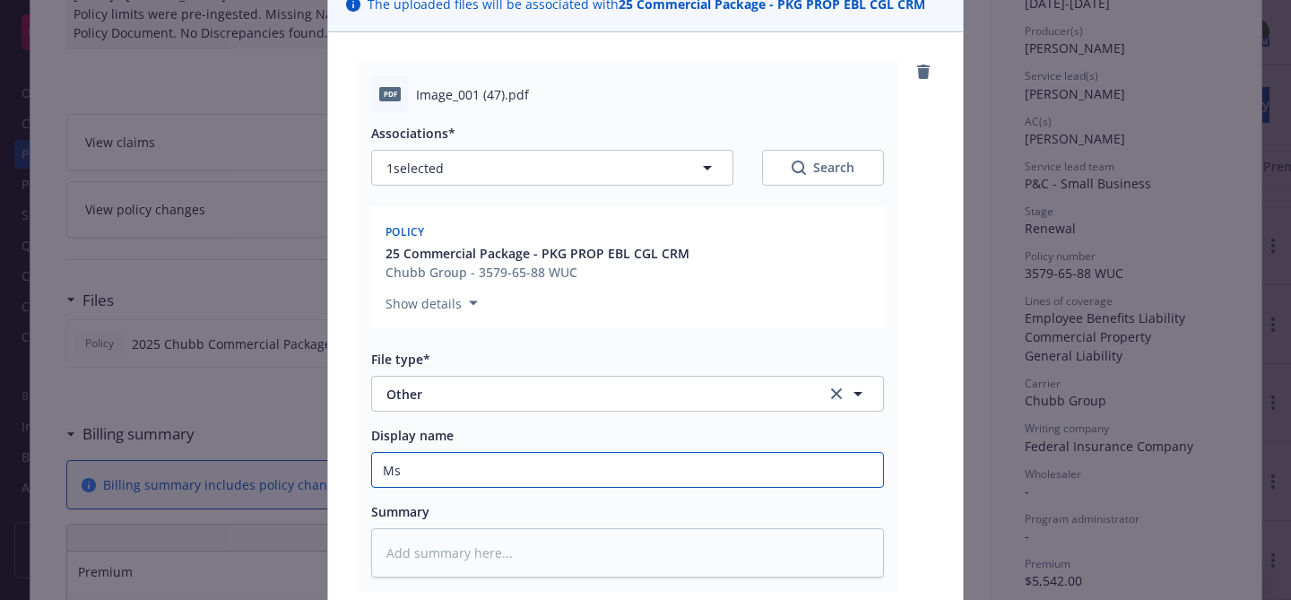
type textarea "x"
type input "Msa"
type textarea "x"
type input "Ms"
type textarea "x"
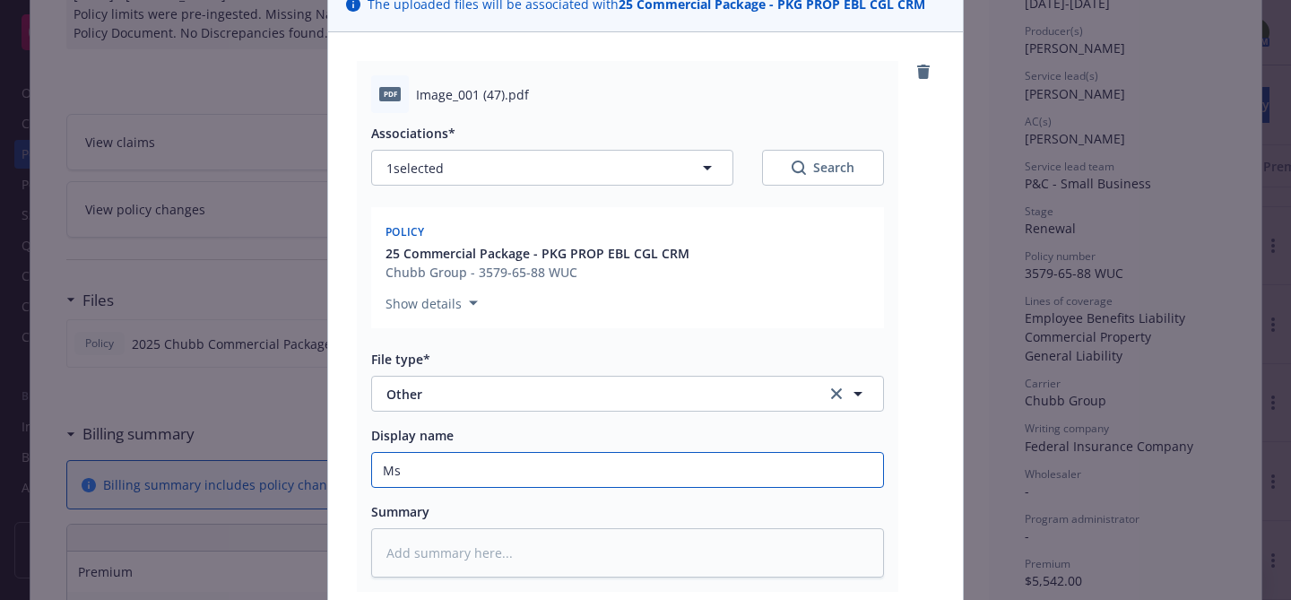
type input "M"
type textarea "x"
type input "S"
type textarea "x"
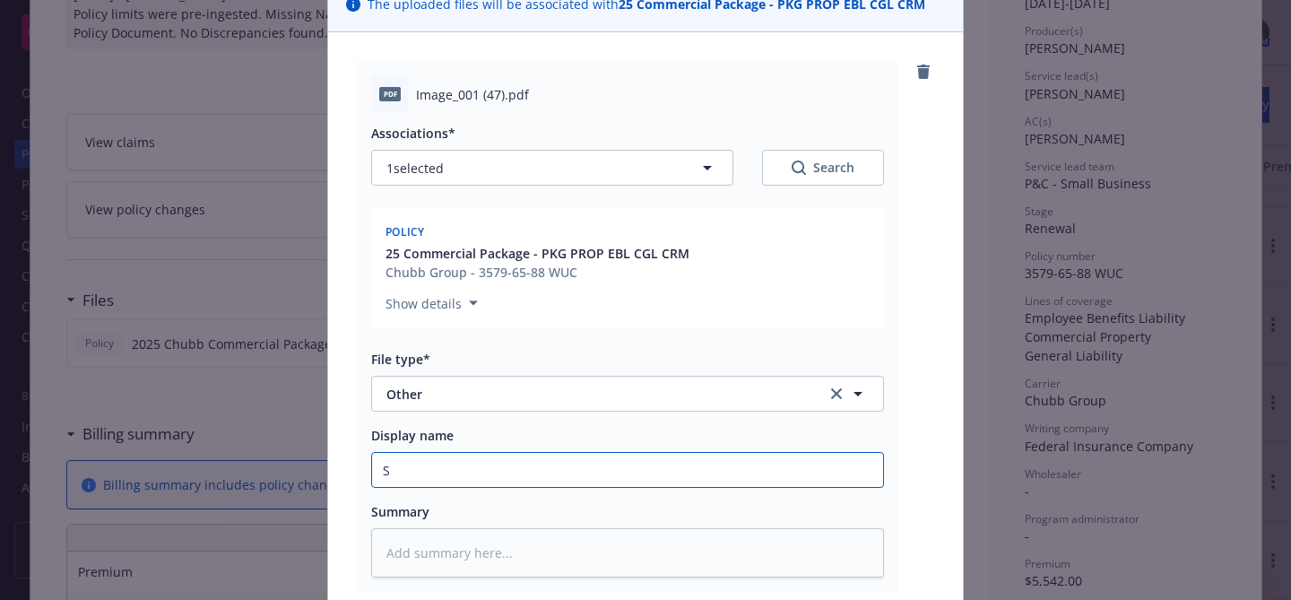
type input "Sm"
type textarea "x"
type input "Sma"
type textarea "x"
type input "Smar"
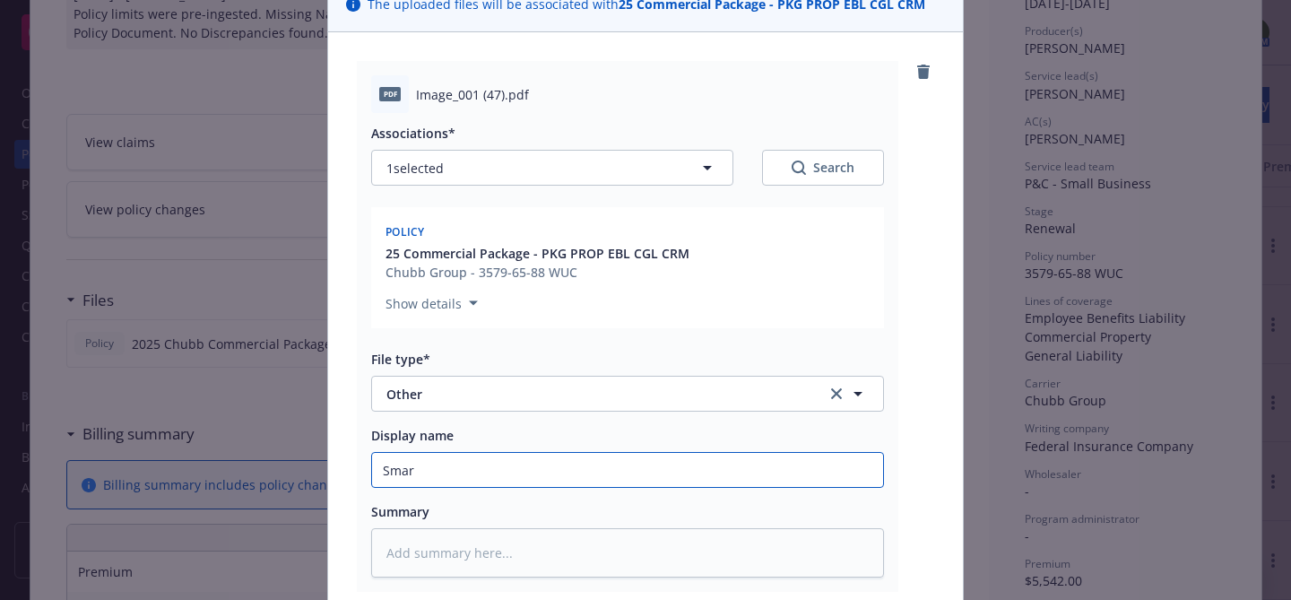
type textarea "x"
type input "Smart"
type textarea "x"
type input "Smart"
type textarea "x"
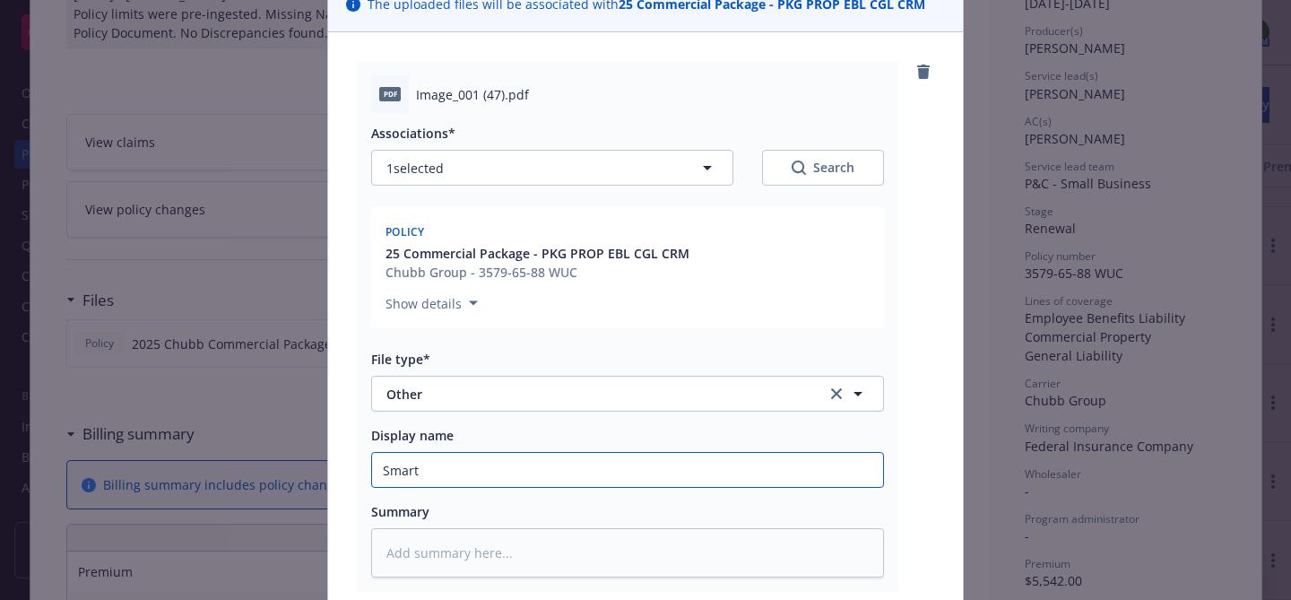
type input "Smart C"
type textarea "x"
type input "Smart Ca"
type textarea "x"
type input "Smart Car"
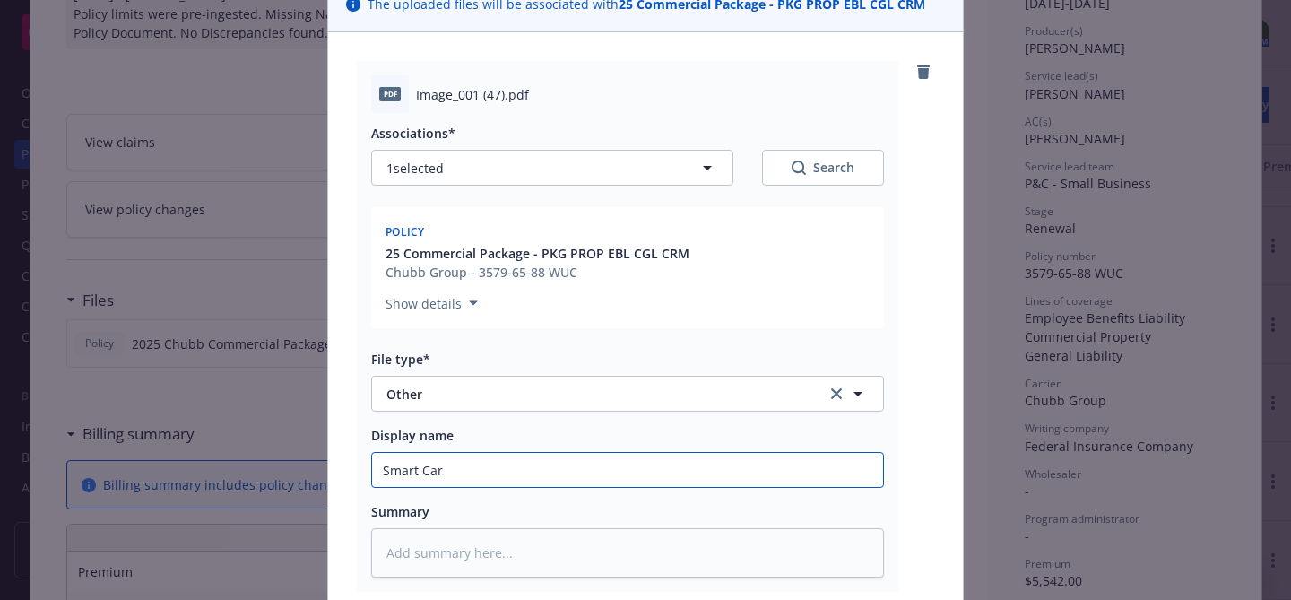
type textarea "x"
type input "Smart Care"
type textarea "x"
type input "Smart Careg"
type textarea "x"
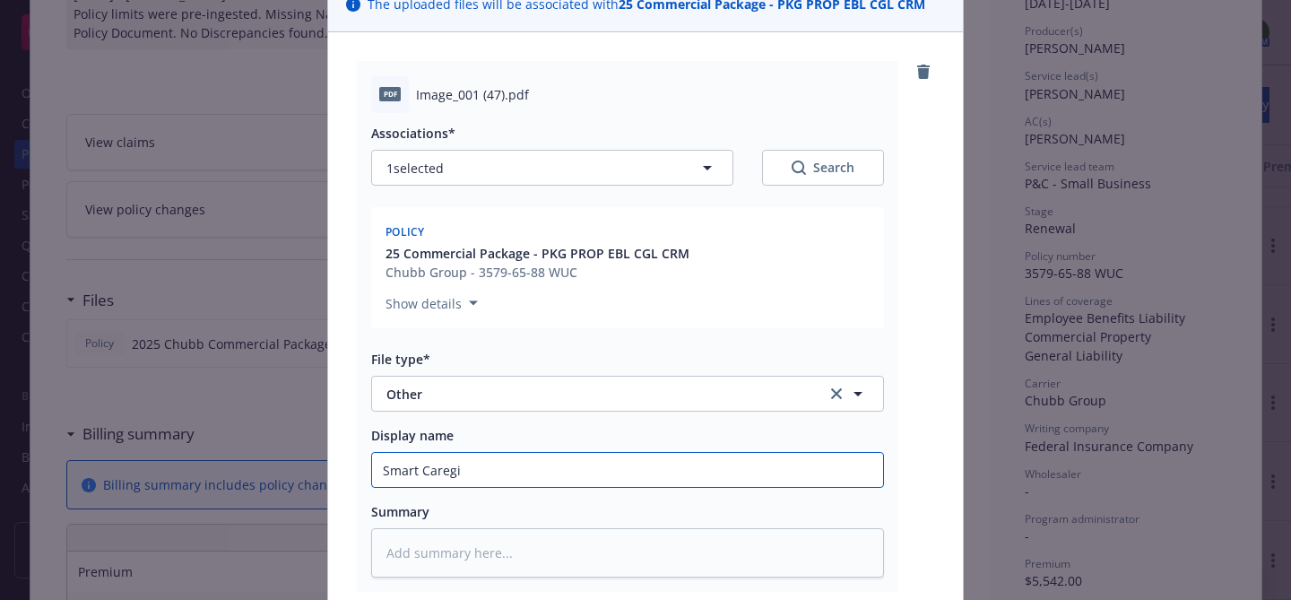
type input "Smart Caregiv"
type textarea "x"
type input "Smart Caregive"
type textarea "x"
type input "Smart Caregiver"
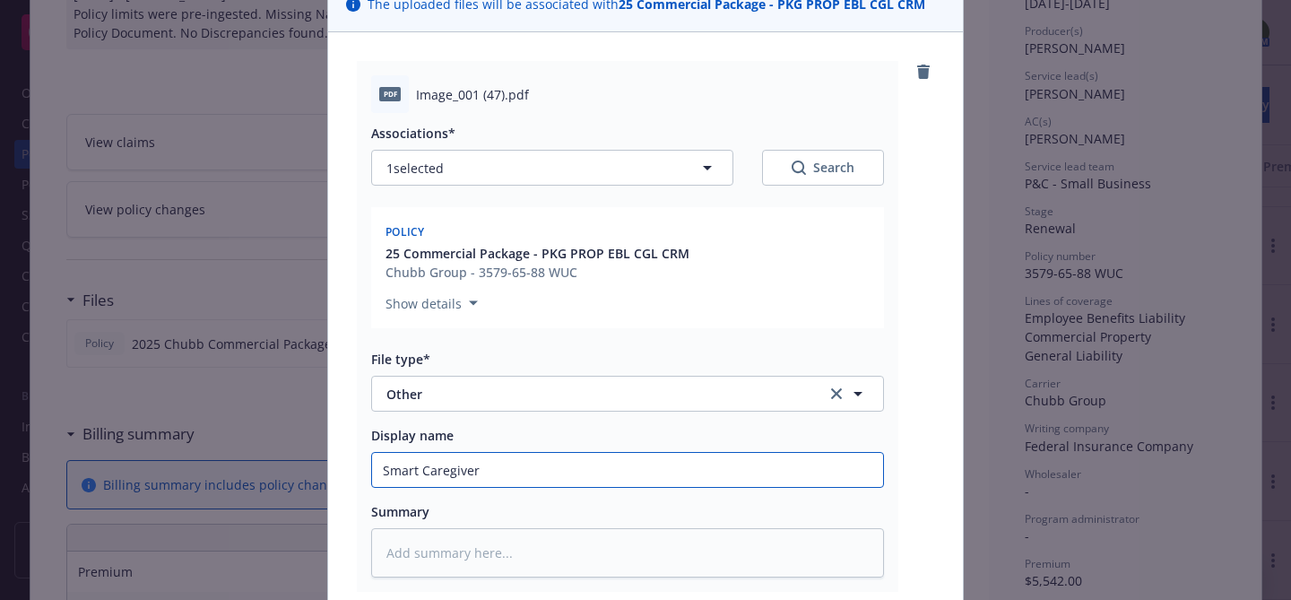
type textarea "x"
type input "Smart Caregiver"
type textarea "x"
type input "Smart Caregiver S"
type textarea "x"
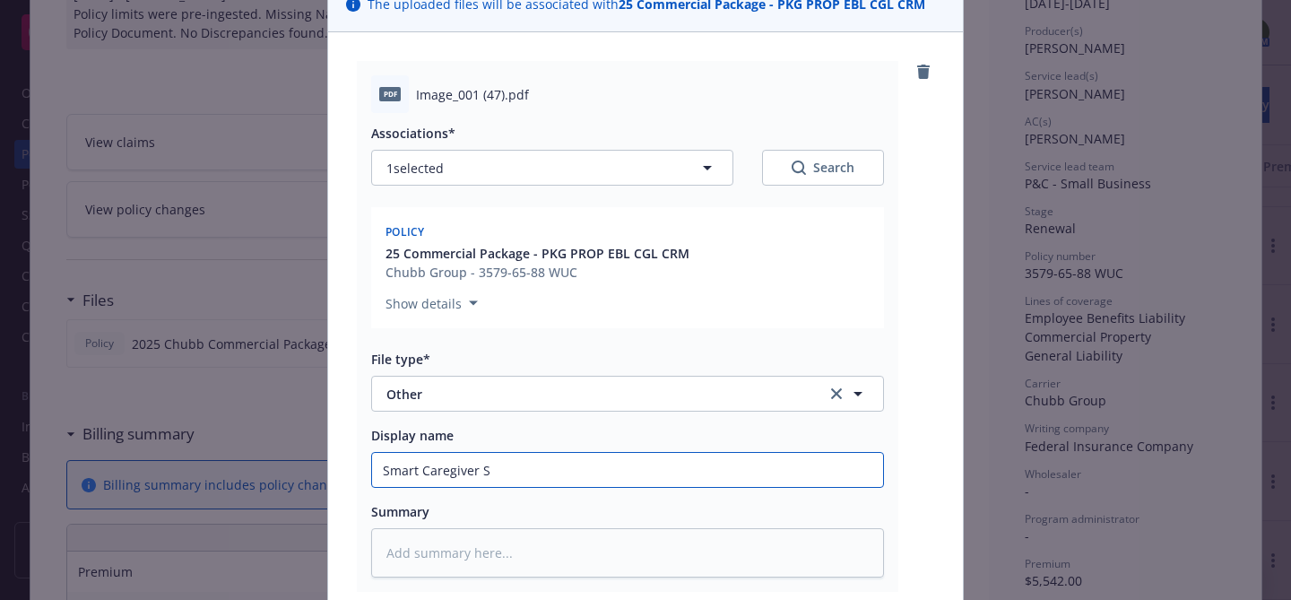
type input "Smart Caregiver Sm"
type textarea "x"
type input "Smart Caregiver Sma"
type textarea "x"
type input "Smart Caregiver Smar"
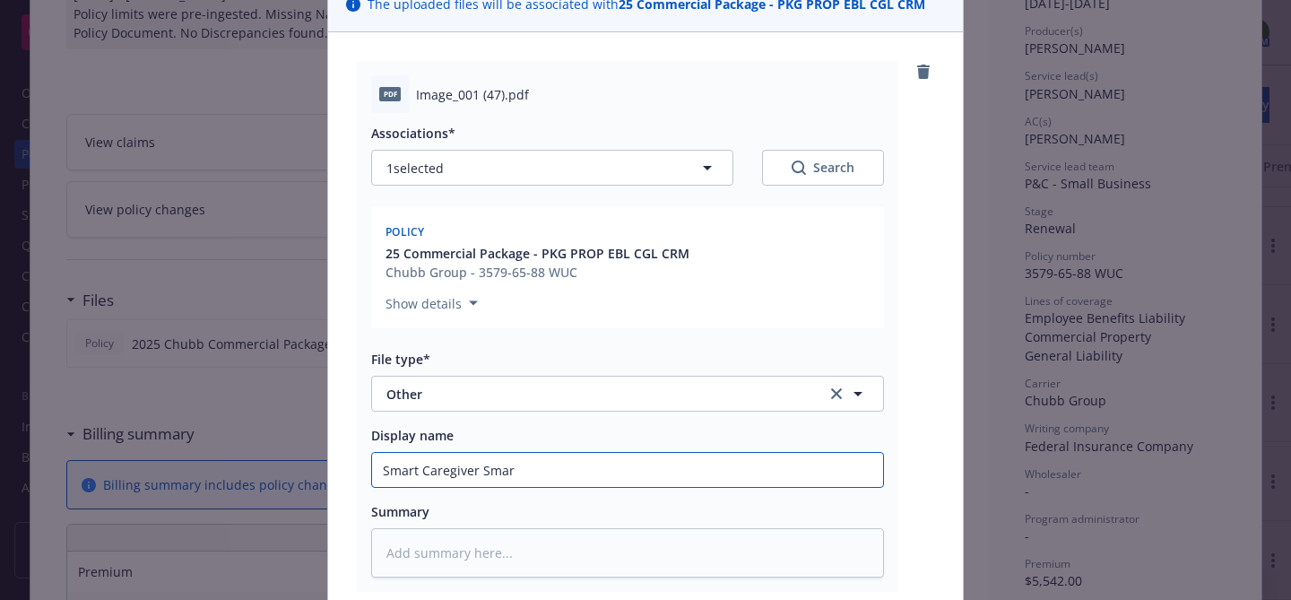
type textarea "x"
type input "Smart Caregiver Smart"
type textarea "x"
type input "Smart Caregiver Smart"
type textarea "x"
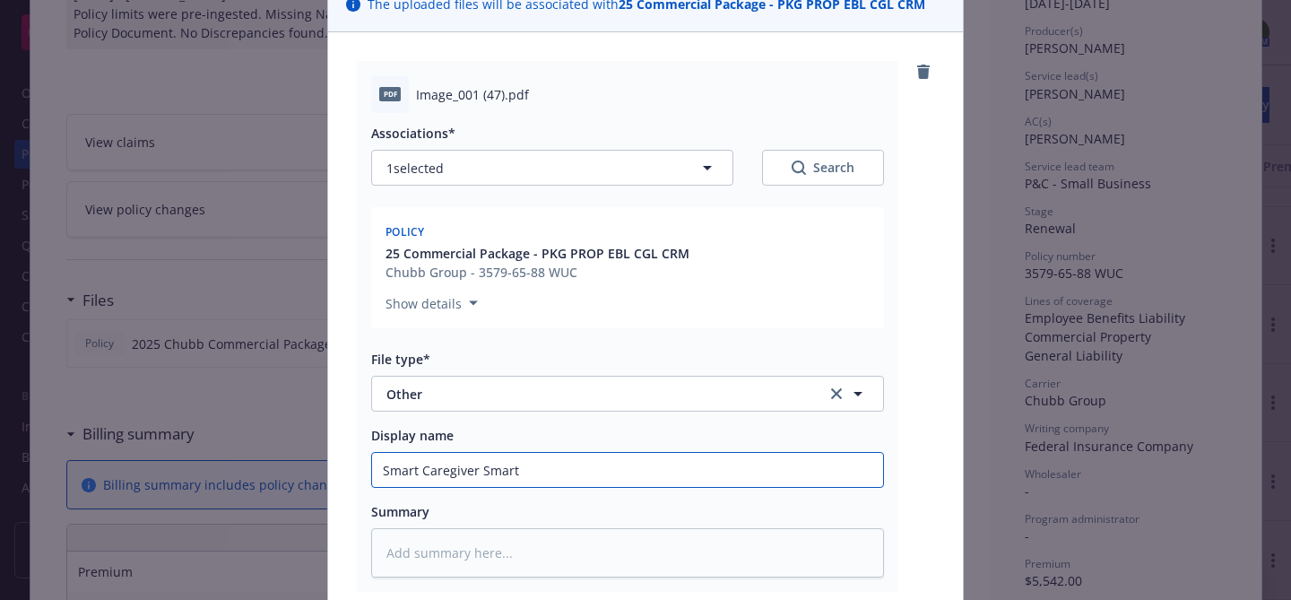
type input "Smart Caregiver Smart N"
type textarea "x"
type input "Smart Caregiver Smart"
type textarea "x"
type input "Smart Caregiver Smart N"
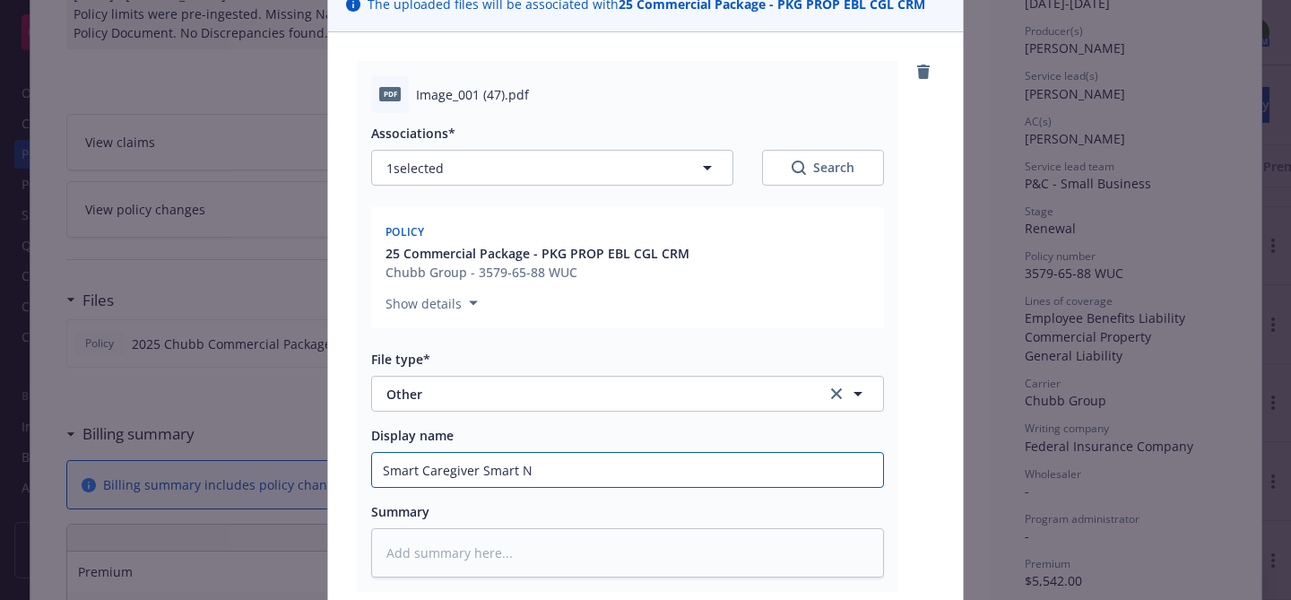
type textarea "x"
type input "Smart Caregiver Smart No"
type textarea "x"
type input "Smart Caregiver Smart Not"
type textarea "x"
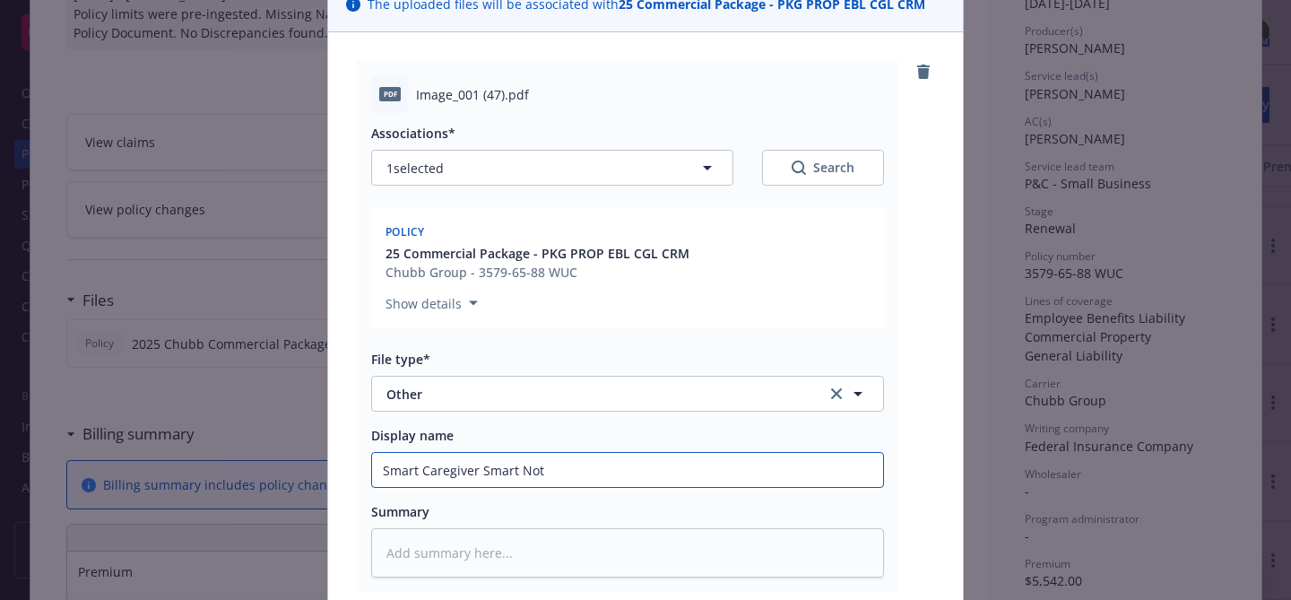
type input "Smart Caregiver Smart Noti"
type textarea "x"
type input "Smart Caregiver Smart Notic"
type textarea "x"
type input "Smart Caregiver Smart Notice"
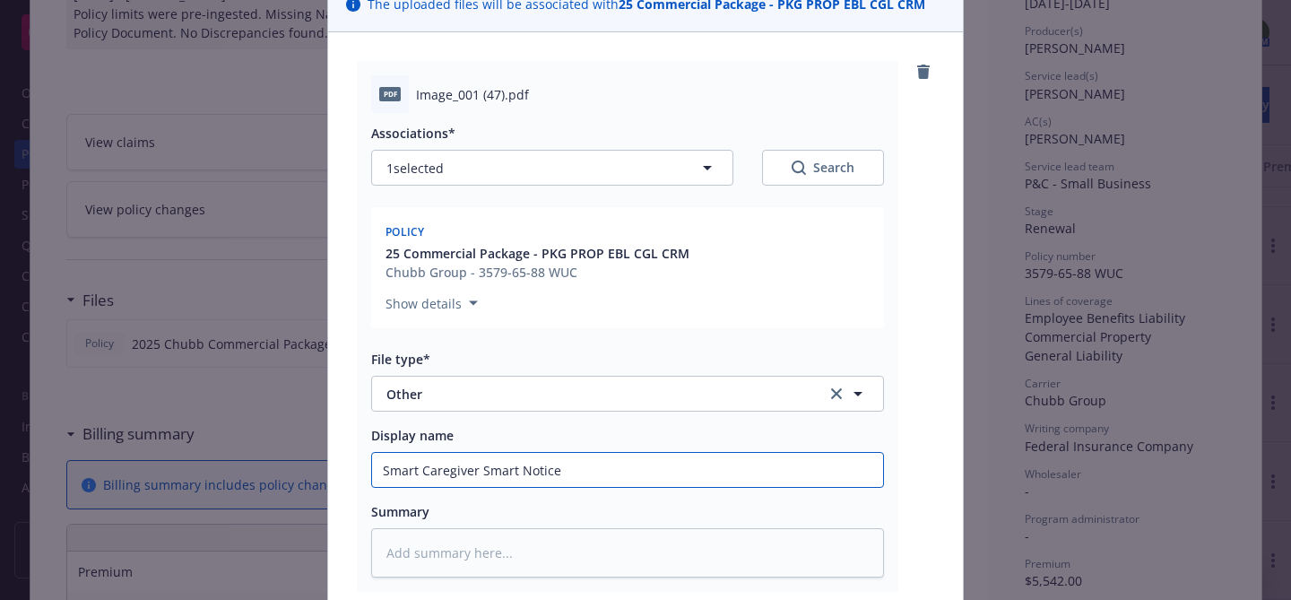
type textarea "x"
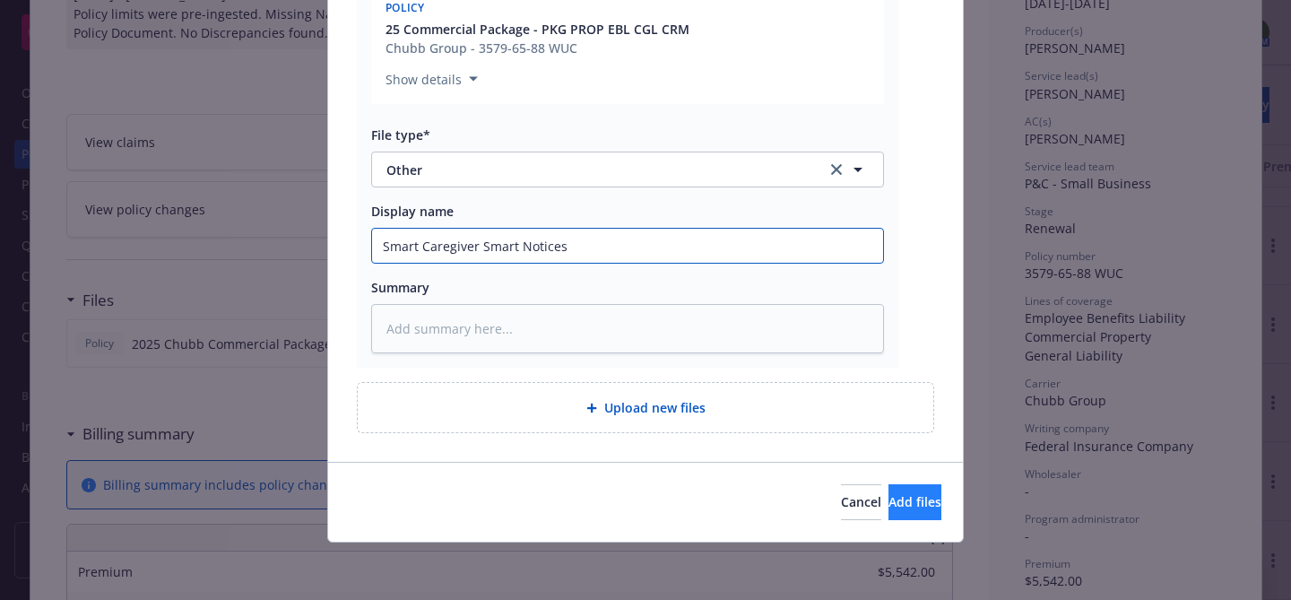
type input "Smart Caregiver Smart Notices"
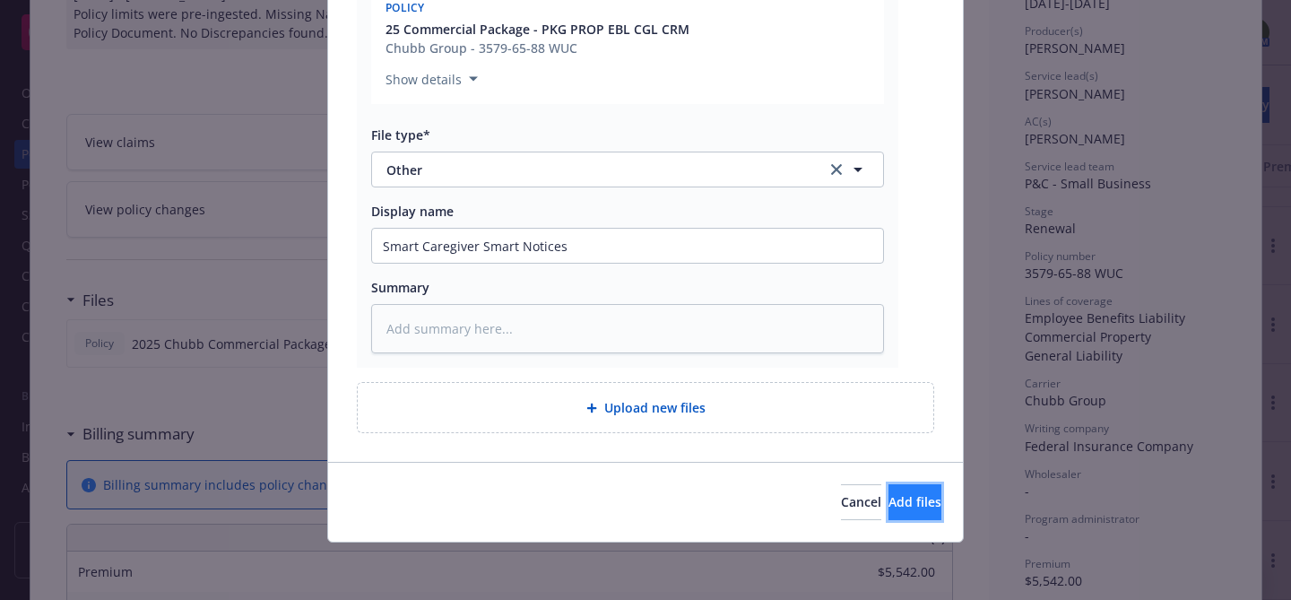
click at [889, 505] on span "Add files" at bounding box center [915, 501] width 53 height 17
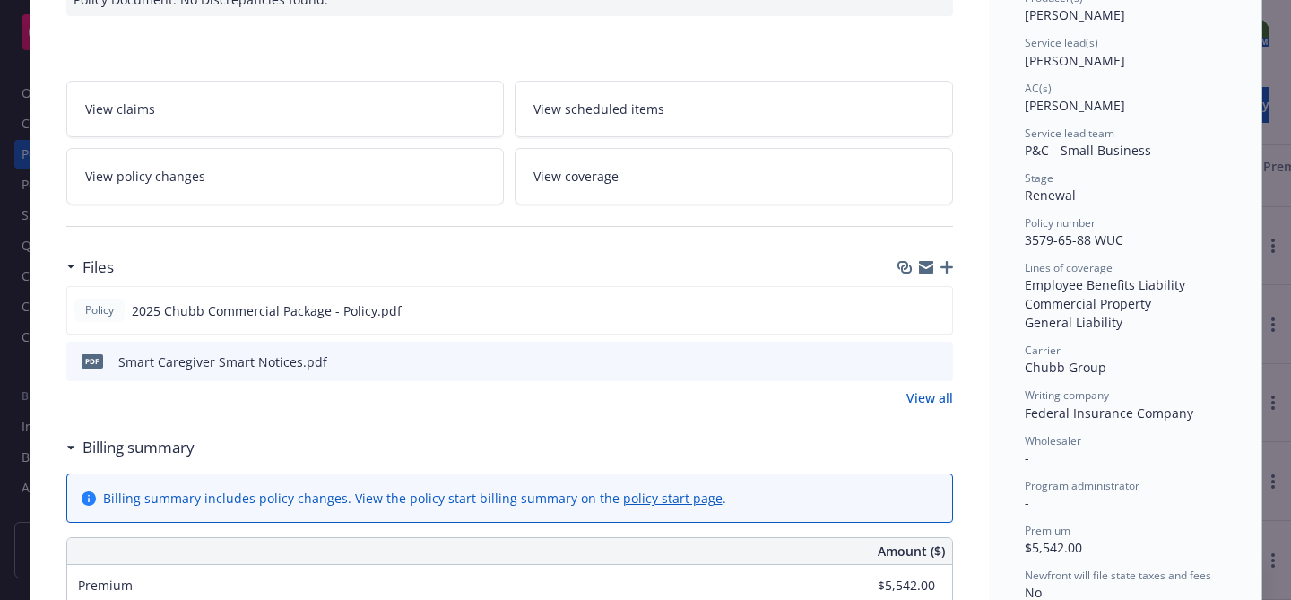
scroll to position [0, 0]
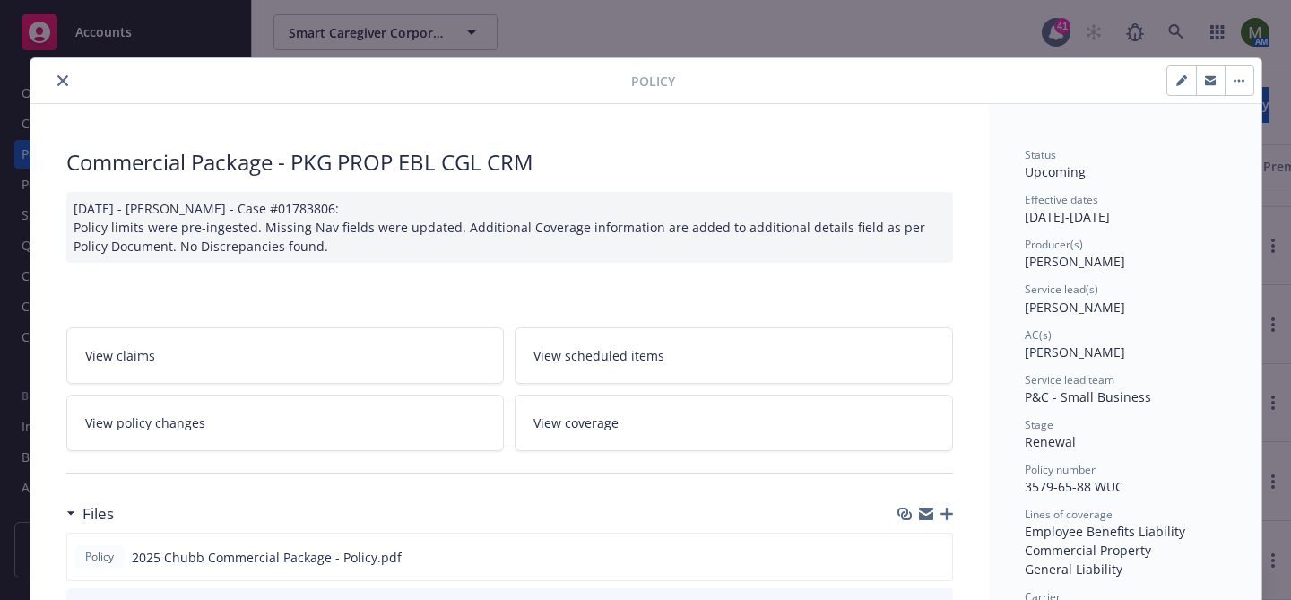
click at [65, 70] on button "close" at bounding box center [63, 81] width 22 height 22
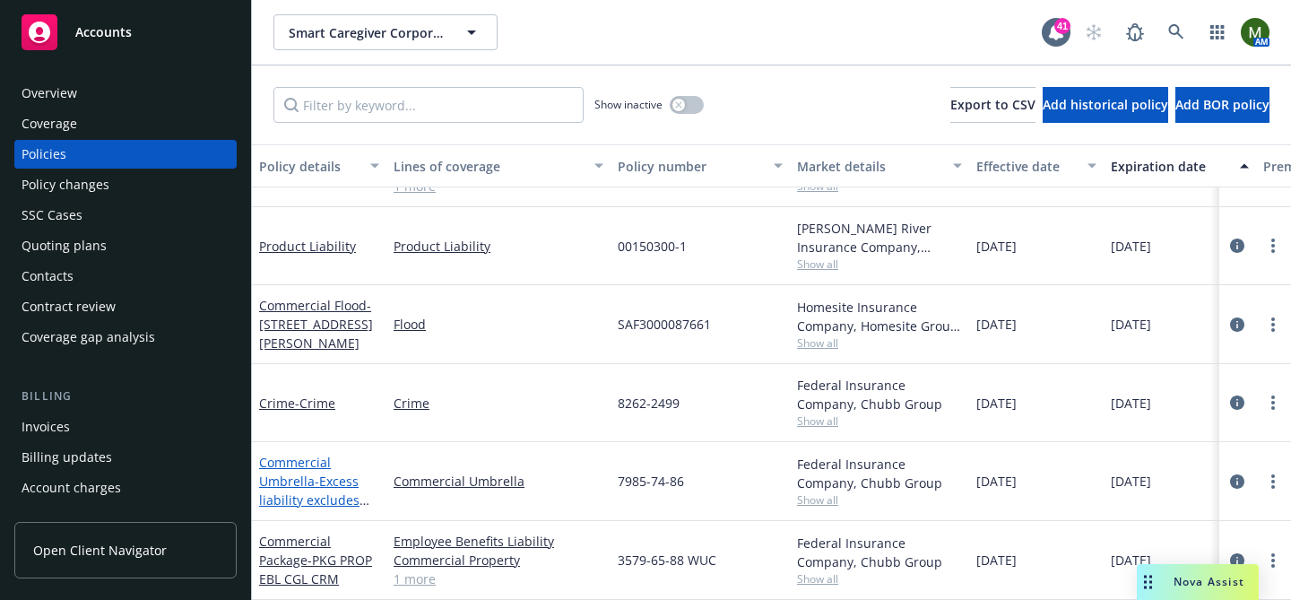
click at [320, 465] on link "Commercial Umbrella - Excess liability excludes Prod" at bounding box center [309, 491] width 100 height 74
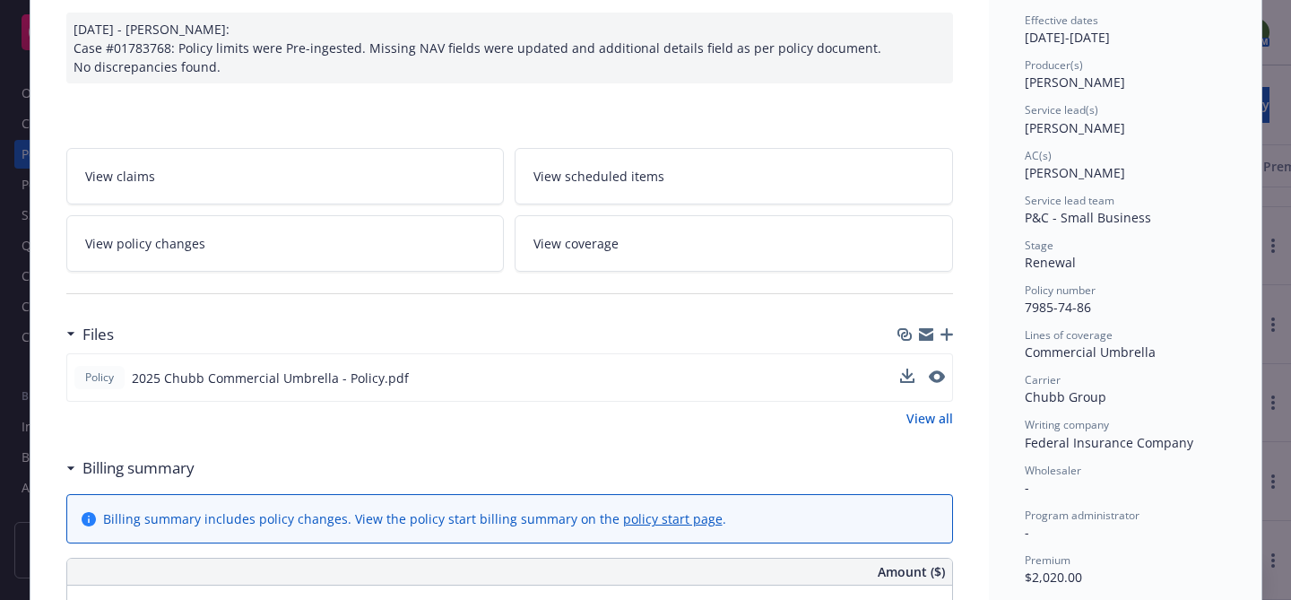
scroll to position [195, 0]
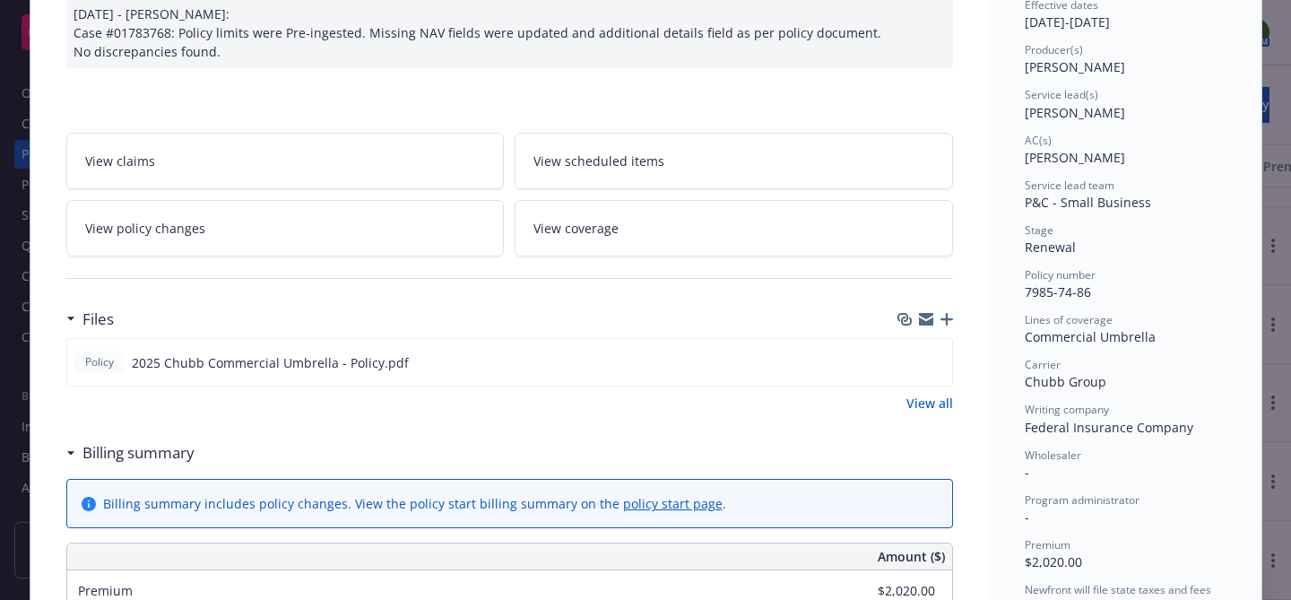
click at [949, 321] on icon "button" at bounding box center [947, 319] width 13 height 13
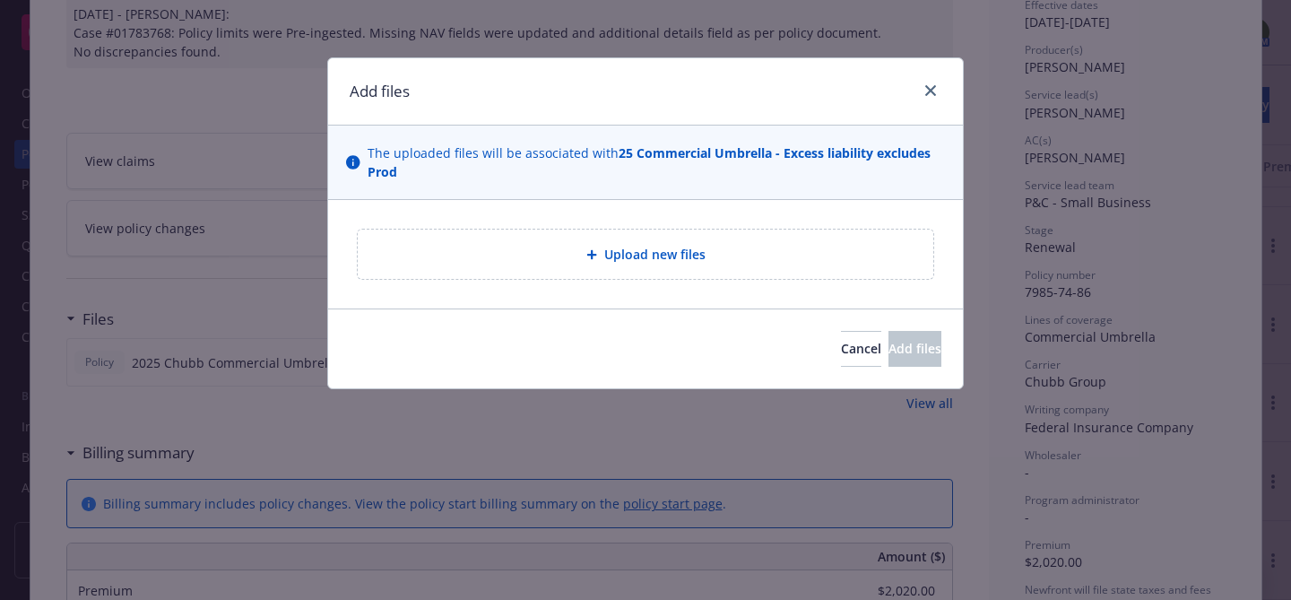
type textarea "x"
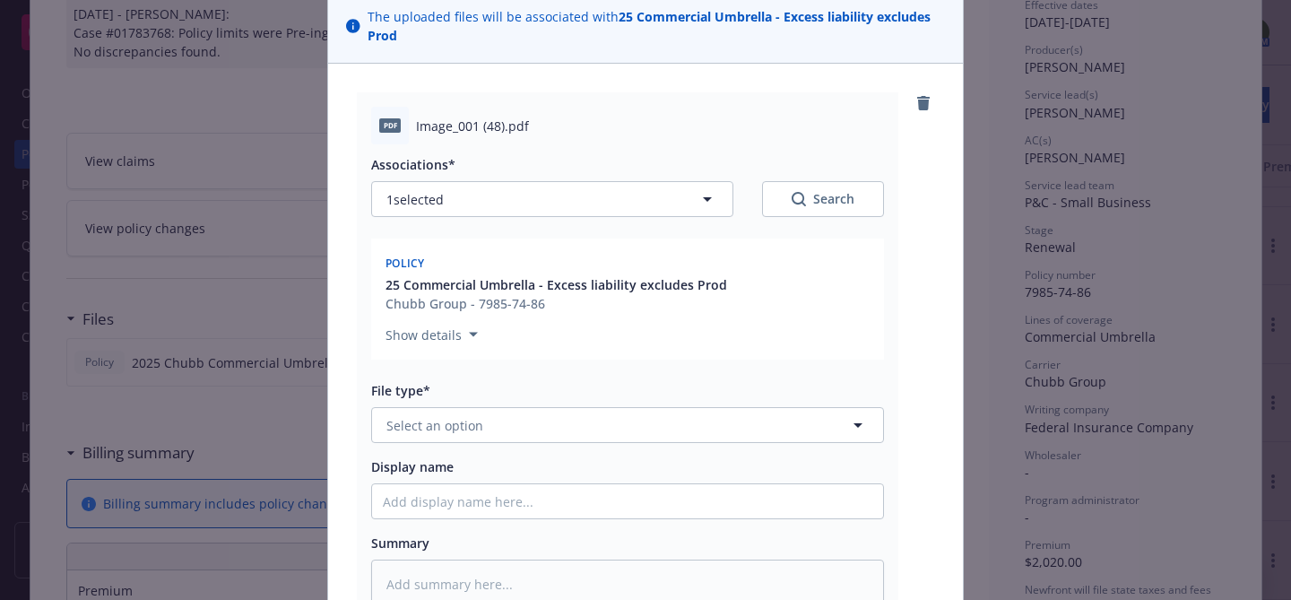
scroll to position [198, 0]
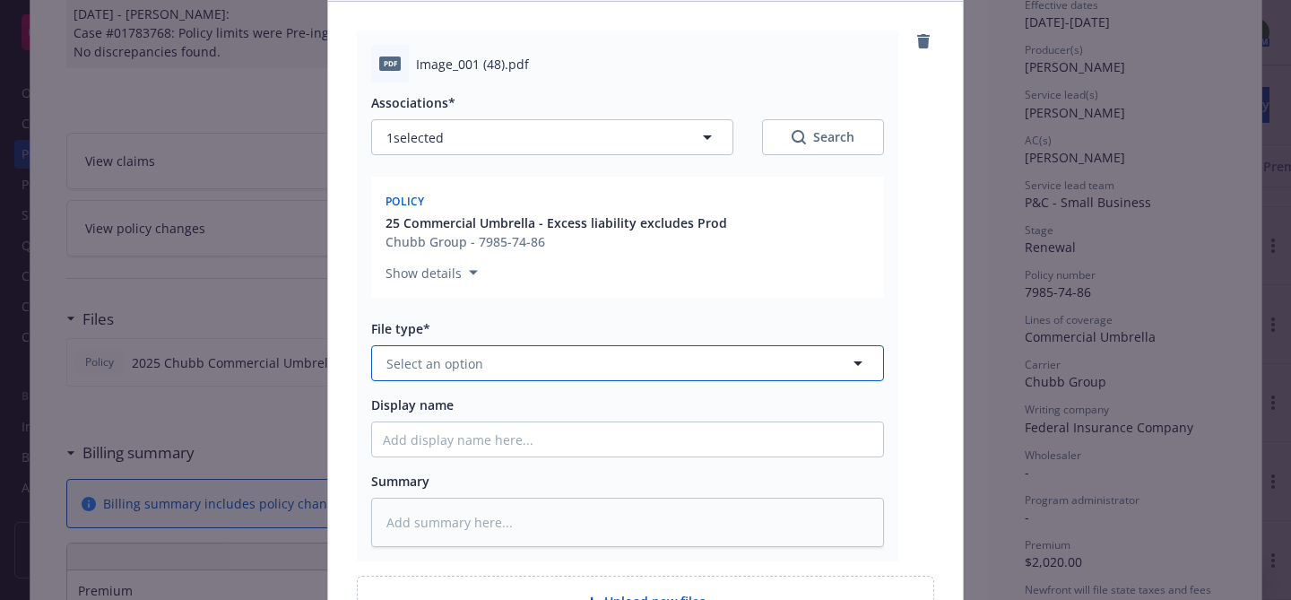
click at [646, 371] on button "Select an option" at bounding box center [627, 363] width 513 height 36
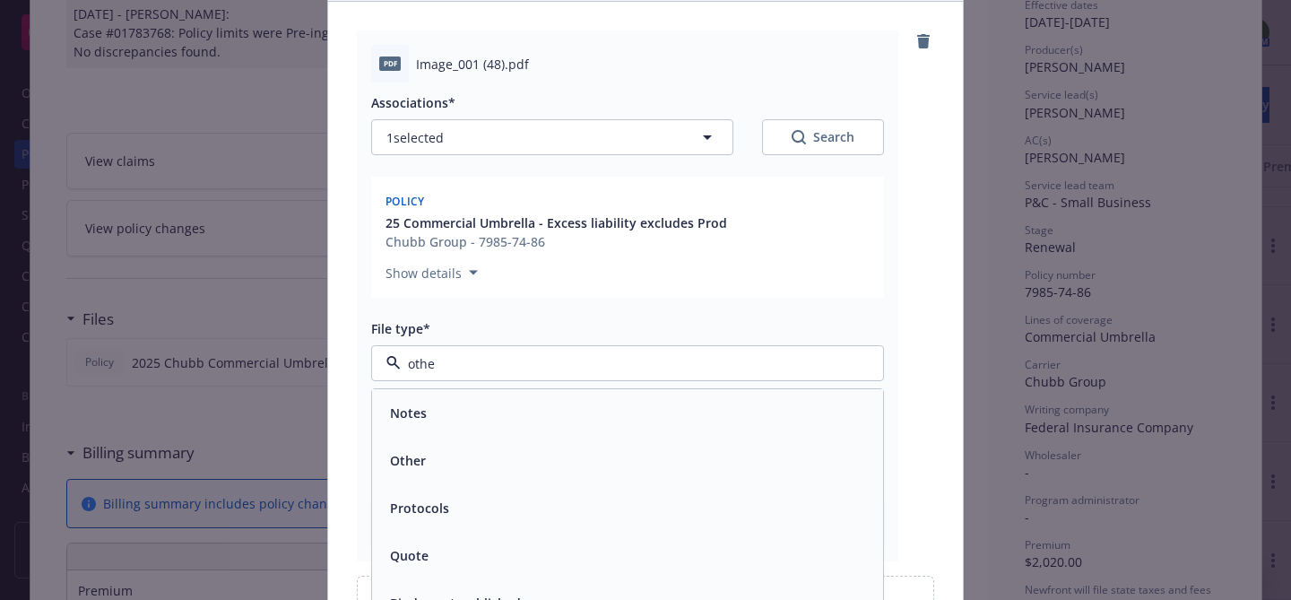
type input "other"
click at [590, 415] on div "Other" at bounding box center [628, 413] width 490 height 26
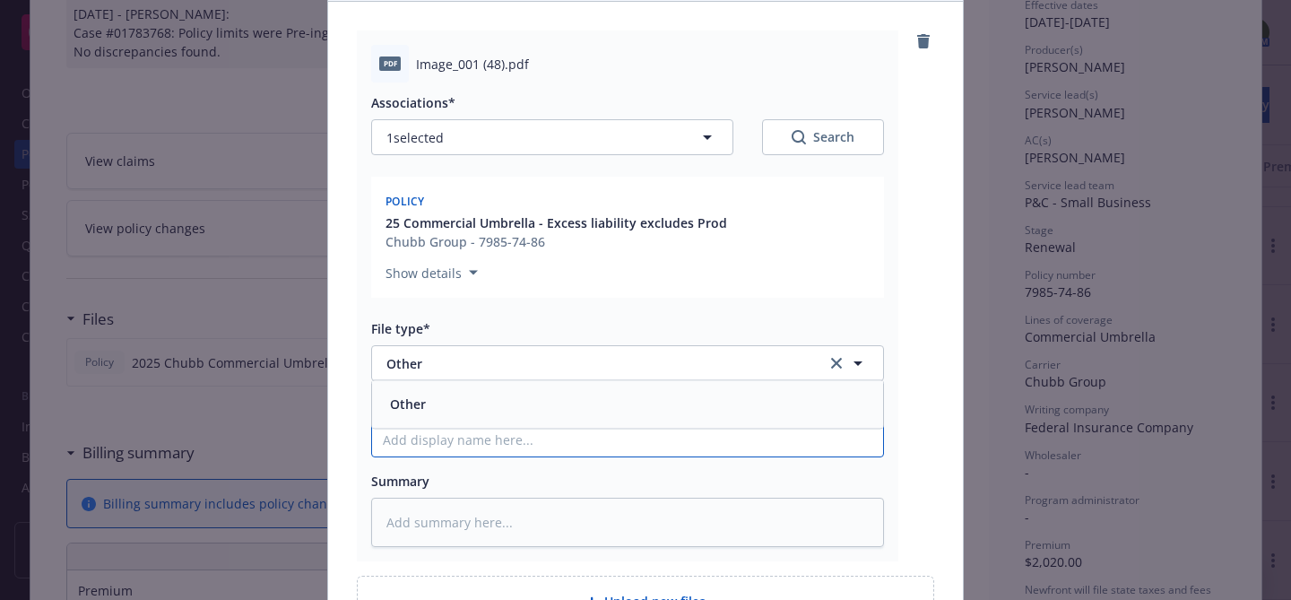
click at [576, 439] on input "Display name" at bounding box center [627, 439] width 511 height 34
type textarea "x"
type input "u"
type textarea "x"
type input "um"
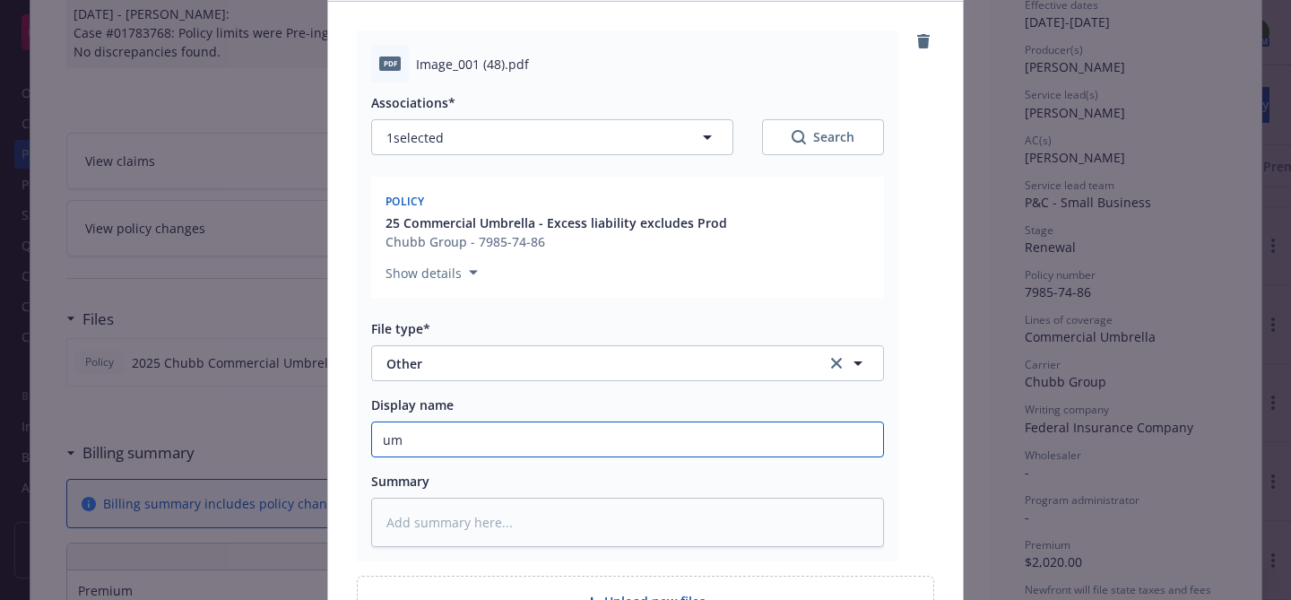
type textarea "x"
type input "u"
type textarea "x"
type input "u"
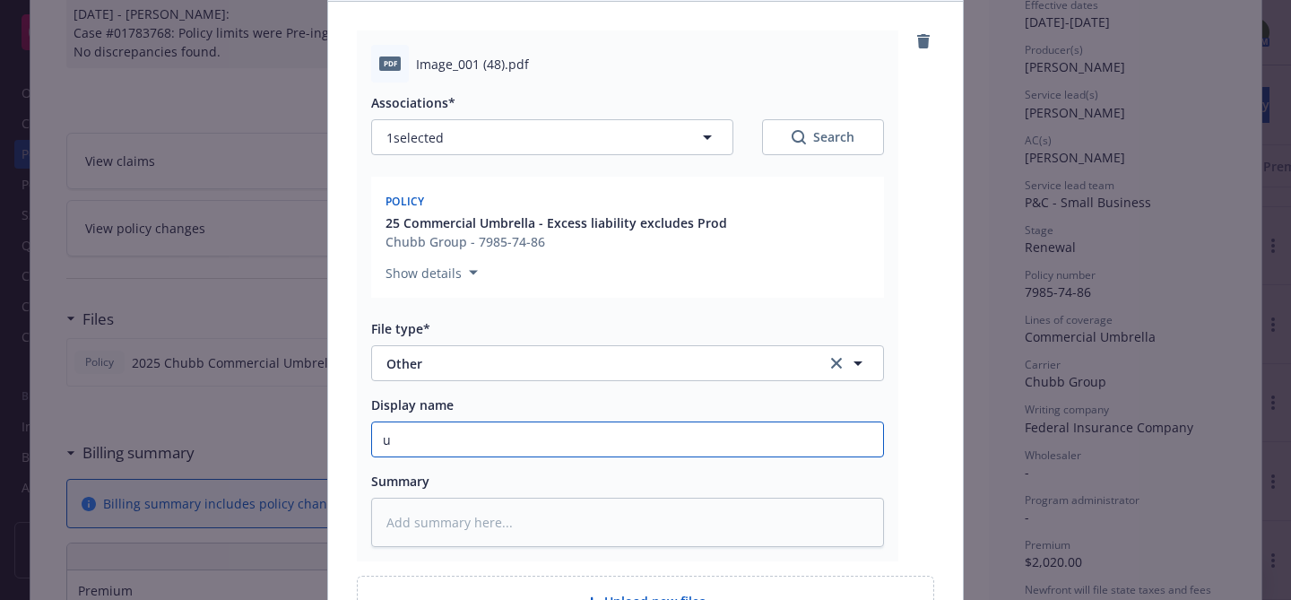
type textarea "x"
type input "um"
type textarea "x"
type input "umb"
type textarea "x"
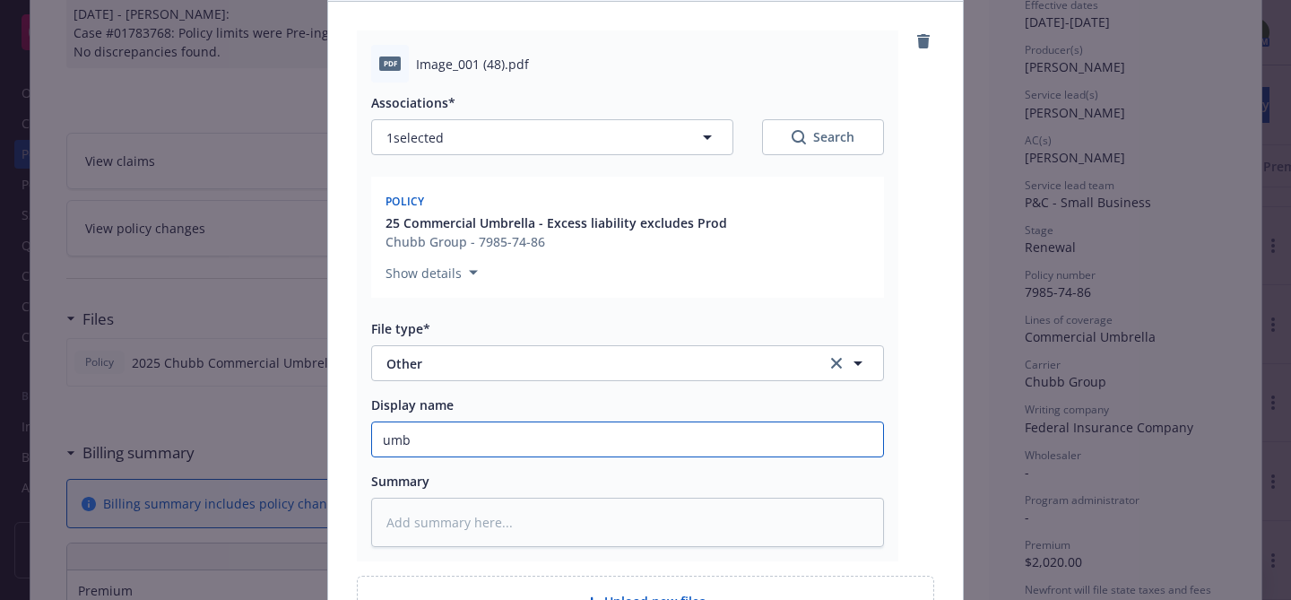
type input "um"
type textarea "x"
type input "u"
type textarea "x"
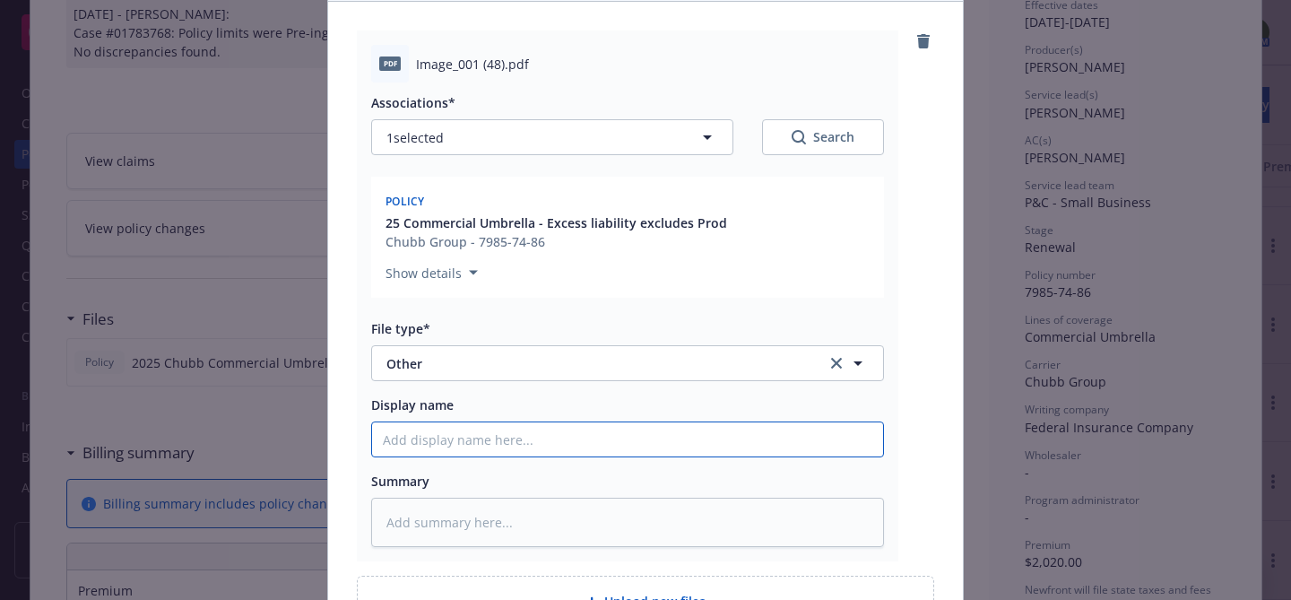
type input "U"
type textarea "x"
type input "Um"
type textarea "x"
type input "Umb"
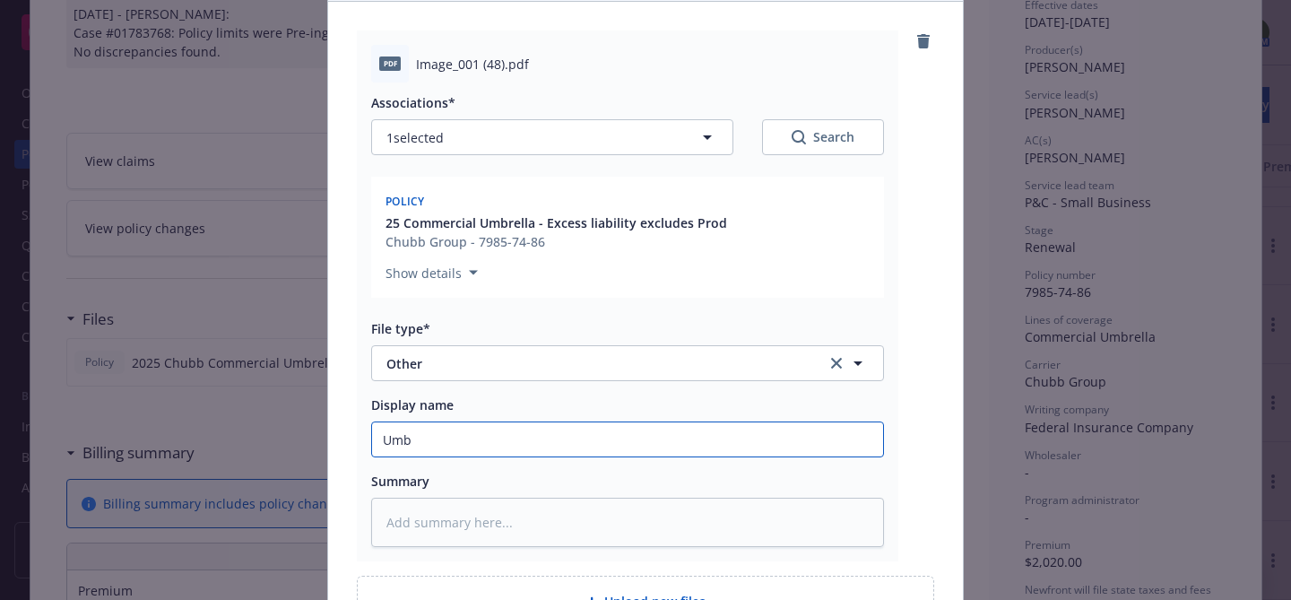
type textarea "x"
type input "Umbr"
type textarea "x"
type input "Umbre"
type textarea "x"
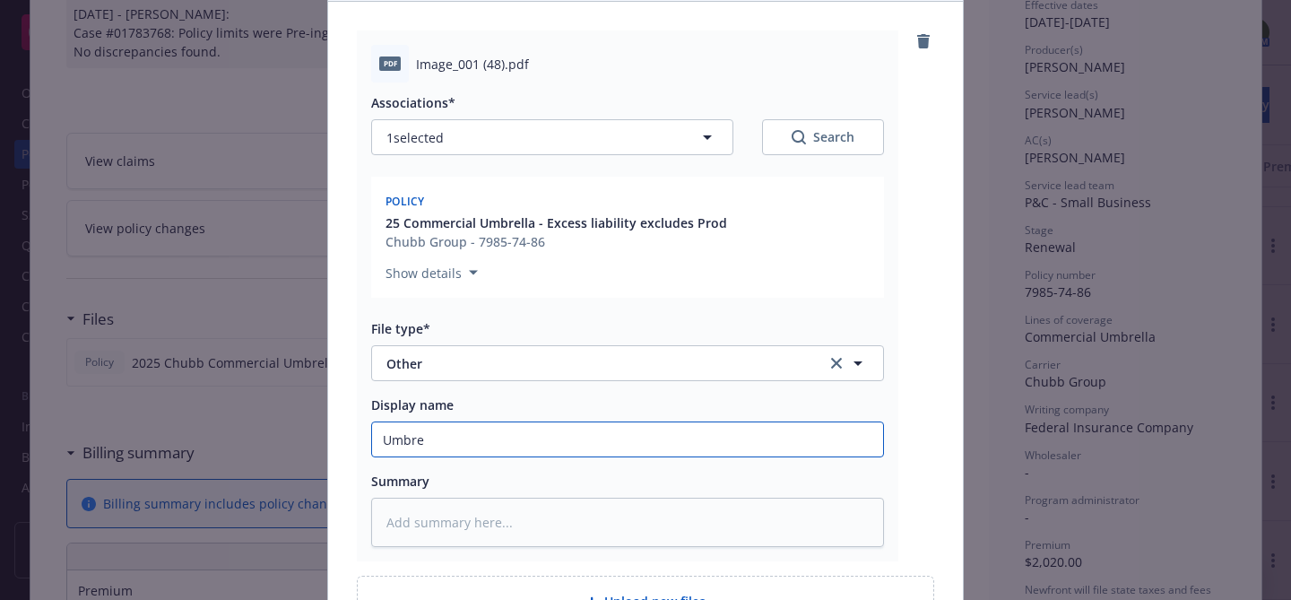
type input "Umbrel"
type textarea "x"
type input "Umbrell"
type textarea "x"
type input "Umbrella"
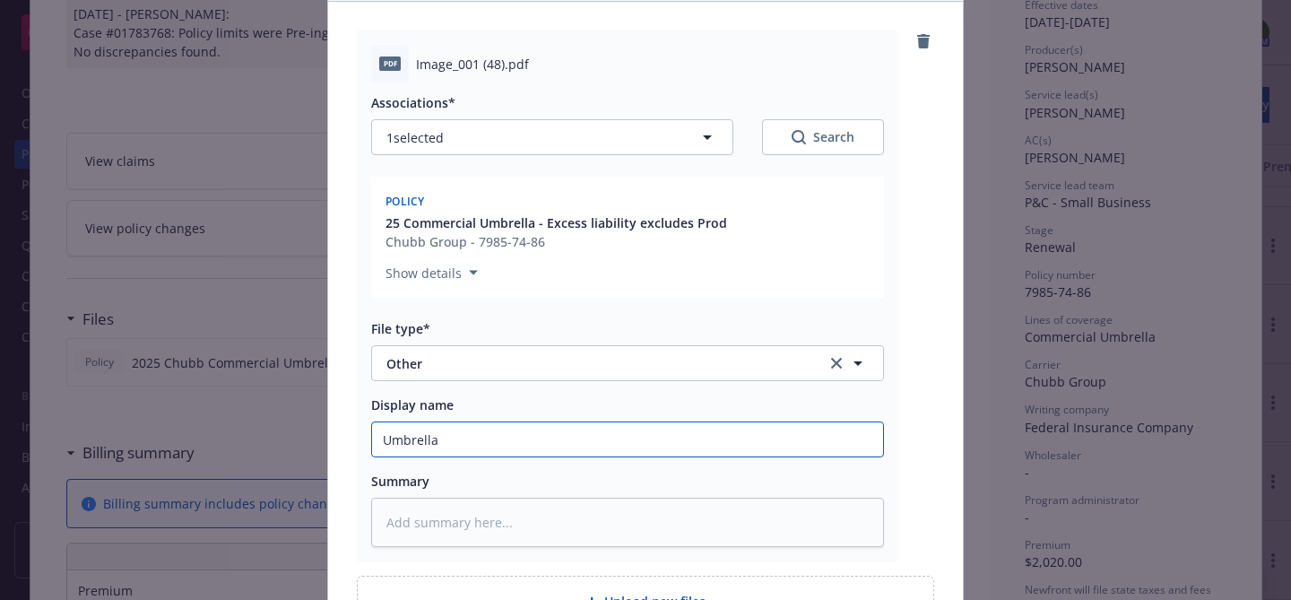
type textarea "x"
type input "Umbrella"
type textarea "x"
type input "Umbrella N"
type textarea "x"
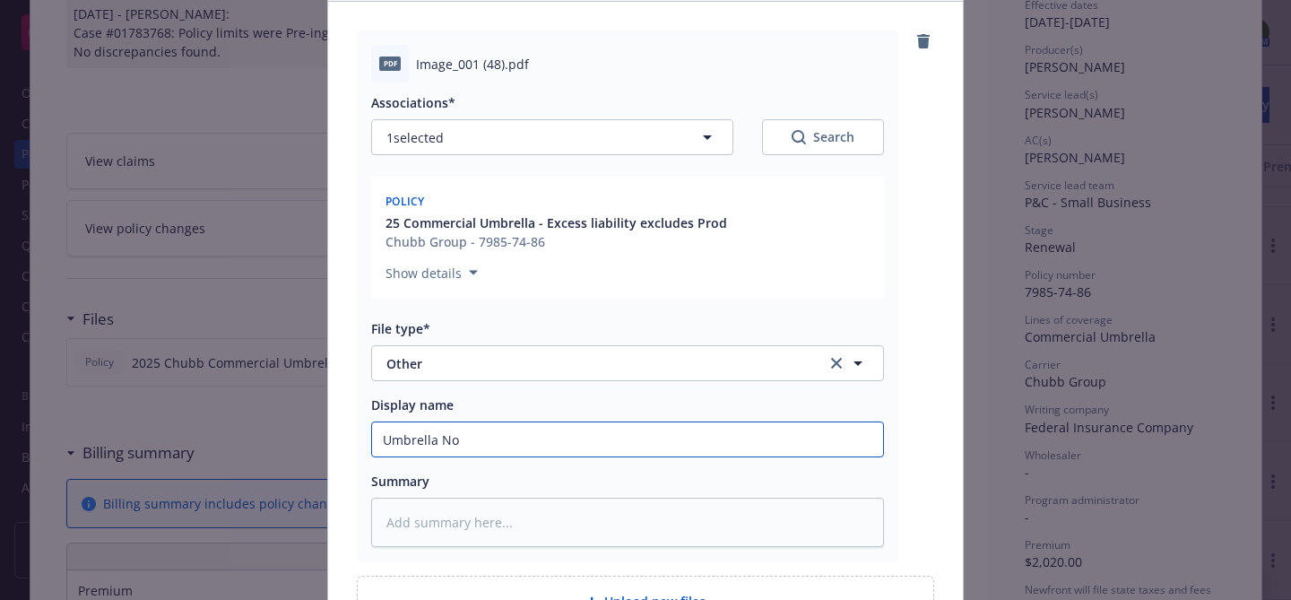
type input "Umbrella Not"
type textarea "x"
type input "Umbrella Noti"
type textarea "x"
type input "Umbrella Notic"
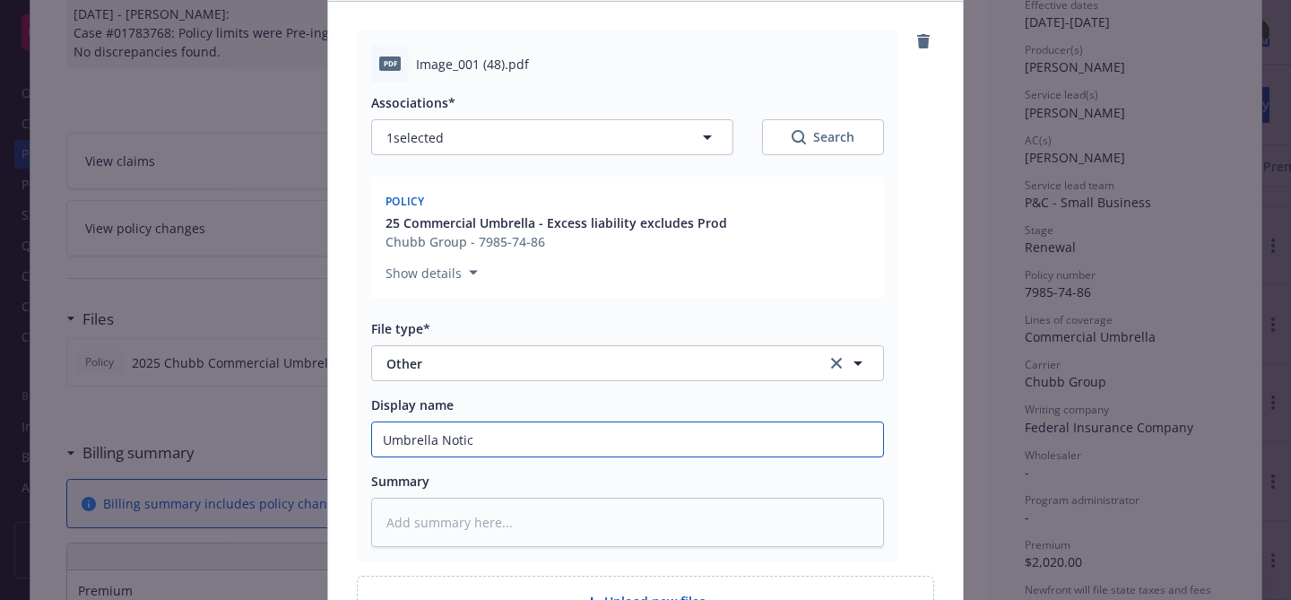
type textarea "x"
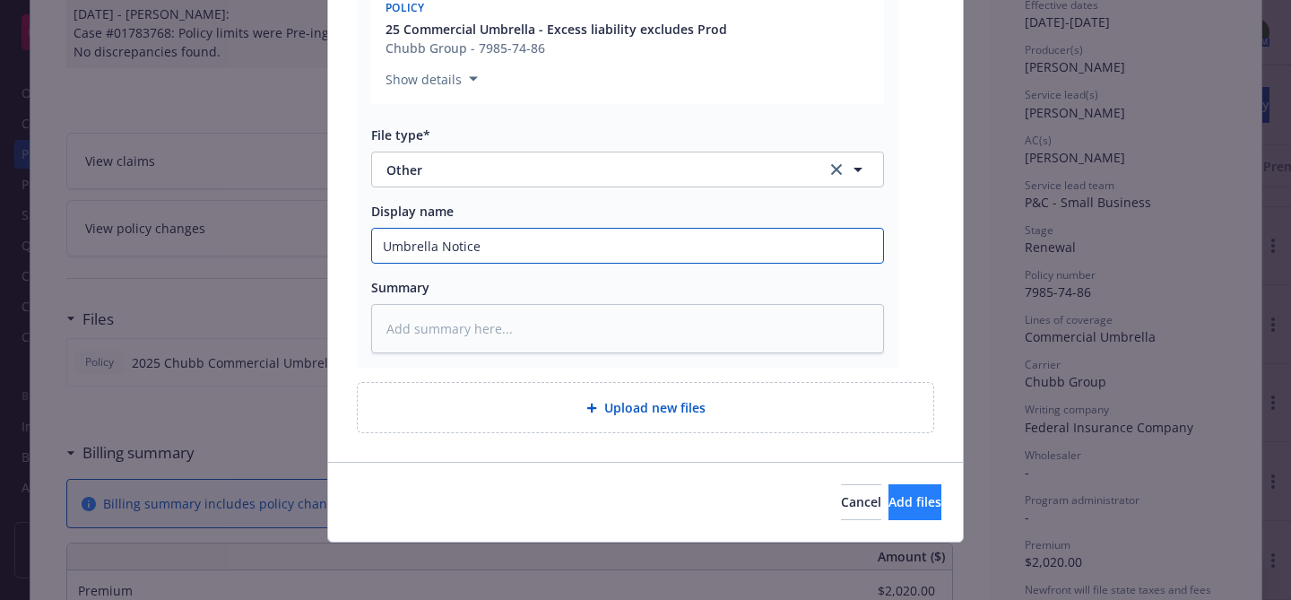
type input "Umbrella Notice"
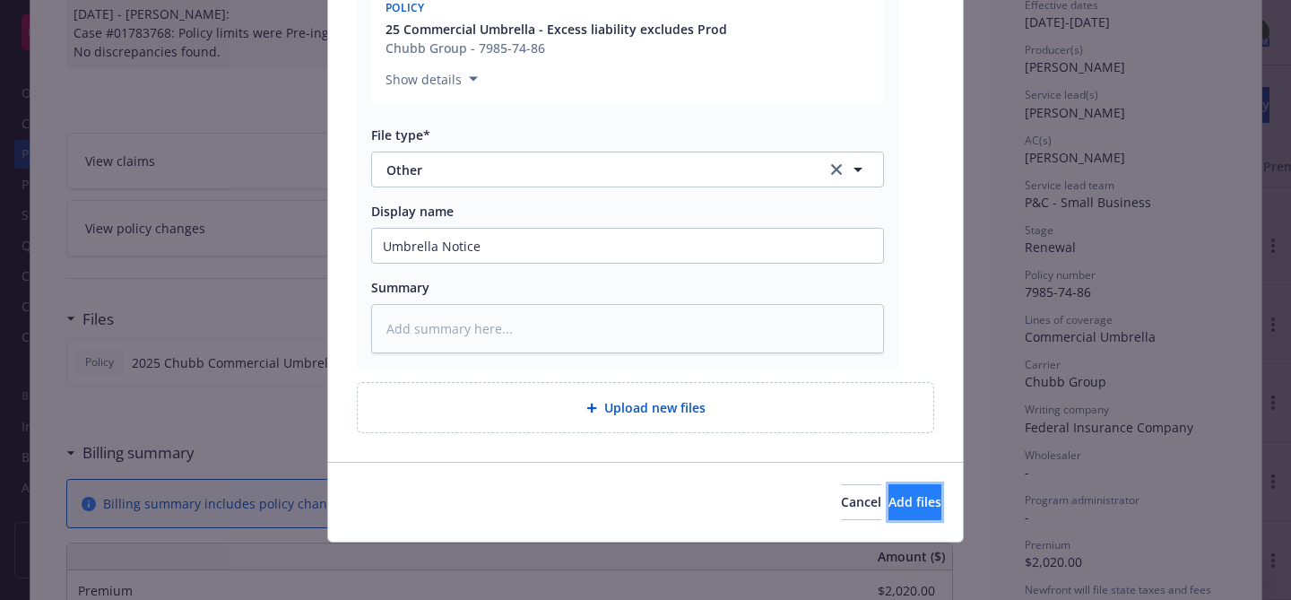
click at [889, 499] on span "Add files" at bounding box center [915, 501] width 53 height 17
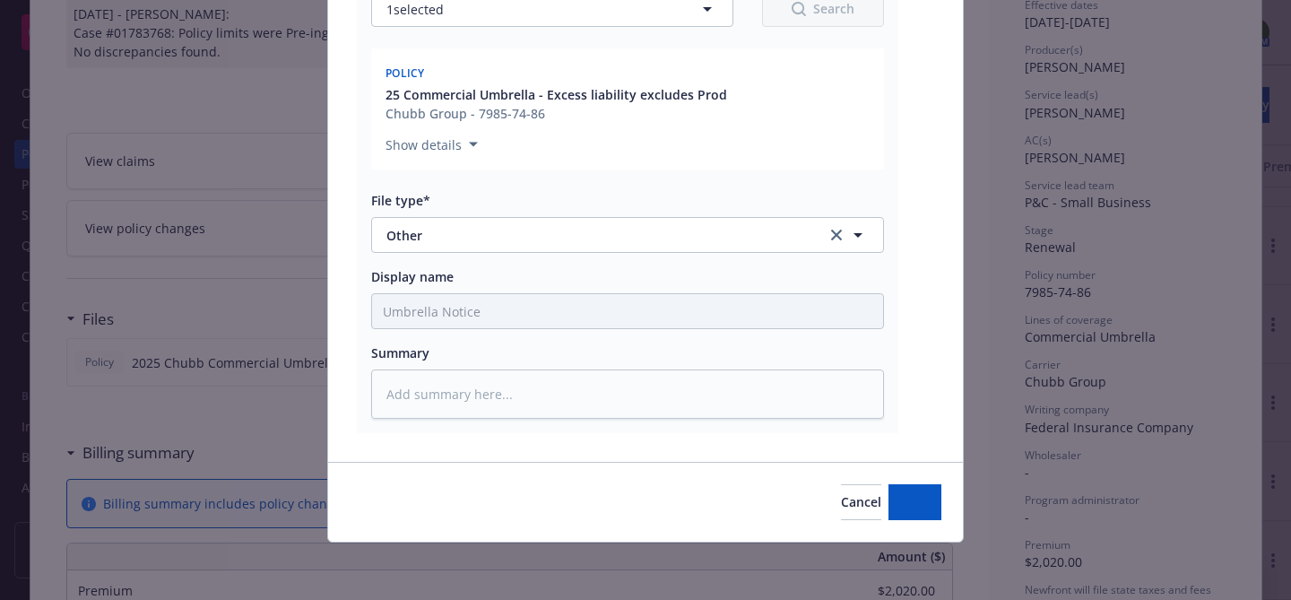
scroll to position [326, 0]
type textarea "x"
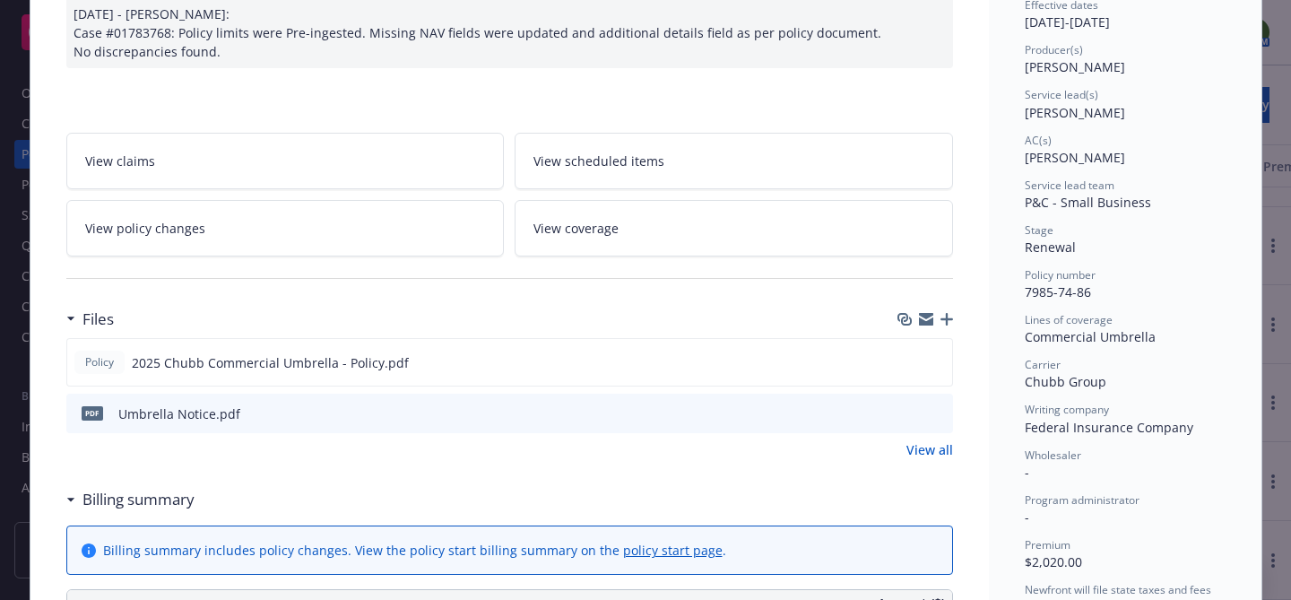
scroll to position [0, 0]
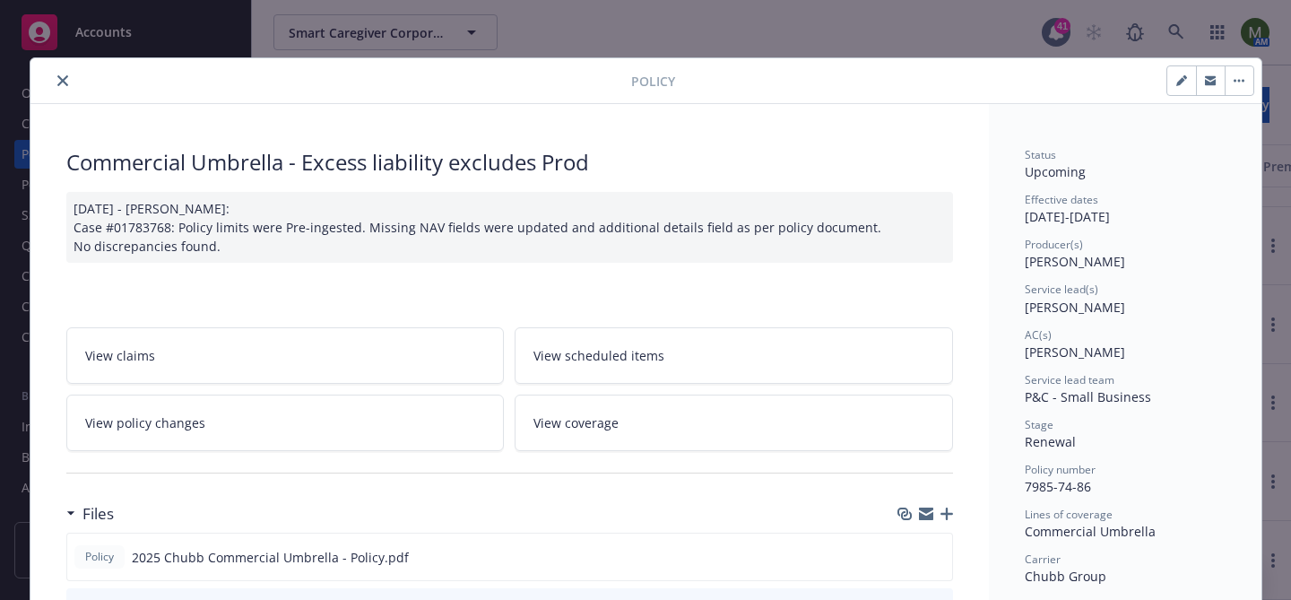
click at [66, 83] on icon "close" at bounding box center [62, 80] width 11 height 11
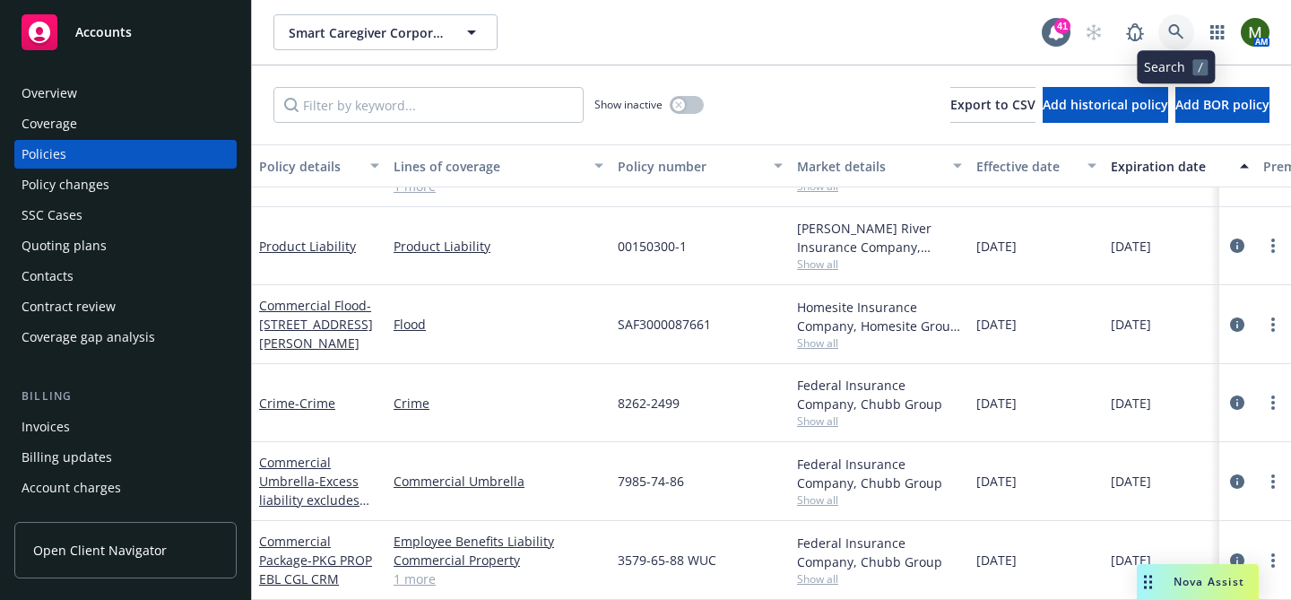
click at [1169, 34] on icon at bounding box center [1177, 32] width 16 height 16
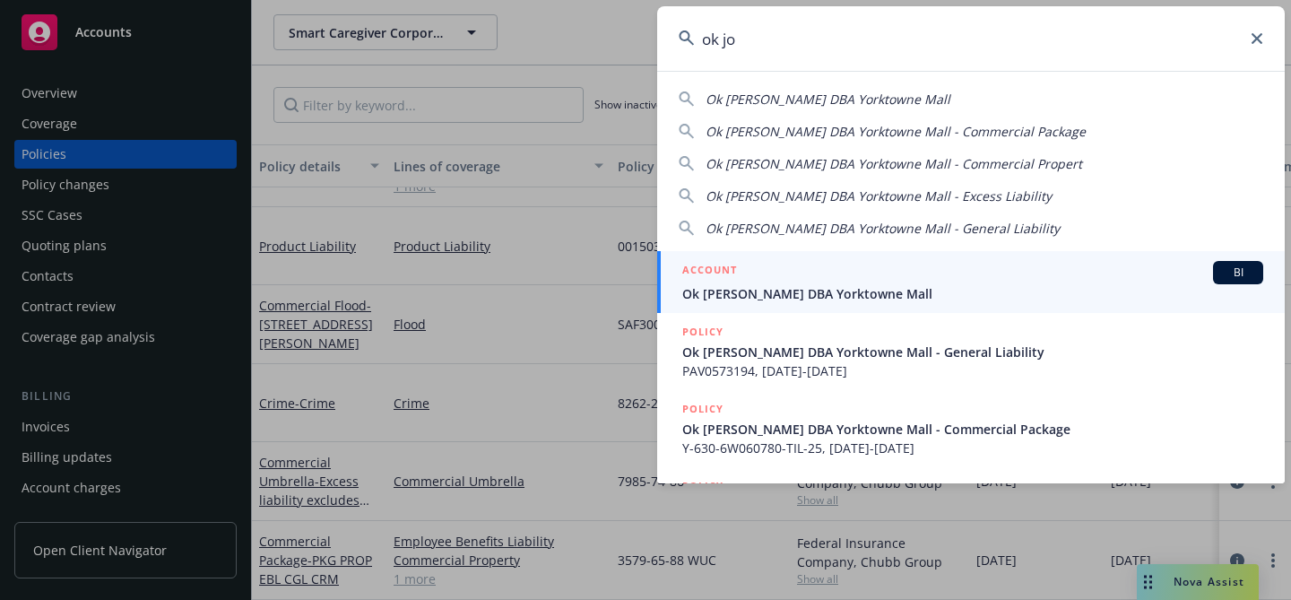
type input "ok jo"
click at [716, 277] on h5 "ACCOUNT" at bounding box center [709, 272] width 55 height 22
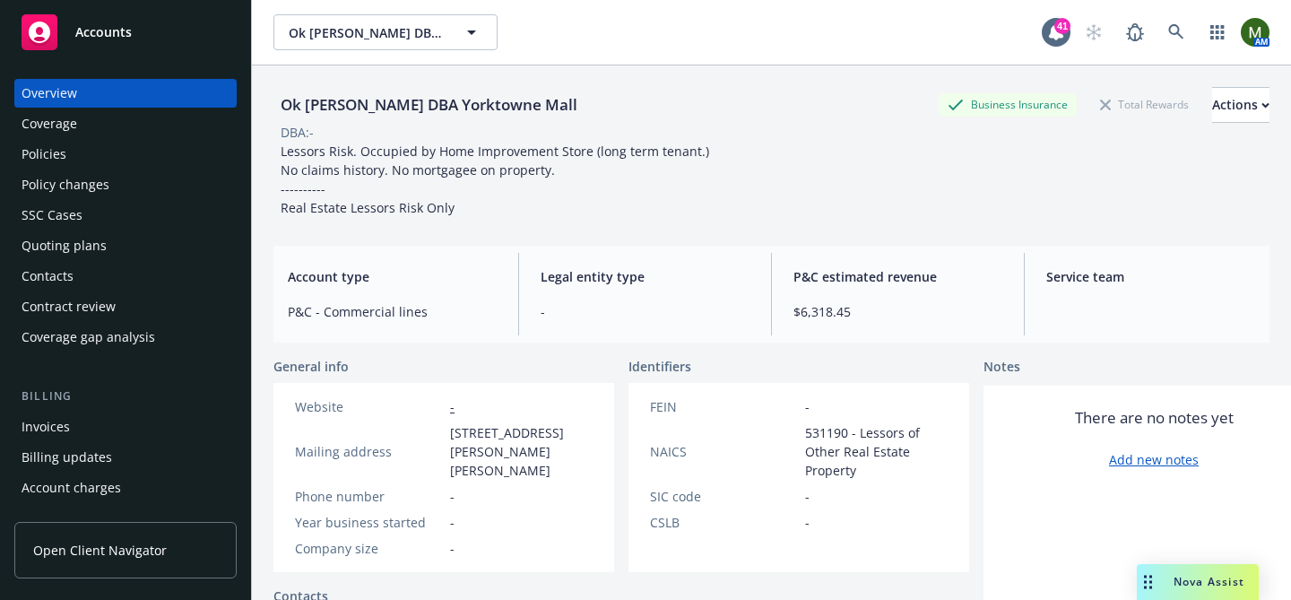
click at [100, 434] on div "Invoices" at bounding box center [126, 427] width 208 height 29
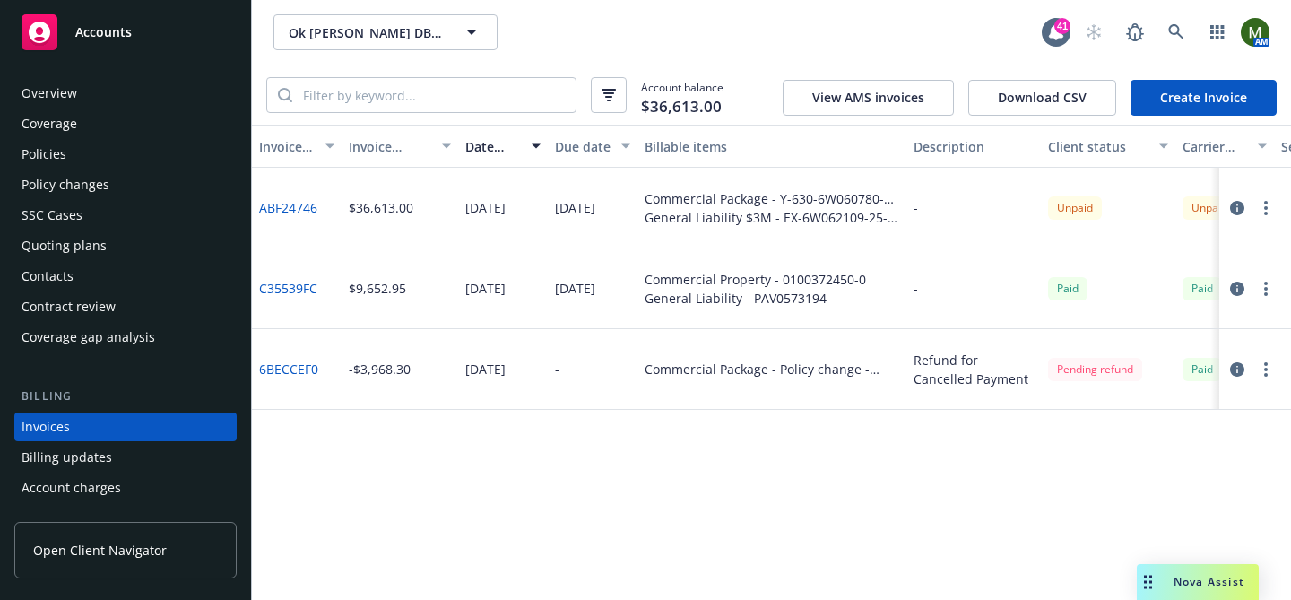
click at [300, 287] on link "C35539FC" at bounding box center [288, 288] width 58 height 19
click at [113, 157] on div "Policies" at bounding box center [126, 154] width 208 height 29
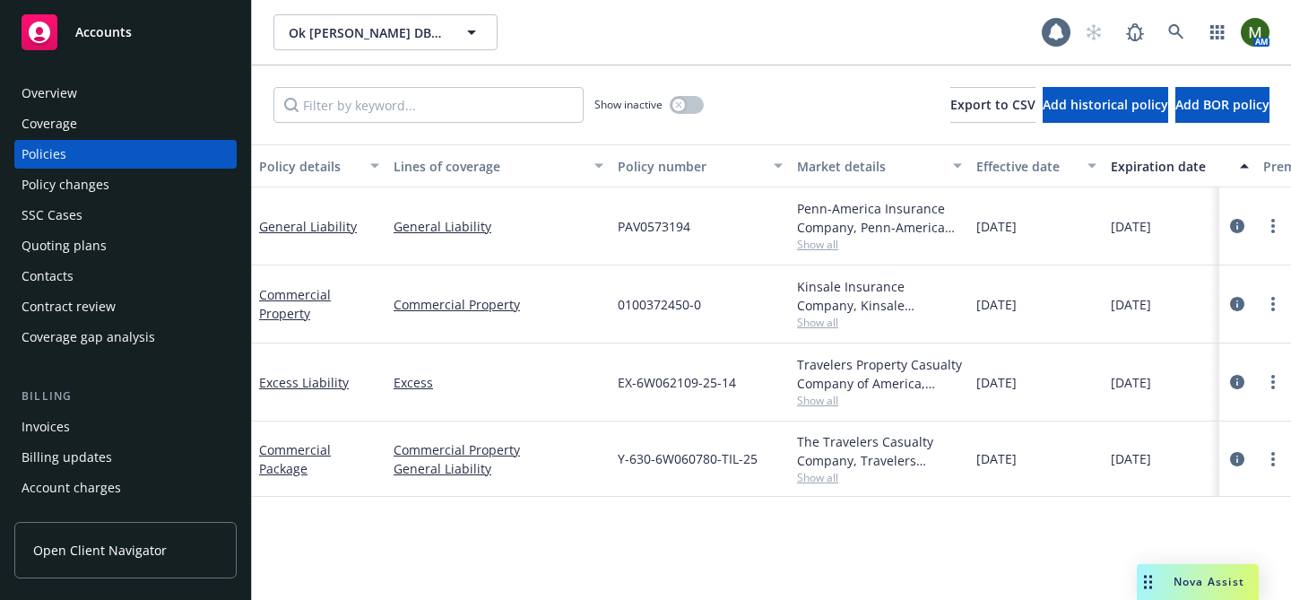
click at [674, 91] on div "Show inactive" at bounding box center [649, 105] width 109 height 36
click at [686, 100] on button "button" at bounding box center [687, 105] width 34 height 18
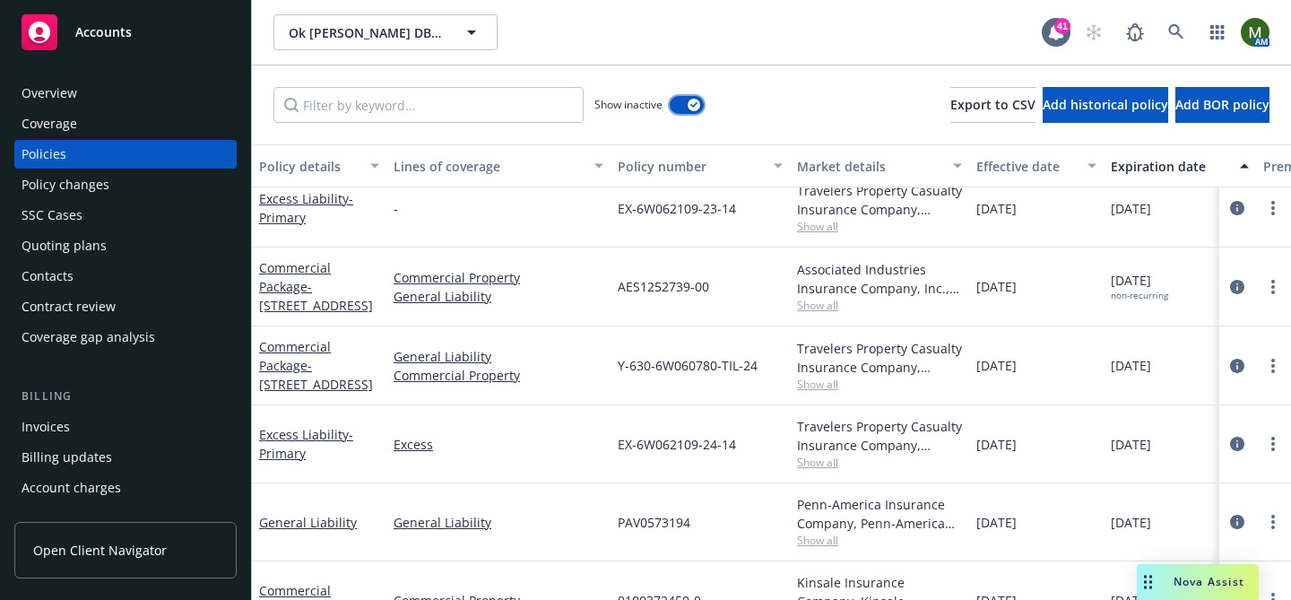
scroll to position [276, 0]
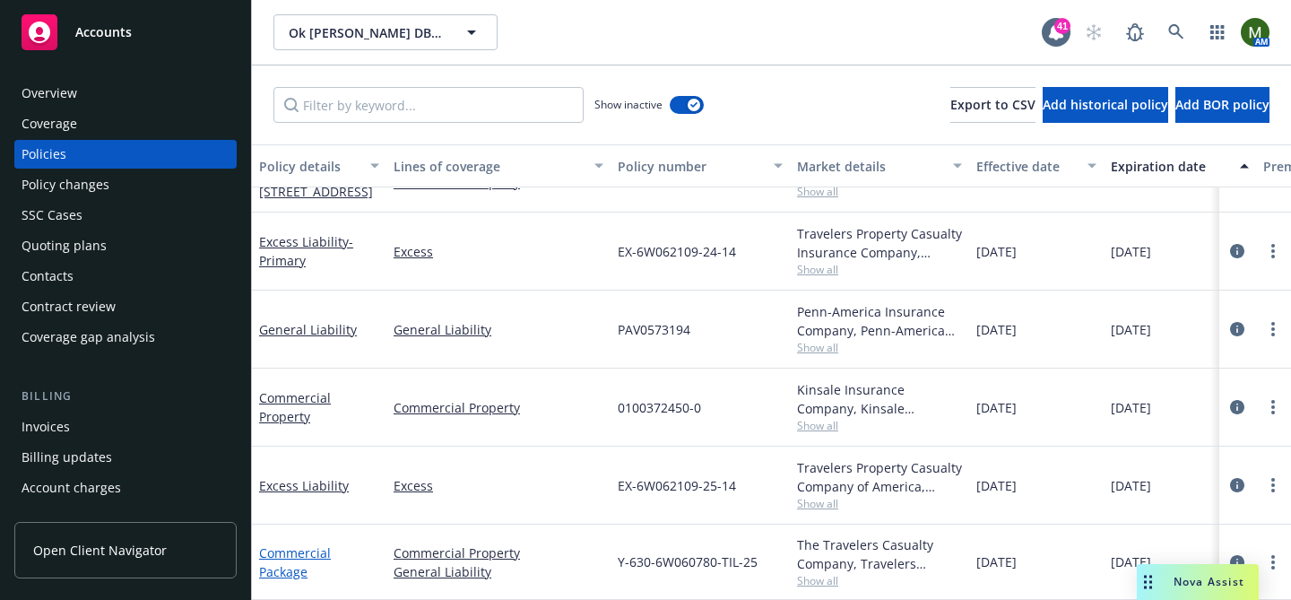
click at [311, 549] on link "Commercial Package" at bounding box center [295, 562] width 72 height 36
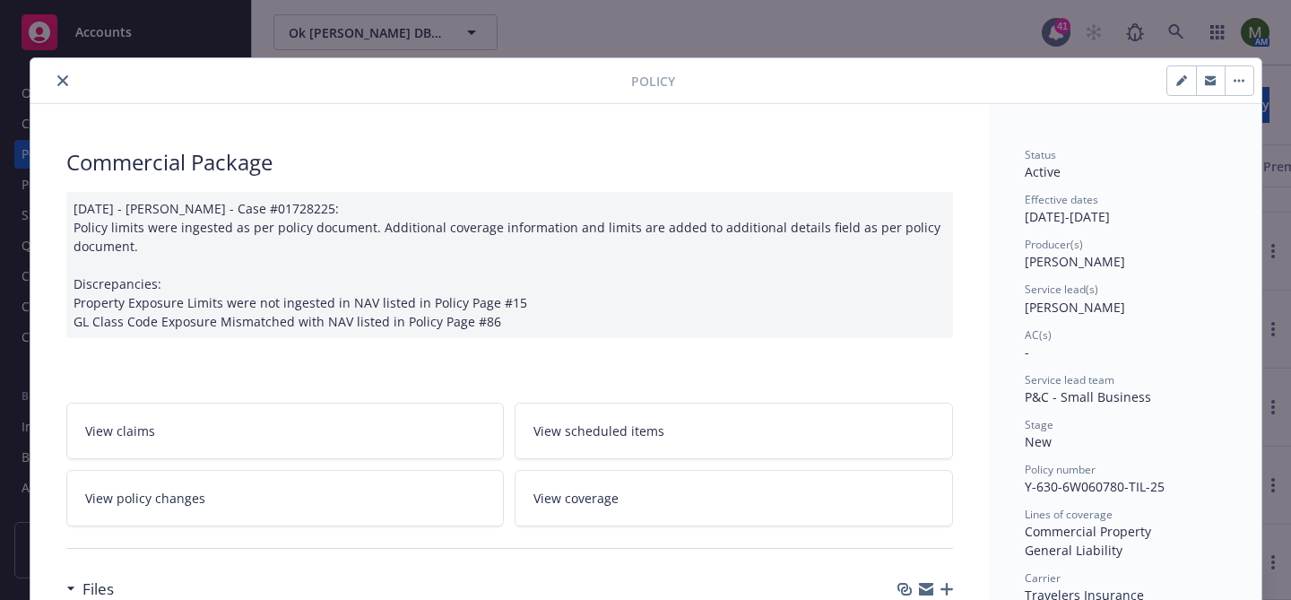
click at [65, 74] on button "close" at bounding box center [63, 81] width 22 height 22
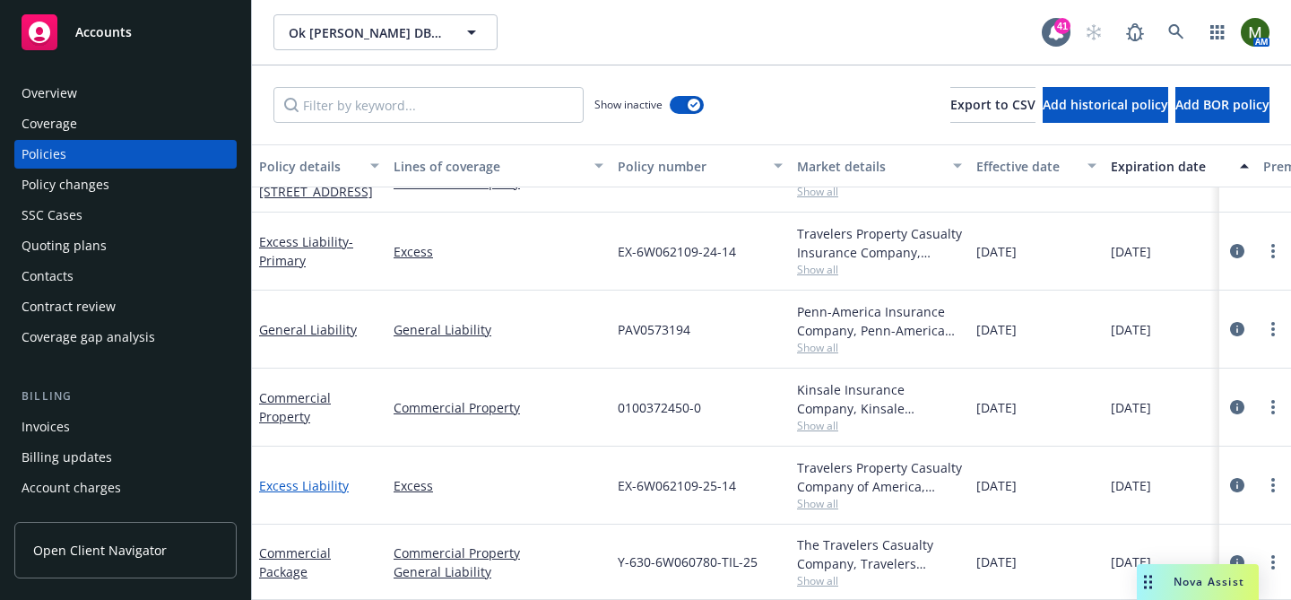
click at [317, 482] on link "Excess Liability" at bounding box center [304, 485] width 90 height 17
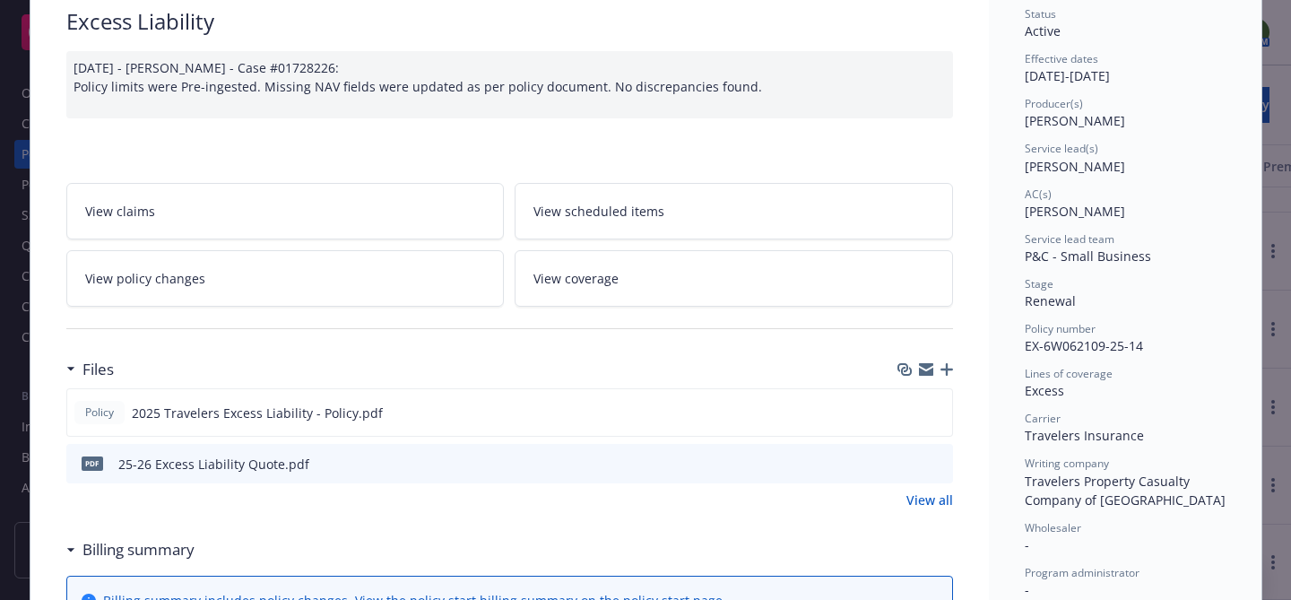
scroll to position [152, 0]
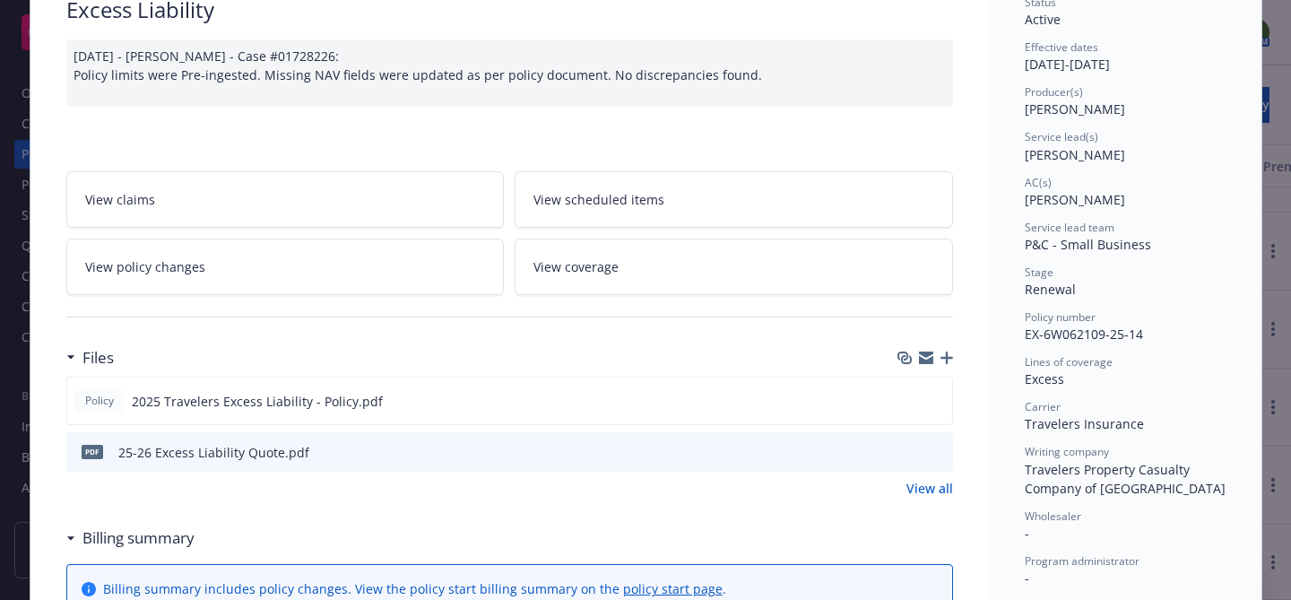
click at [934, 450] on icon "preview file" at bounding box center [936, 451] width 16 height 13
click at [1073, 335] on span "EX-6W062109-25-14" at bounding box center [1084, 334] width 118 height 17
copy span "6W062109"
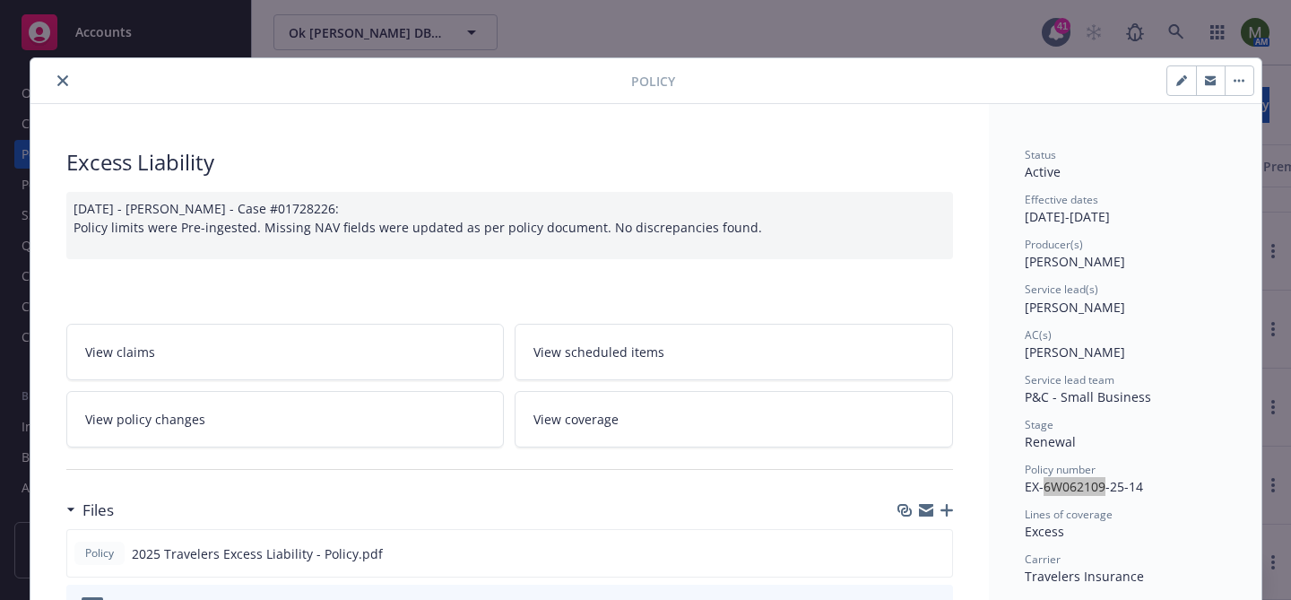
click at [66, 84] on icon "close" at bounding box center [62, 80] width 11 height 11
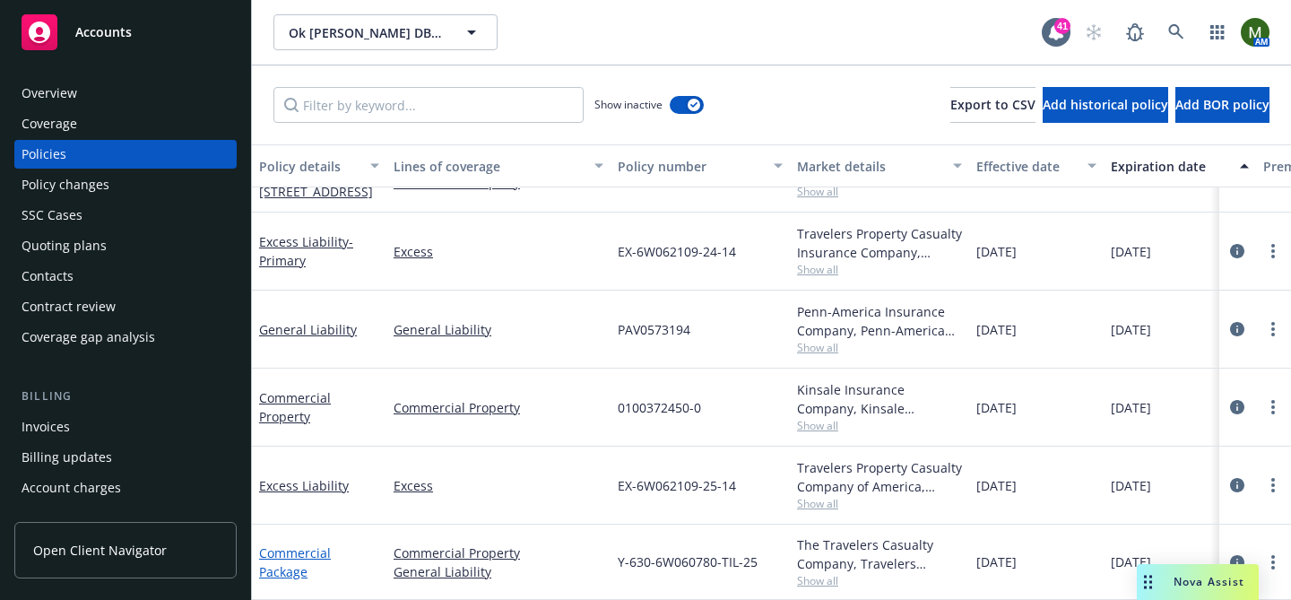
click at [302, 551] on link "Commercial Package" at bounding box center [295, 562] width 72 height 36
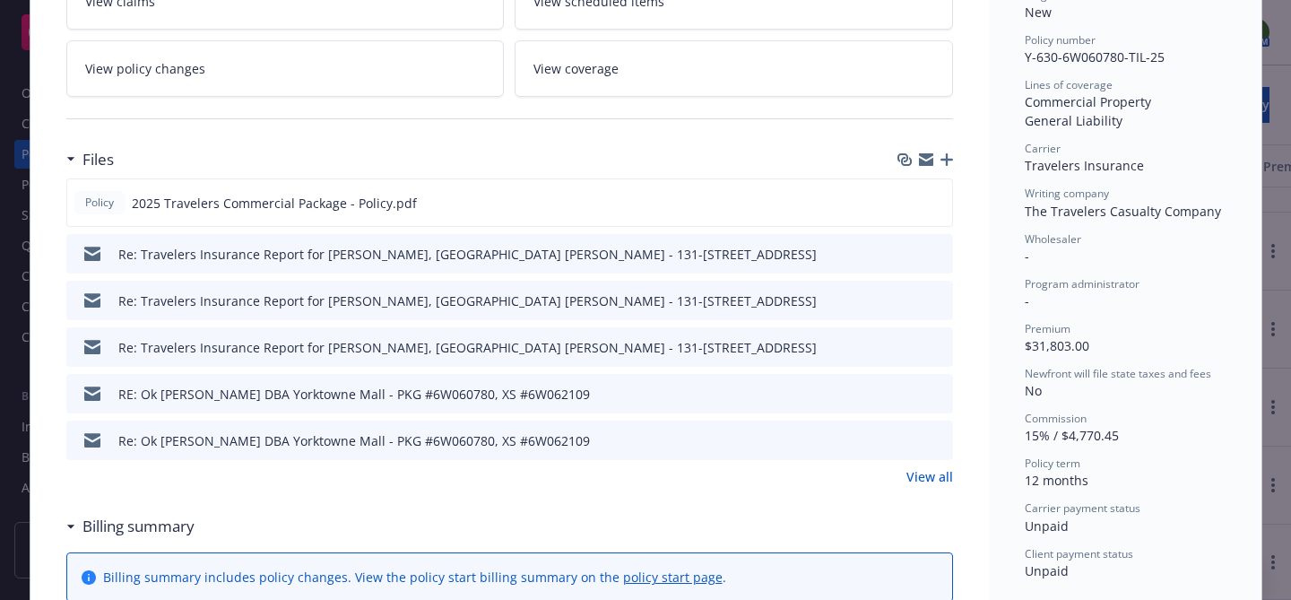
scroll to position [448, 0]
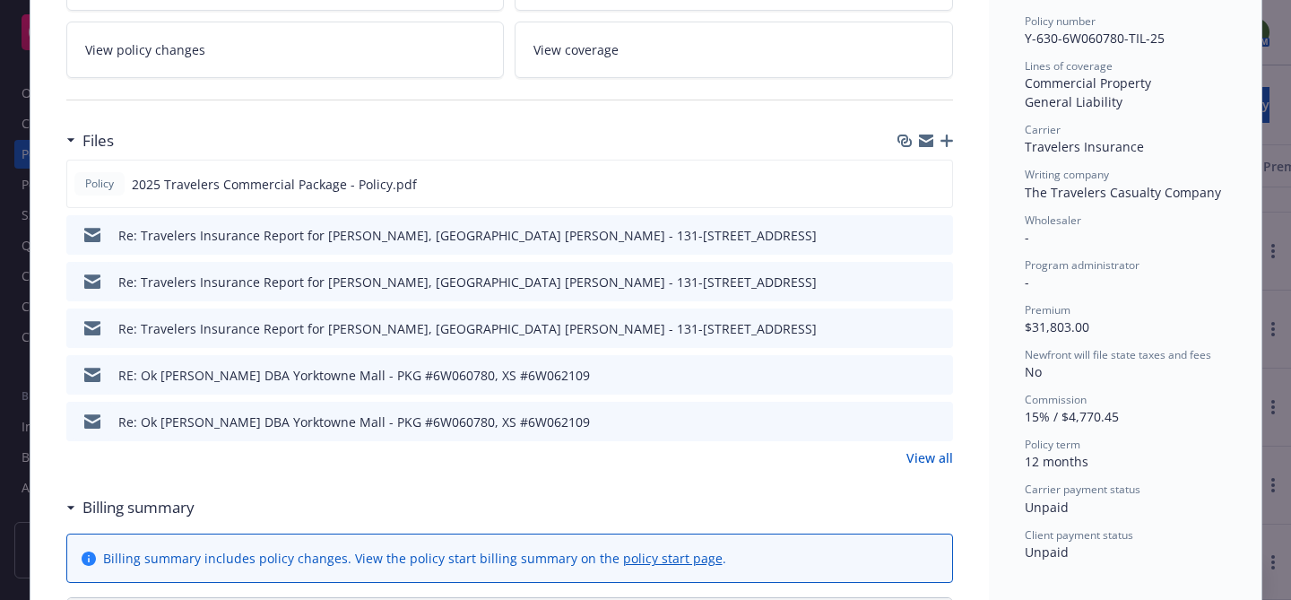
click at [920, 450] on link "View all" at bounding box center [930, 457] width 47 height 19
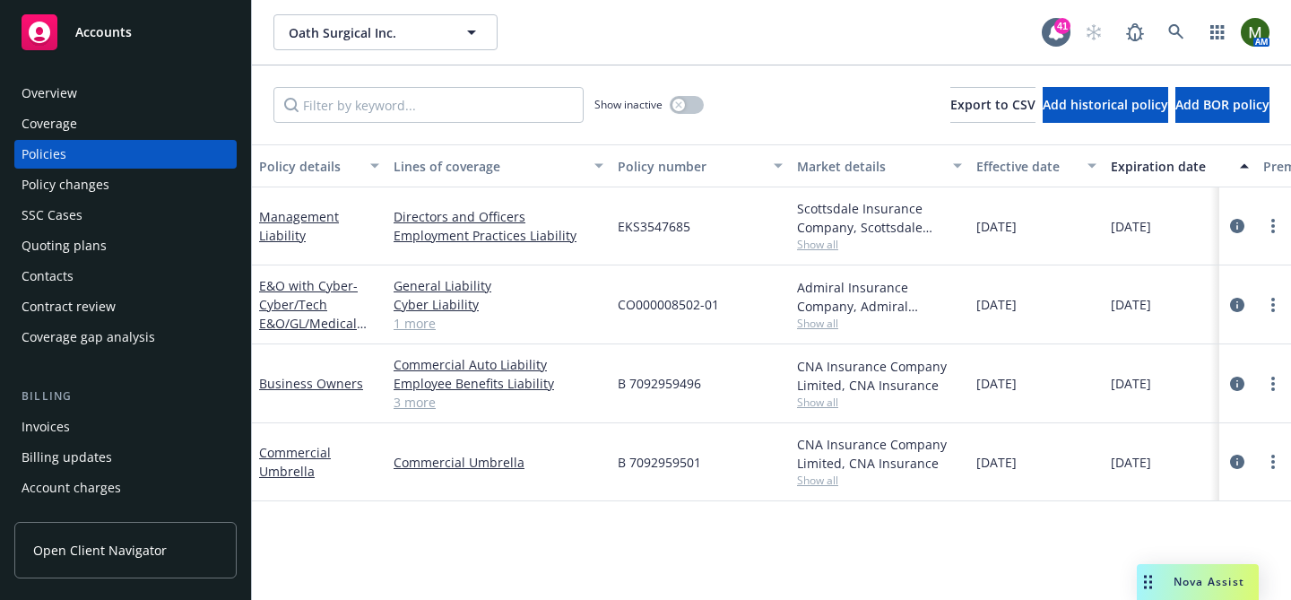
click at [126, 235] on div "Quoting plans" at bounding box center [126, 245] width 208 height 29
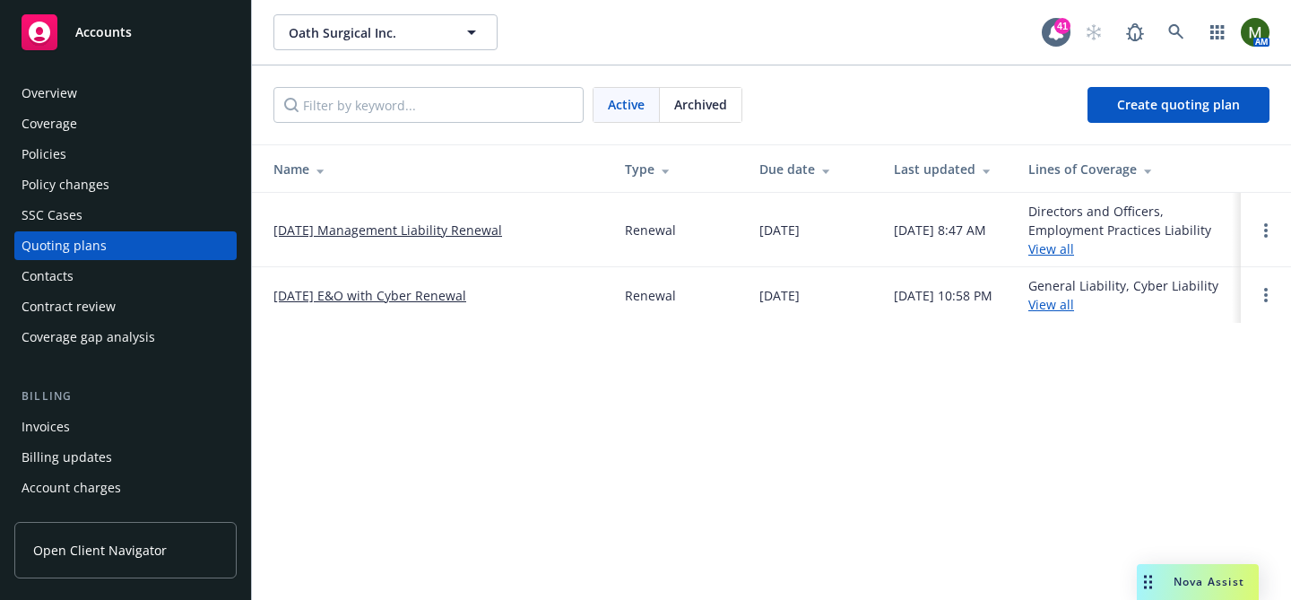
click at [149, 148] on div "Policies" at bounding box center [126, 154] width 208 height 29
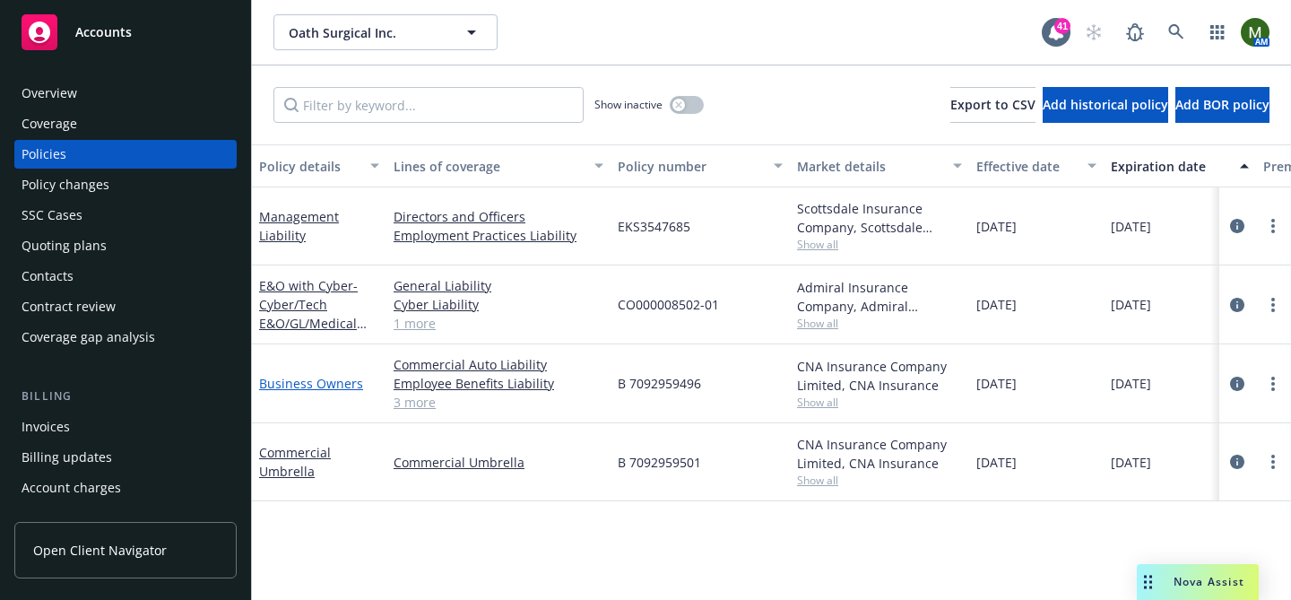
click at [346, 375] on link "Business Owners" at bounding box center [311, 383] width 104 height 17
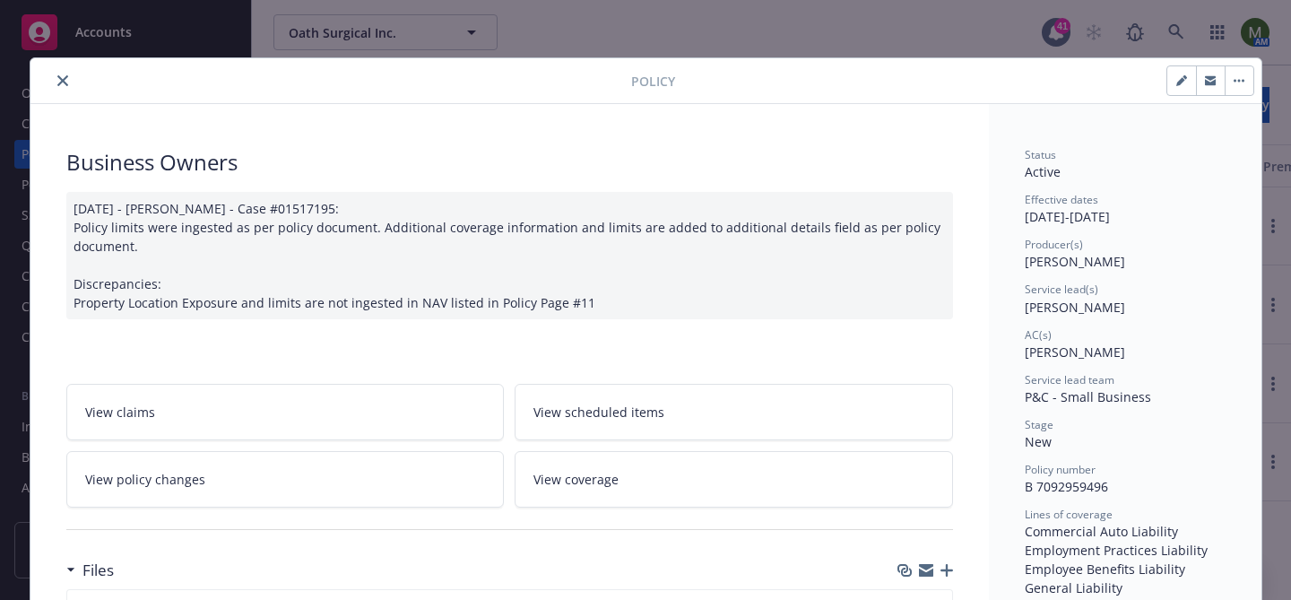
scroll to position [112, 0]
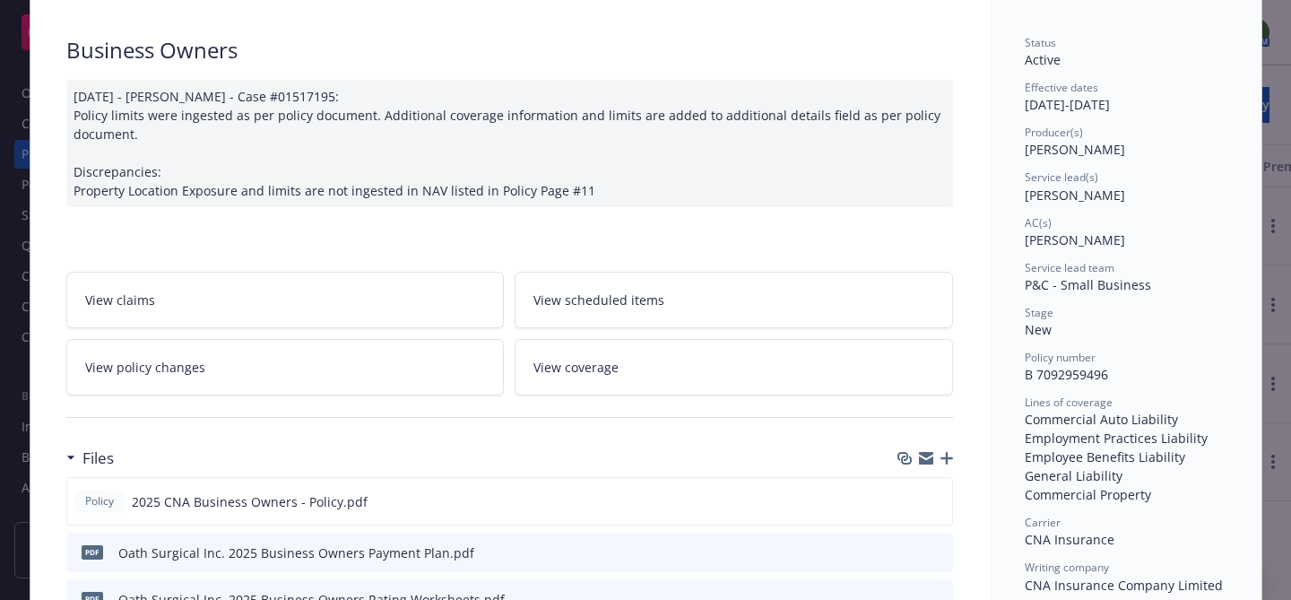
click at [943, 459] on icon "button" at bounding box center [947, 458] width 13 height 13
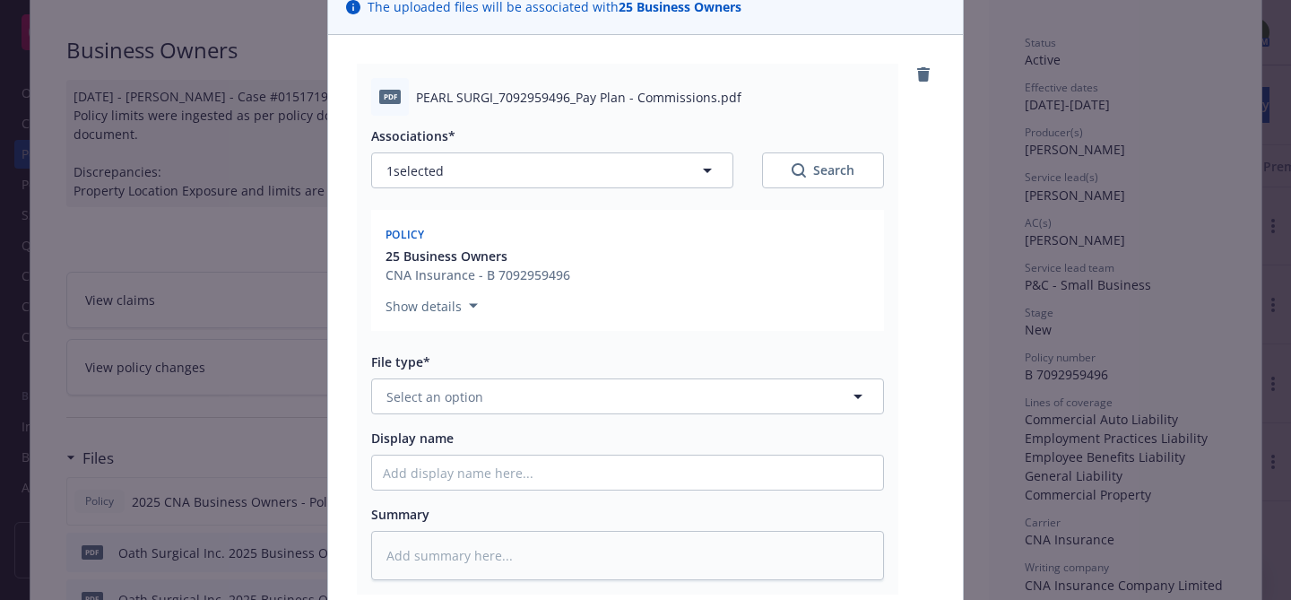
scroll to position [187, 0]
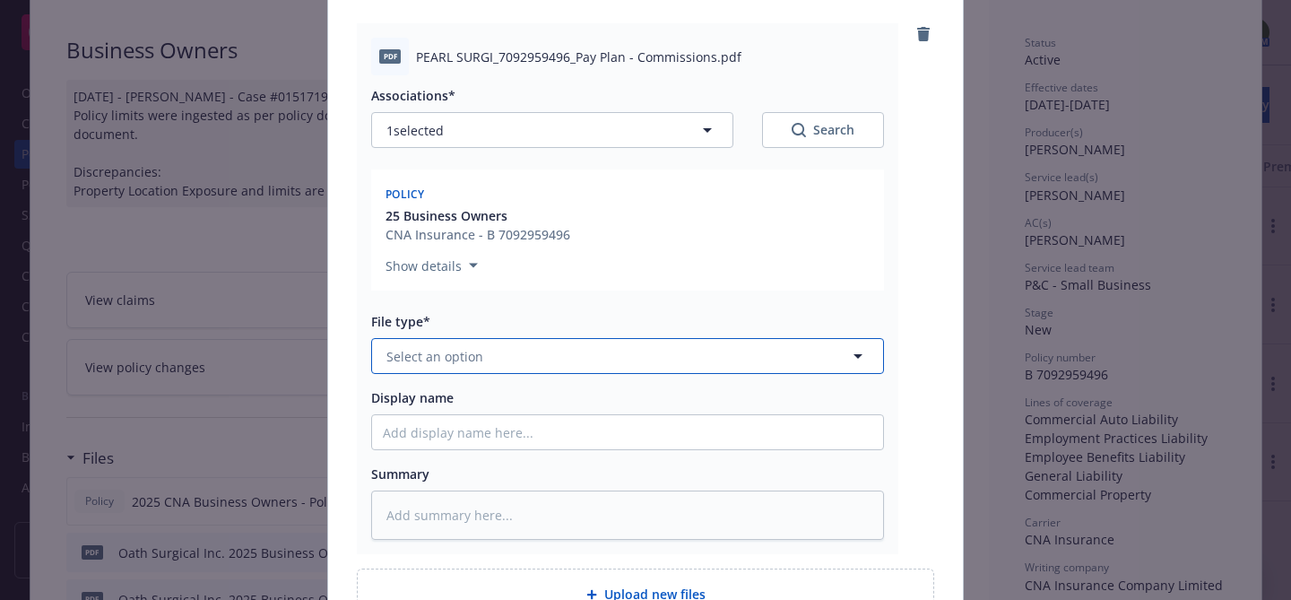
click at [640, 353] on button "Select an option" at bounding box center [627, 356] width 513 height 36
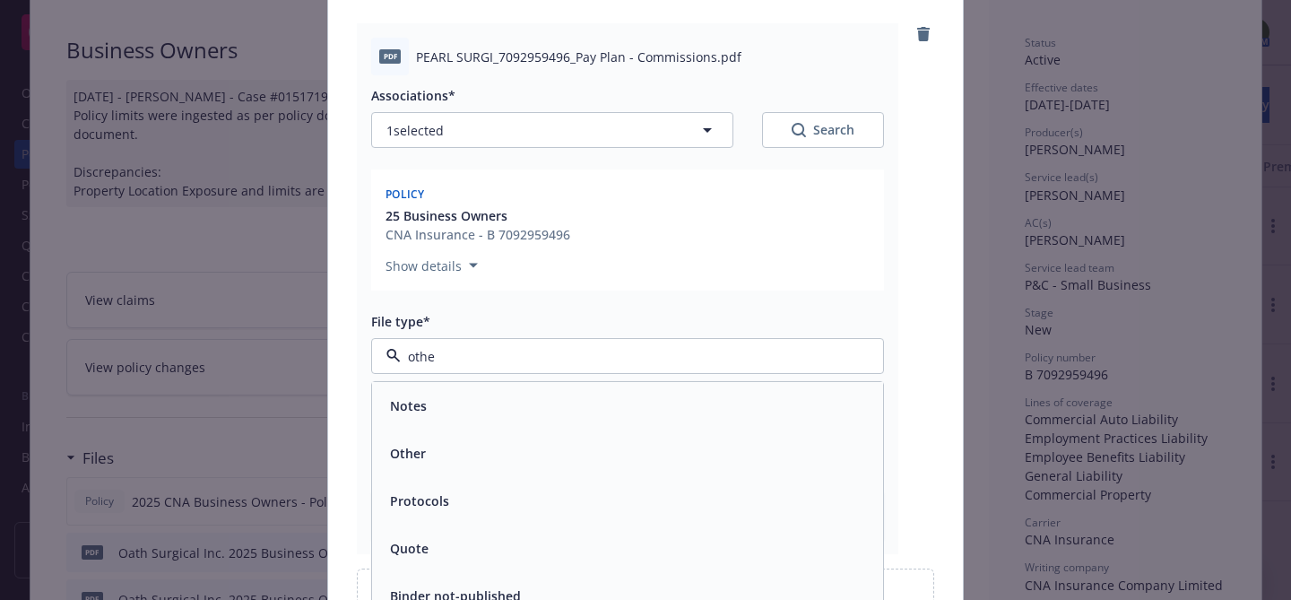
type input "other"
click at [630, 399] on div "Other" at bounding box center [628, 406] width 490 height 26
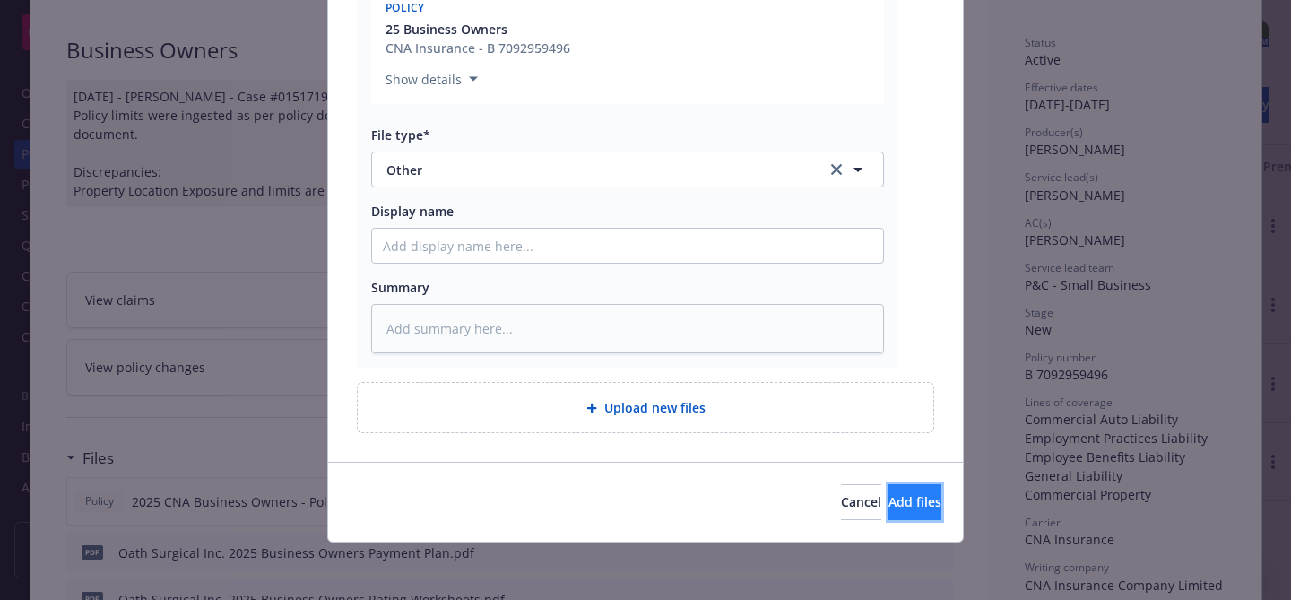
click at [891, 496] on span "Add files" at bounding box center [915, 501] width 53 height 17
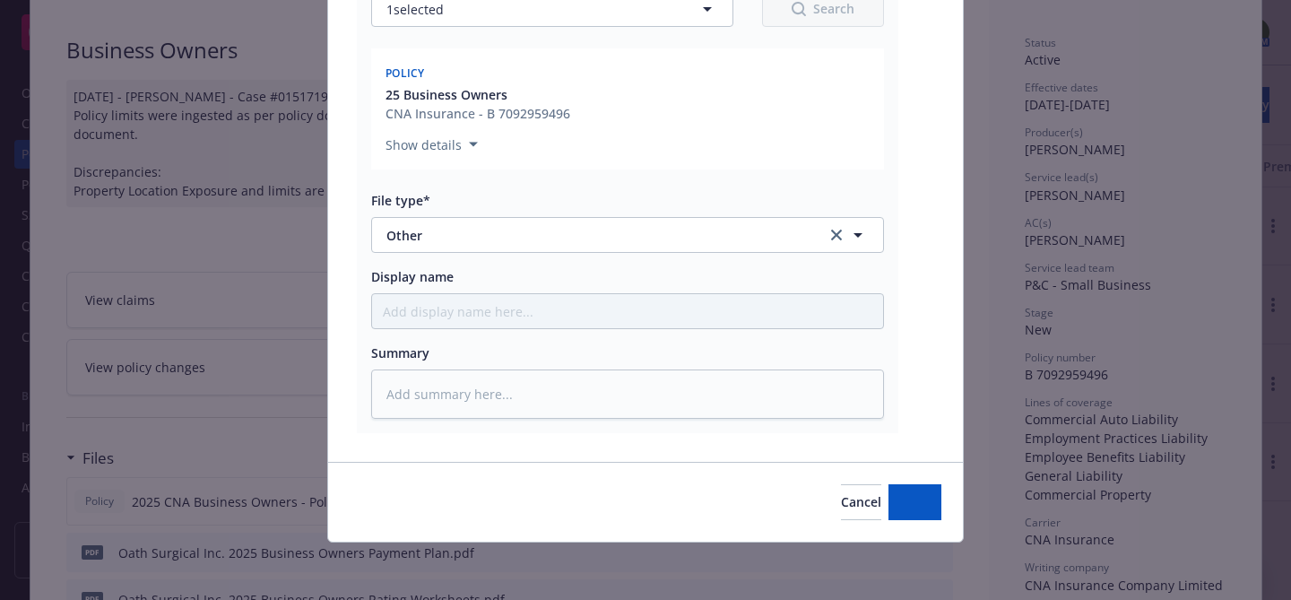
scroll to position [308, 0]
type textarea "x"
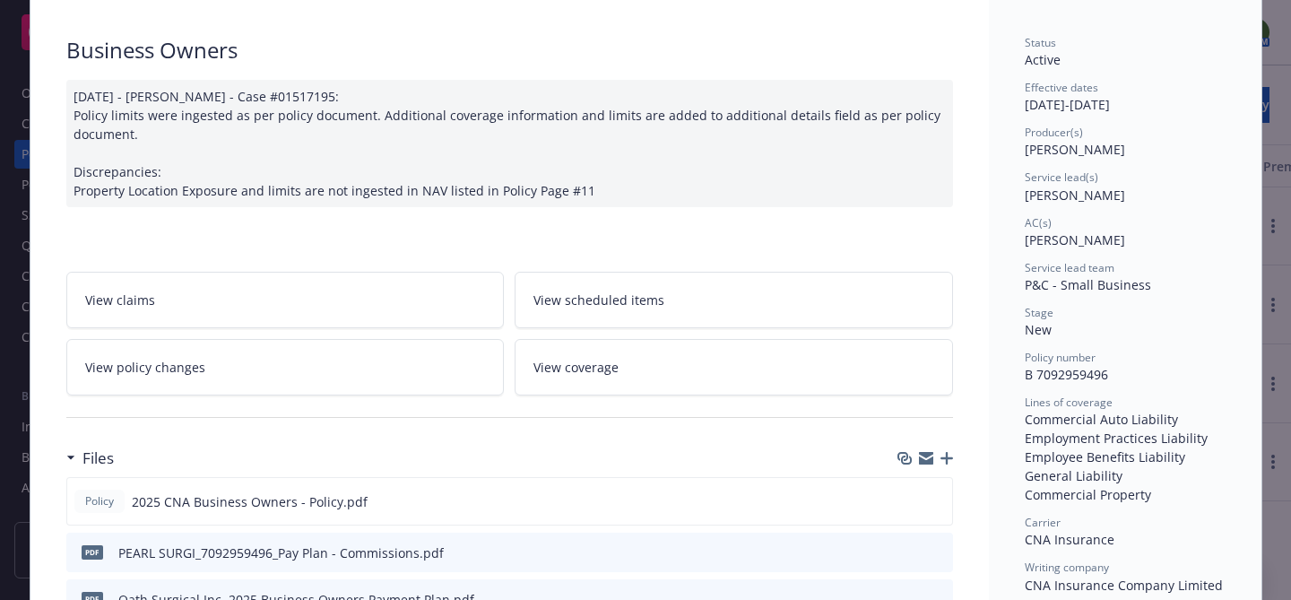
scroll to position [0, 0]
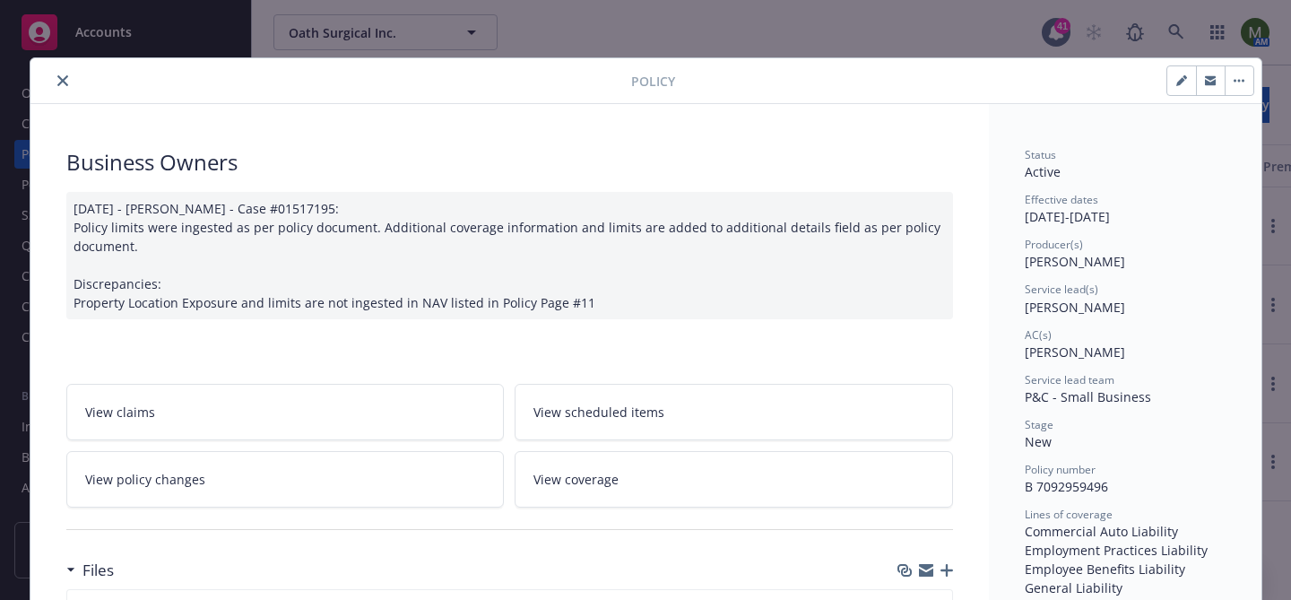
click at [65, 75] on icon "close" at bounding box center [62, 80] width 11 height 11
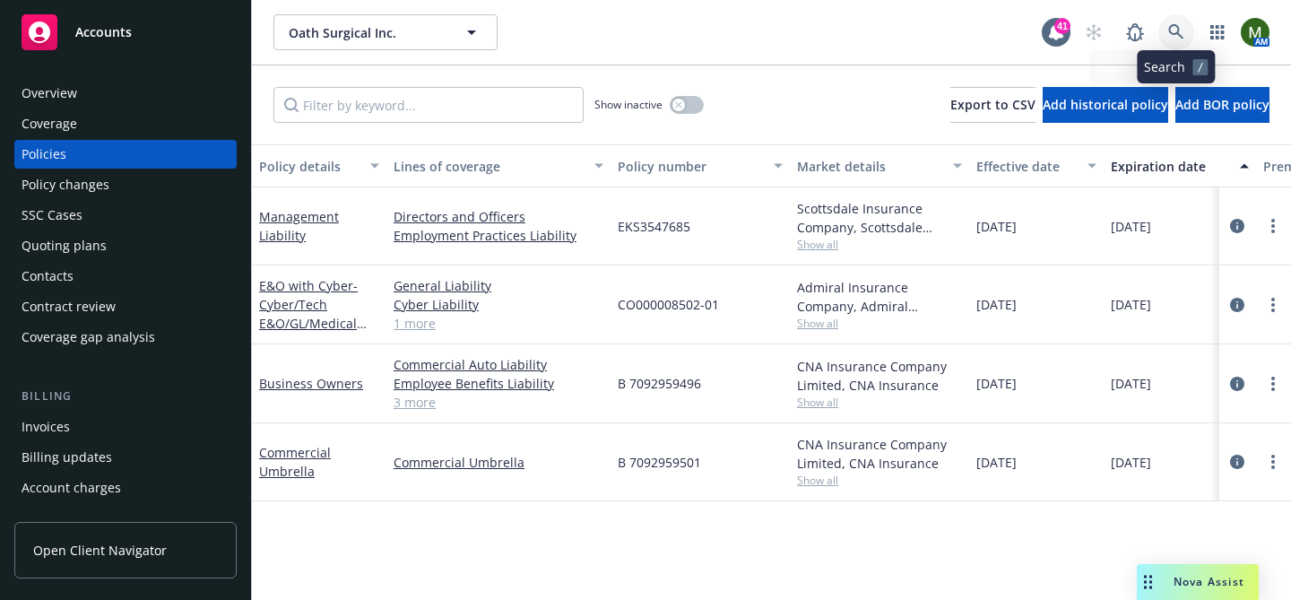
click at [1182, 29] on icon at bounding box center [1177, 32] width 16 height 16
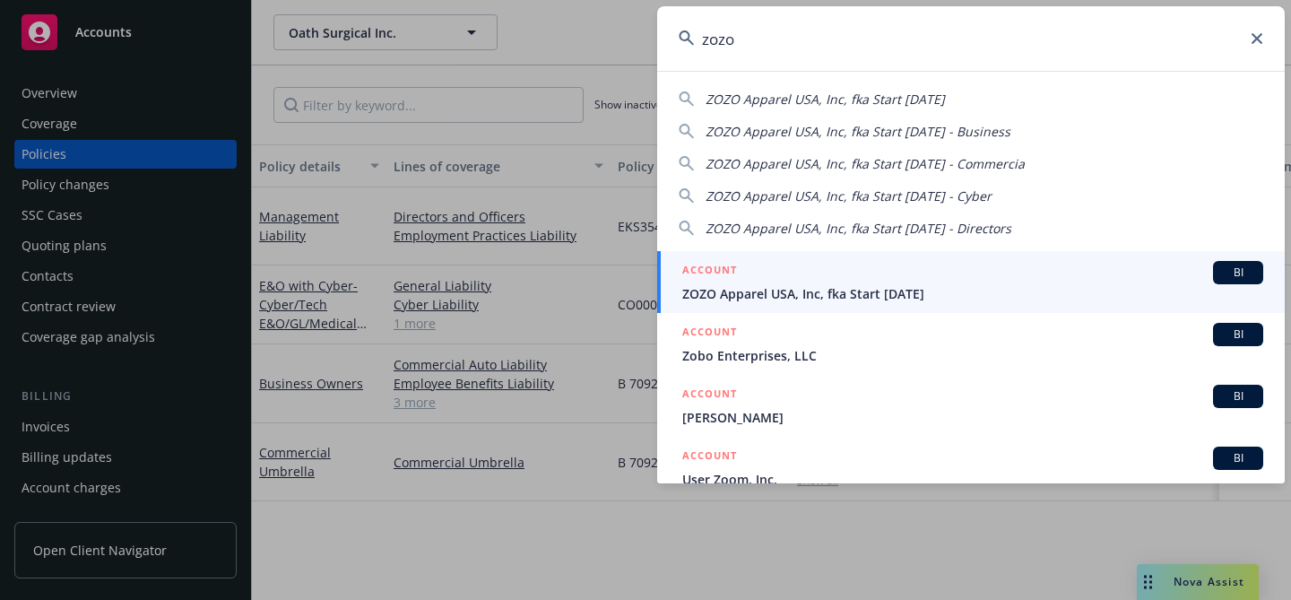
type input "zozo"
click at [819, 269] on div "ACCOUNT BI" at bounding box center [972, 272] width 581 height 23
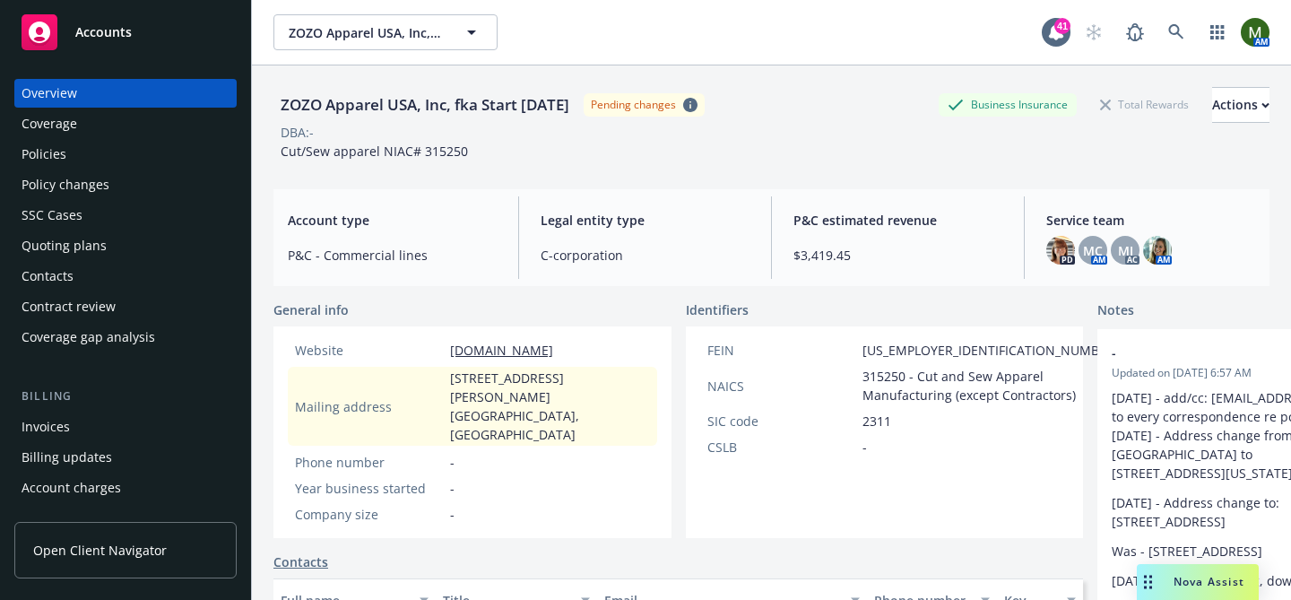
click at [134, 148] on div "Policies" at bounding box center [126, 154] width 208 height 29
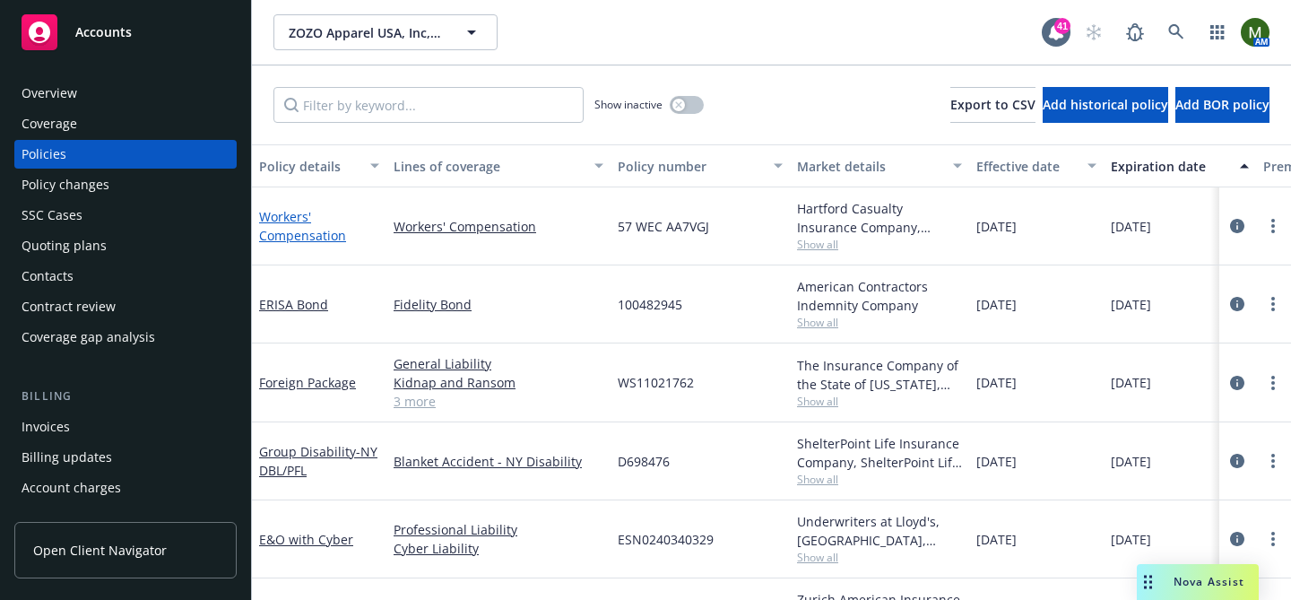
click at [319, 242] on link "Workers' Compensation" at bounding box center [302, 226] width 87 height 36
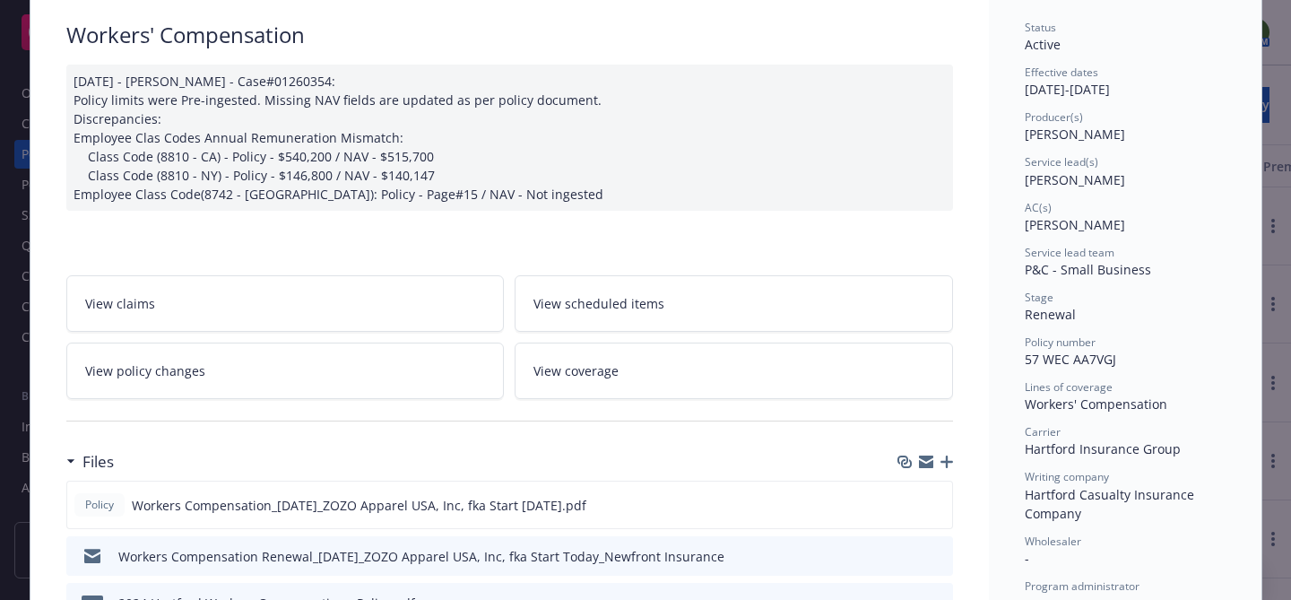
scroll to position [135, 0]
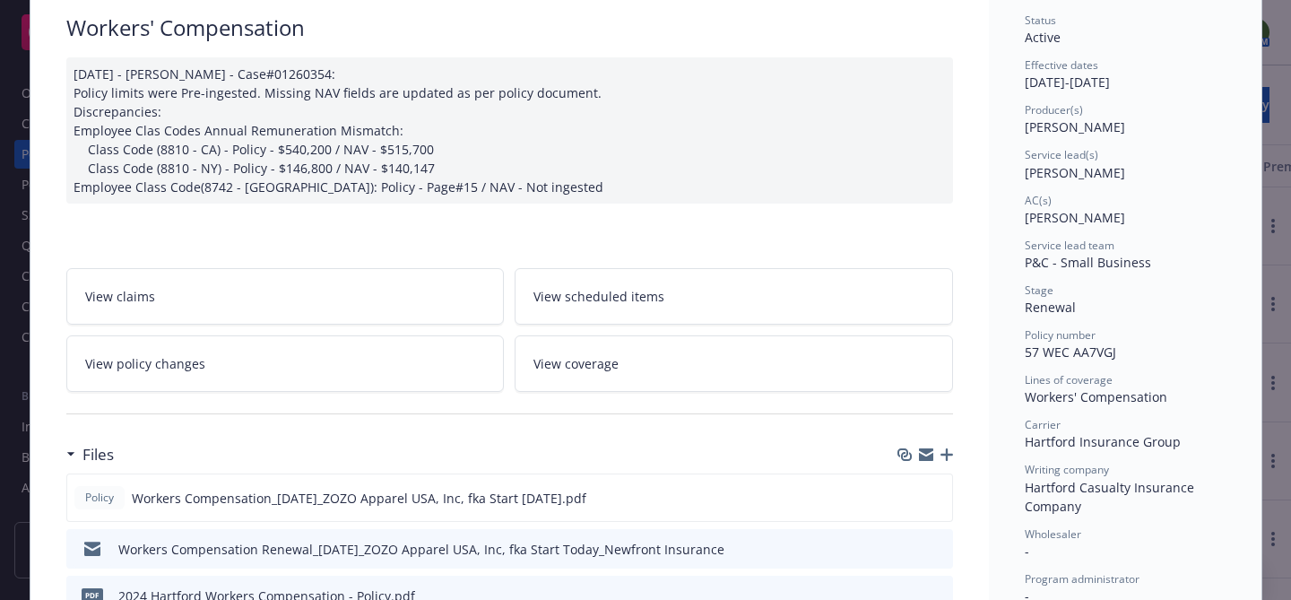
click at [947, 456] on icon "button" at bounding box center [947, 454] width 13 height 13
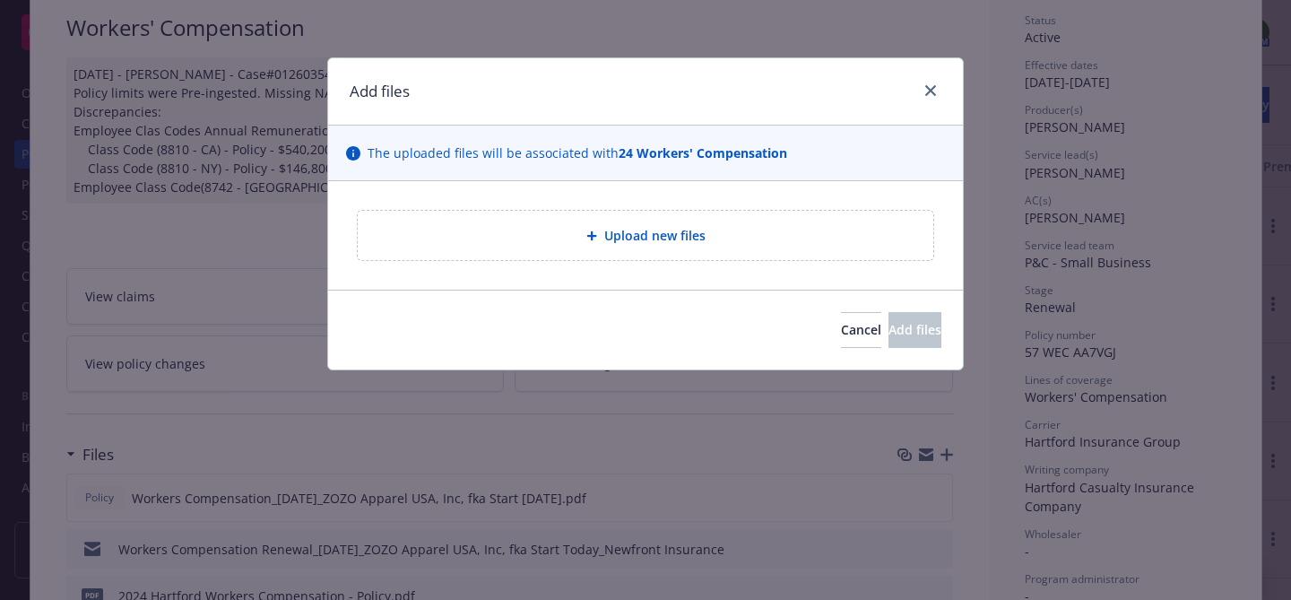
type textarea "x"
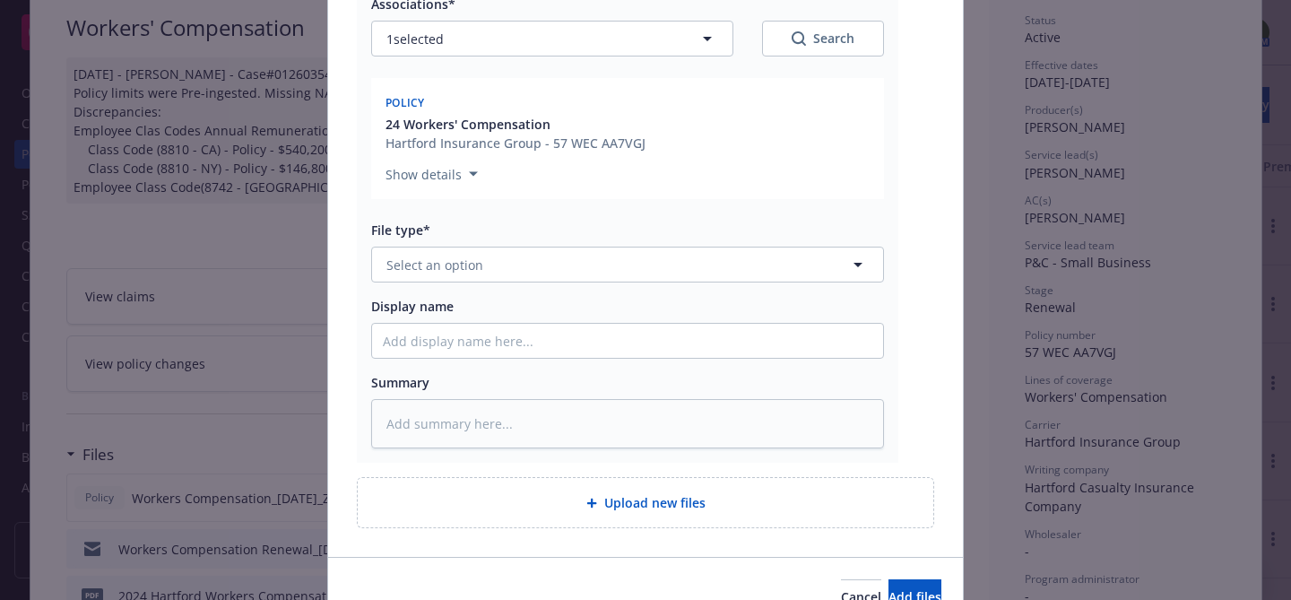
scroll to position [309, 0]
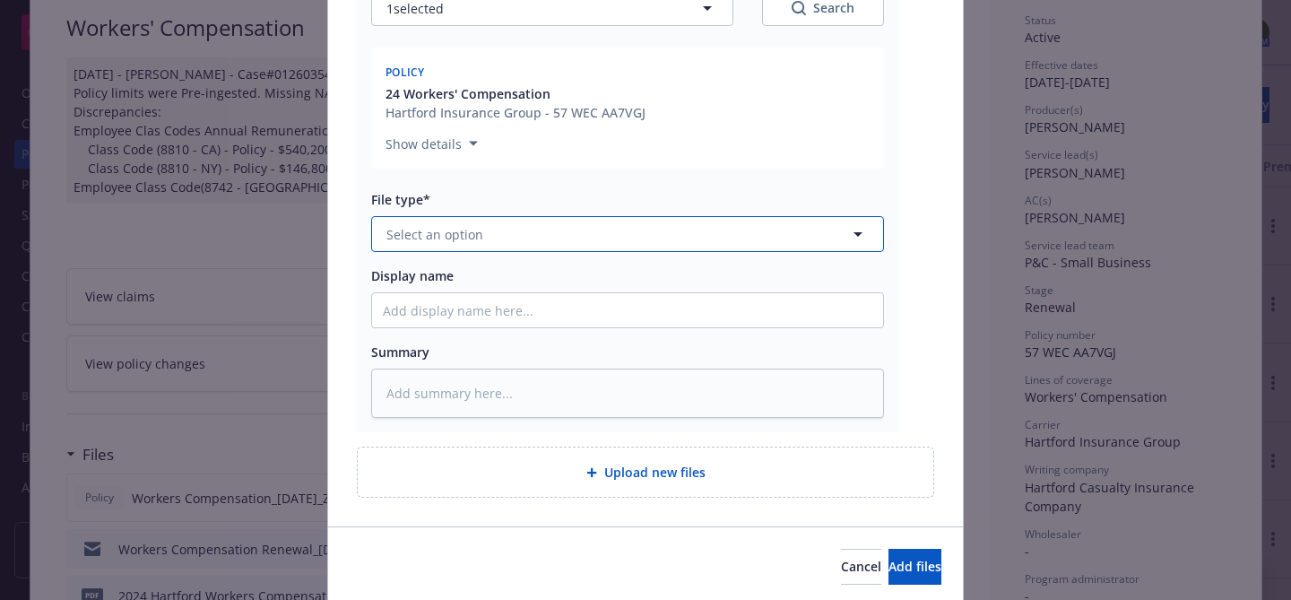
click at [723, 222] on button "Select an option" at bounding box center [627, 234] width 513 height 36
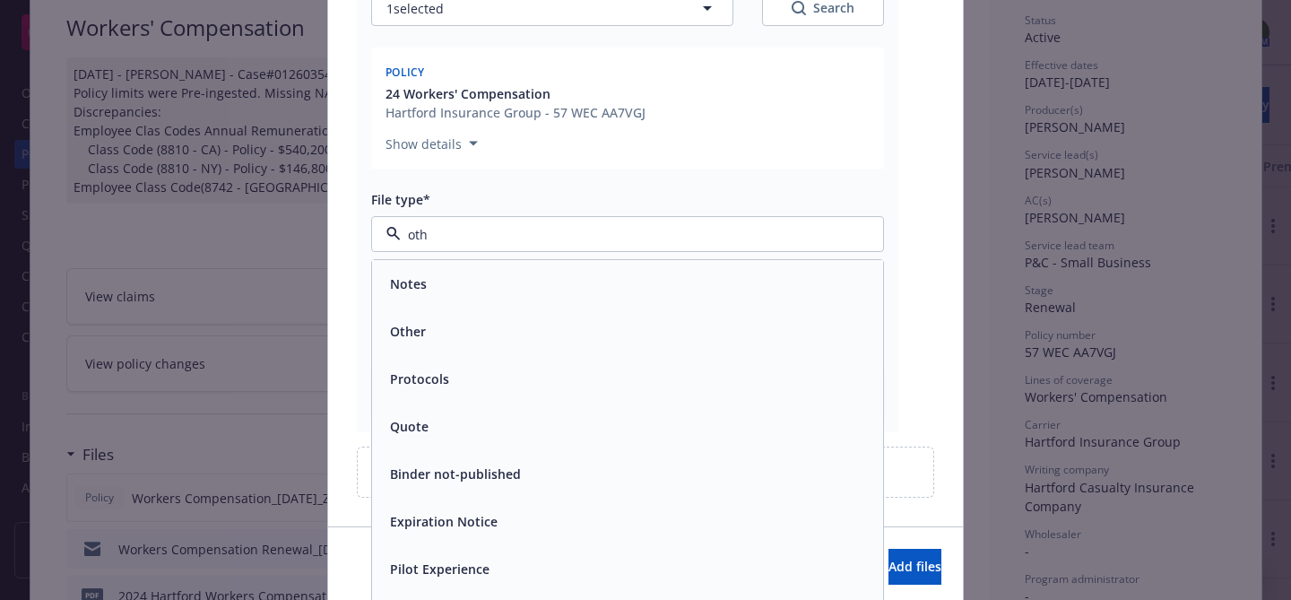
type input "othe"
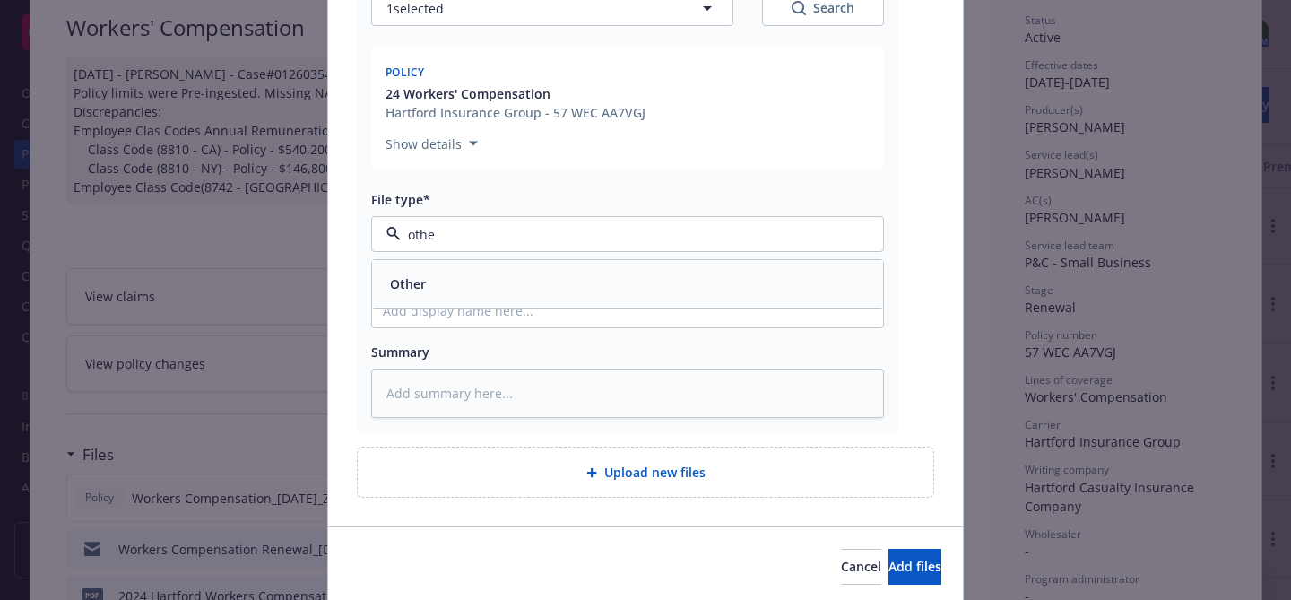
click at [708, 265] on div "Other" at bounding box center [627, 284] width 511 height 48
click at [924, 580] on button "Add files" at bounding box center [915, 567] width 53 height 36
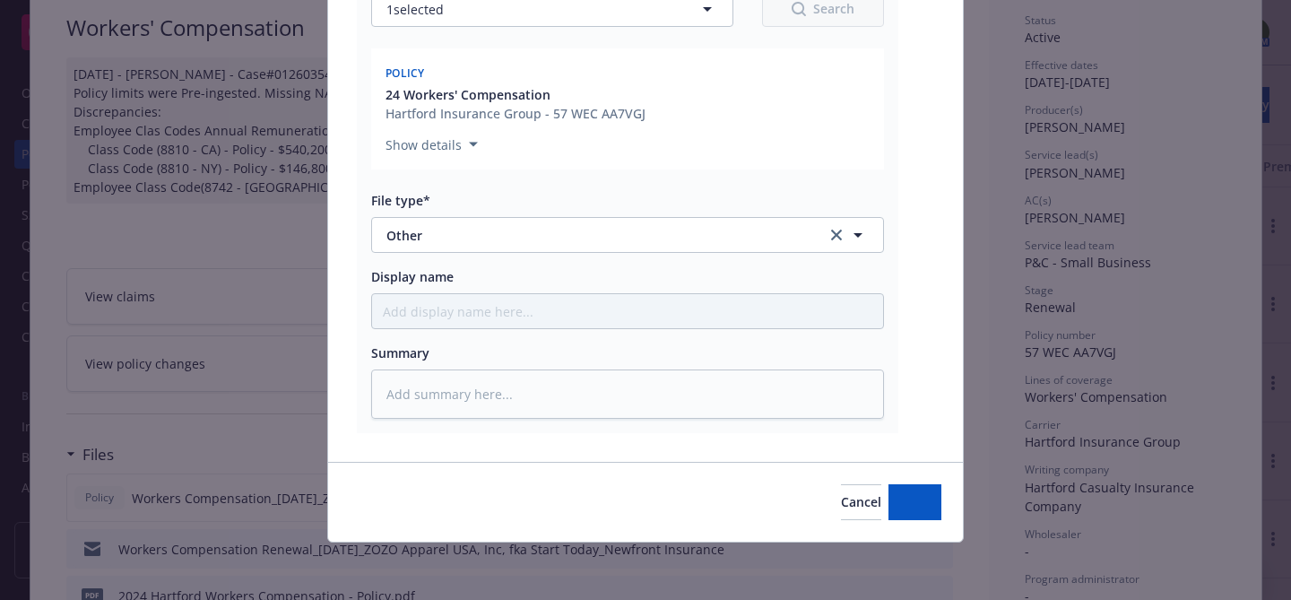
type textarea "x"
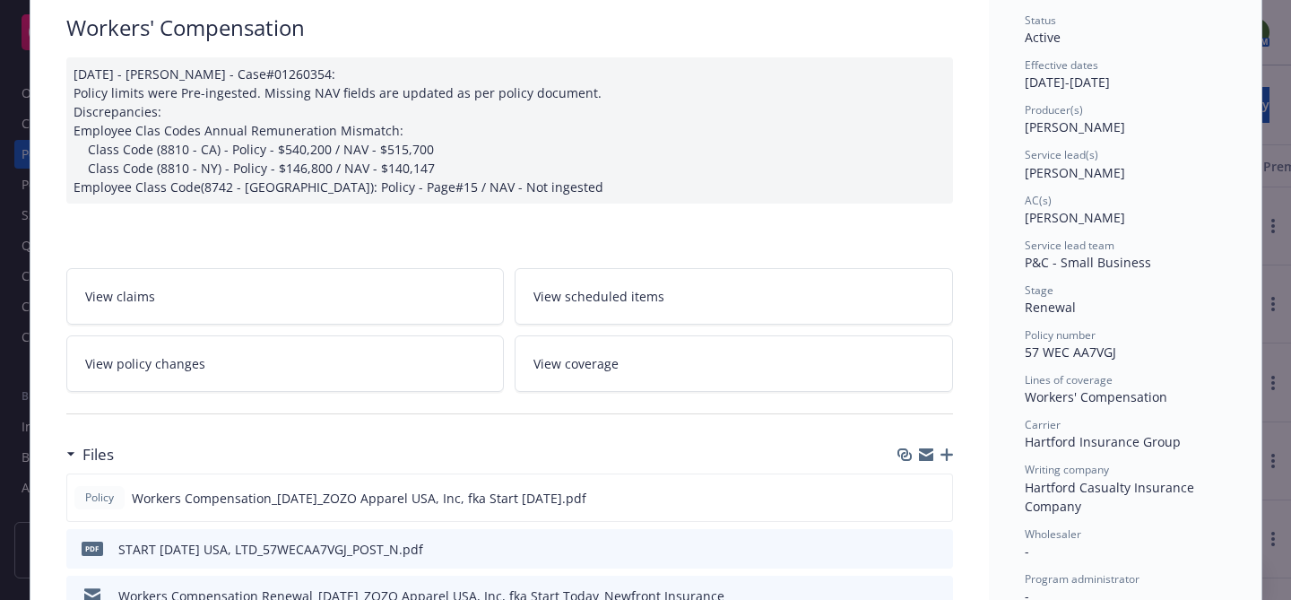
scroll to position [0, 0]
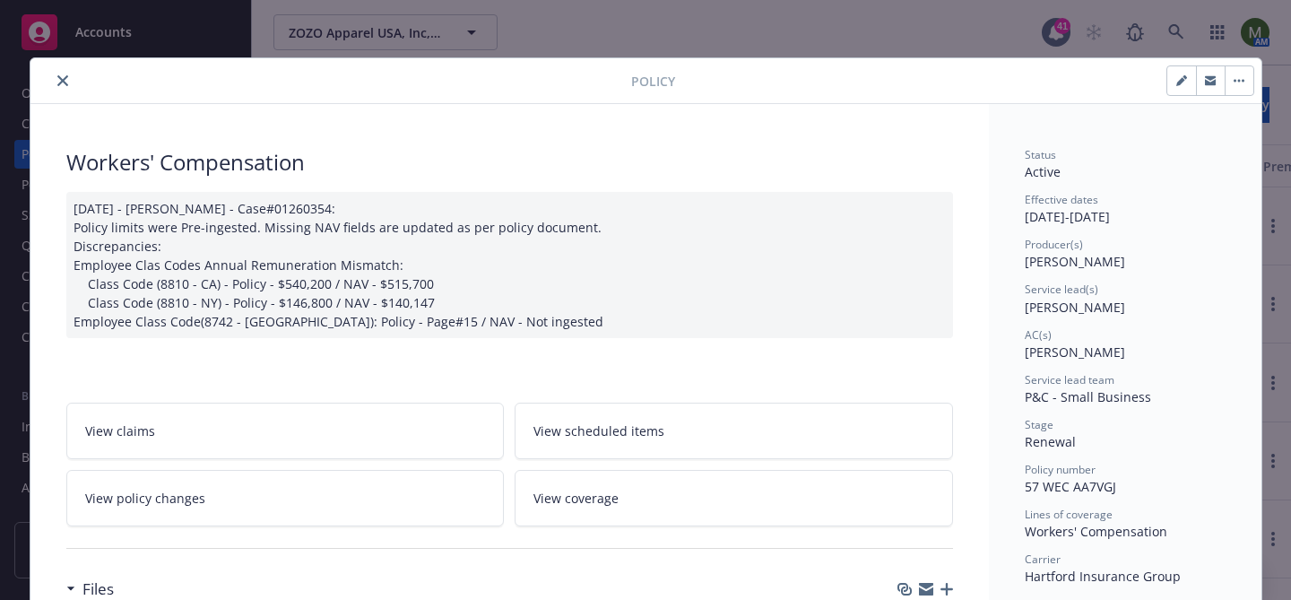
click at [56, 83] on button "close" at bounding box center [63, 81] width 22 height 22
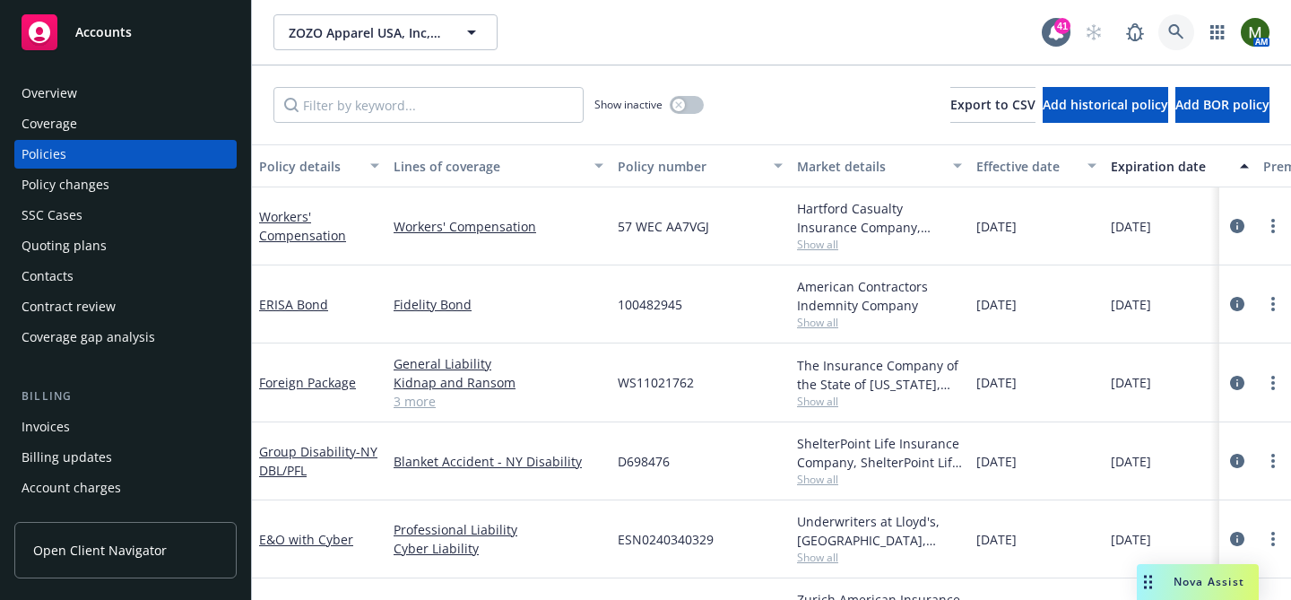
click at [1169, 28] on icon at bounding box center [1176, 31] width 15 height 15
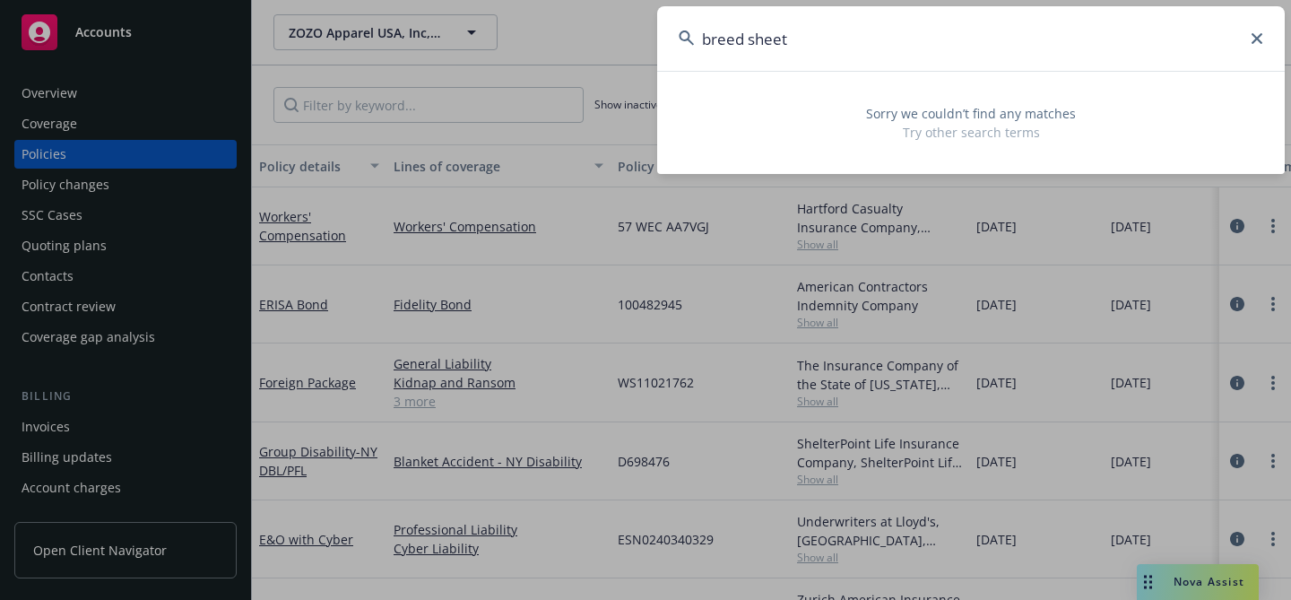
click at [943, 49] on input "breed sheet" at bounding box center [971, 38] width 628 height 65
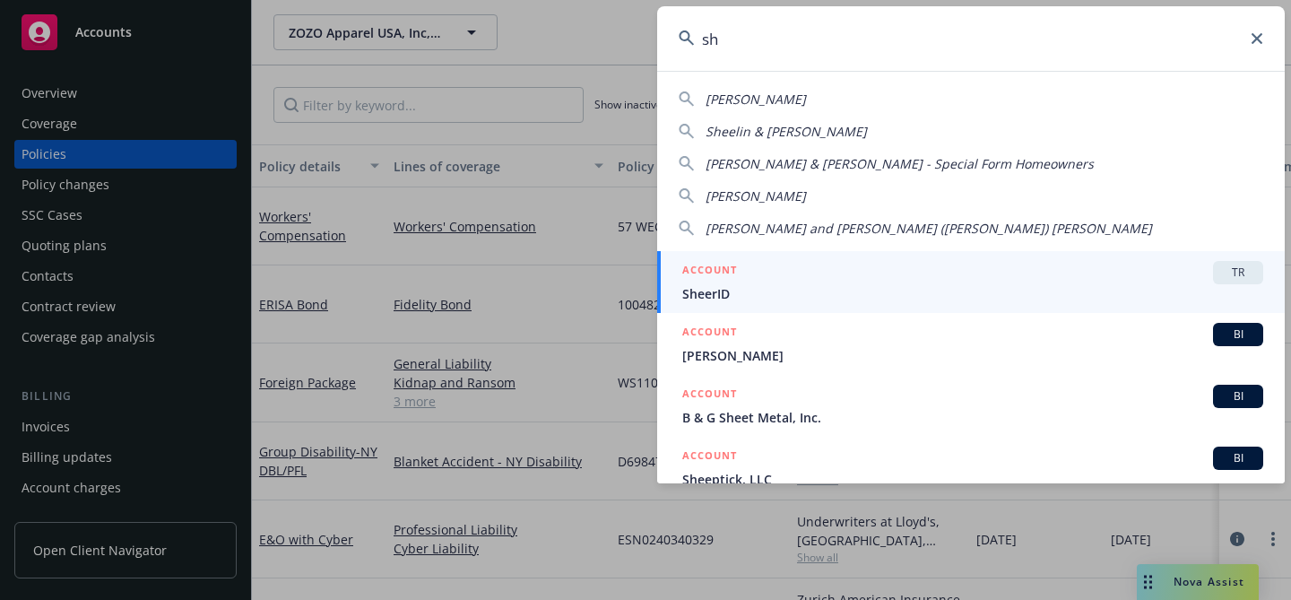
type input "s"
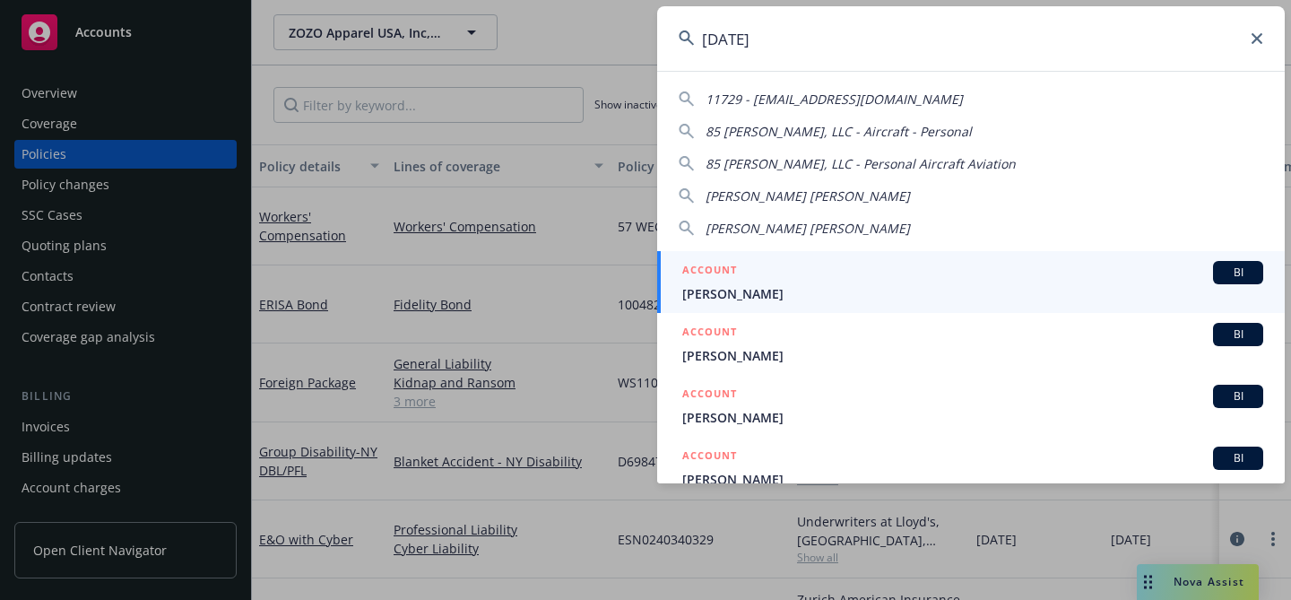
click at [734, 53] on input "jul" at bounding box center [971, 38] width 628 height 65
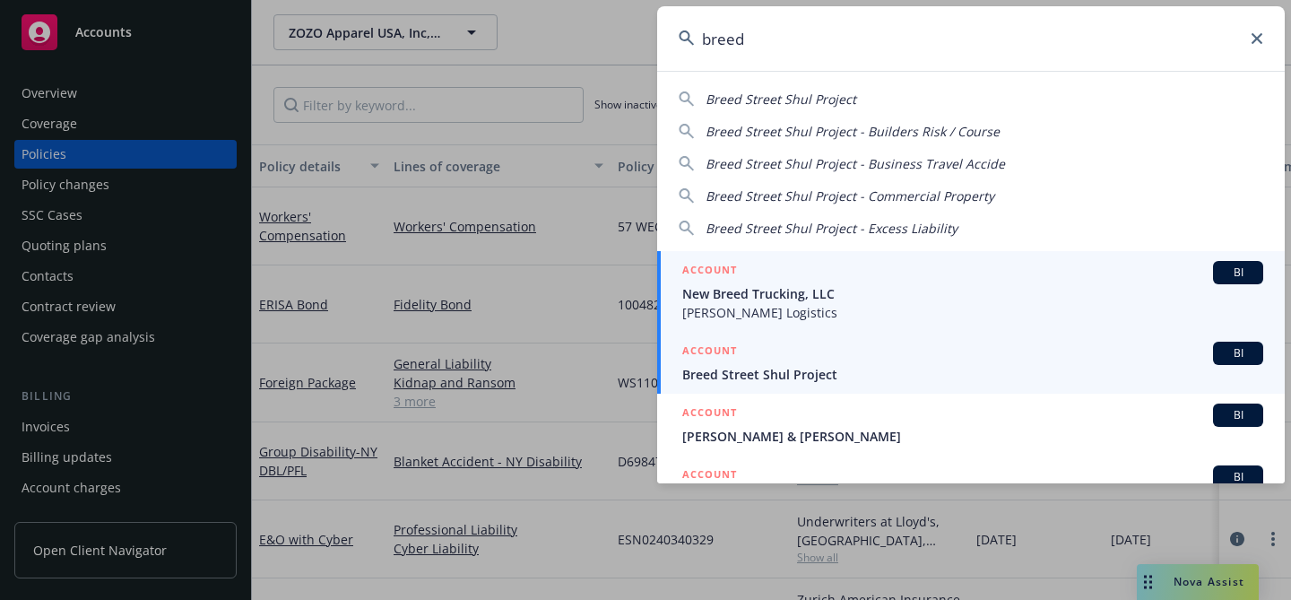
type input "breed"
click at [827, 358] on div "ACCOUNT BI" at bounding box center [972, 353] width 581 height 23
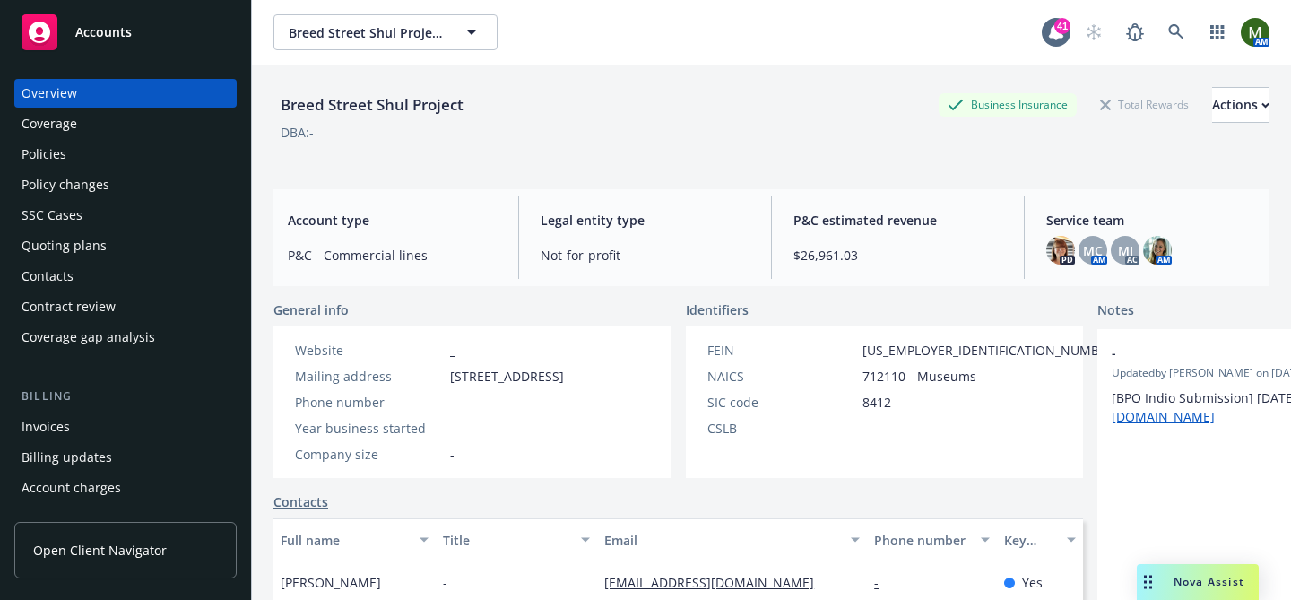
click at [125, 161] on div "Policies" at bounding box center [126, 154] width 208 height 29
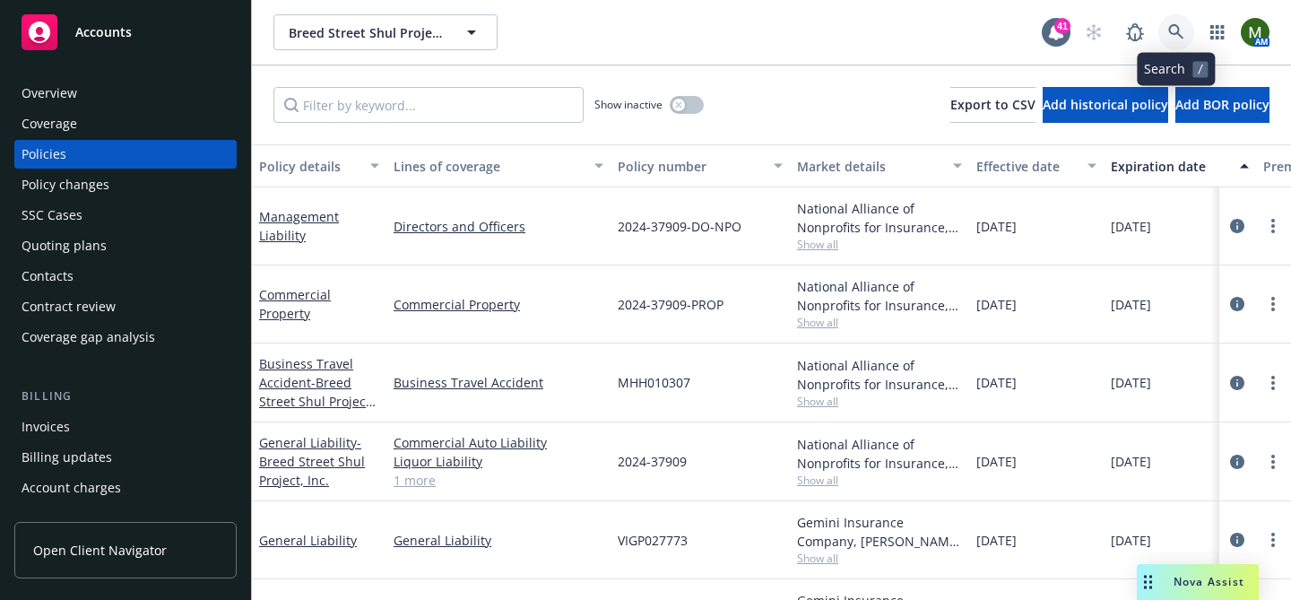
click at [1169, 33] on icon at bounding box center [1177, 32] width 16 height 16
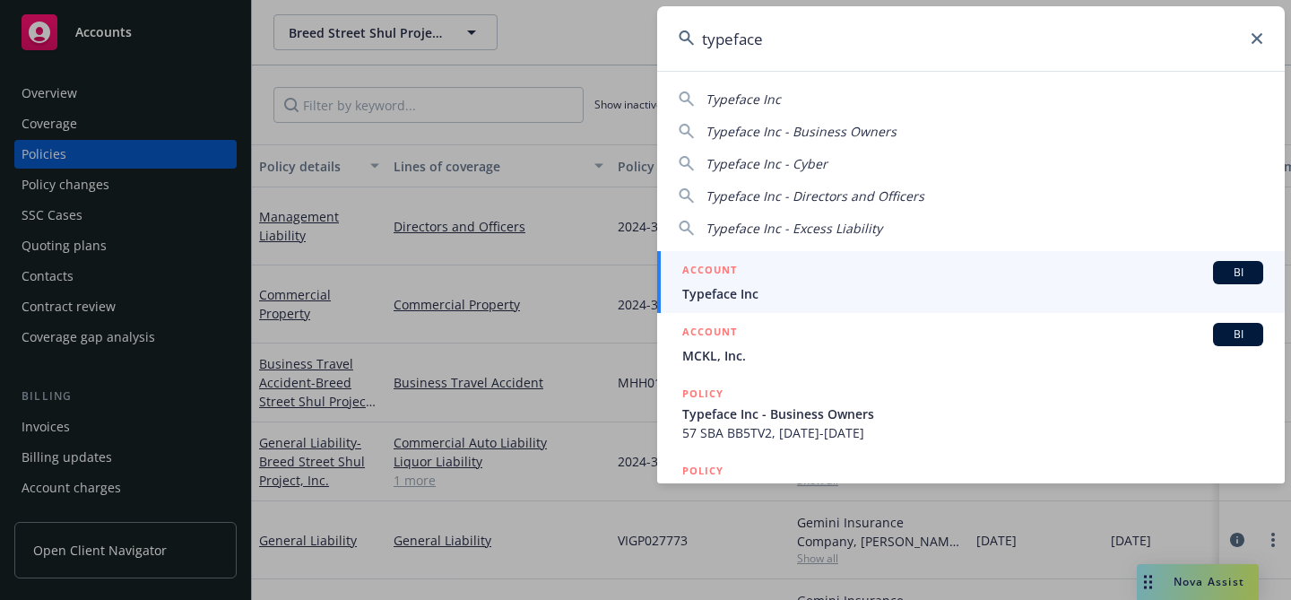
type input "typeface"
click at [762, 270] on div "ACCOUNT BI" at bounding box center [972, 272] width 581 height 23
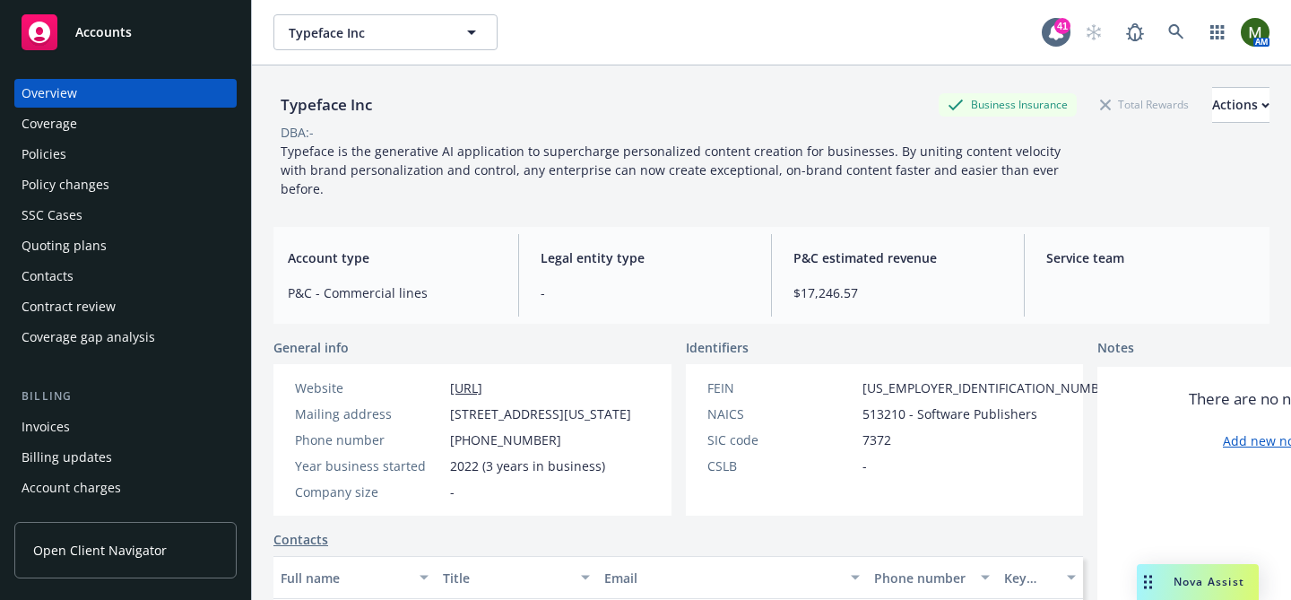
click at [162, 145] on div "Policies" at bounding box center [126, 154] width 208 height 29
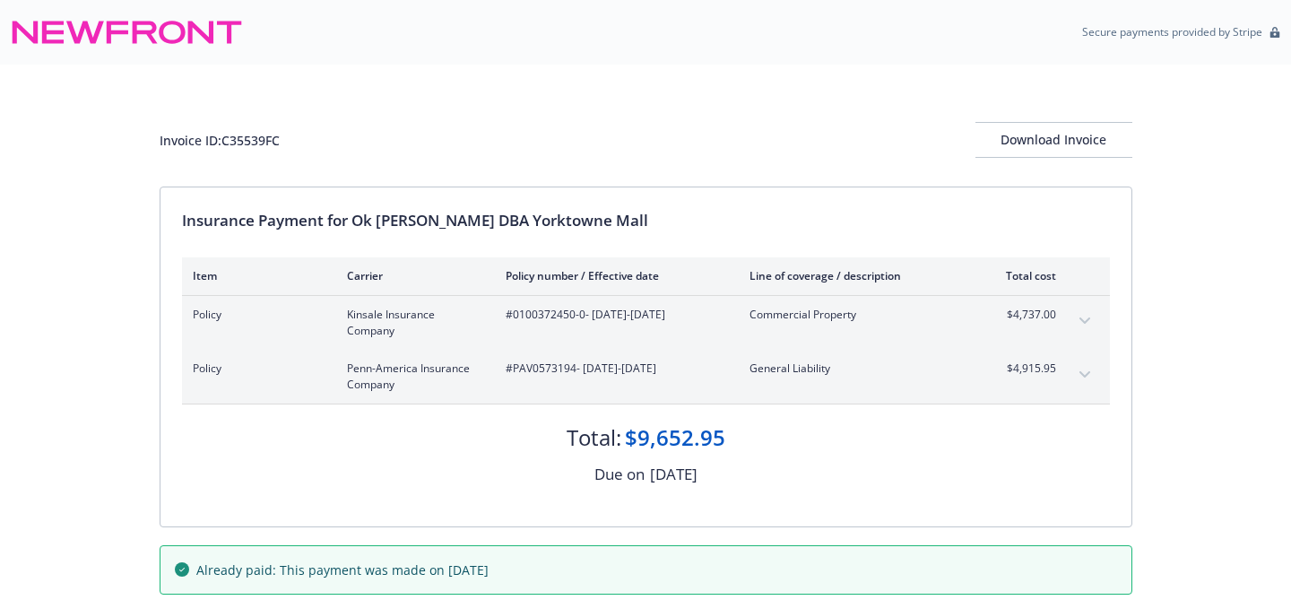
click at [1088, 316] on button "expand content" at bounding box center [1085, 321] width 29 height 29
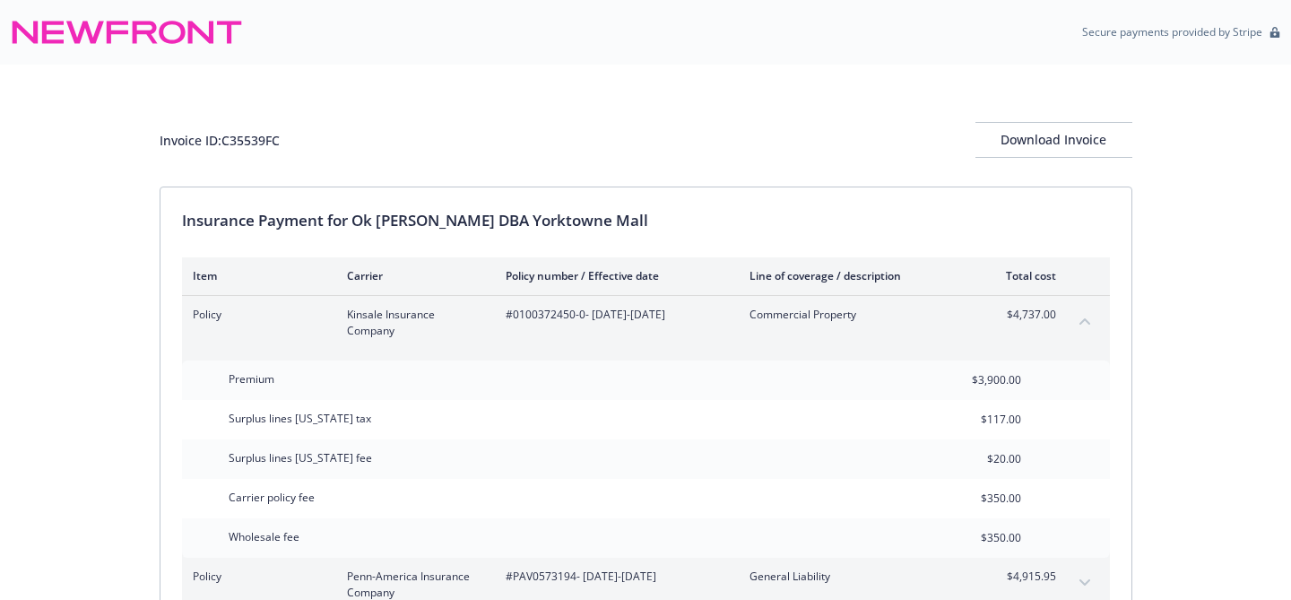
click at [1084, 317] on icon "collapse content" at bounding box center [1085, 320] width 11 height 7
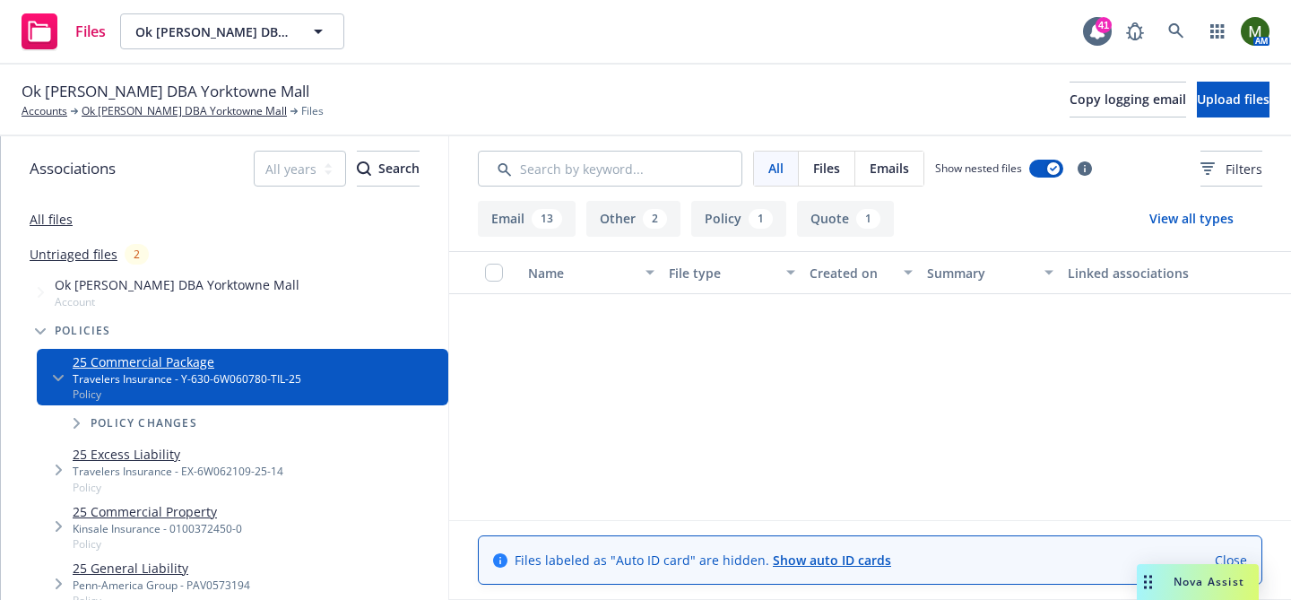
scroll to position [1119, 0]
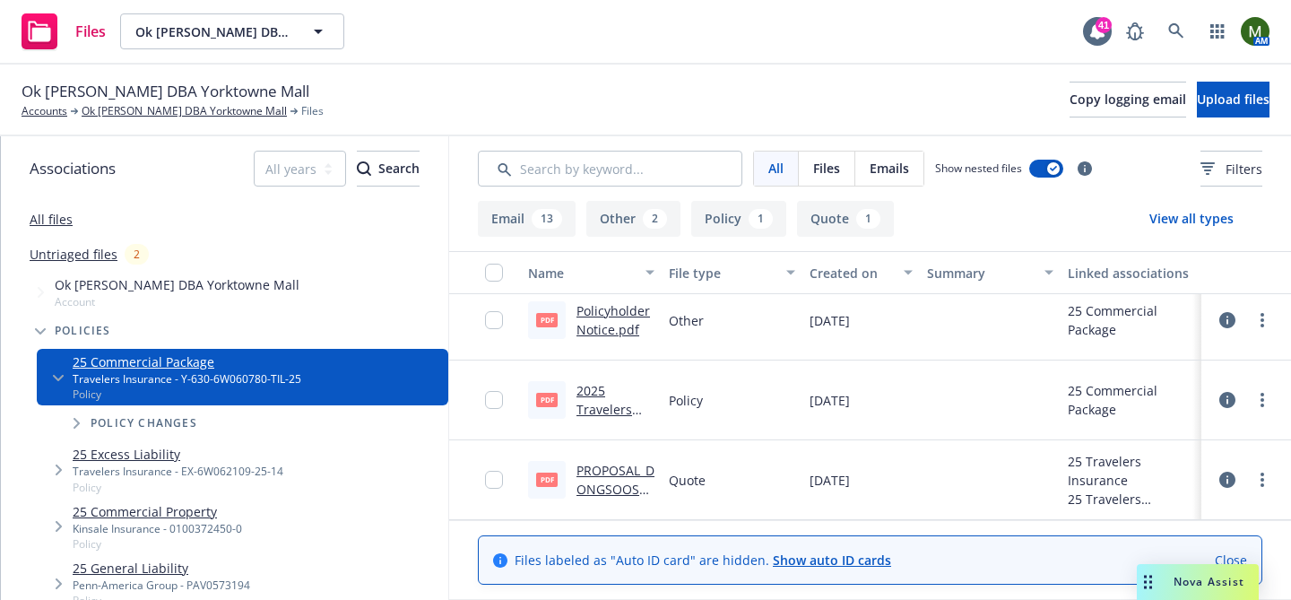
click at [619, 466] on link "PROPOSAL_DONGSOOSHINOKJOSHIN.pdf" at bounding box center [616, 499] width 78 height 74
click at [1260, 480] on link "more" at bounding box center [1263, 480] width 22 height 22
click at [1152, 368] on link "Download" at bounding box center [1183, 371] width 178 height 36
click at [187, 107] on link "Ok [PERSON_NAME] DBA Yorktowne Mall" at bounding box center [184, 111] width 205 height 16
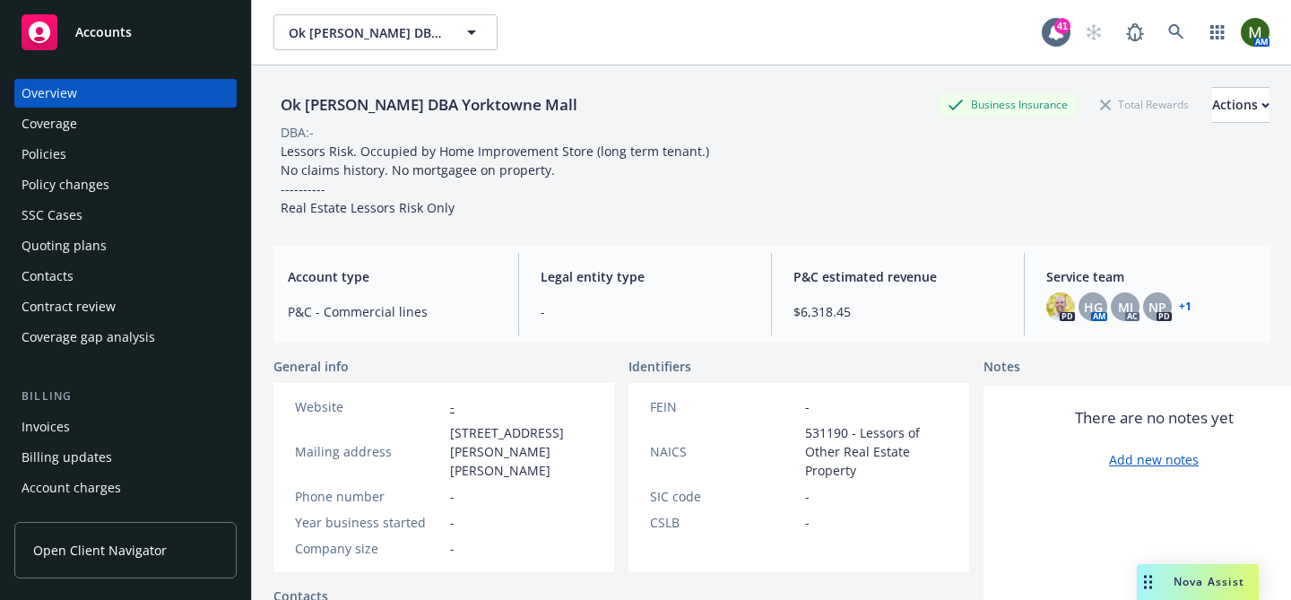
click at [67, 151] on div "Policies" at bounding box center [126, 154] width 208 height 29
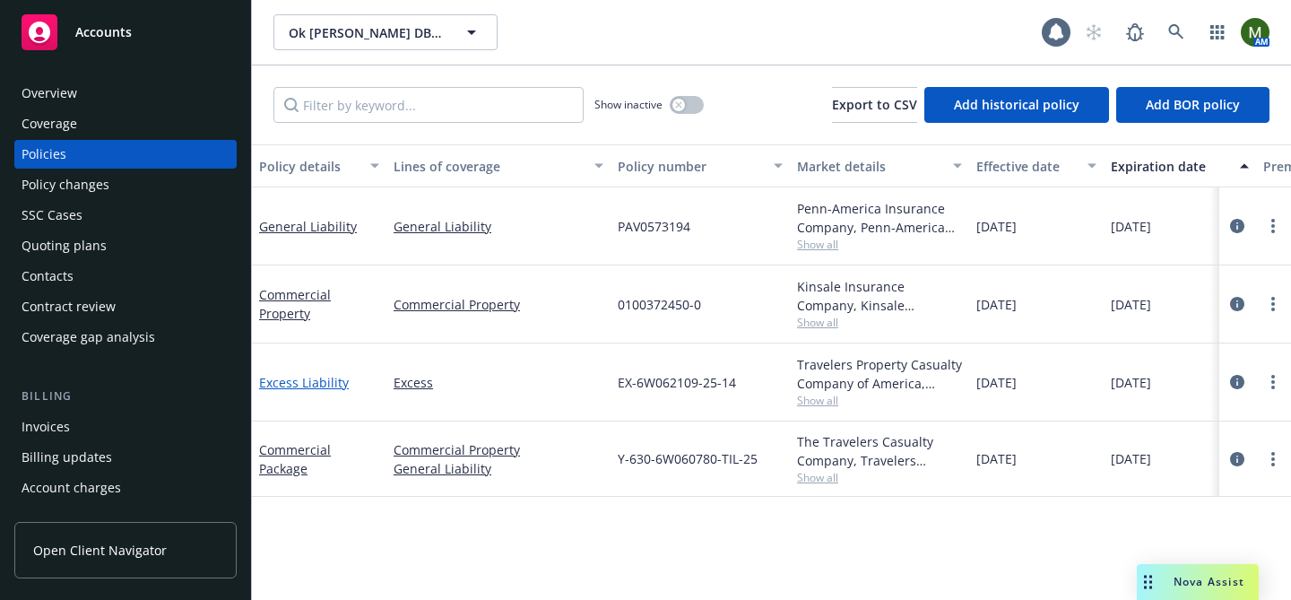
click at [317, 382] on link "Excess Liability" at bounding box center [304, 382] width 90 height 17
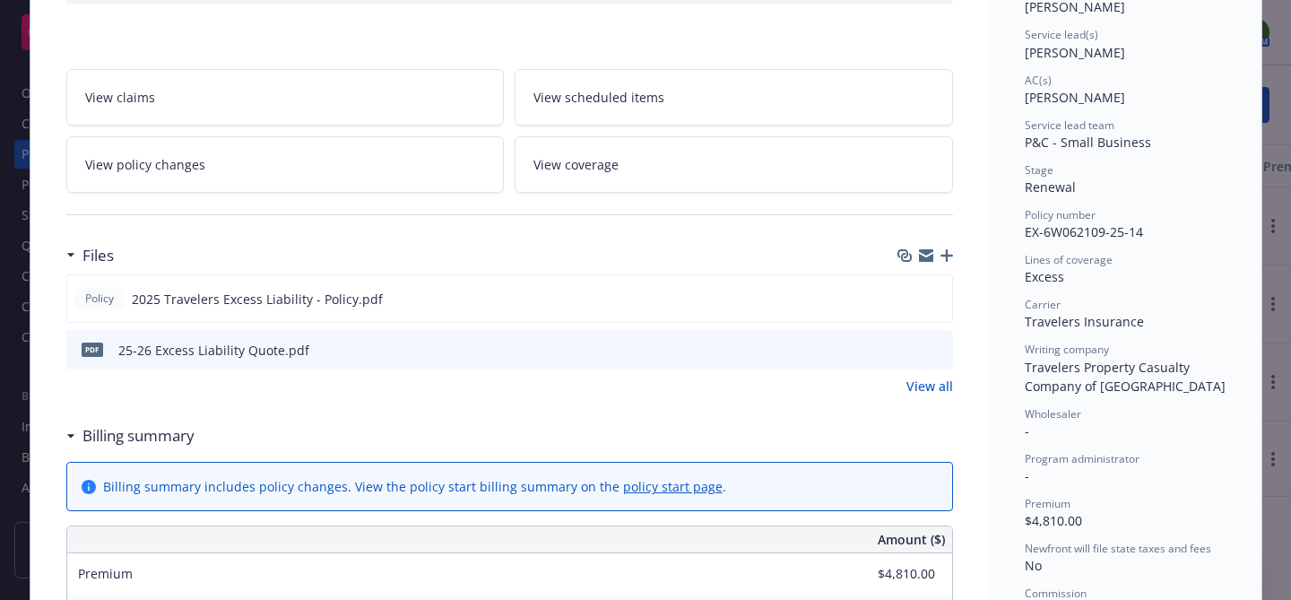
scroll to position [309, 0]
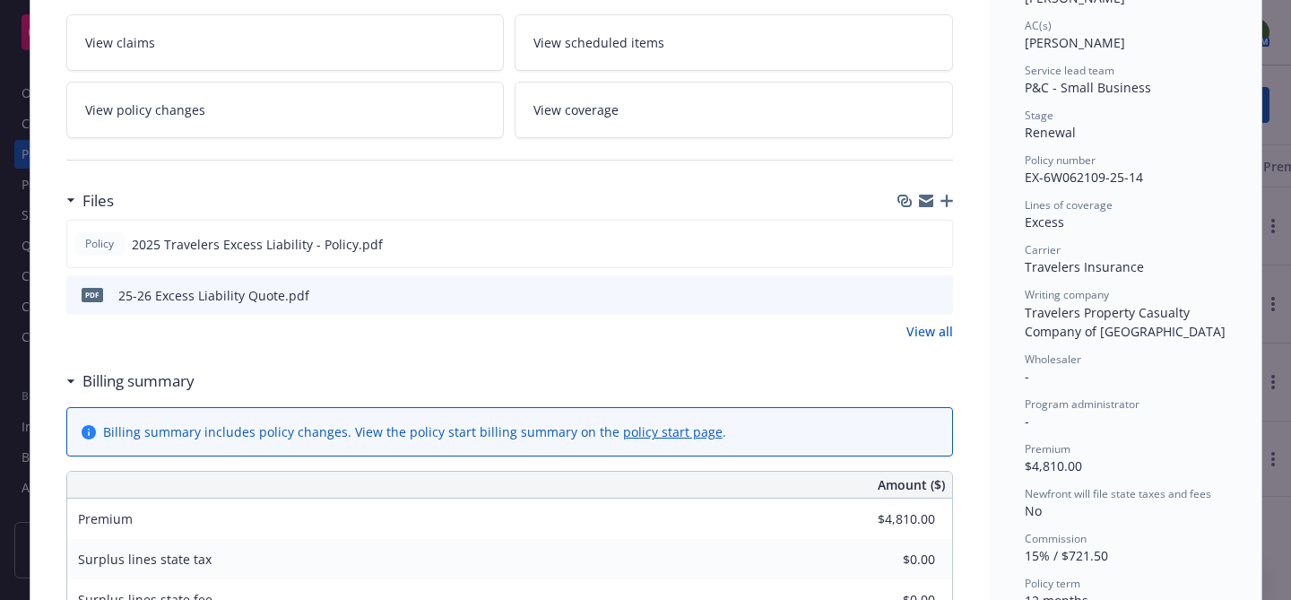
click at [909, 292] on icon "download file" at bounding box center [906, 292] width 12 height 11
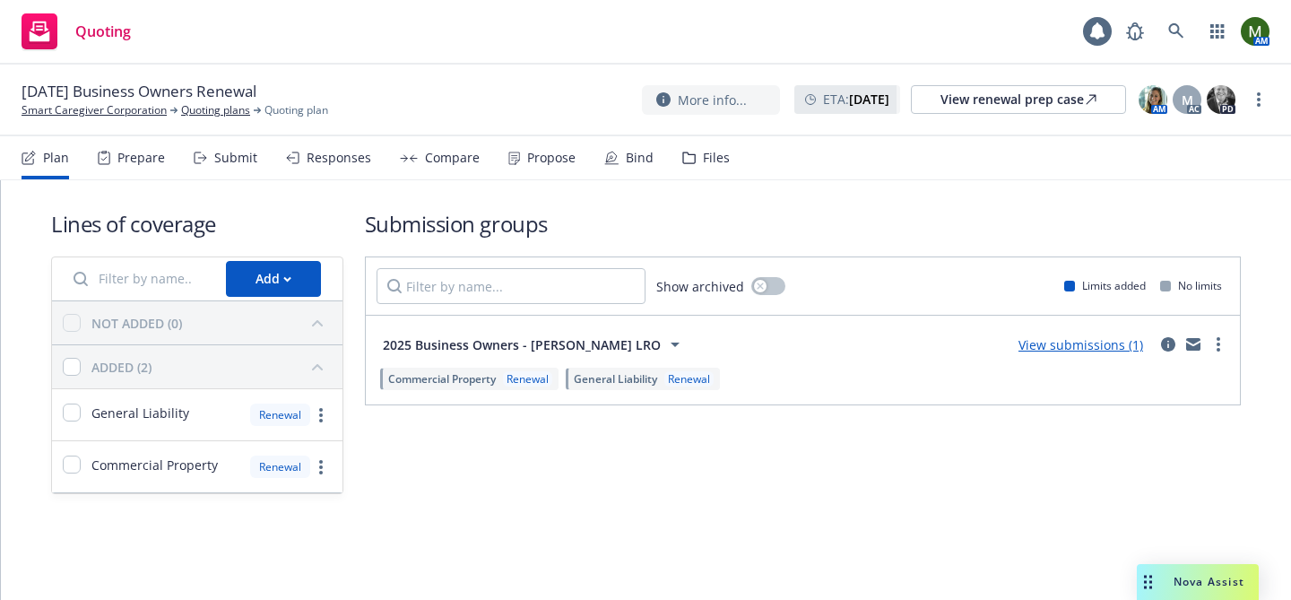
click at [552, 153] on div "Propose" at bounding box center [551, 158] width 48 height 14
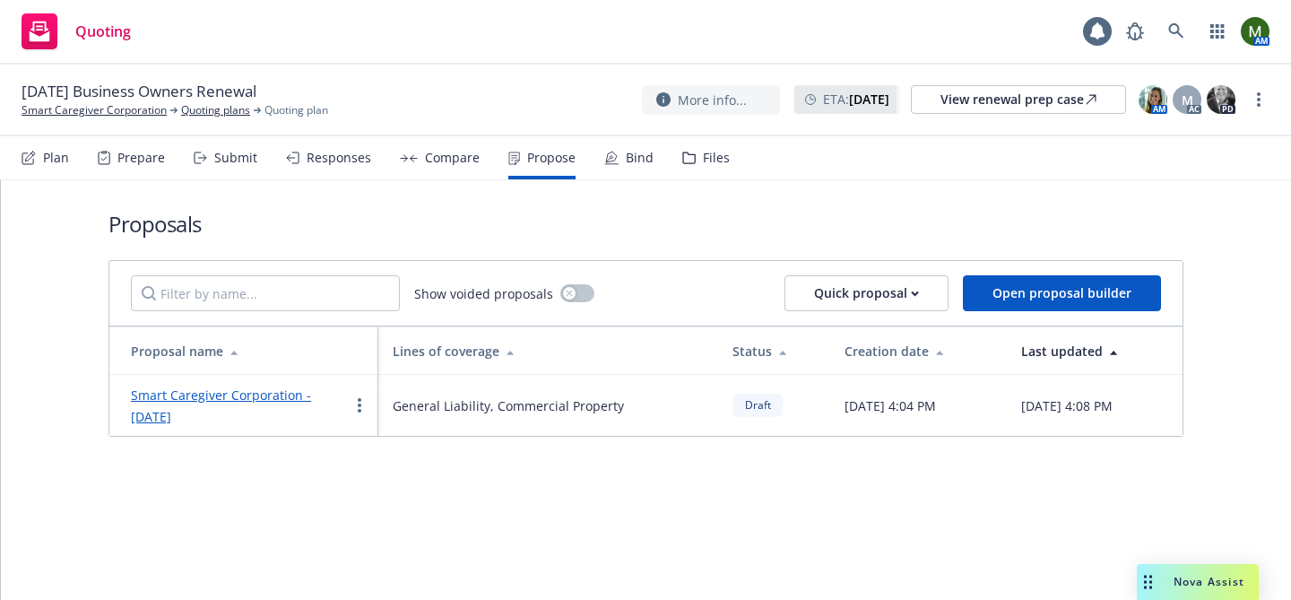
click at [287, 395] on link "Smart Caregiver Corporation - September 2025" at bounding box center [221, 406] width 180 height 39
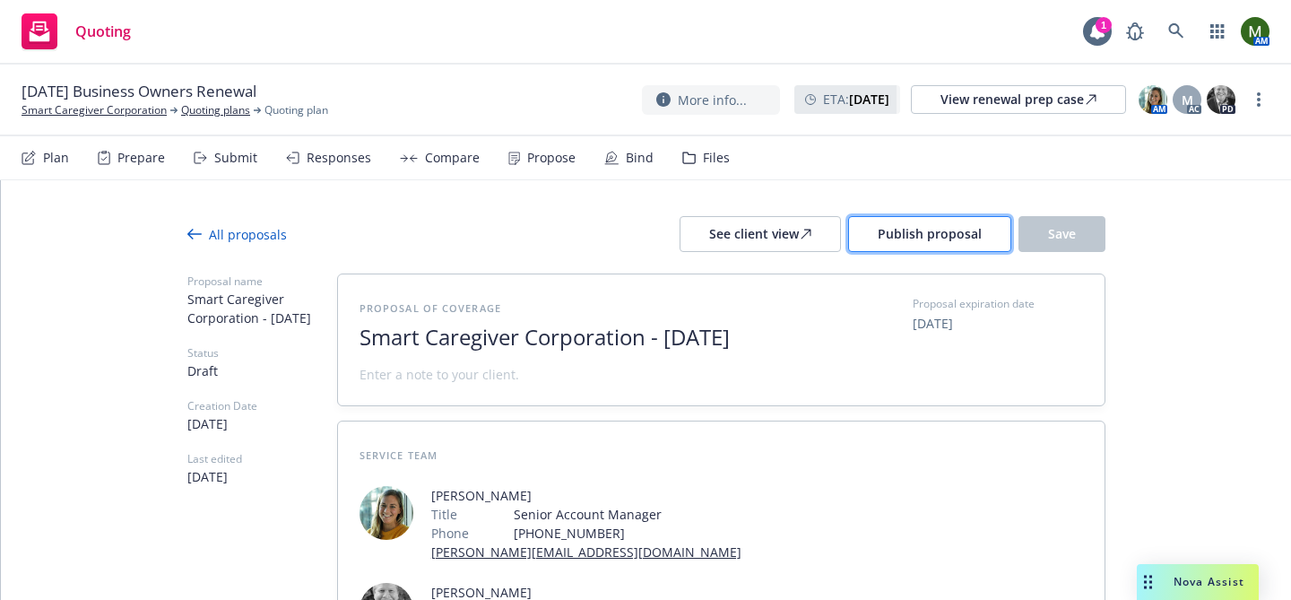
click at [965, 230] on span "Publish proposal" at bounding box center [930, 233] width 104 height 17
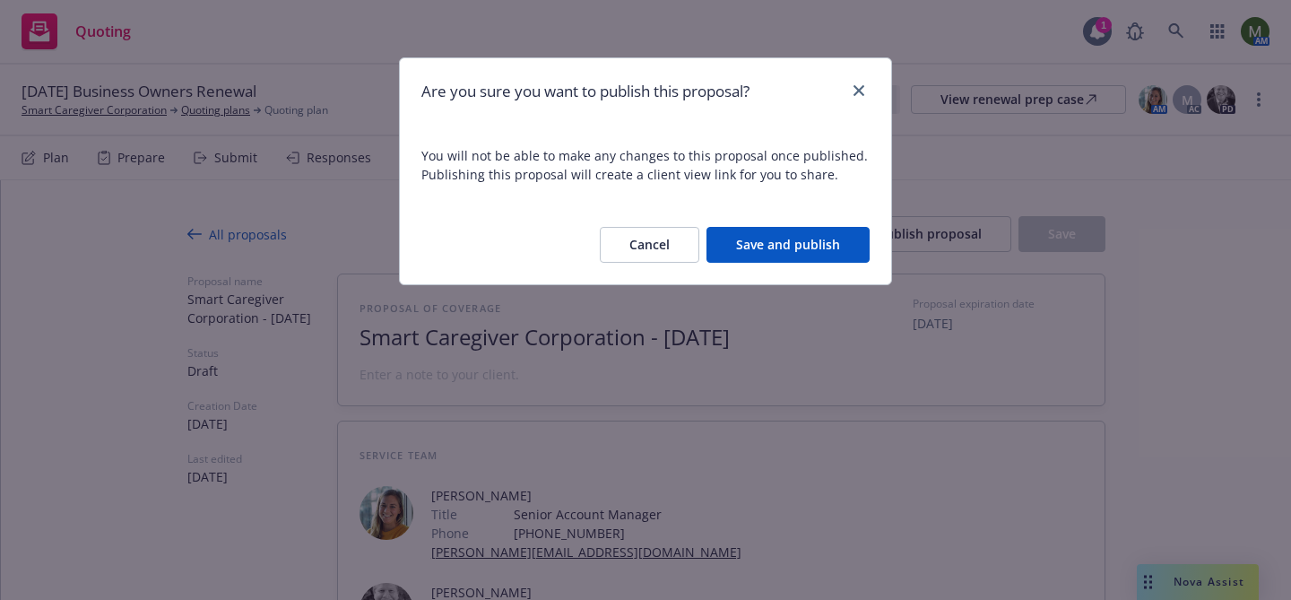
click at [787, 246] on button "Save and publish" at bounding box center [788, 245] width 163 height 36
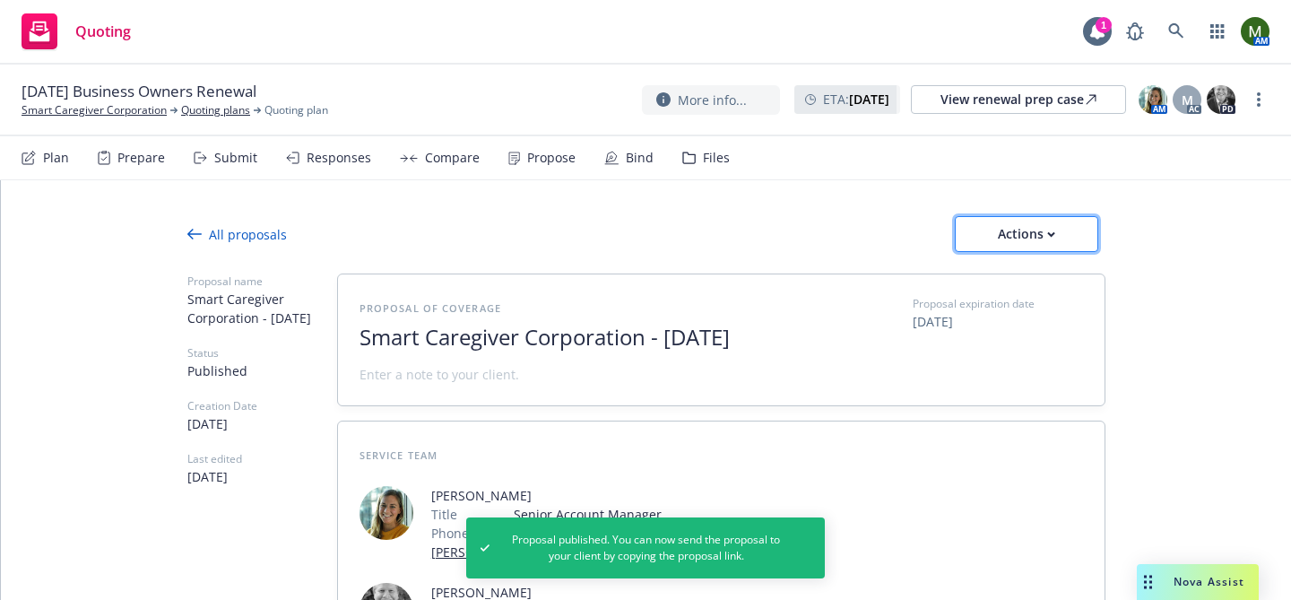
click at [1047, 241] on div "Actions" at bounding box center [1027, 234] width 84 height 34
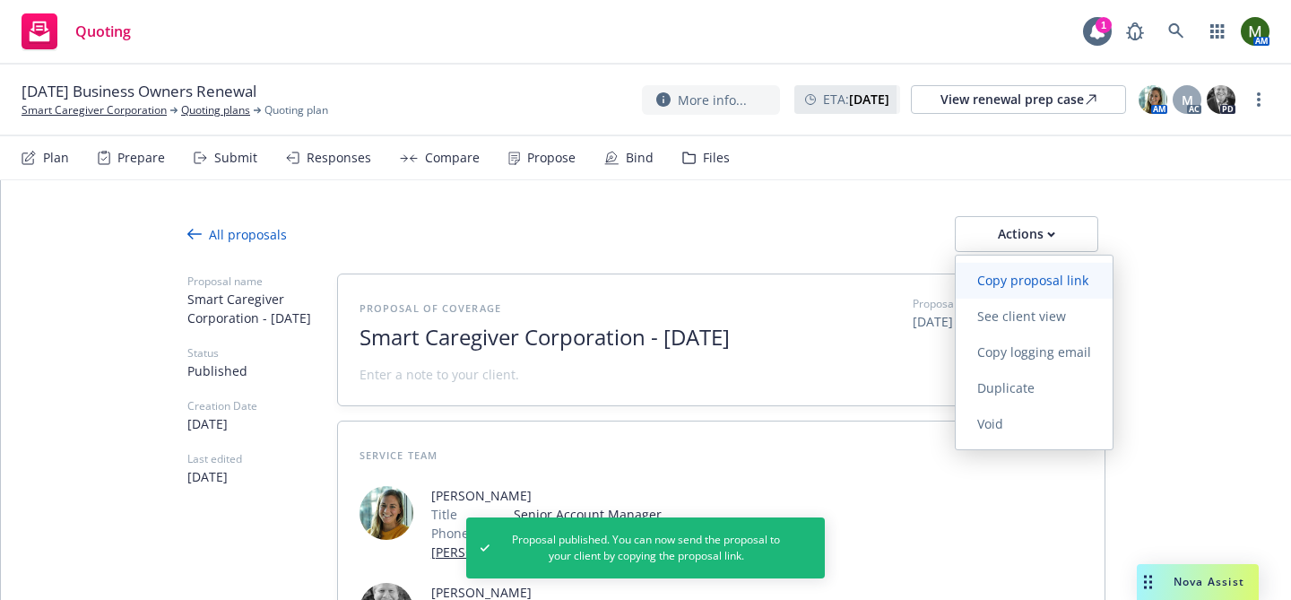
click at [1039, 289] on span "Copy proposal link" at bounding box center [1033, 280] width 154 height 17
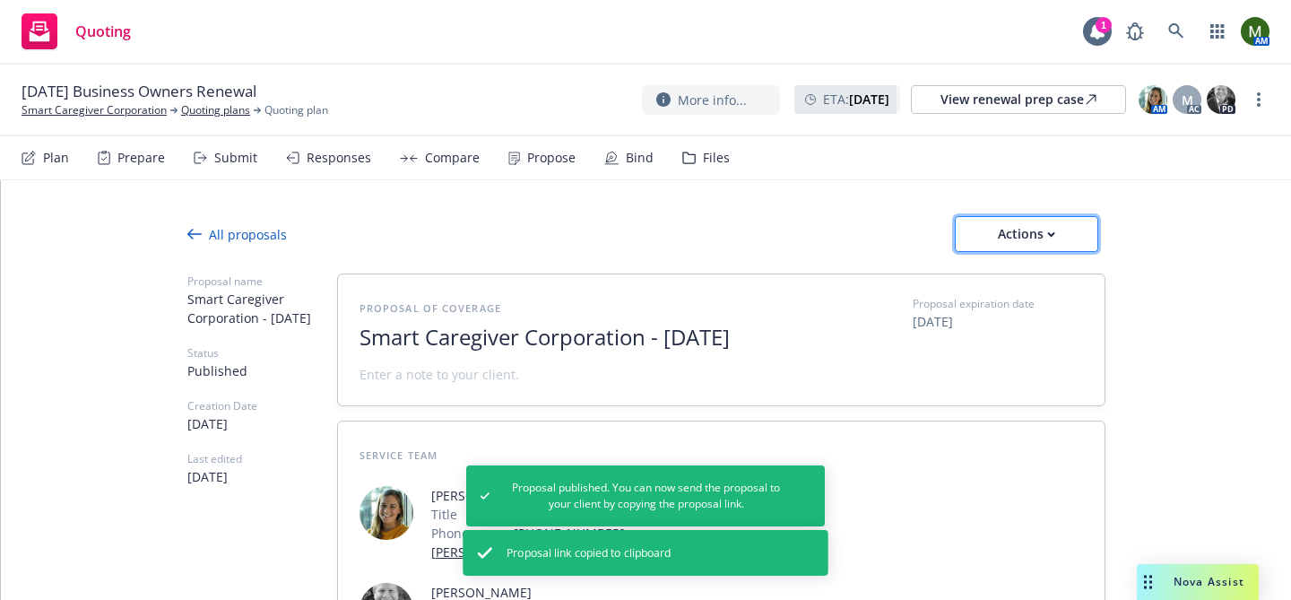
click at [971, 237] on button "Actions" at bounding box center [1026, 234] width 143 height 36
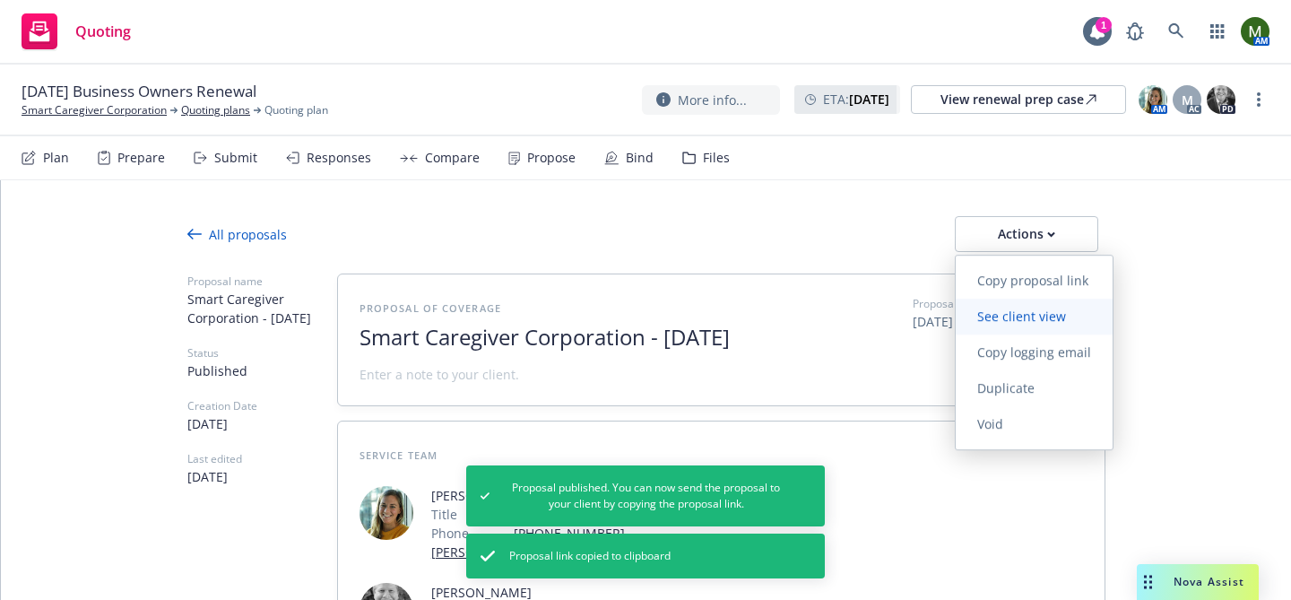
click at [986, 313] on span "See client view" at bounding box center [1022, 316] width 132 height 17
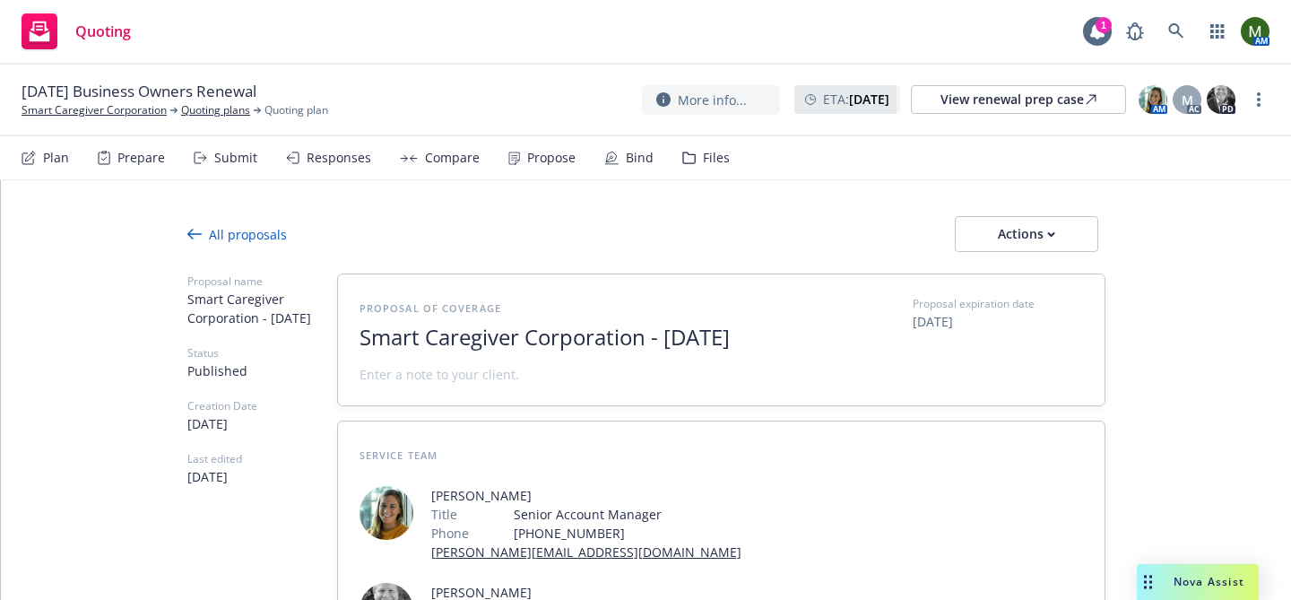
type textarea "x"
click at [717, 161] on div "Files" at bounding box center [716, 158] width 27 height 14
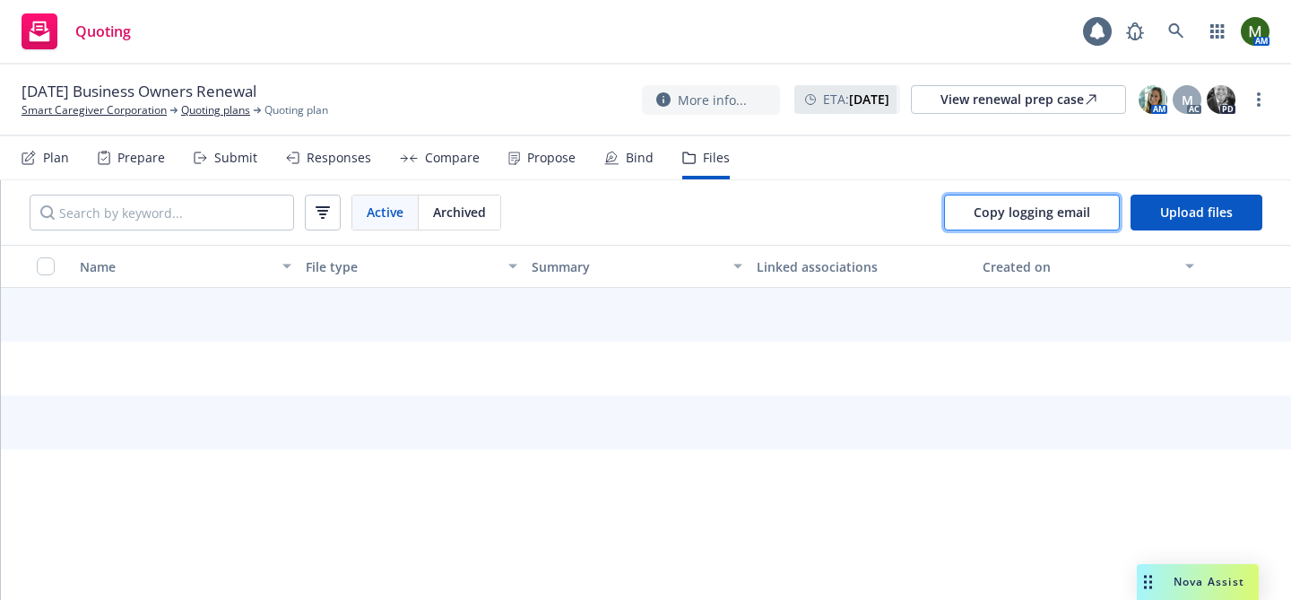
click at [977, 195] on button "Copy logging email" at bounding box center [1032, 213] width 176 height 36
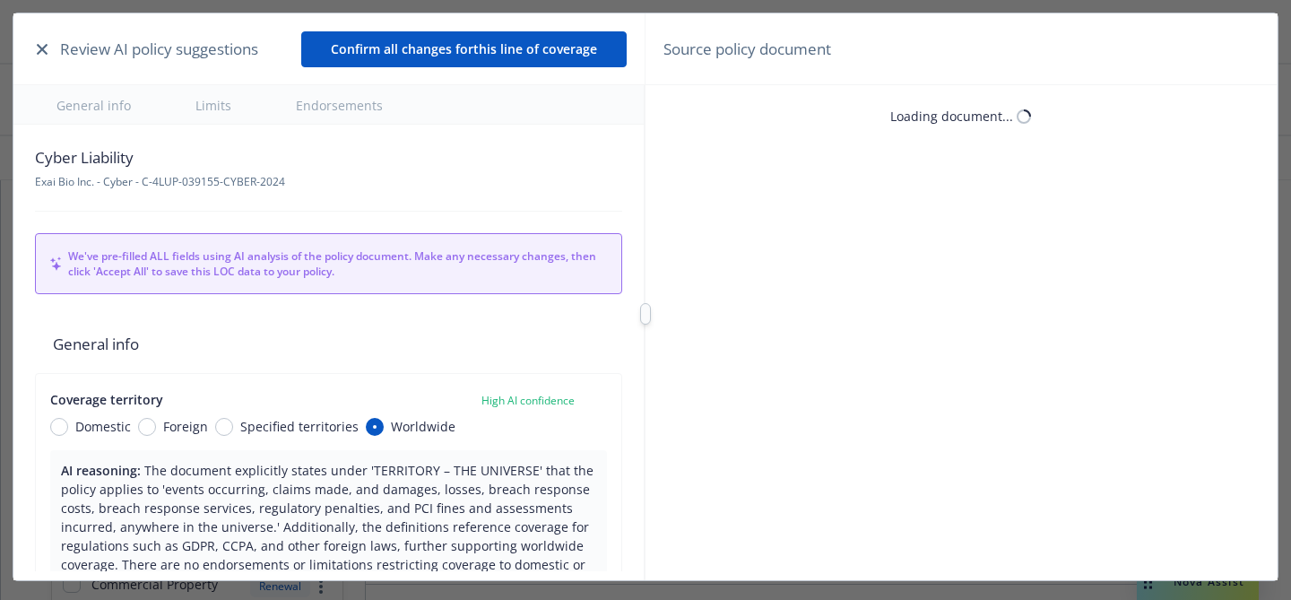
type textarea "x"
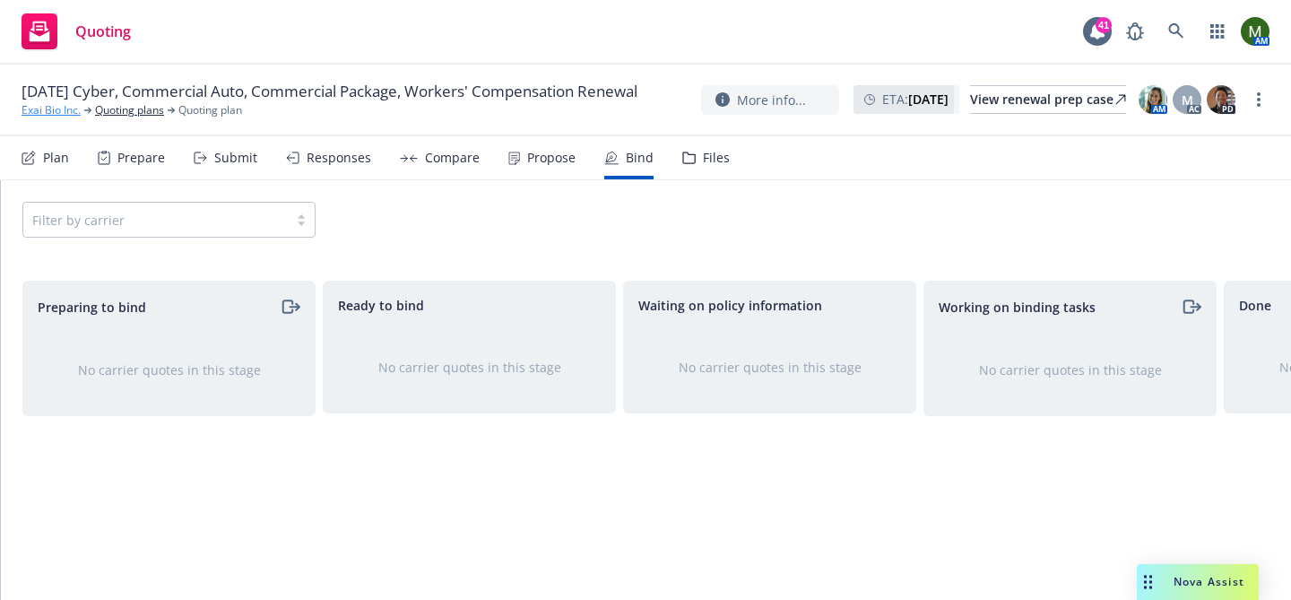
click at [74, 118] on link "Exai Bio Inc." at bounding box center [51, 110] width 59 height 16
